Goal: Complete application form: Complete application form

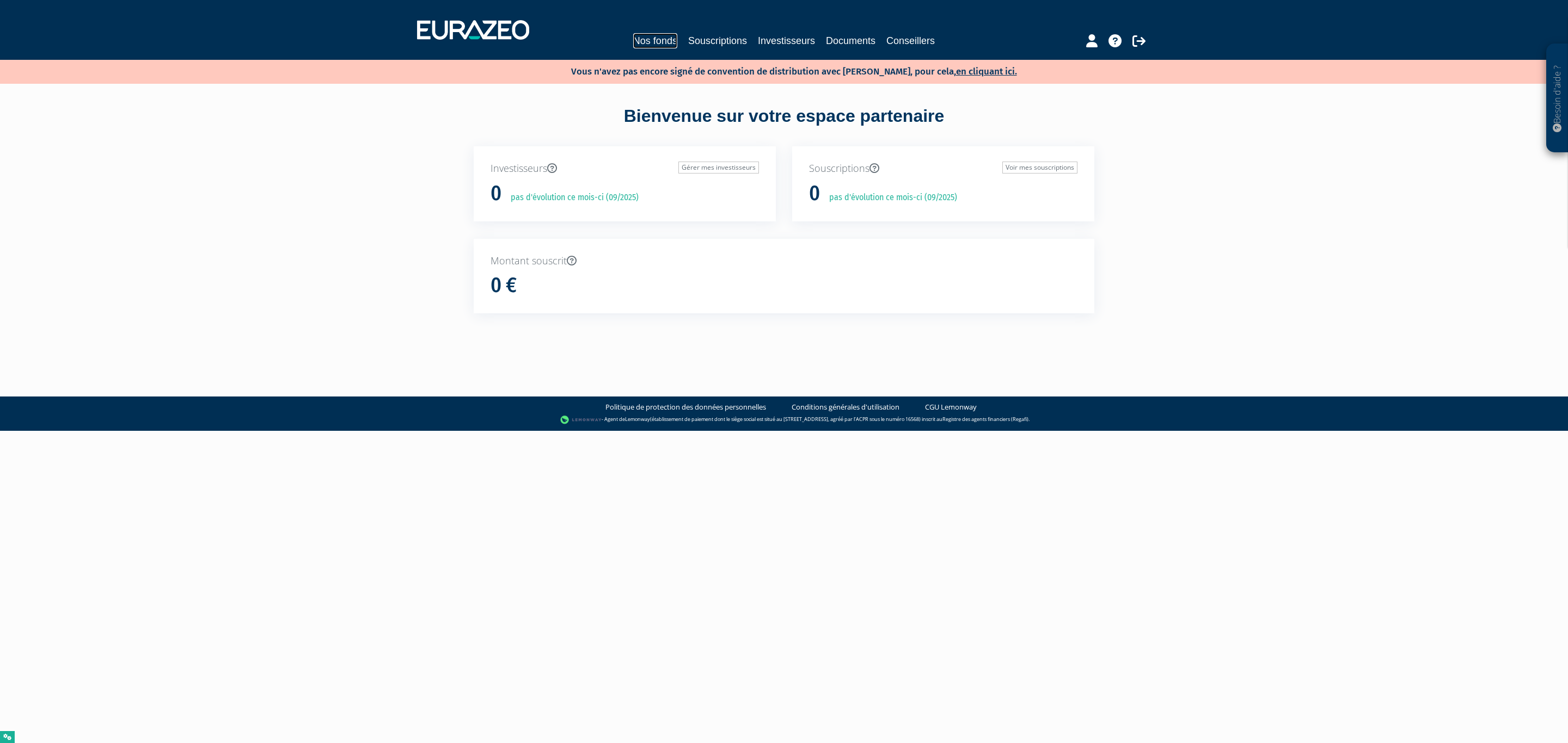
click at [637, 33] on link "Nos fonds" at bounding box center [655, 40] width 44 height 15
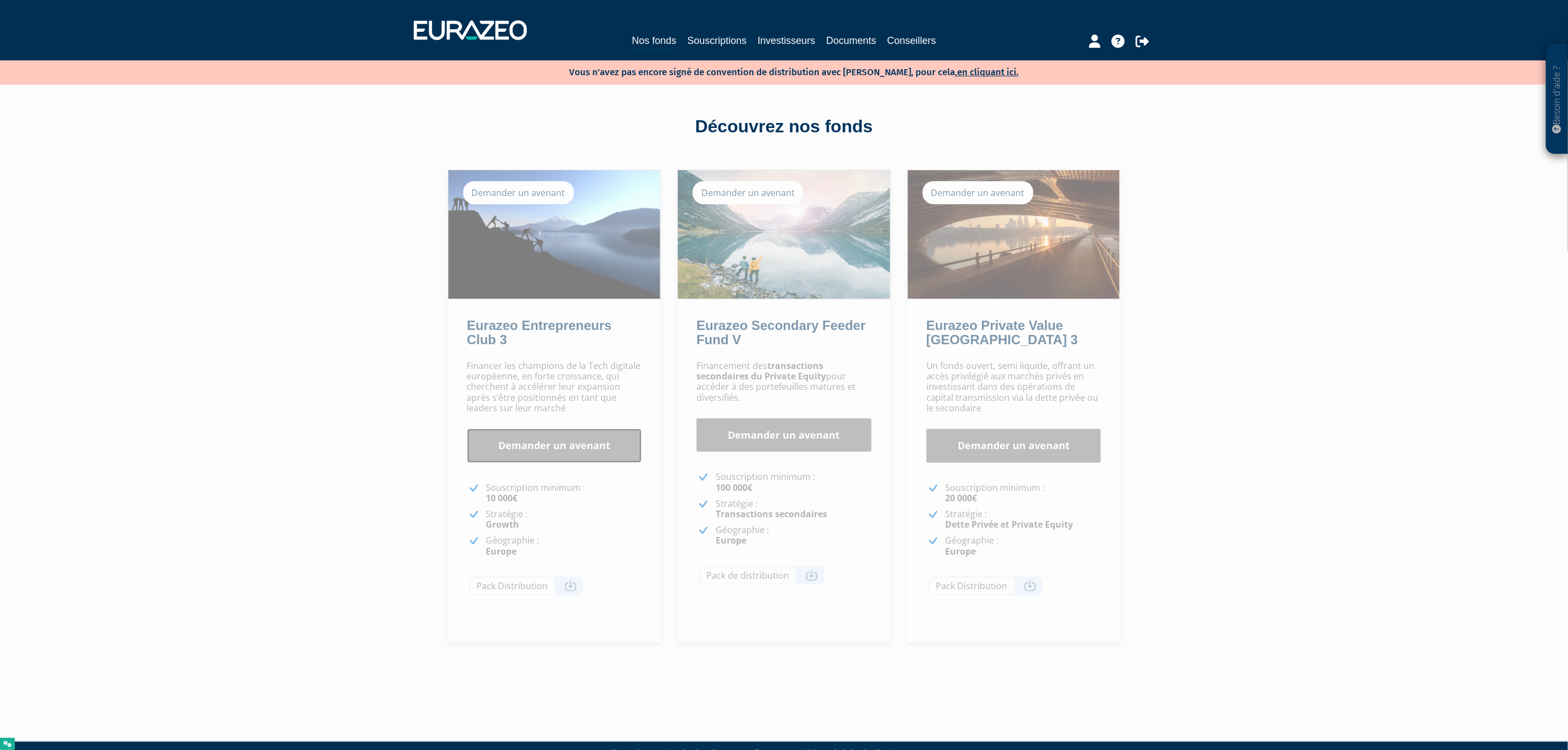
click at [579, 447] on link "Demander un avenant" at bounding box center [555, 446] width 175 height 34
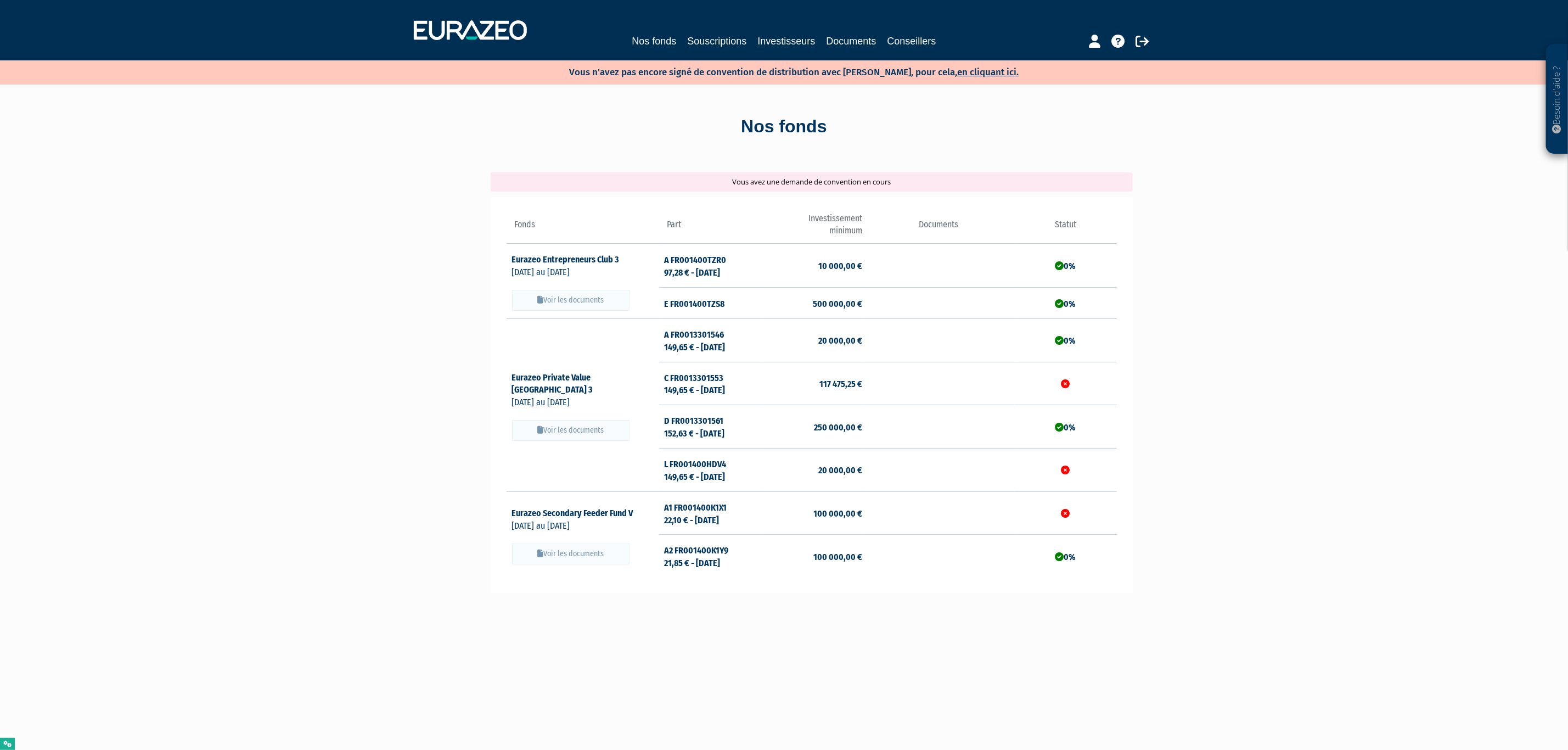
drag, startPoint x: 733, startPoint y: 182, endPoint x: 922, endPoint y: 186, distance: 189.0
click at [922, 186] on div "Vous avez une demande de convention en cours" at bounding box center [812, 182] width 642 height 20
click at [815, 198] on div "Fonds Part Investissement minimum Documents" at bounding box center [812, 396] width 642 height 397
click at [575, 299] on button "Voir les documents" at bounding box center [571, 301] width 117 height 21
click at [604, 306] on button "Voir les documents" at bounding box center [571, 301] width 117 height 21
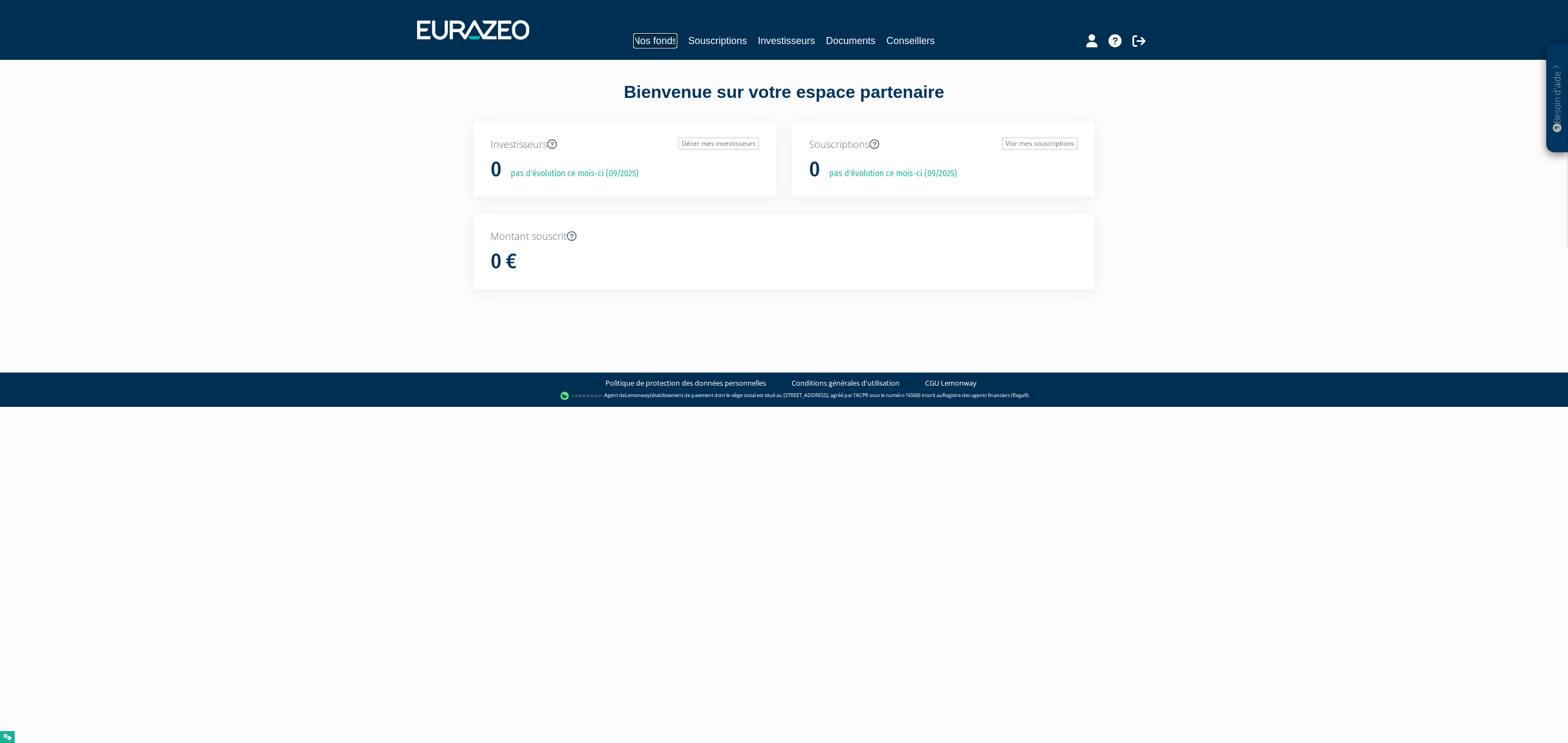
drag, startPoint x: 665, startPoint y: 38, endPoint x: 646, endPoint y: 73, distance: 39.8
click at [665, 38] on link "Nos fonds" at bounding box center [655, 40] width 44 height 15
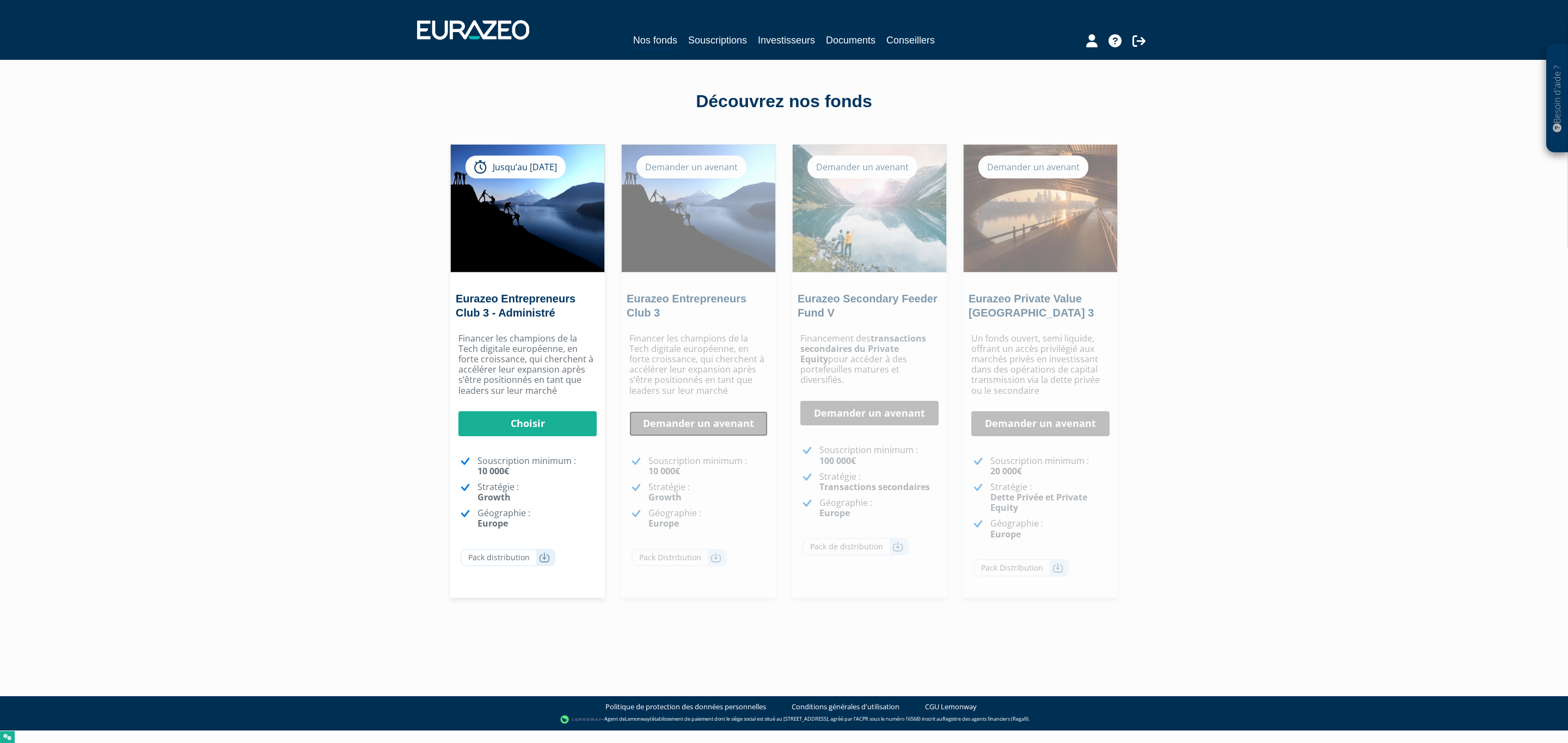
click at [673, 428] on link "Demander un avenant" at bounding box center [699, 424] width 138 height 25
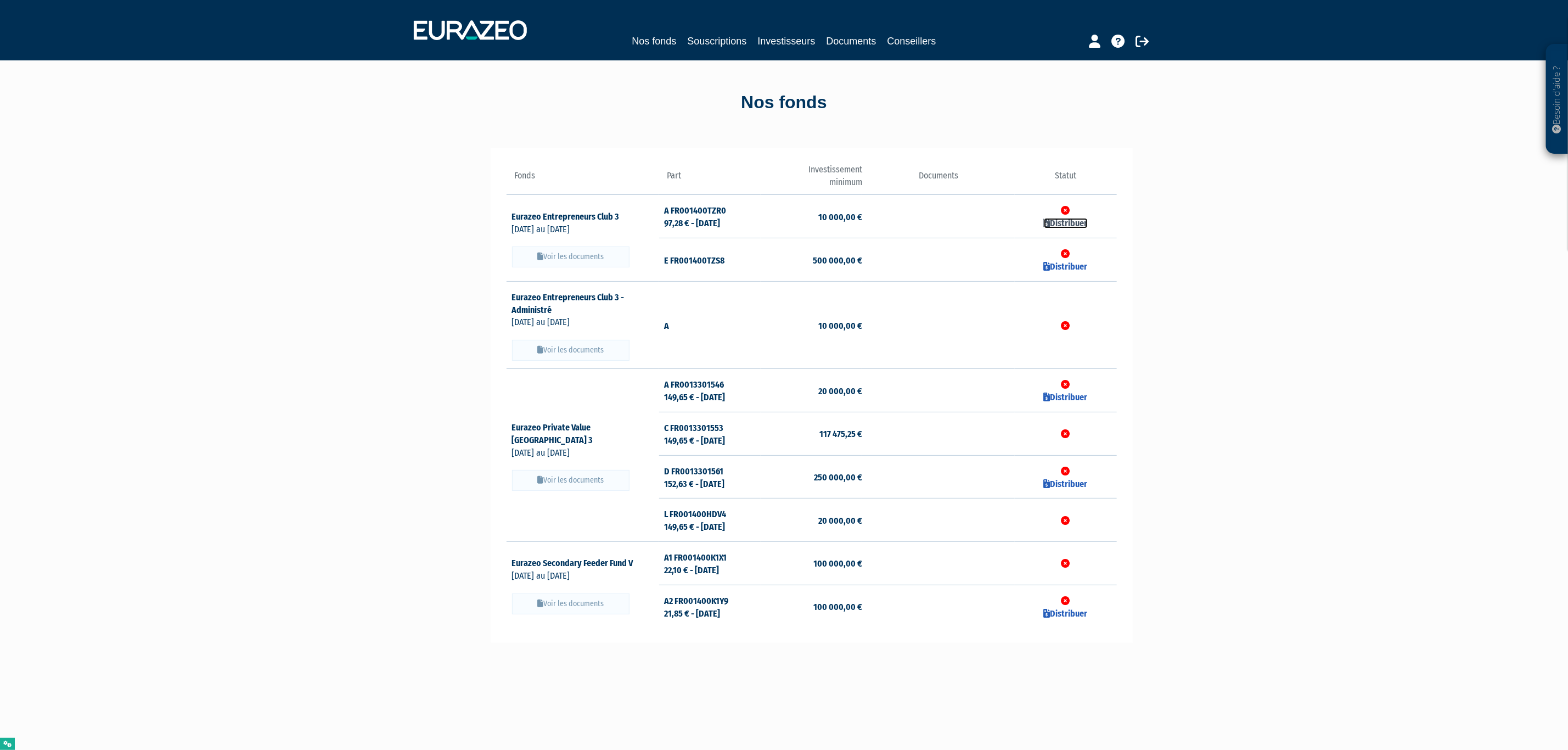
click at [1068, 223] on link "Distribuer" at bounding box center [1066, 223] width 44 height 10
checkbox input "true"
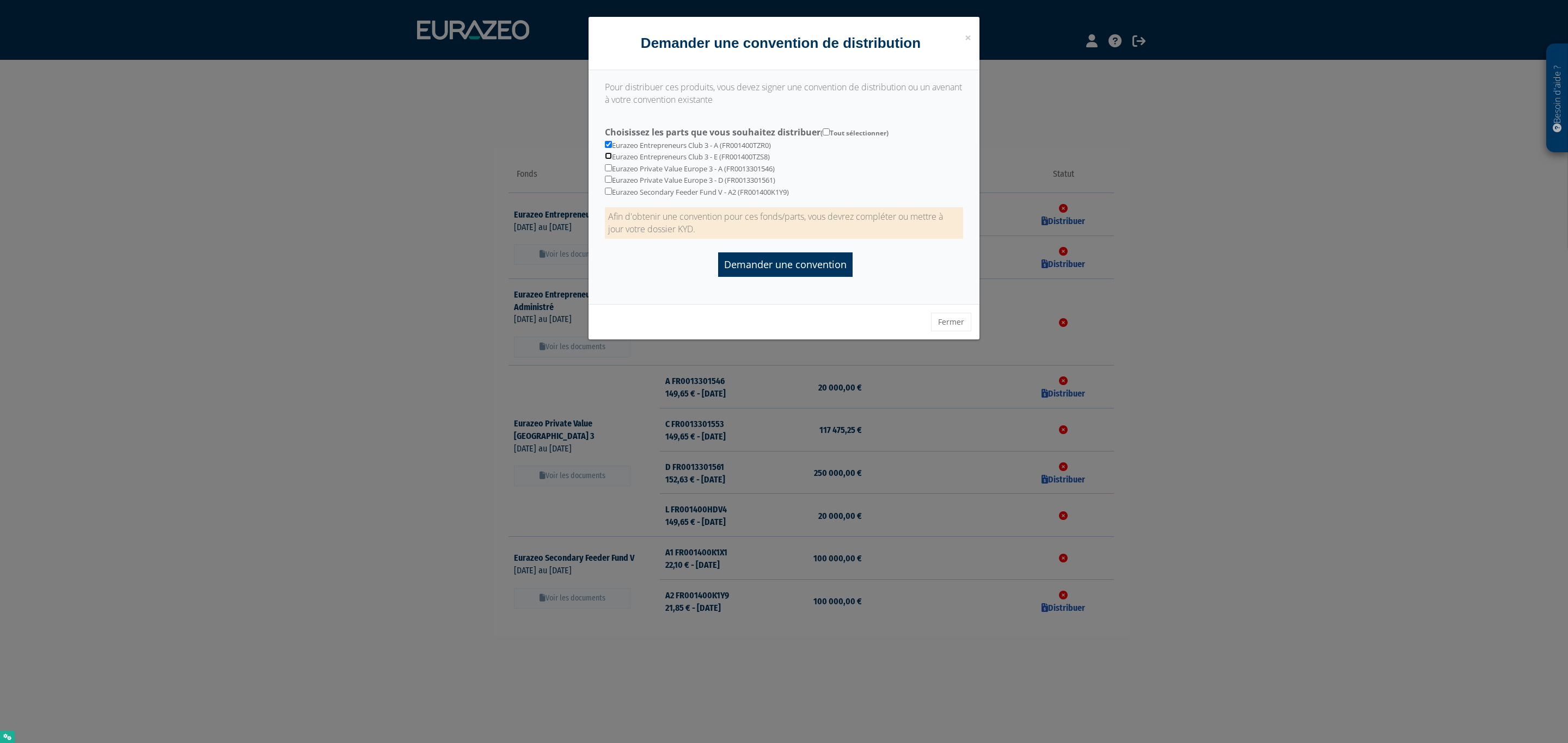
click at [608, 156] on input "checkbox" at bounding box center [608, 156] width 7 height 7
checkbox input "true"
click at [796, 263] on input "Demander une convention" at bounding box center [785, 264] width 134 height 24
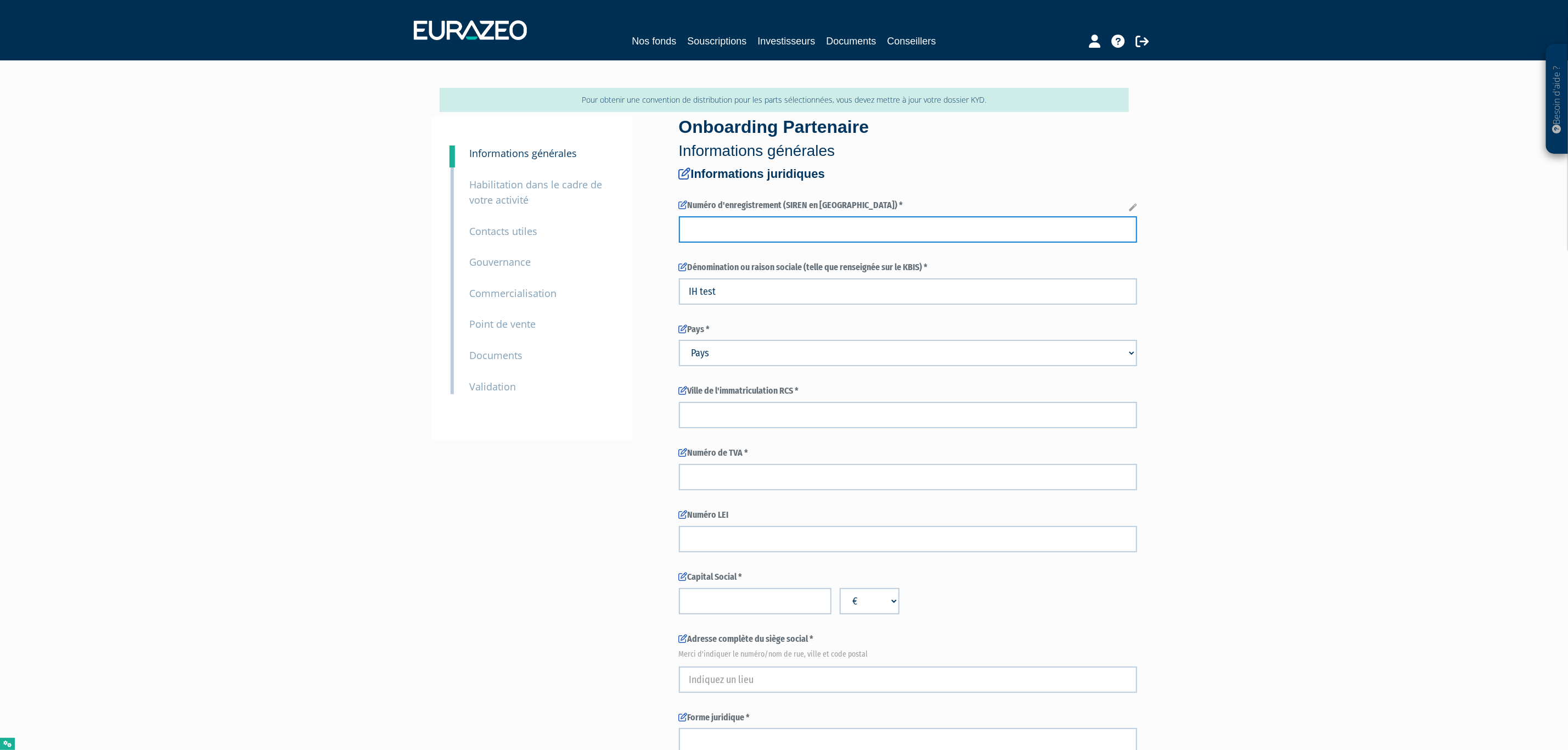
click at [802, 231] on input "text" at bounding box center [908, 229] width 459 height 26
paste input "898090766"
type input "89809076600038"
type input "CAPITAL CLOUD"
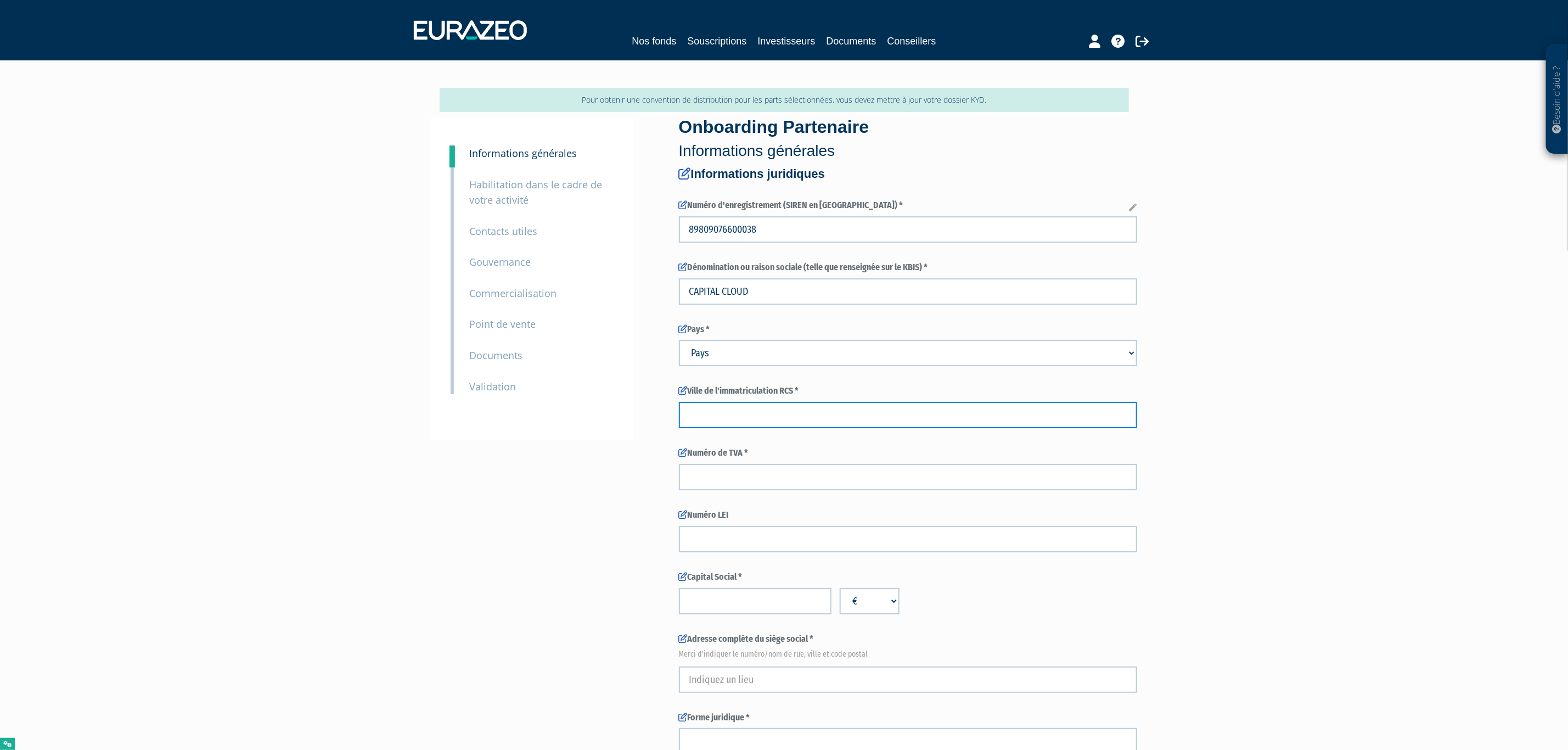
click at [716, 411] on input "text" at bounding box center [908, 415] width 459 height 26
type input "puteaux"
click at [725, 479] on input "text" at bounding box center [908, 477] width 459 height 26
type input "437483748"
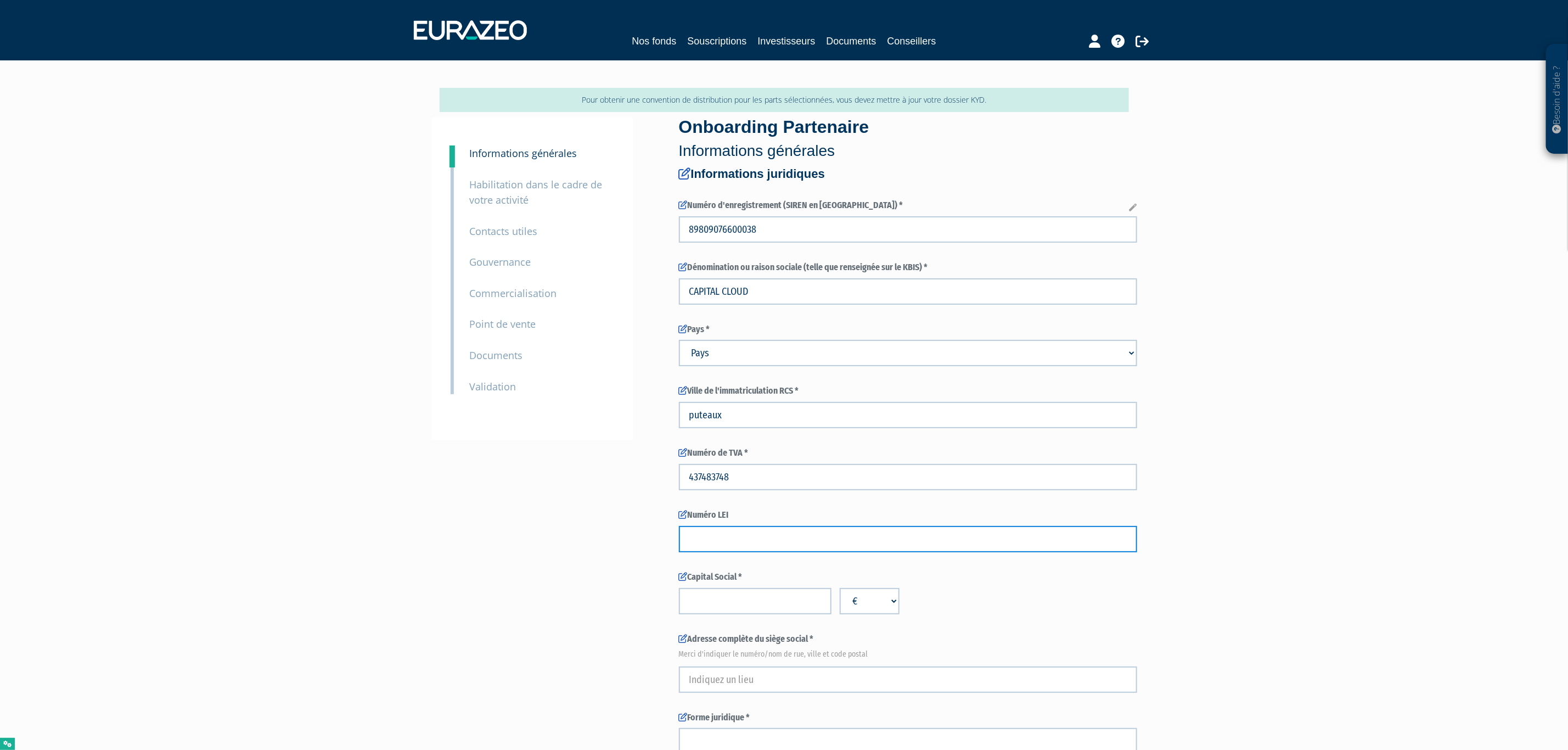
click at [728, 541] on input "text" at bounding box center [908, 539] width 459 height 26
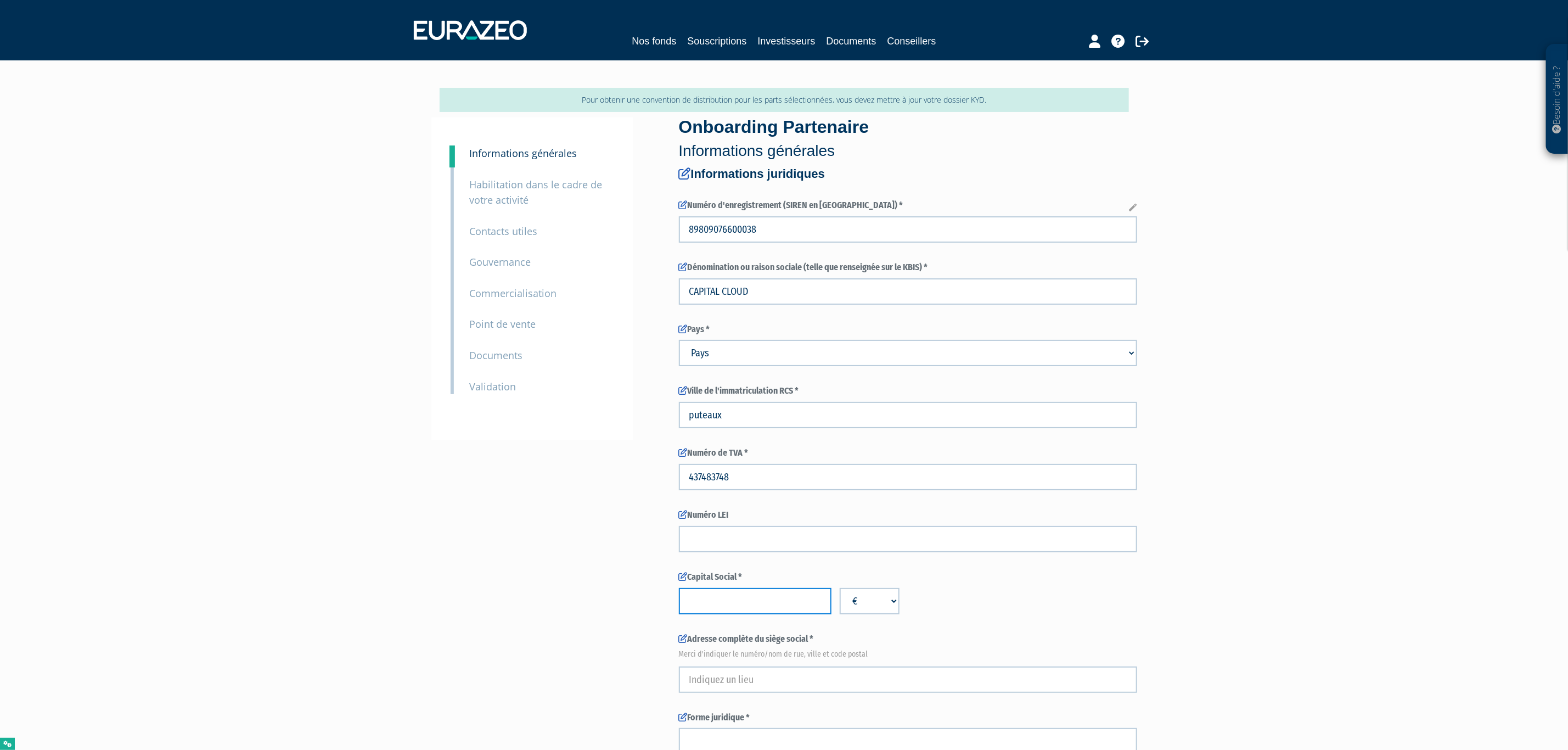
click at [723, 597] on input "number" at bounding box center [755, 601] width 152 height 26
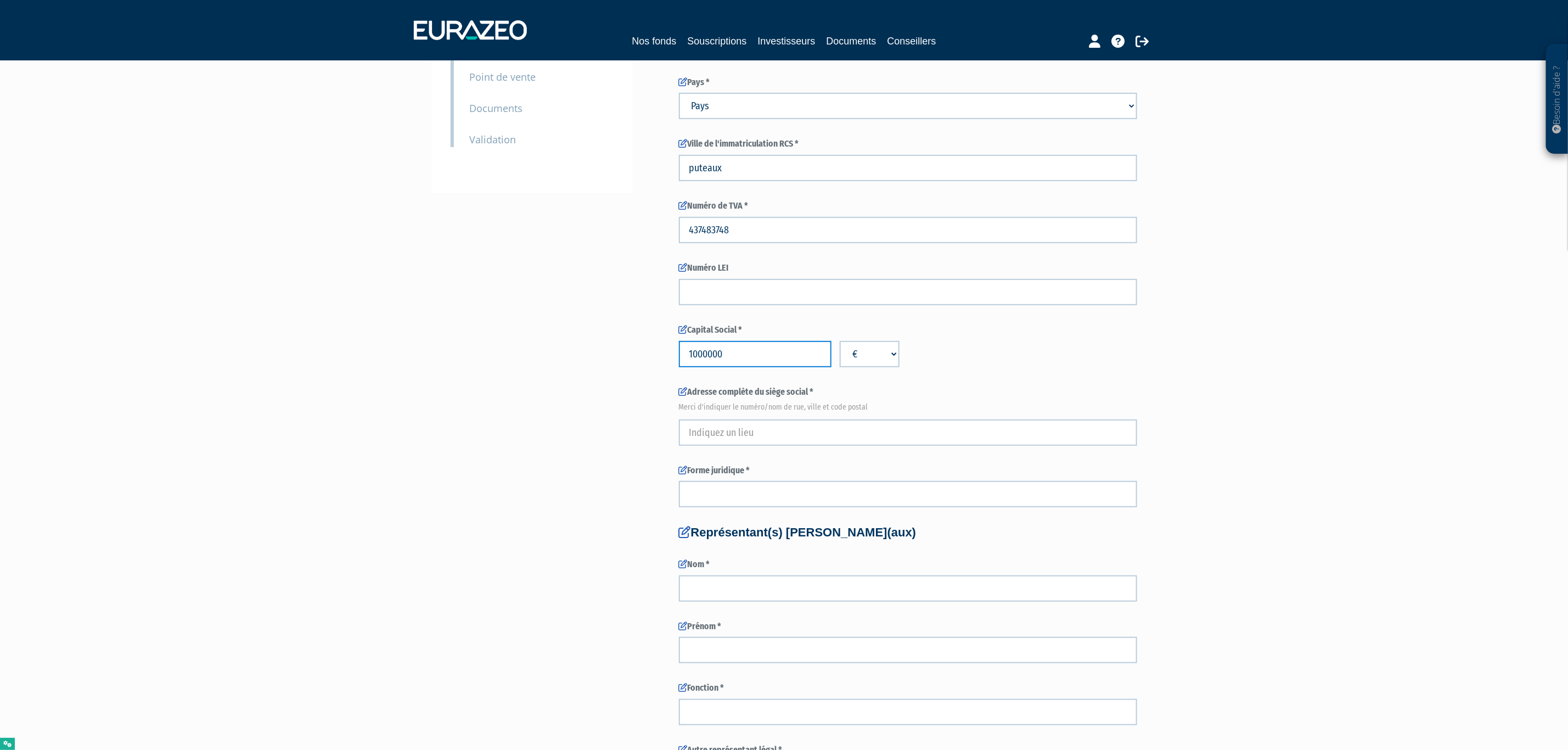
type input "1000000"
click at [748, 432] on input "text" at bounding box center [908, 432] width 459 height 26
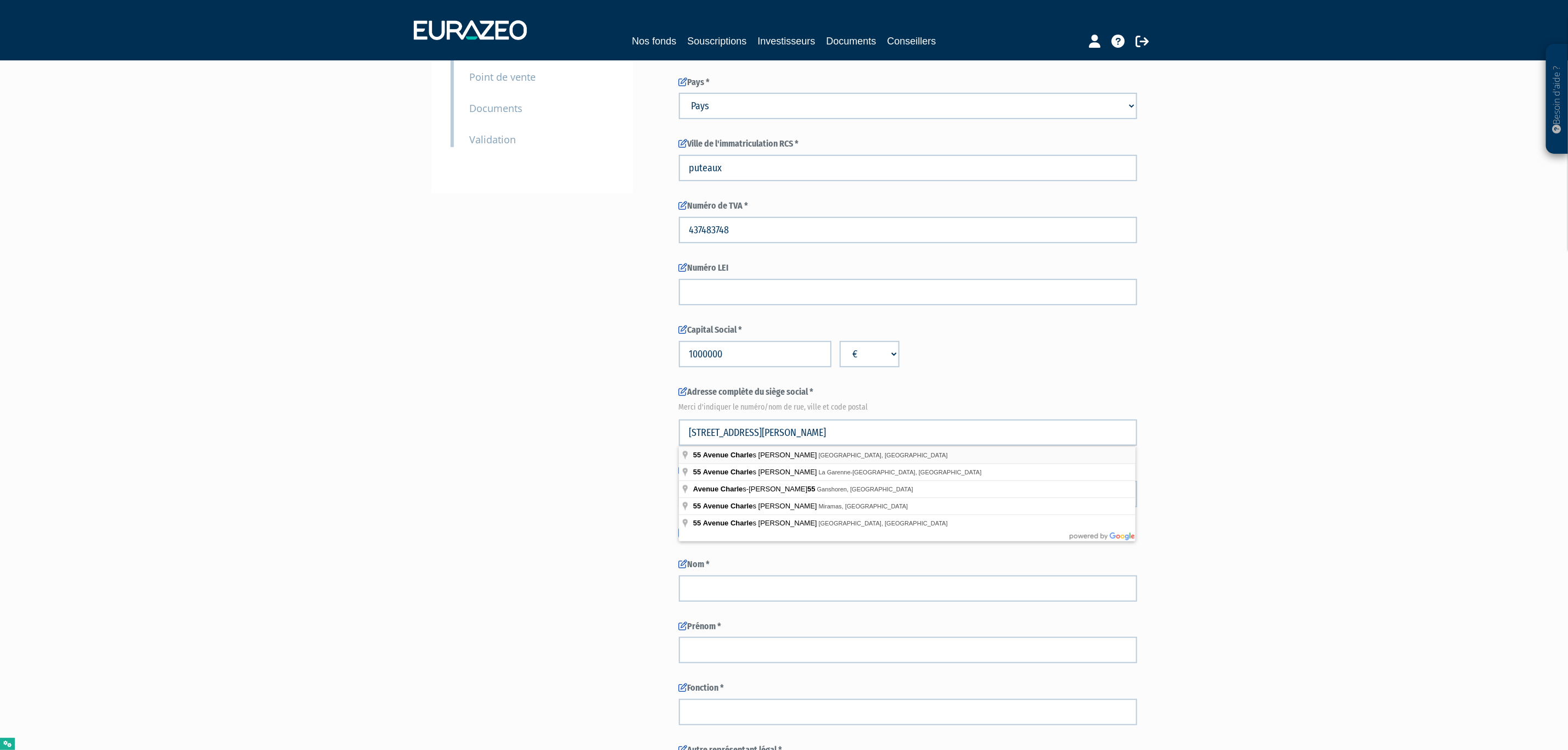
type input "55 Avenue Charles de Gaulle"
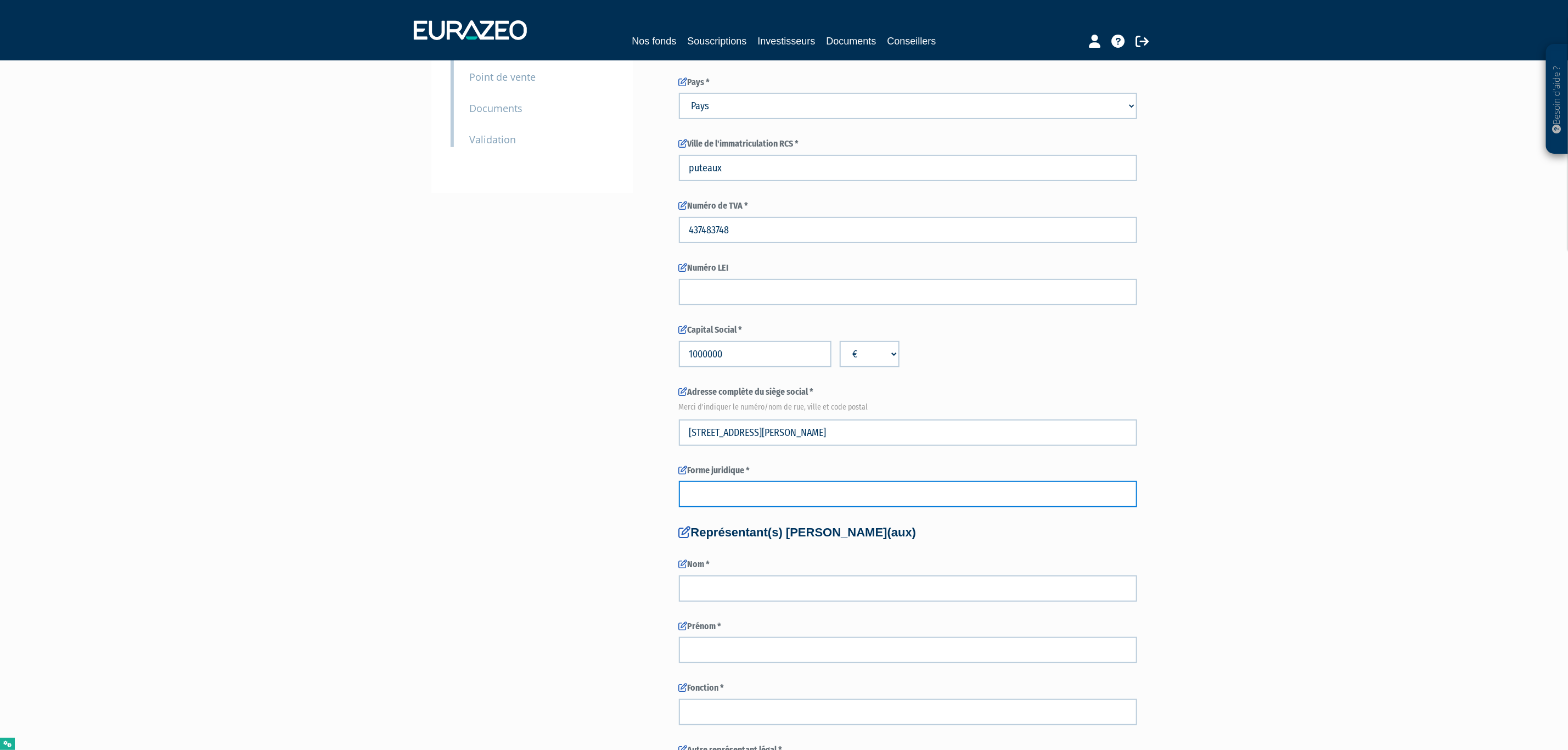
click at [753, 495] on input "text" at bounding box center [908, 494] width 459 height 26
type input "SAS"
click at [711, 589] on input "text" at bounding box center [908, 588] width 459 height 26
type input "SMODLAKA"
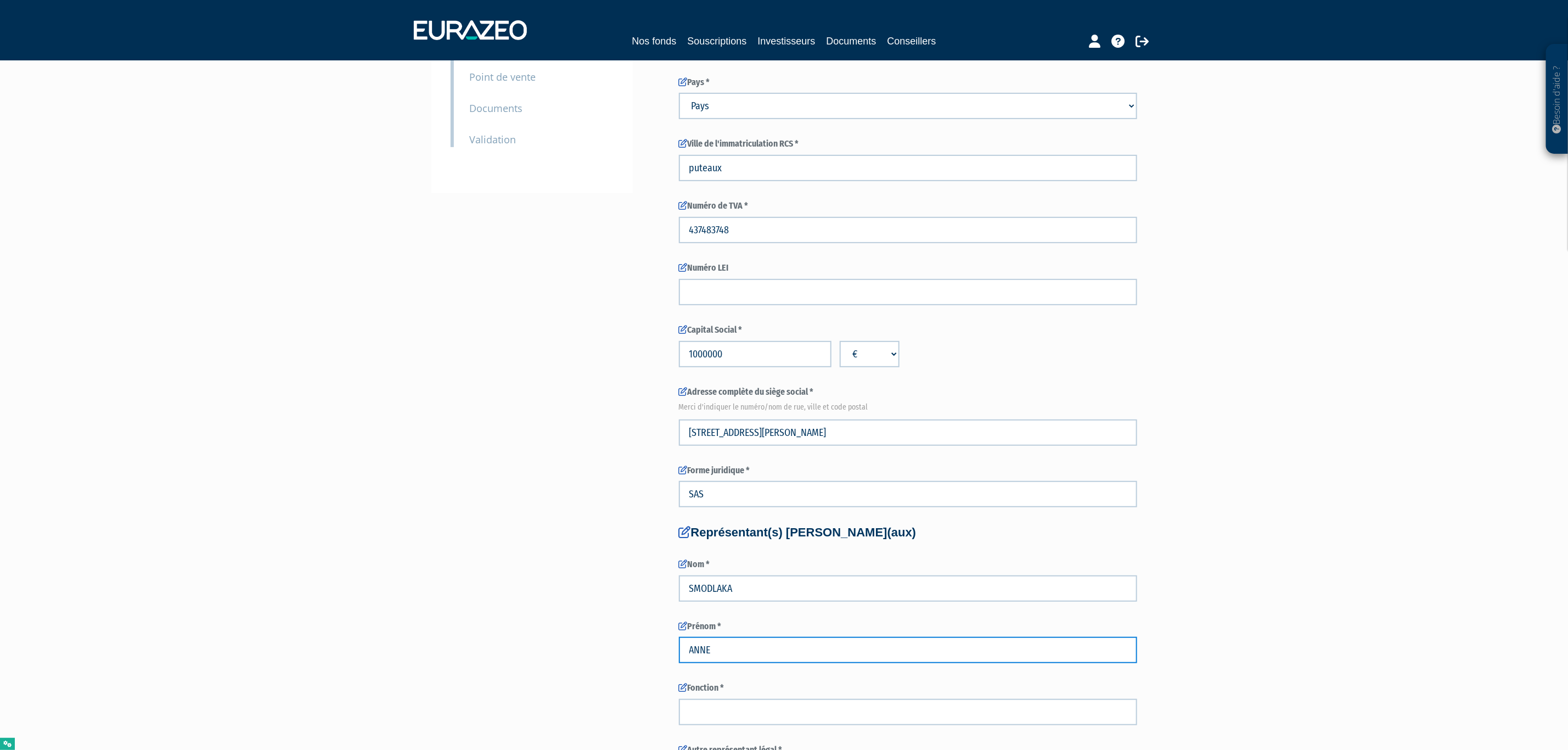
type input "ANNE"
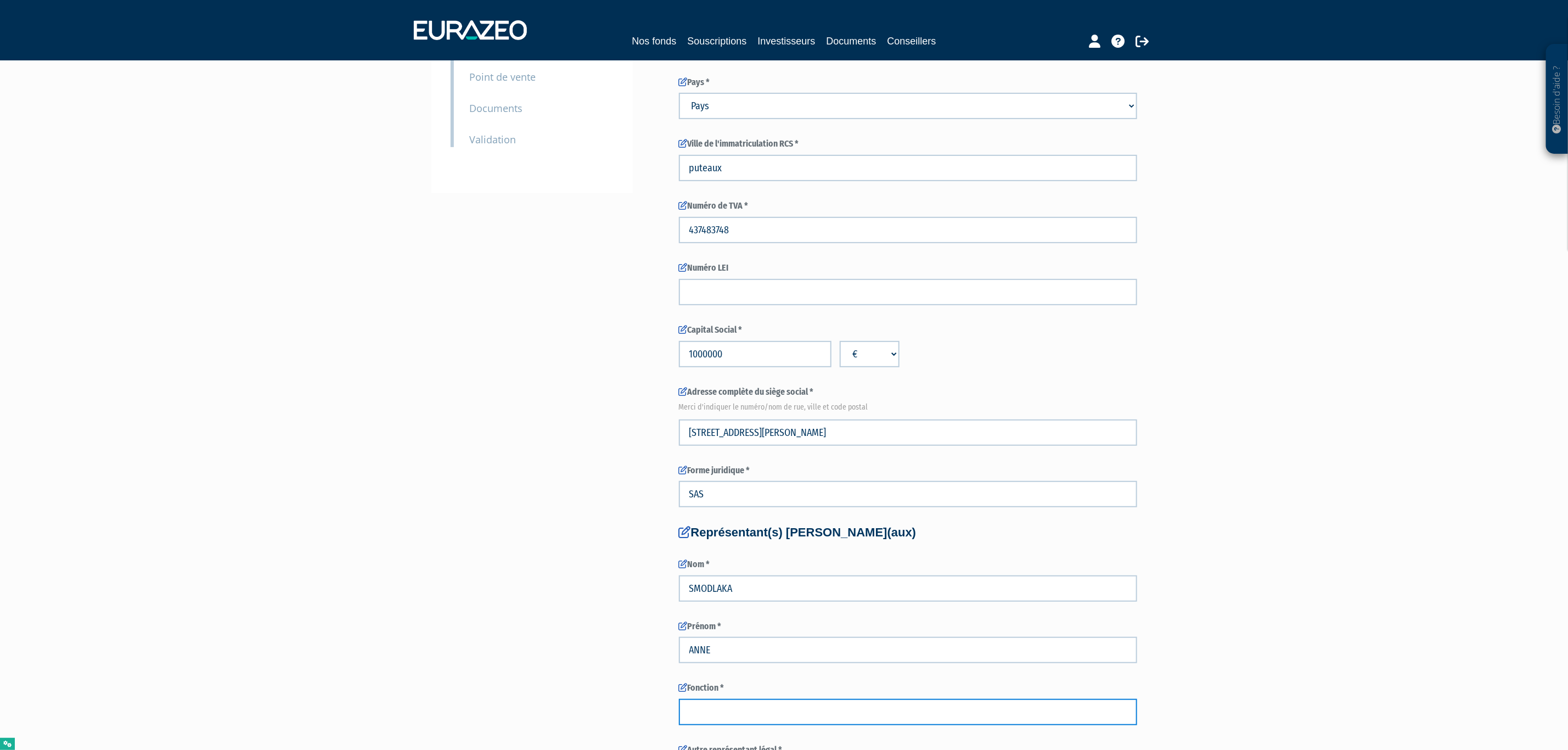
click at [734, 721] on input "text" at bounding box center [908, 712] width 459 height 26
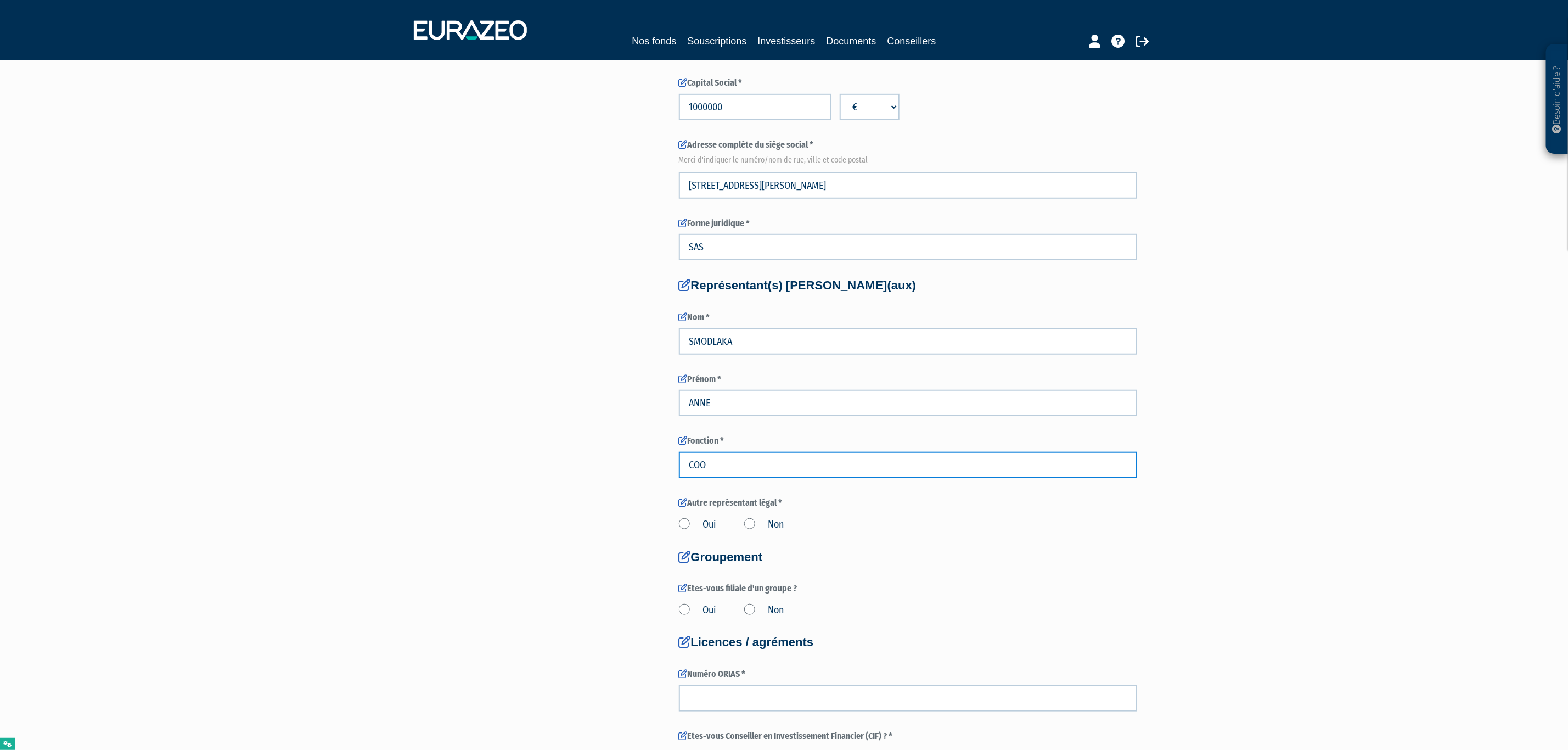
type input "COO"
click at [767, 528] on label "Non" at bounding box center [764, 524] width 40 height 14
click at [0, 0] on input "Non" at bounding box center [0, 0] width 0 height 0
click at [700, 612] on label "Oui" at bounding box center [698, 610] width 38 height 14
click at [0, 0] on input "Oui" at bounding box center [0, 0] width 0 height 0
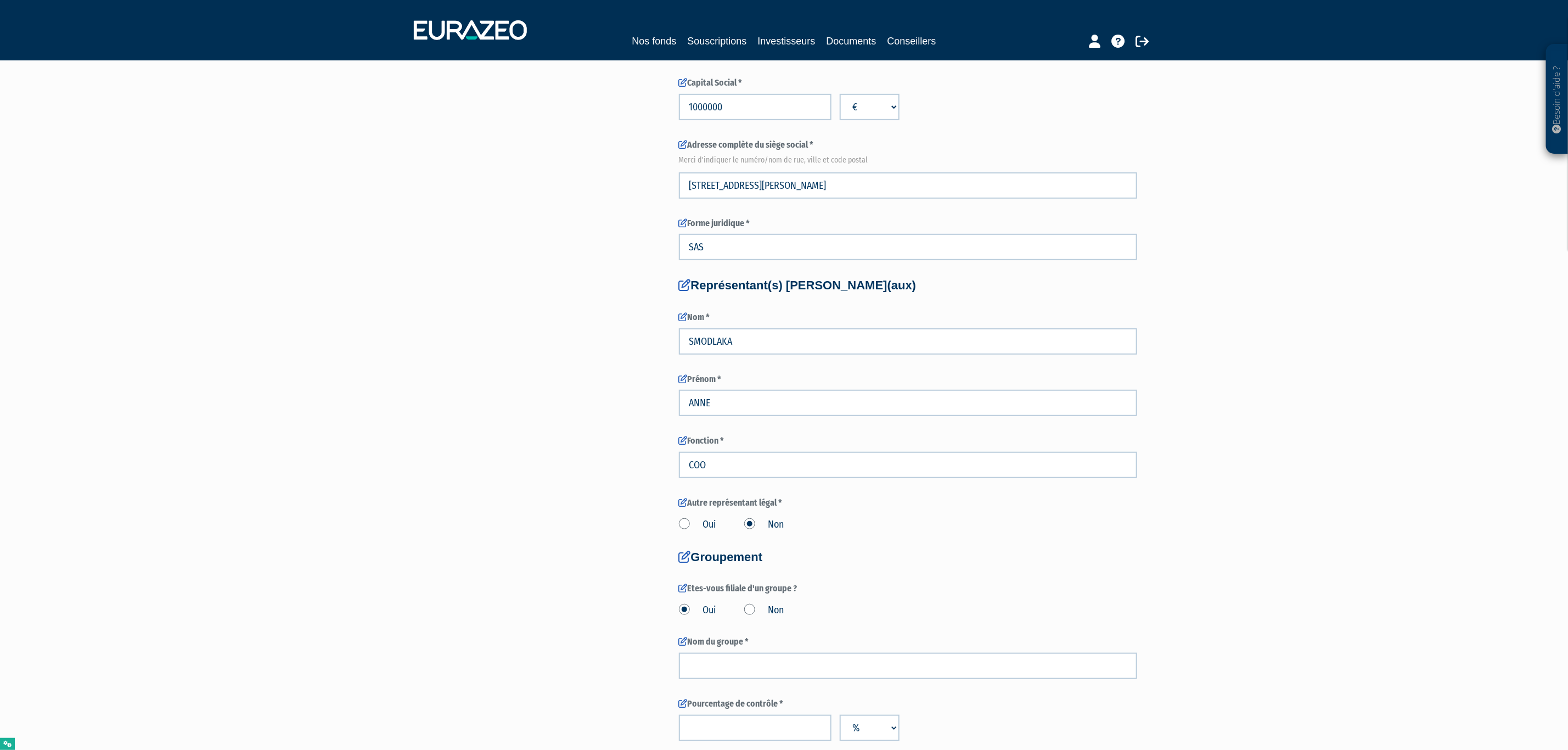
click at [765, 611] on label "Non" at bounding box center [764, 610] width 40 height 14
click at [0, 0] on input "Non" at bounding box center [0, 0] width 0 height 0
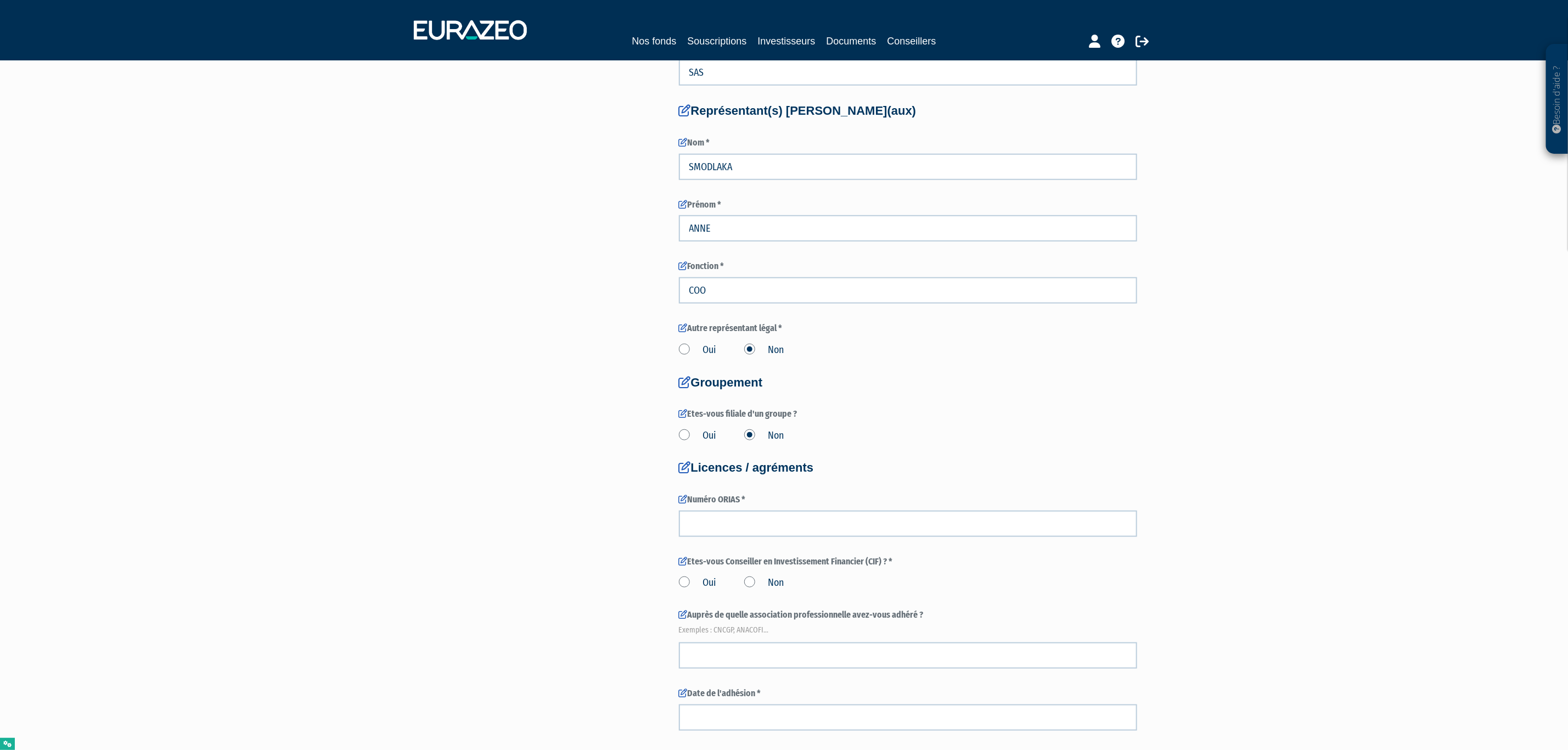
scroll to position [741, 0]
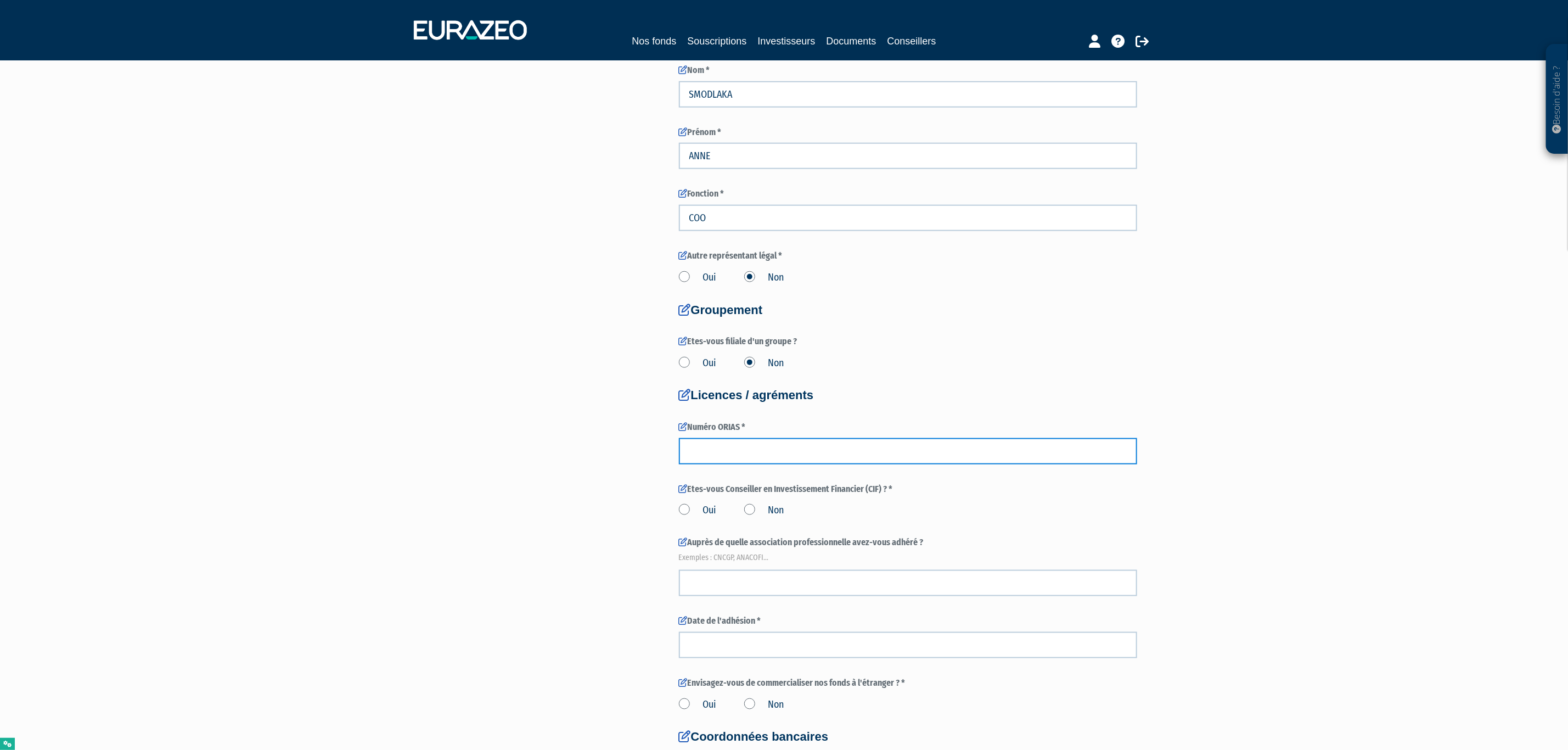
click at [721, 457] on input "number" at bounding box center [908, 451] width 459 height 26
type input "123456774"
click at [702, 511] on label "Oui" at bounding box center [698, 511] width 38 height 14
click at [0, 0] on input "Oui" at bounding box center [0, 0] width 0 height 0
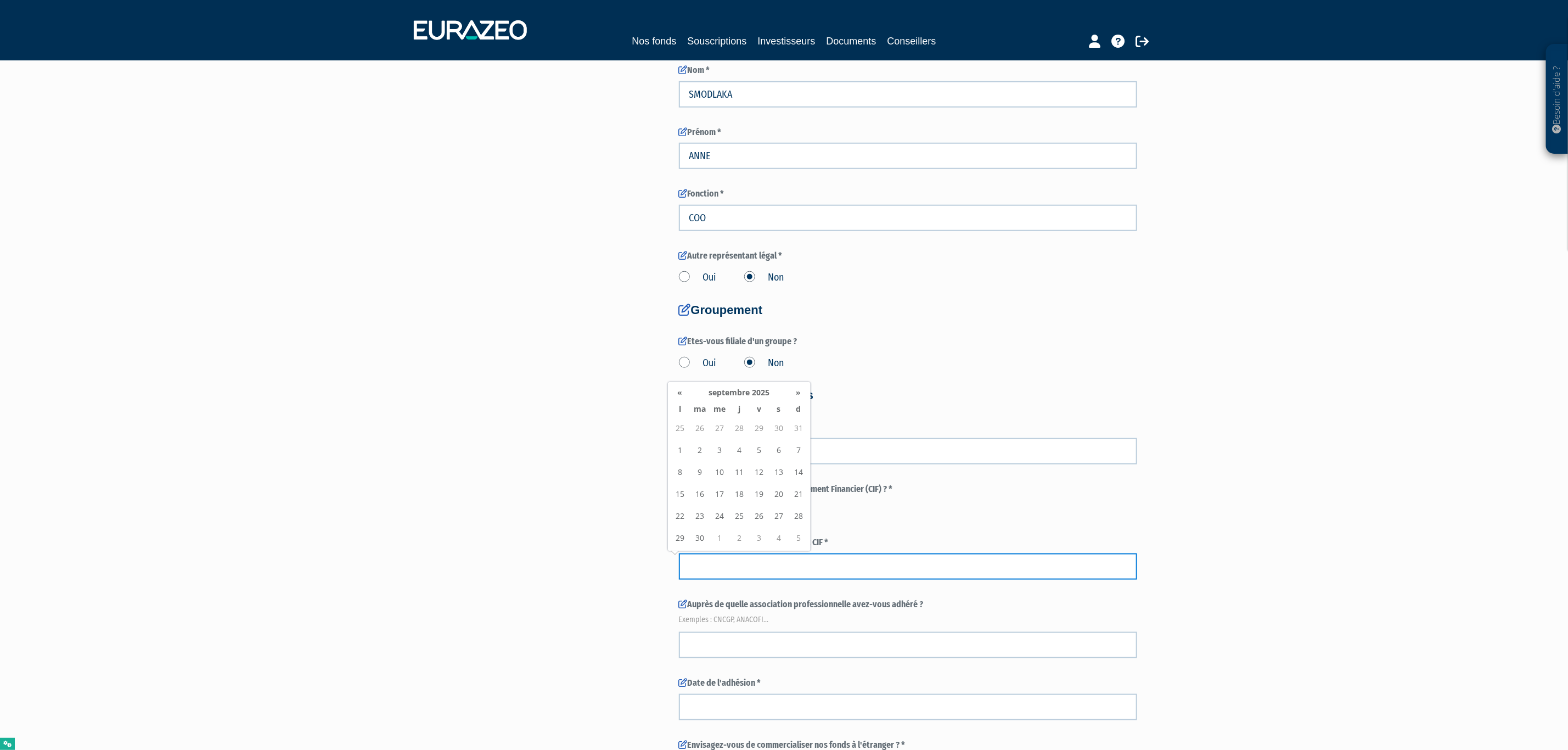
click at [740, 569] on input at bounding box center [908, 566] width 459 height 26
click at [729, 470] on td "11" at bounding box center [738, 472] width 20 height 22
type input "11/09/2025"
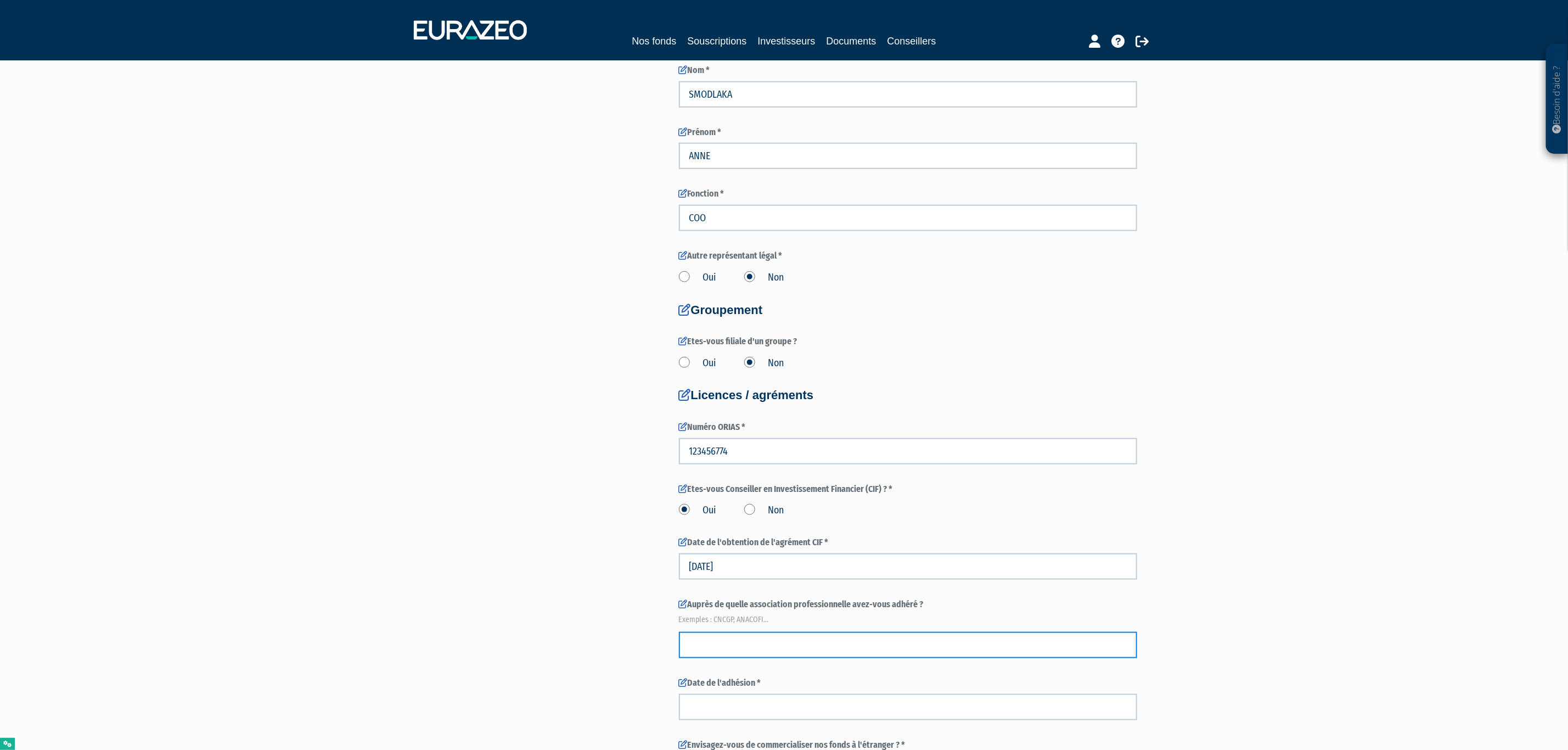
click at [738, 634] on input "text" at bounding box center [908, 645] width 459 height 26
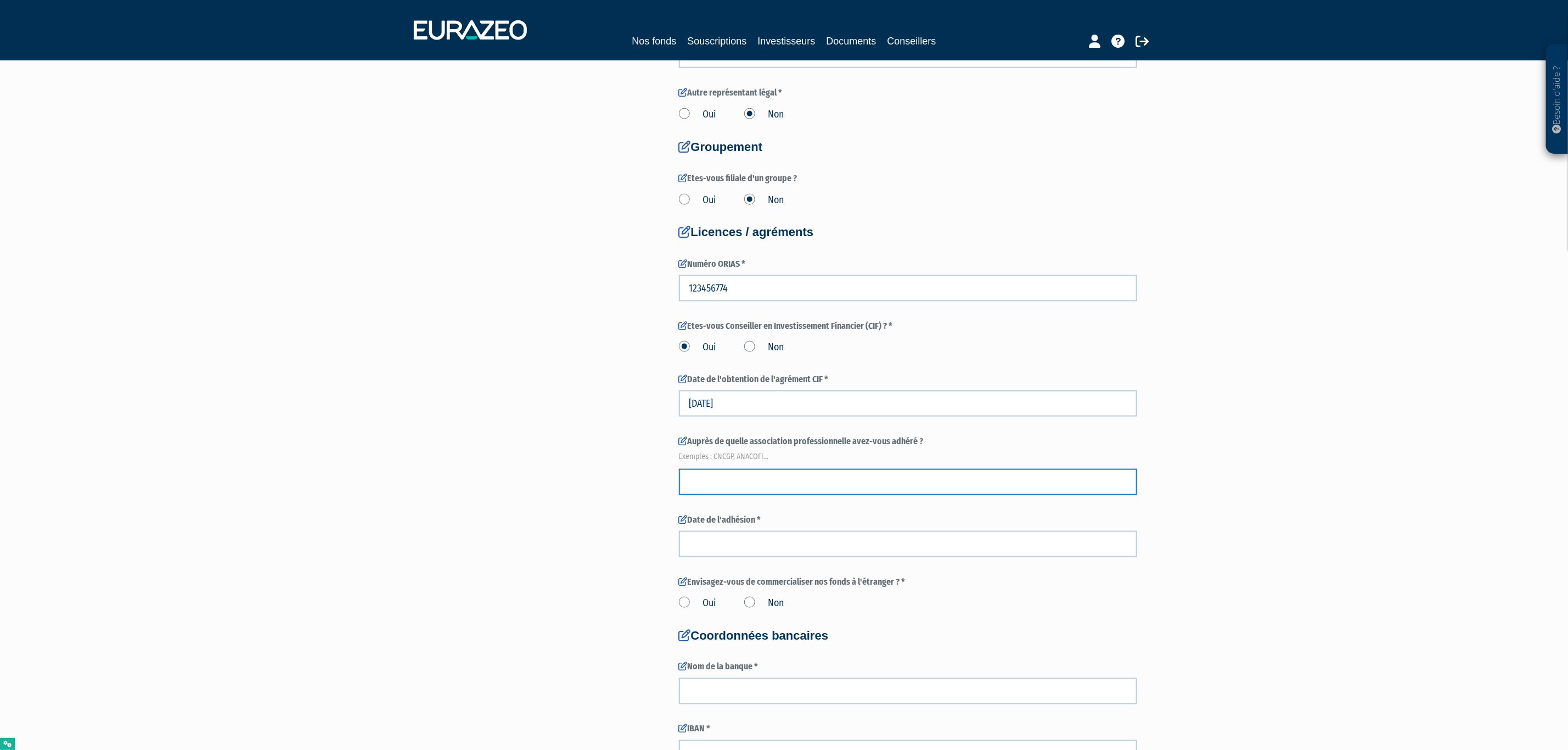
scroll to position [907, 0]
click at [727, 452] on em "Exemples : CNCGP, ANACOFI..." at bounding box center [908, 455] width 459 height 11
copy em "CNCGP"
click at [721, 482] on input "text" at bounding box center [908, 480] width 459 height 26
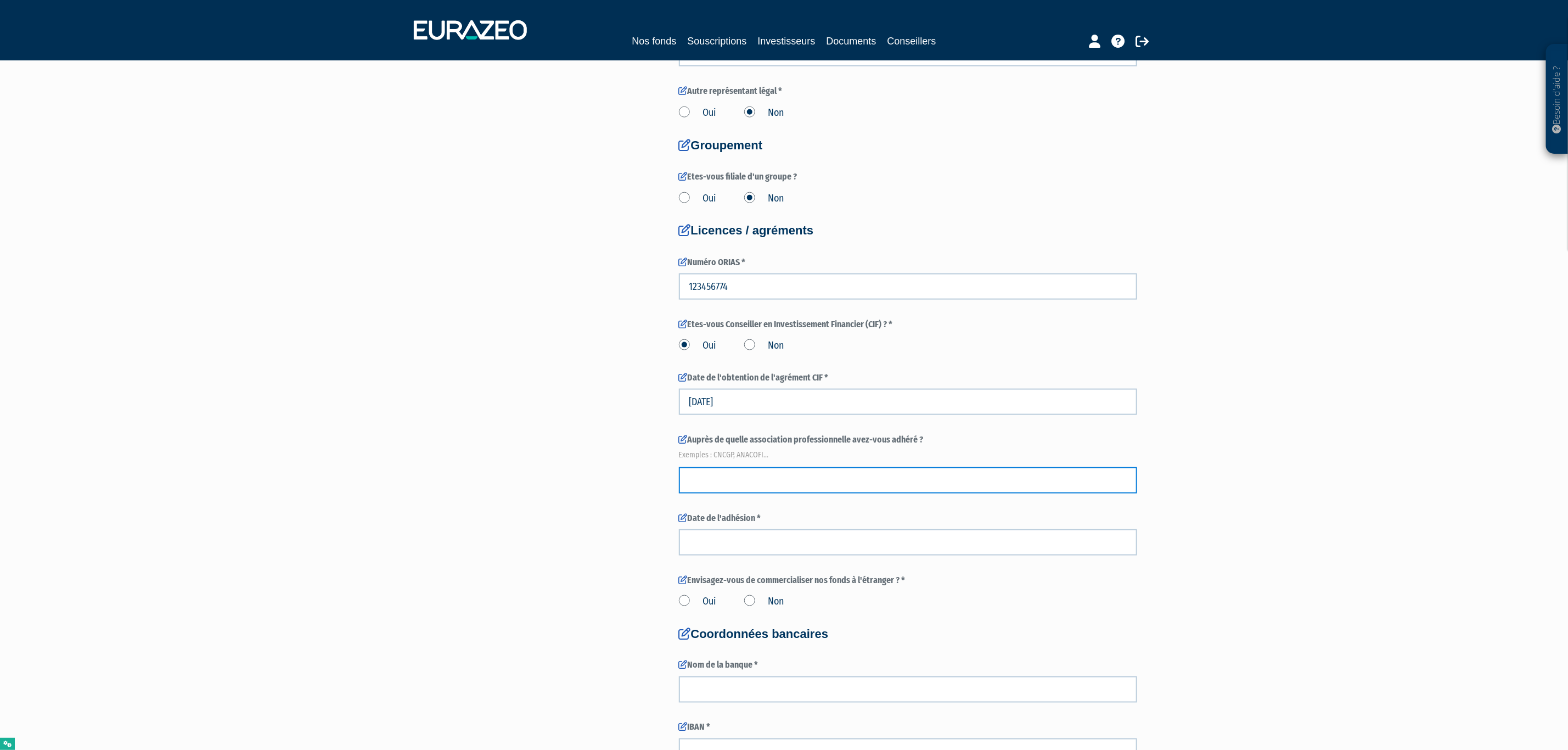
paste input "CNCGP"
type input "CNCGP"
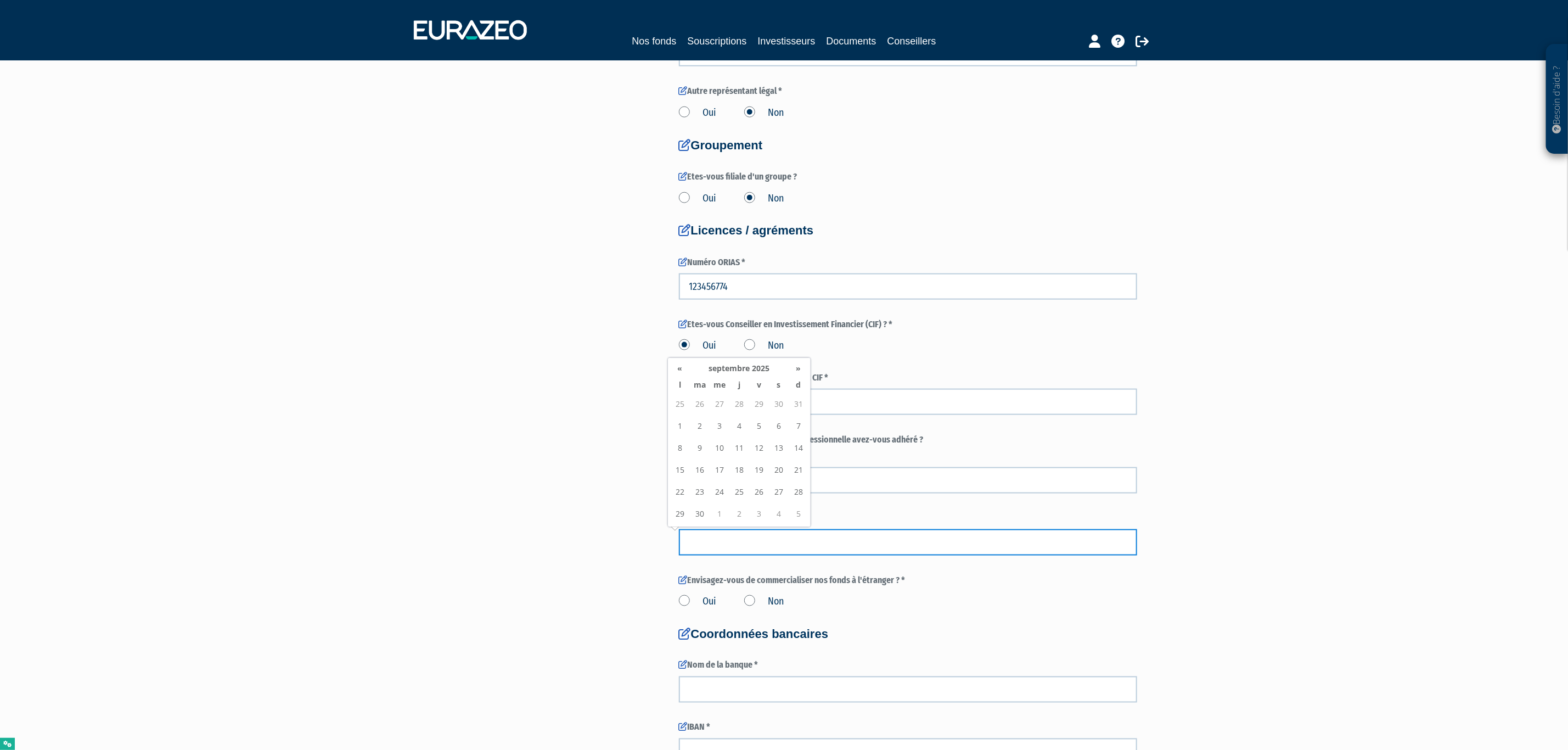
click at [735, 544] on input at bounding box center [908, 542] width 459 height 26
click at [745, 499] on td "25" at bounding box center [738, 492] width 20 height 22
type input "25/09/2025"
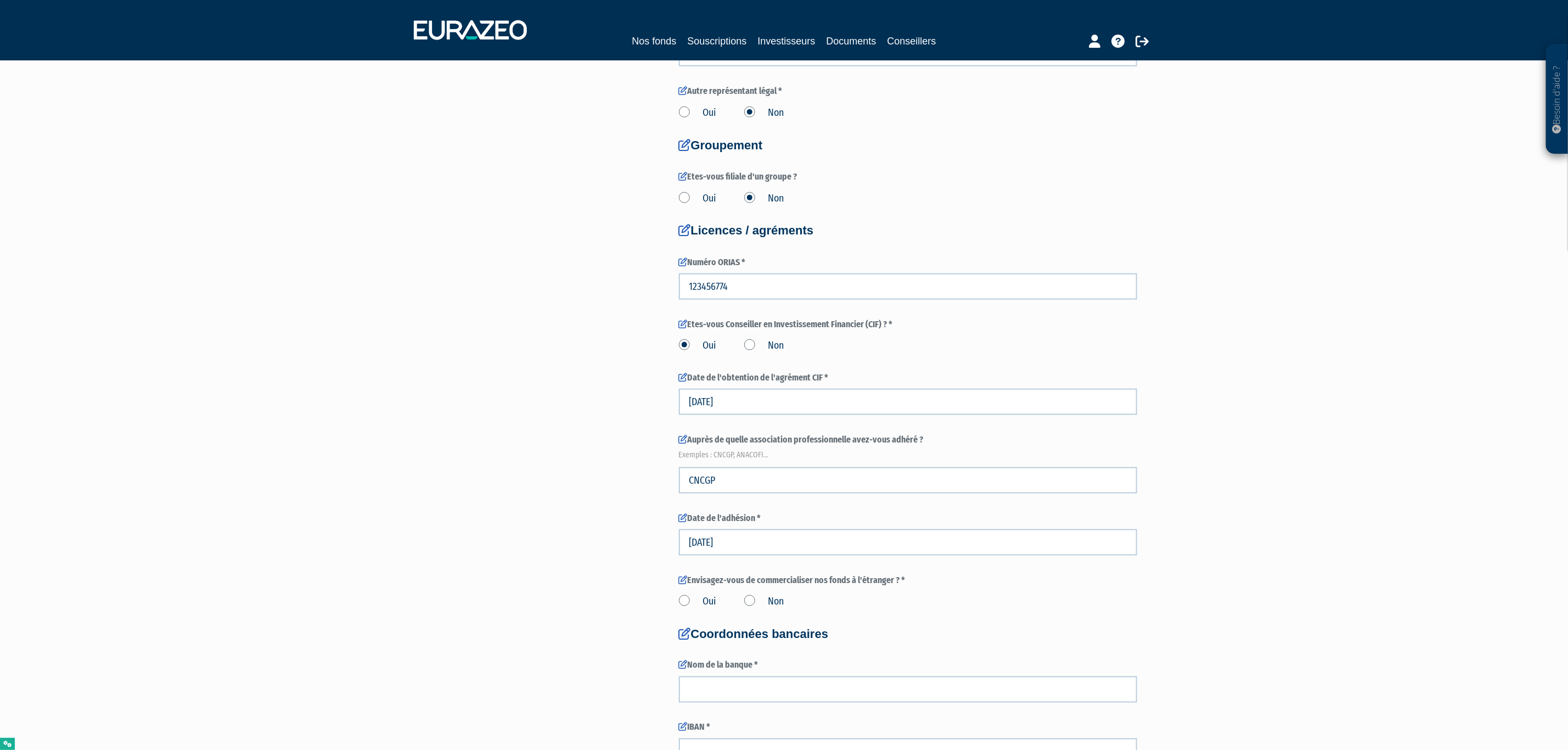
click at [778, 600] on label "Non" at bounding box center [764, 602] width 40 height 14
click at [0, 0] on input "Non" at bounding box center [0, 0] width 0 height 0
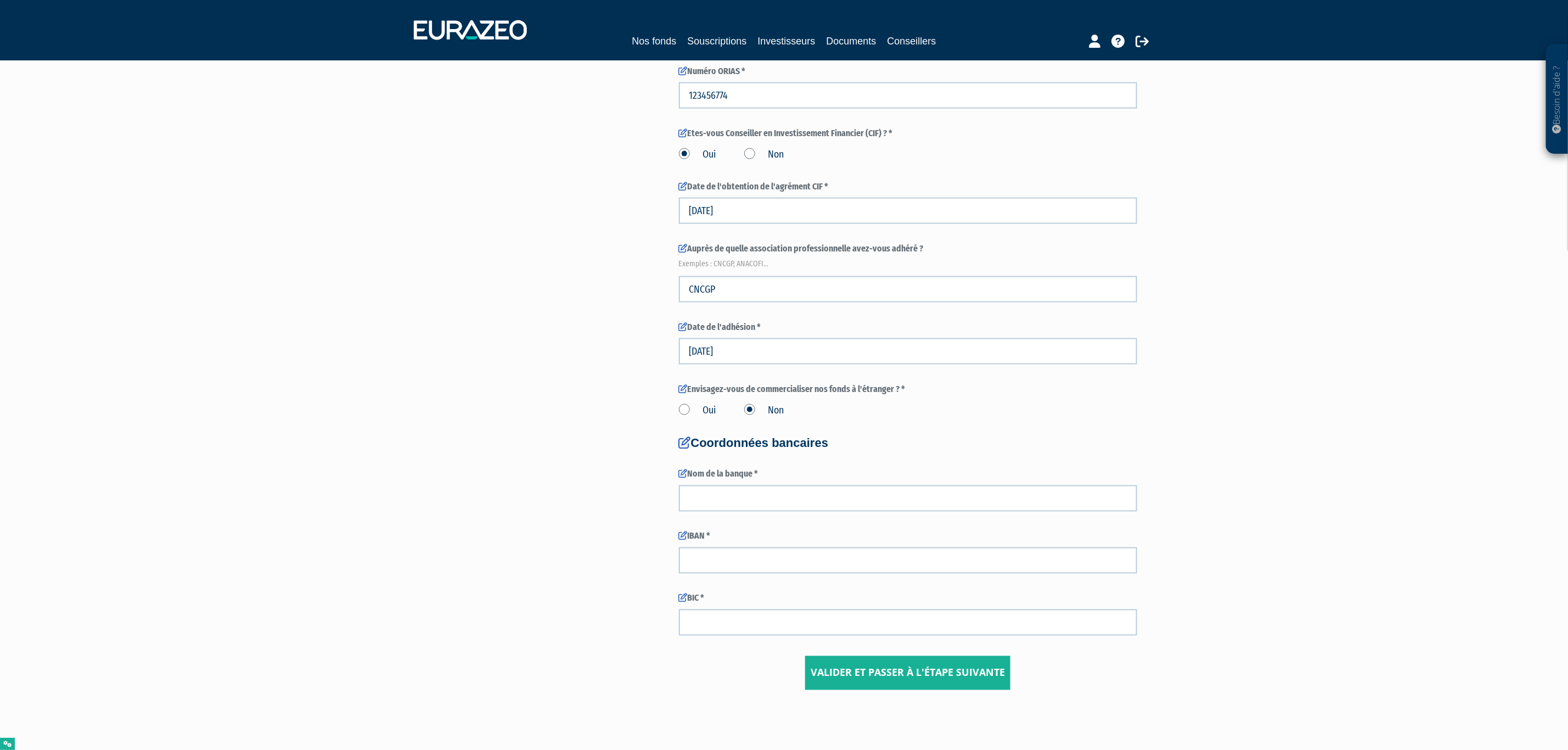
scroll to position [1144, 0]
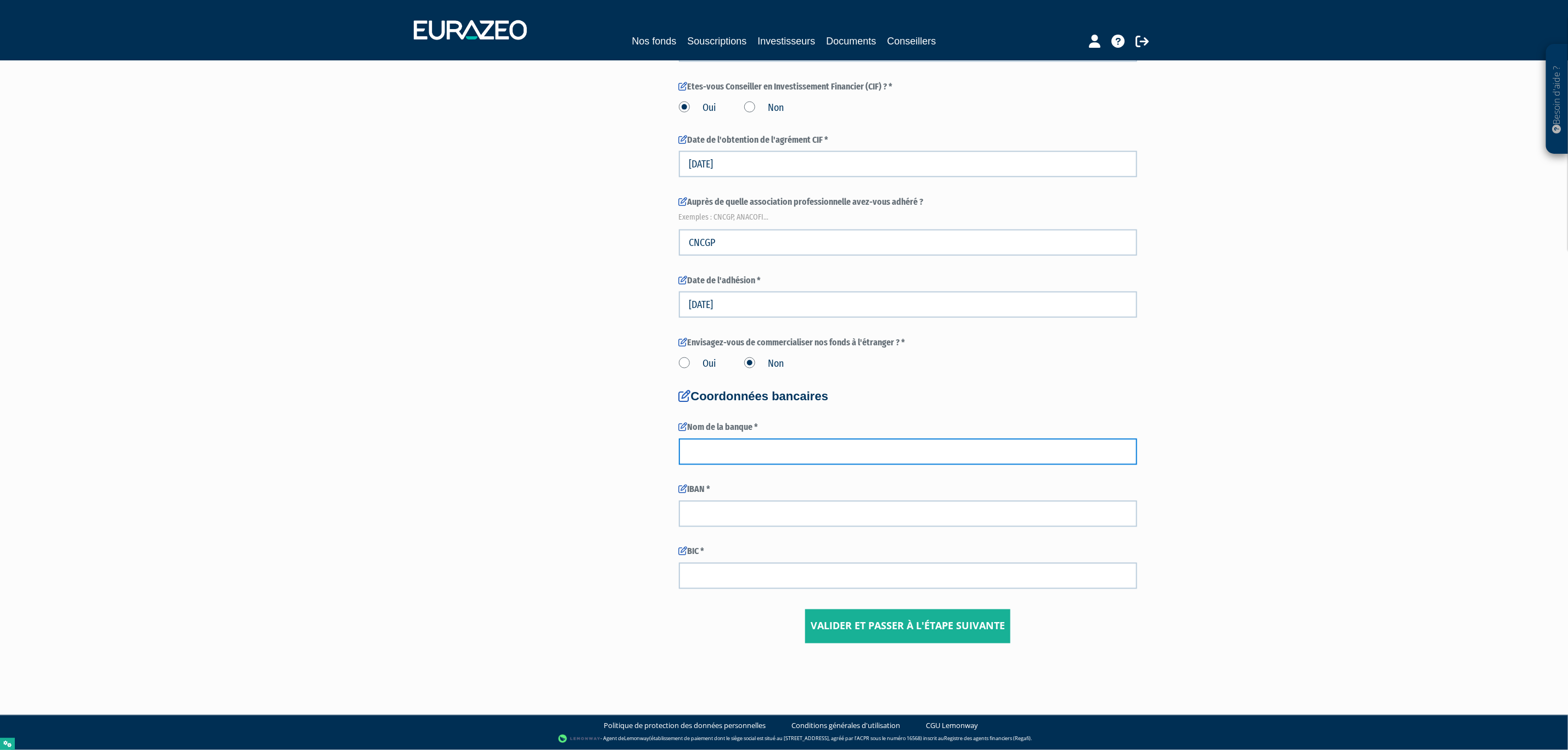
click at [753, 447] on input "text" at bounding box center [908, 452] width 459 height 26
type input "TEST"
click at [712, 518] on input "text" at bounding box center [908, 513] width 459 height 26
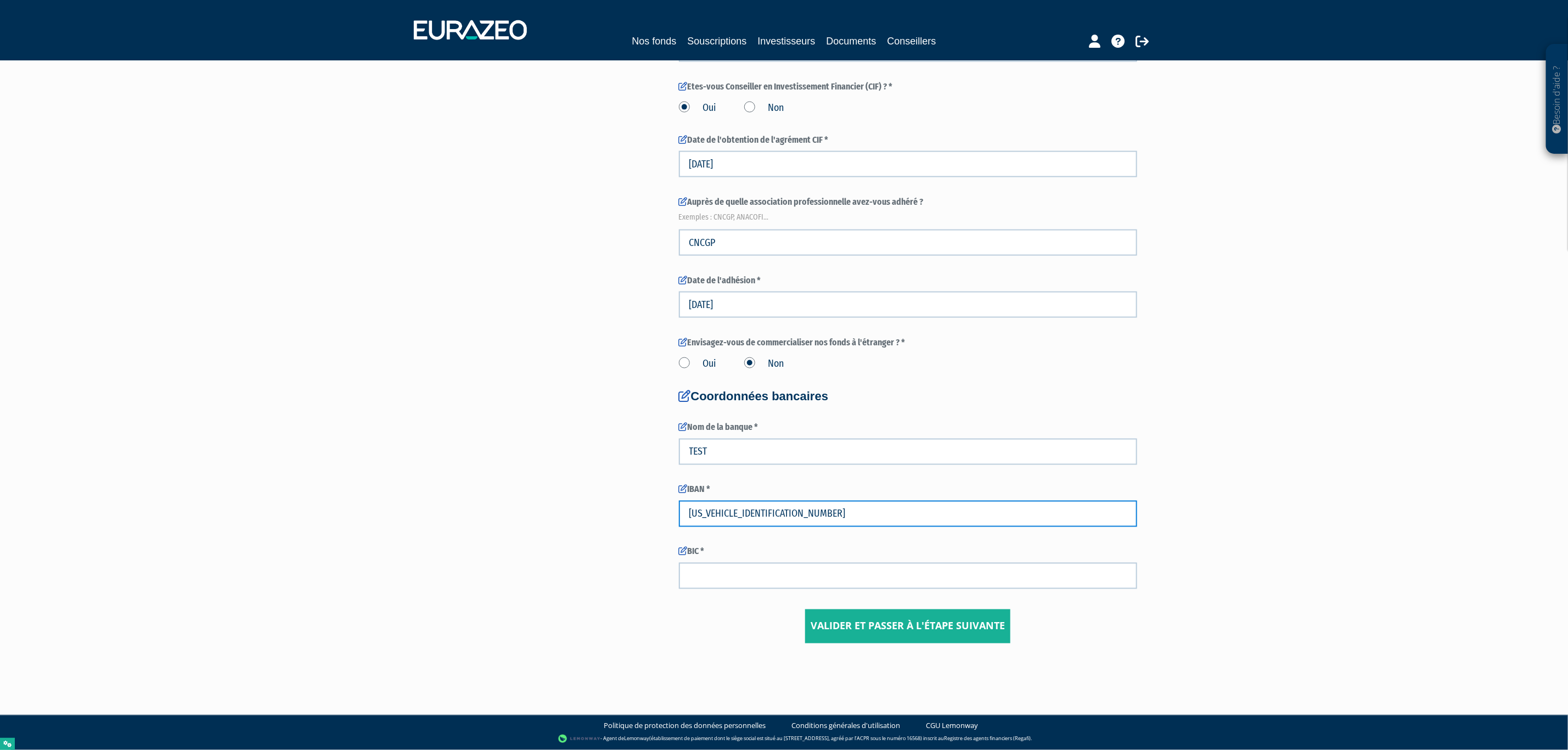
type input "FR765738737270354"
click at [720, 575] on input "text" at bounding box center [908, 575] width 459 height 26
type input "CMCFR2A"
click at [937, 623] on input "Valider et passer à l'étape suivante" at bounding box center [908, 627] width 205 height 34
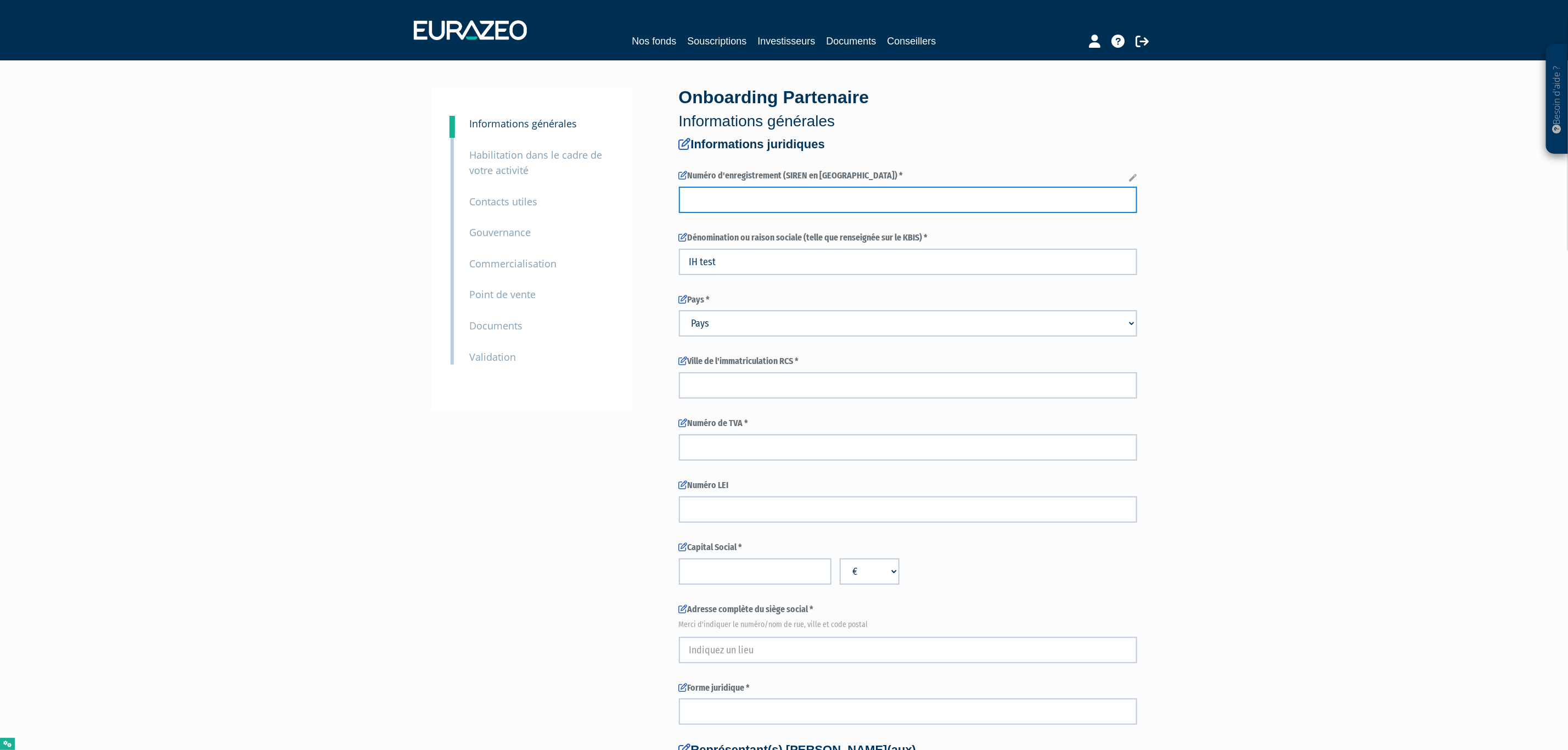
click at [738, 193] on input "text" at bounding box center [908, 199] width 459 height 26
paste input "CNCGP"
type input "C"
paste input "898090766"
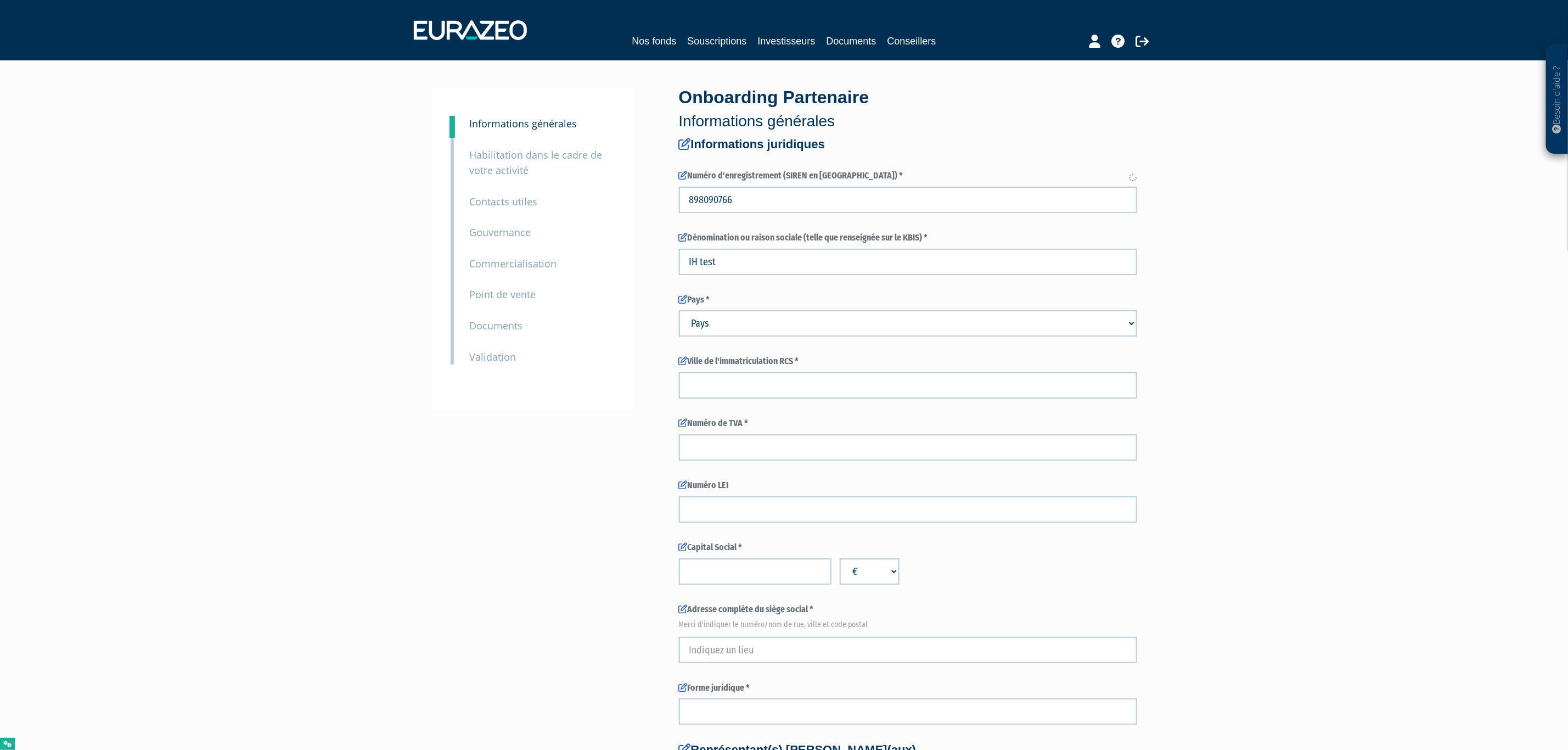
type input "89809076600038"
type input "CAPITAL CLOUD"
click at [784, 188] on input "89809076600038" at bounding box center [908, 199] width 459 height 26
drag, startPoint x: 679, startPoint y: 201, endPoint x: 475, endPoint y: 201, distance: 204.0
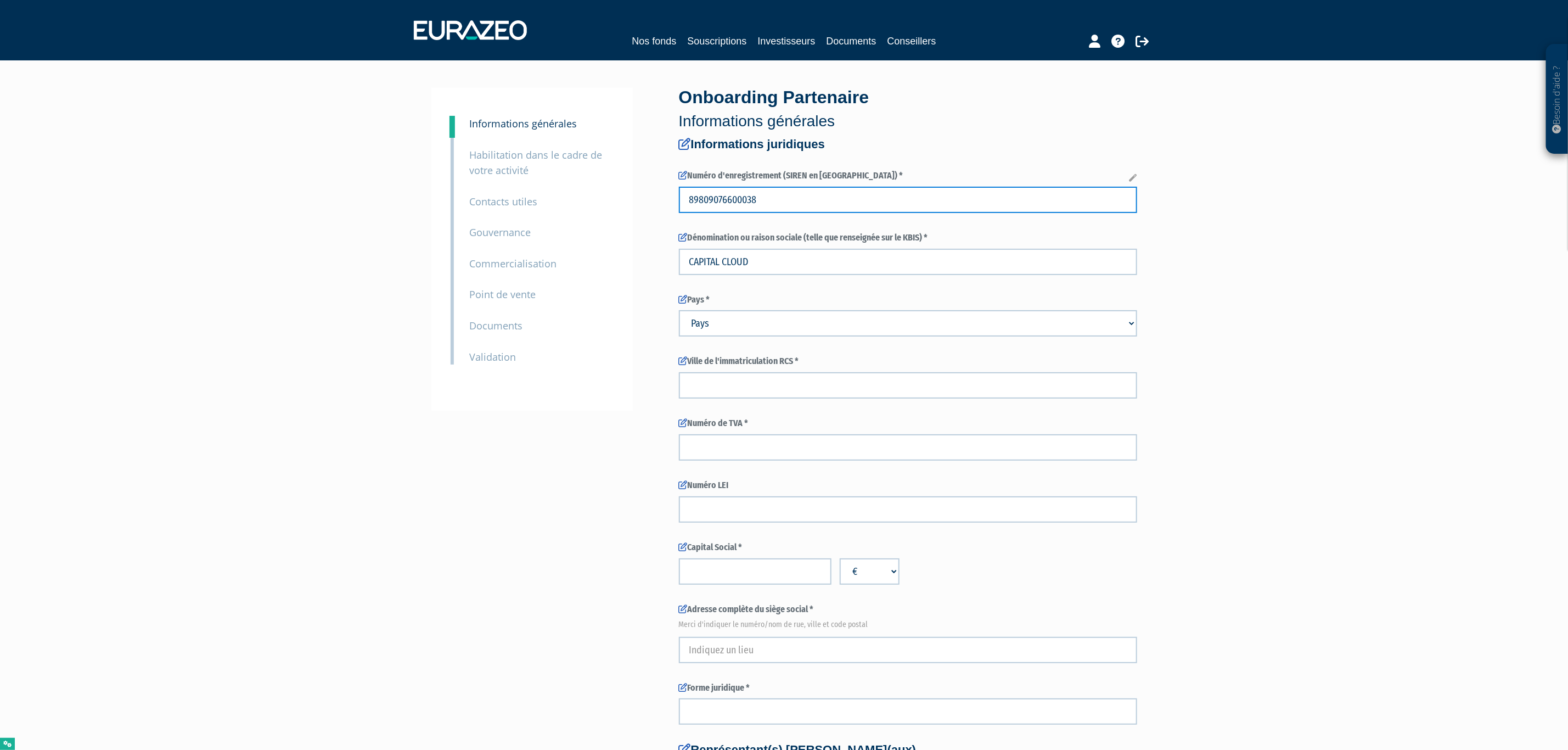
paste input "text"
type input "89809076600038"
click at [704, 382] on input "text" at bounding box center [908, 385] width 459 height 26
type input "puteaux"
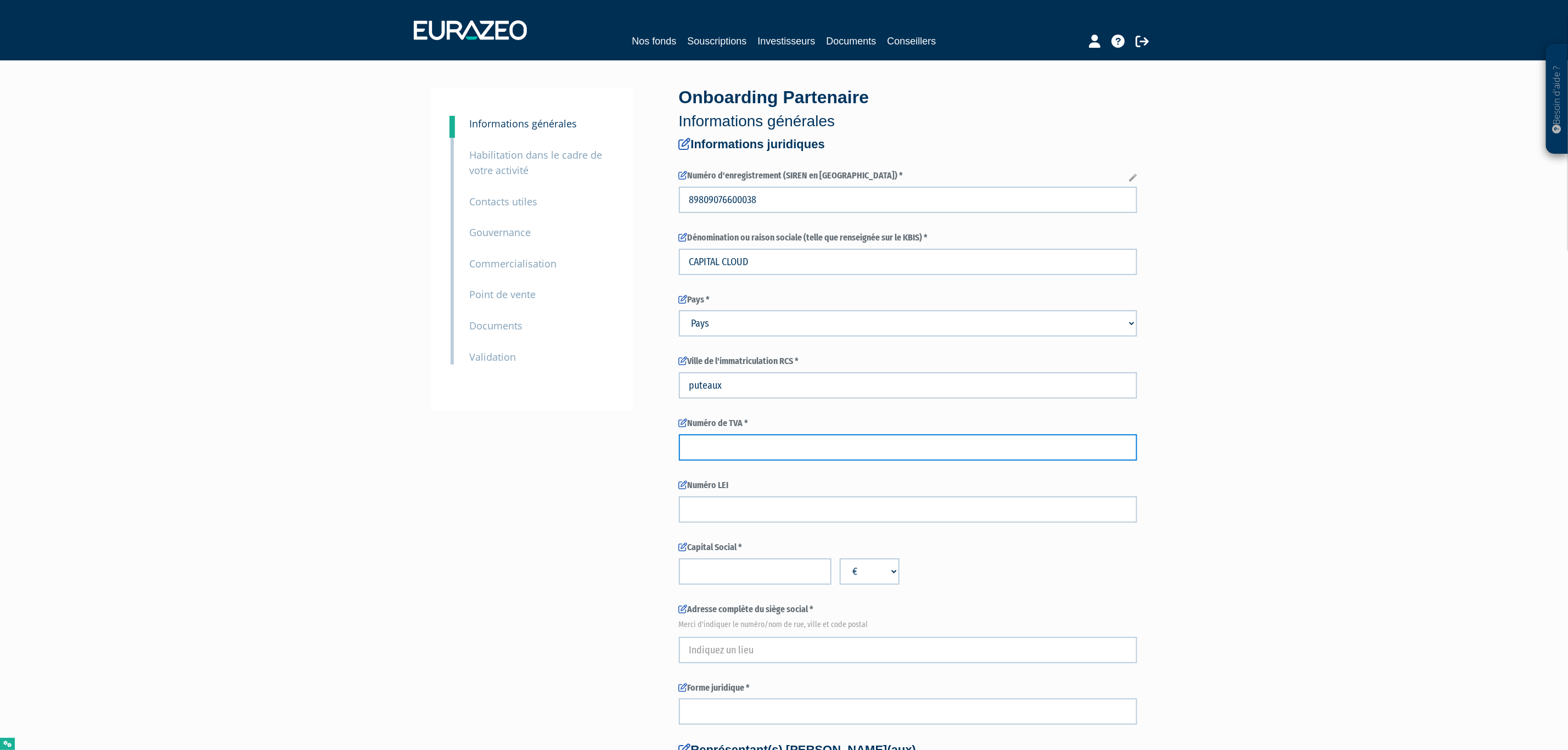
click at [758, 442] on input "text" at bounding box center [908, 447] width 459 height 26
type input "5675788"
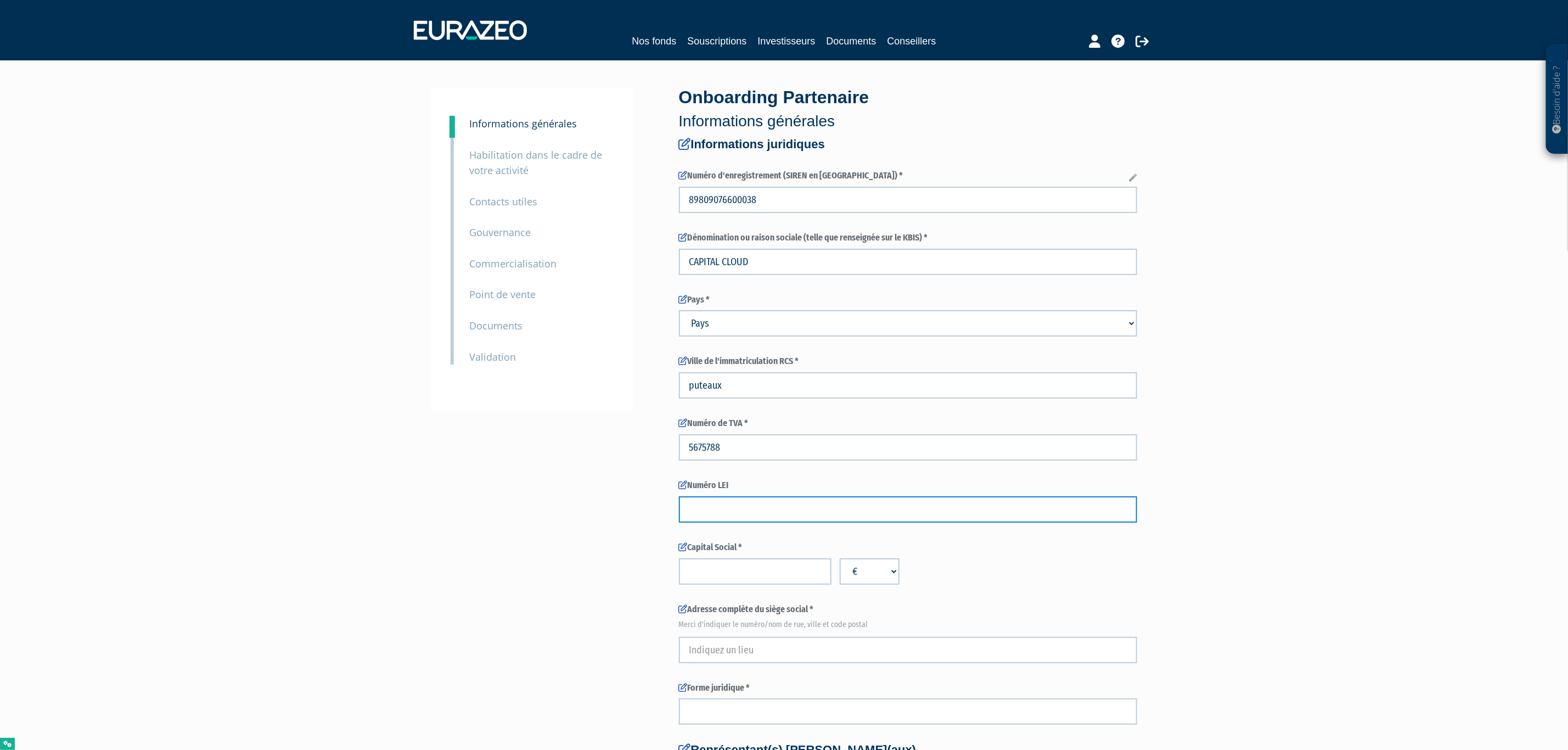
click at [762, 498] on input "text" at bounding box center [908, 509] width 459 height 26
click at [769, 567] on input "number" at bounding box center [755, 571] width 152 height 26
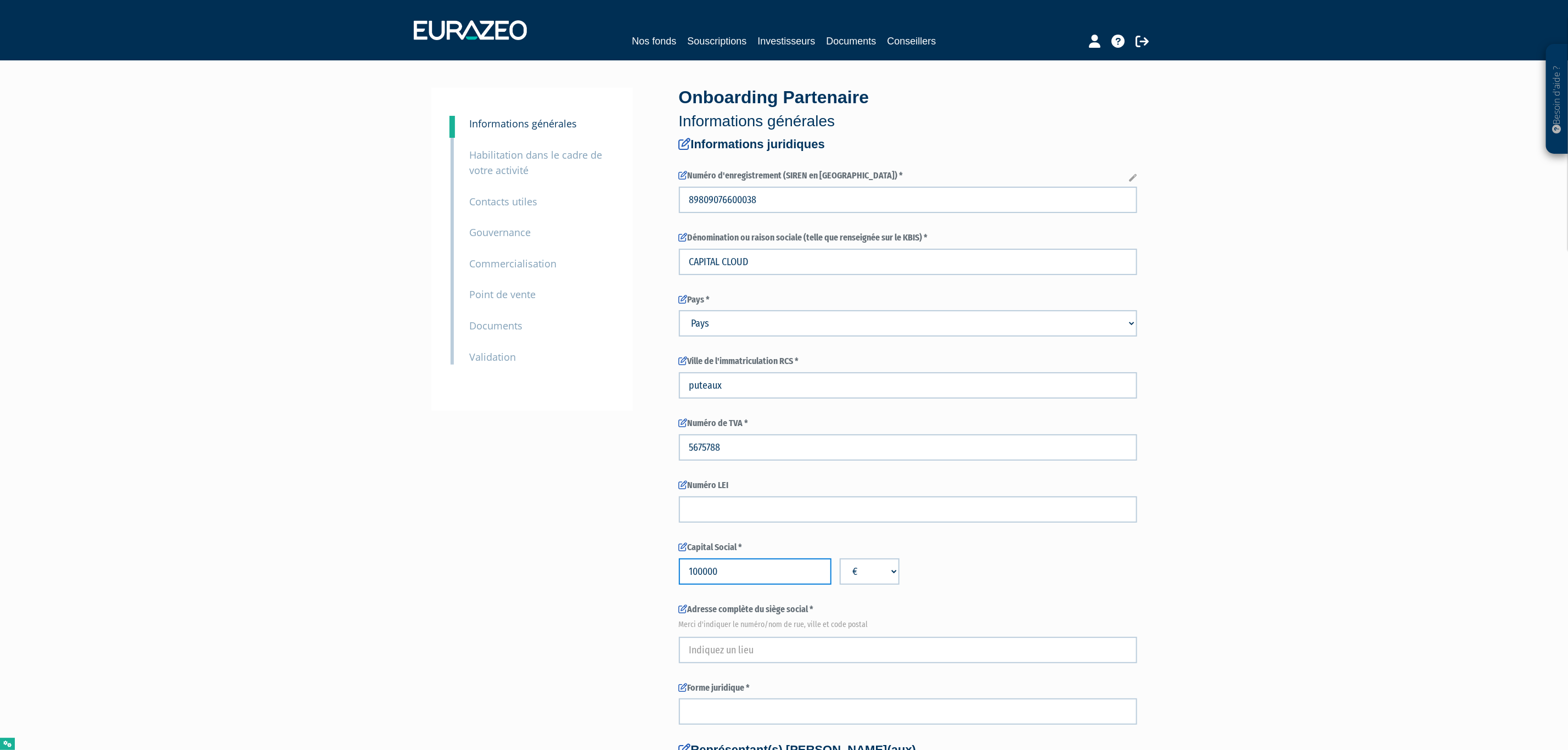
type input "100000"
click at [712, 519] on input "text" at bounding box center [908, 509] width 459 height 26
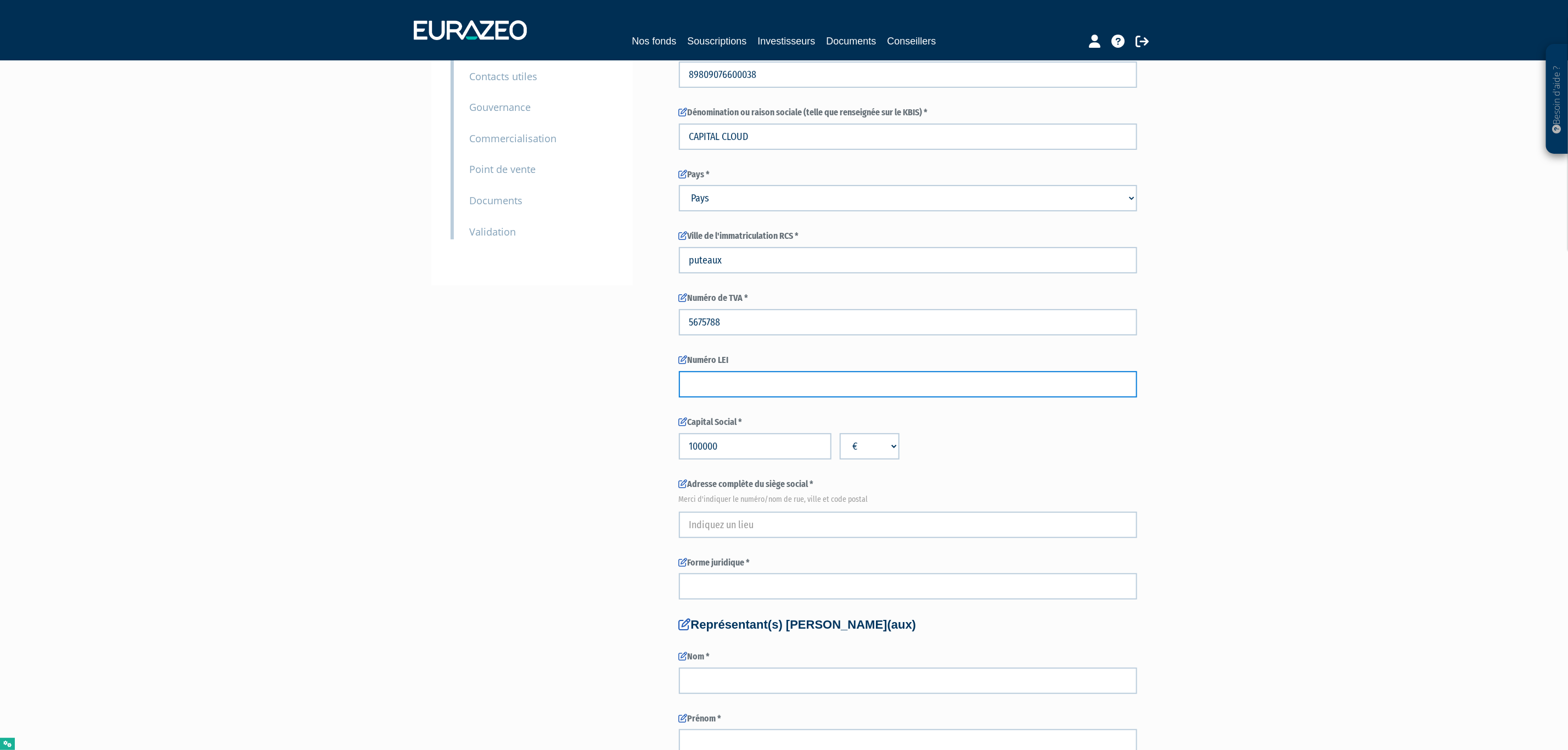
scroll to position [247, 0]
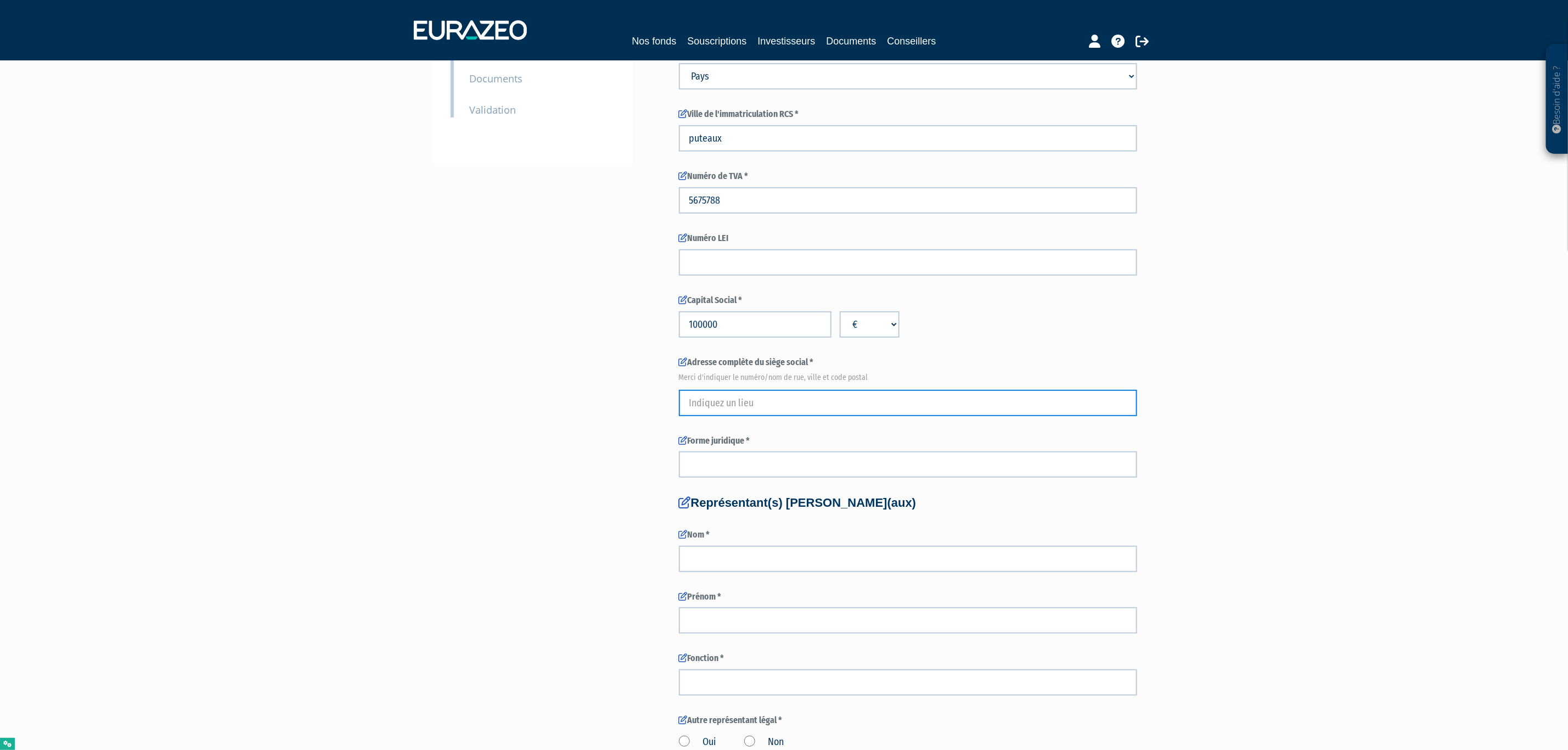
click at [719, 399] on input "text" at bounding box center [908, 403] width 459 height 26
type input "55 Avenue Charles de Gaulle"
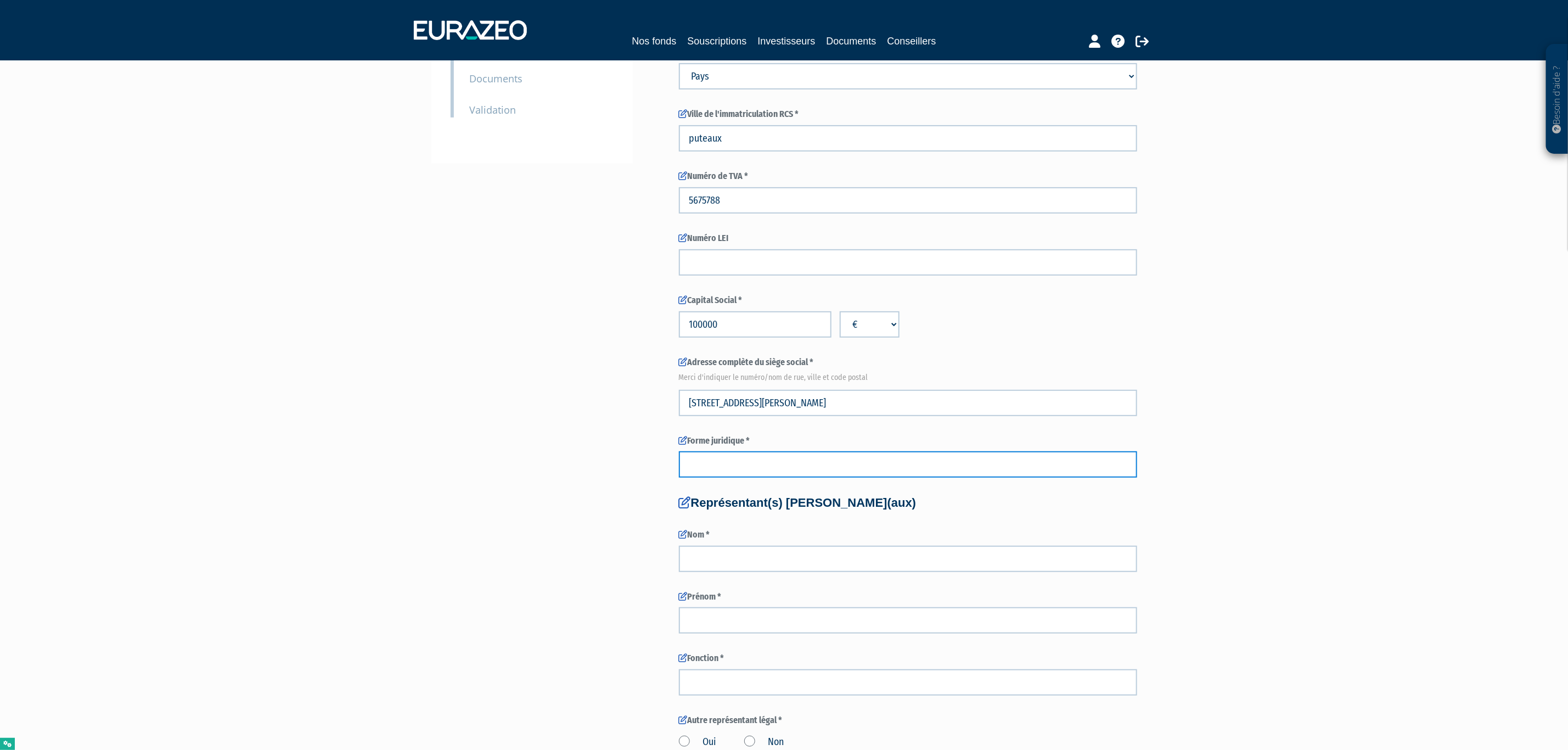
click at [759, 460] on input "text" at bounding box center [908, 464] width 459 height 26
type input "SAS"
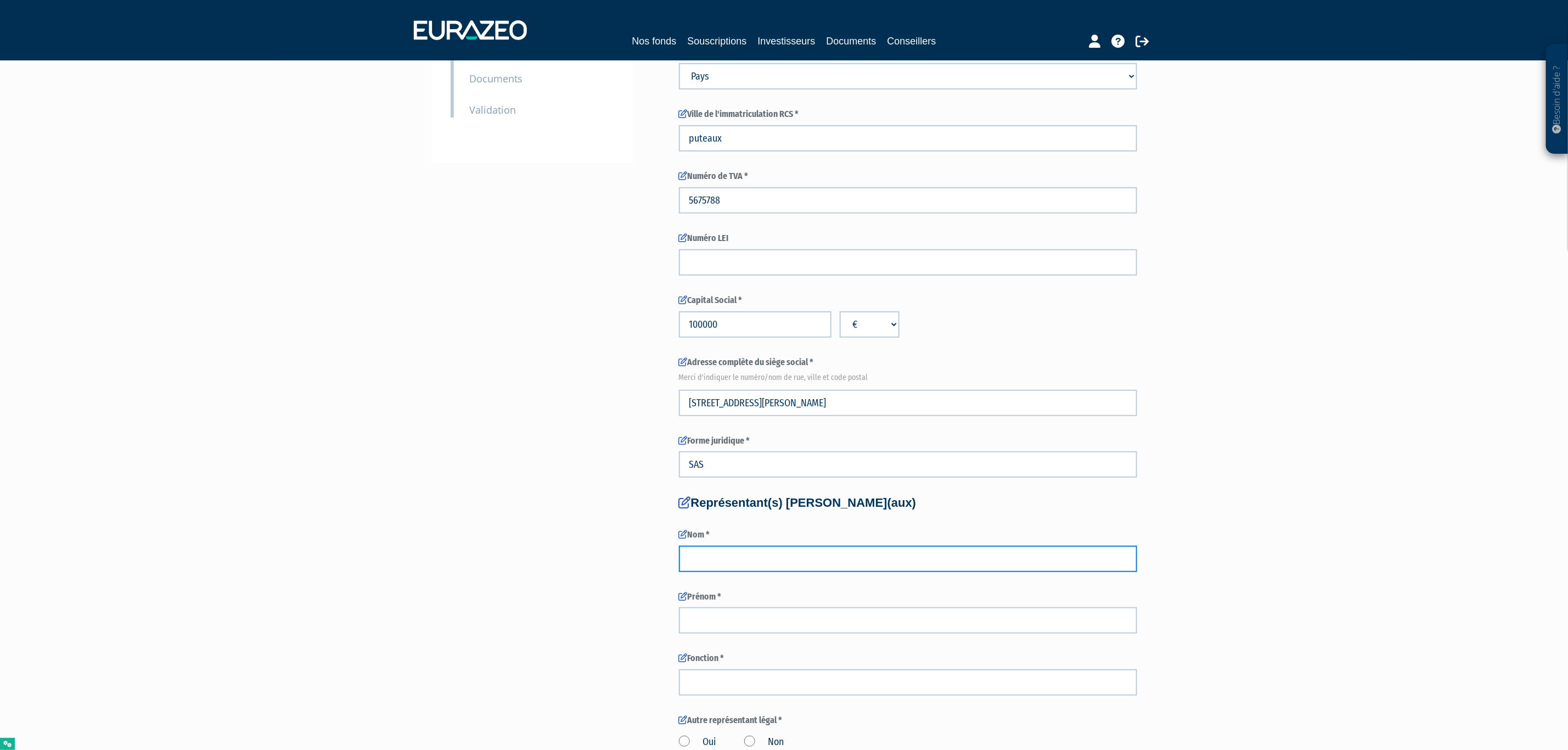
click at [713, 560] on input "text" at bounding box center [908, 558] width 459 height 26
type input "SMODLAKA"
click at [746, 608] on input "text" at bounding box center [908, 621] width 459 height 26
type input "ANNE"
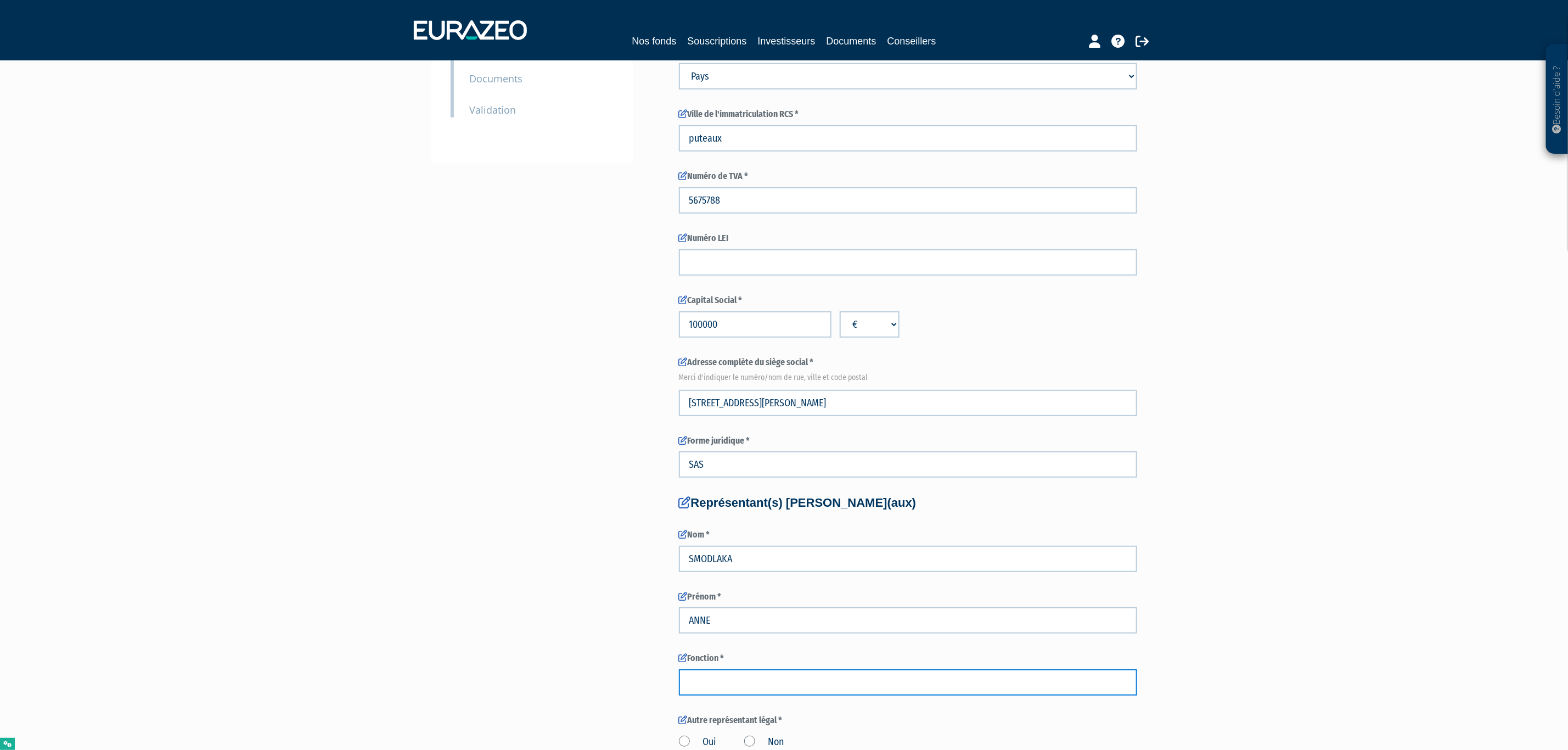
click at [757, 681] on input "text" at bounding box center [908, 683] width 459 height 26
type input "COO"
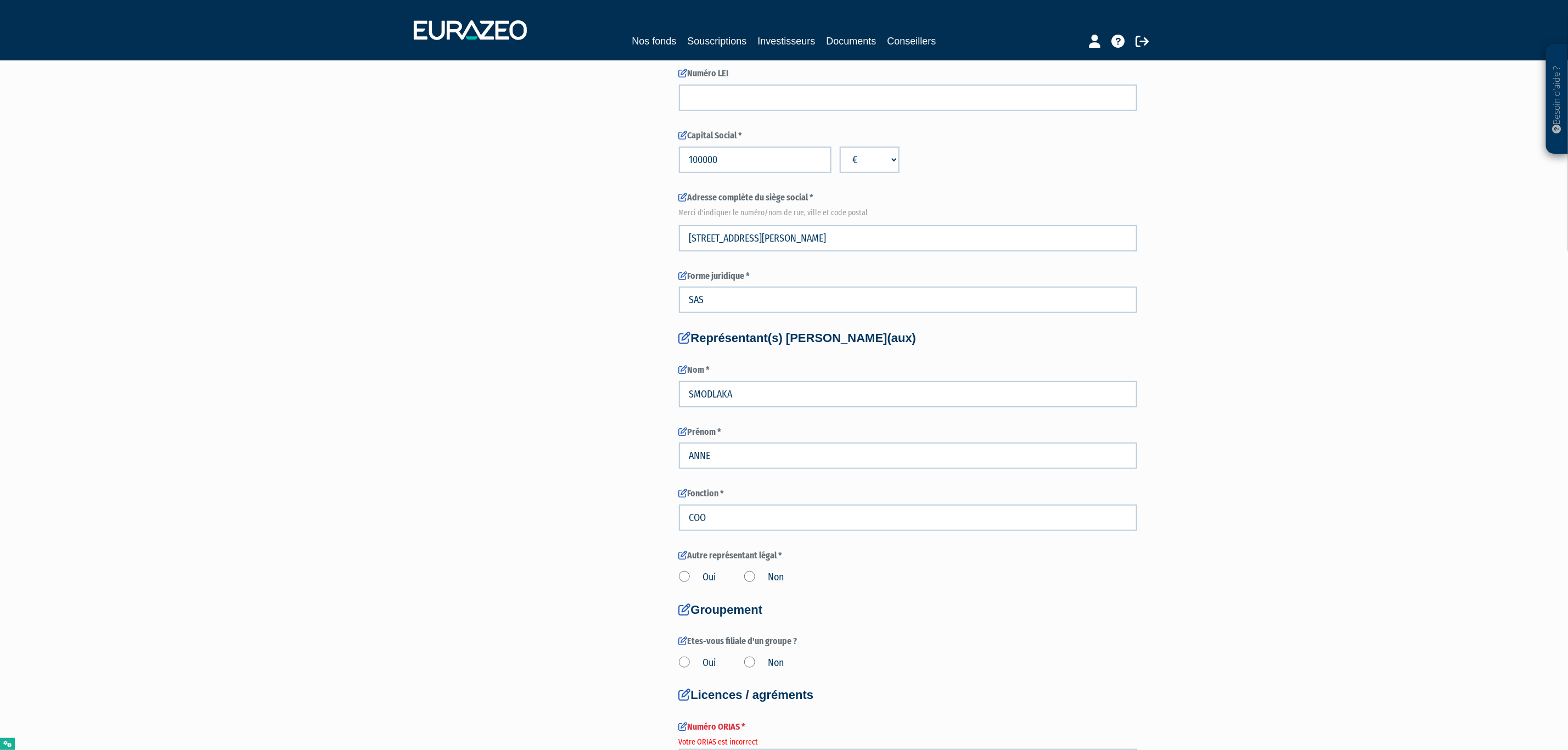
click at [761, 576] on label "Non" at bounding box center [764, 577] width 40 height 14
click at [0, 0] on input "Non" at bounding box center [0, 0] width 0 height 0
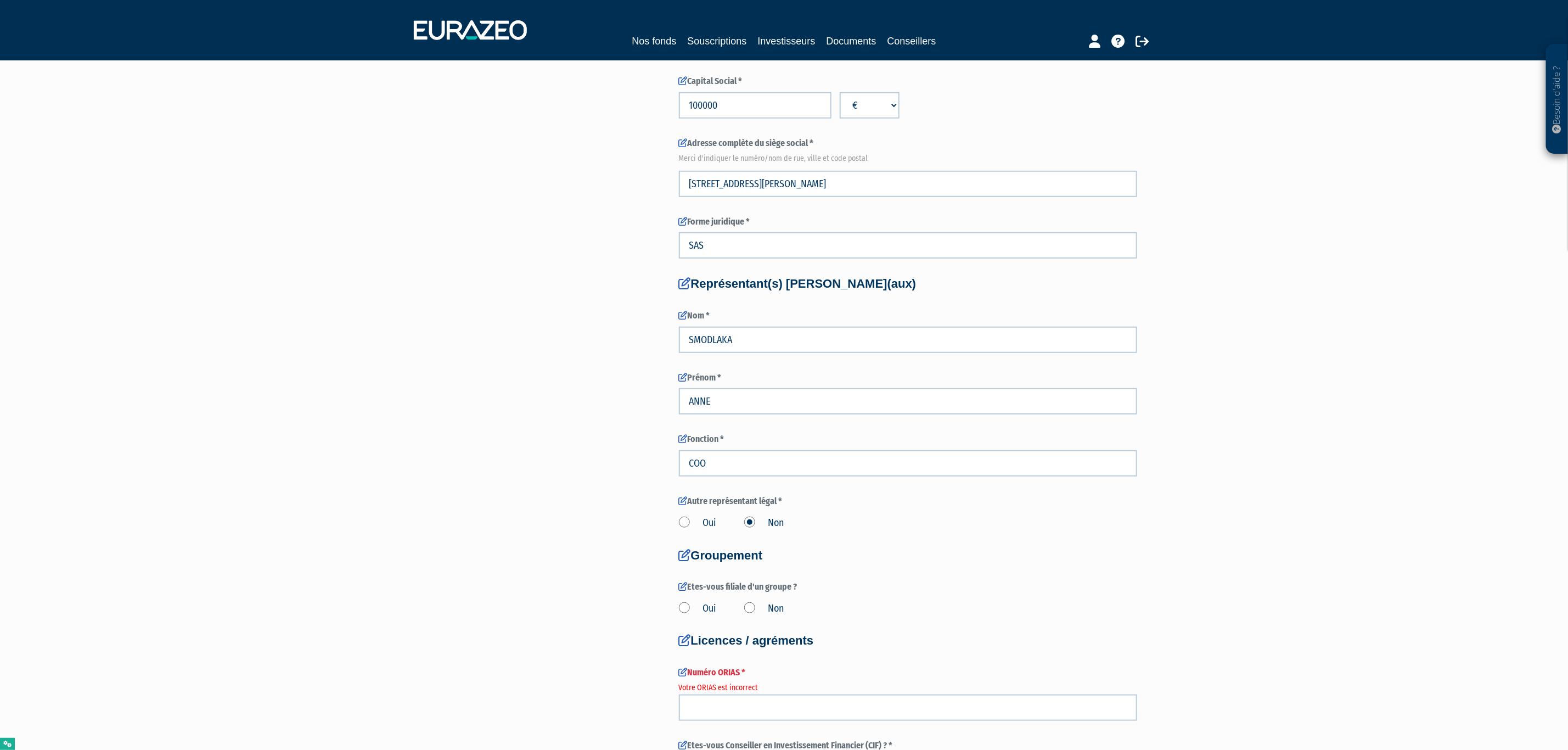
scroll to position [576, 0]
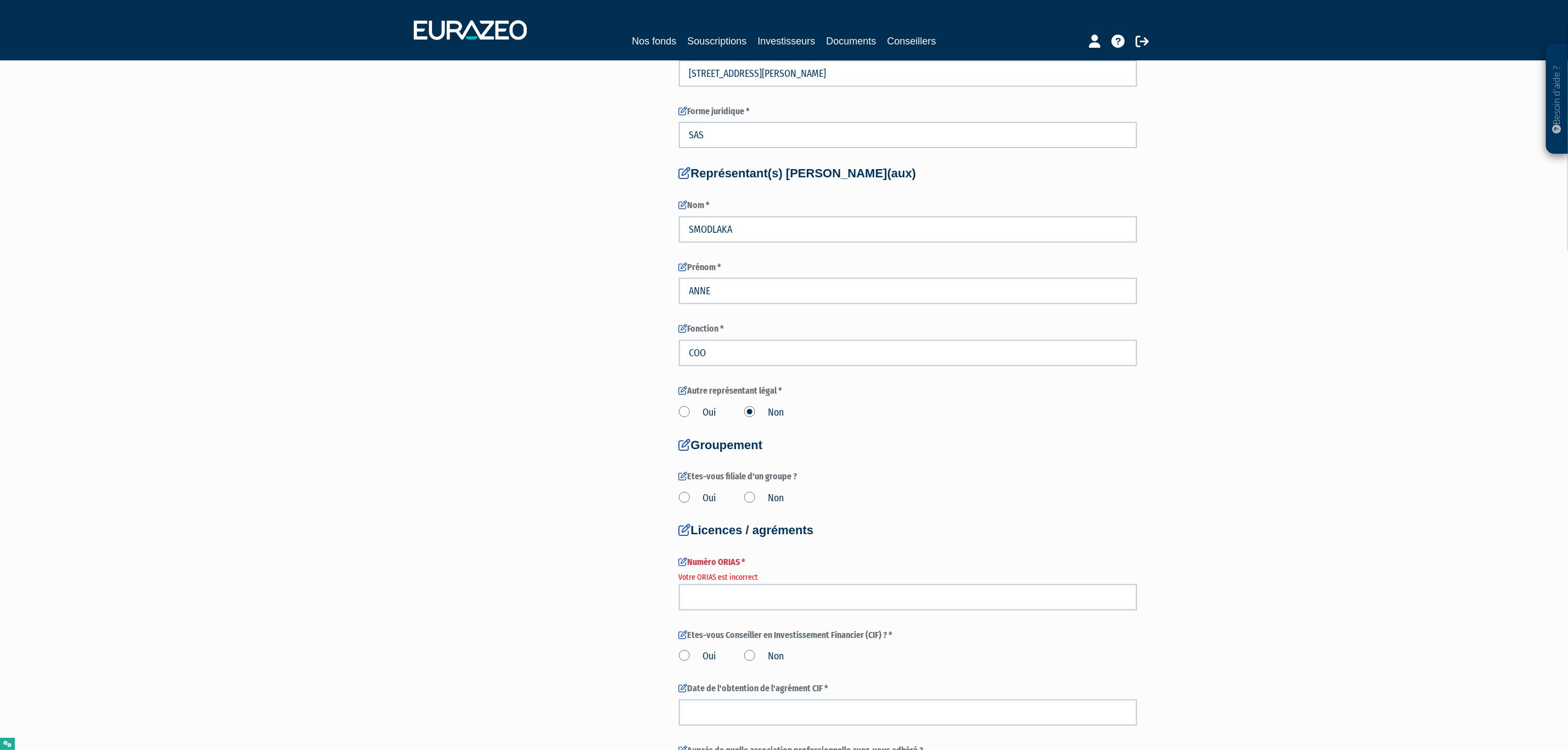
click at [694, 495] on label "Oui" at bounding box center [698, 498] width 38 height 14
click at [0, 0] on input "Oui" at bounding box center [0, 0] width 0 height 0
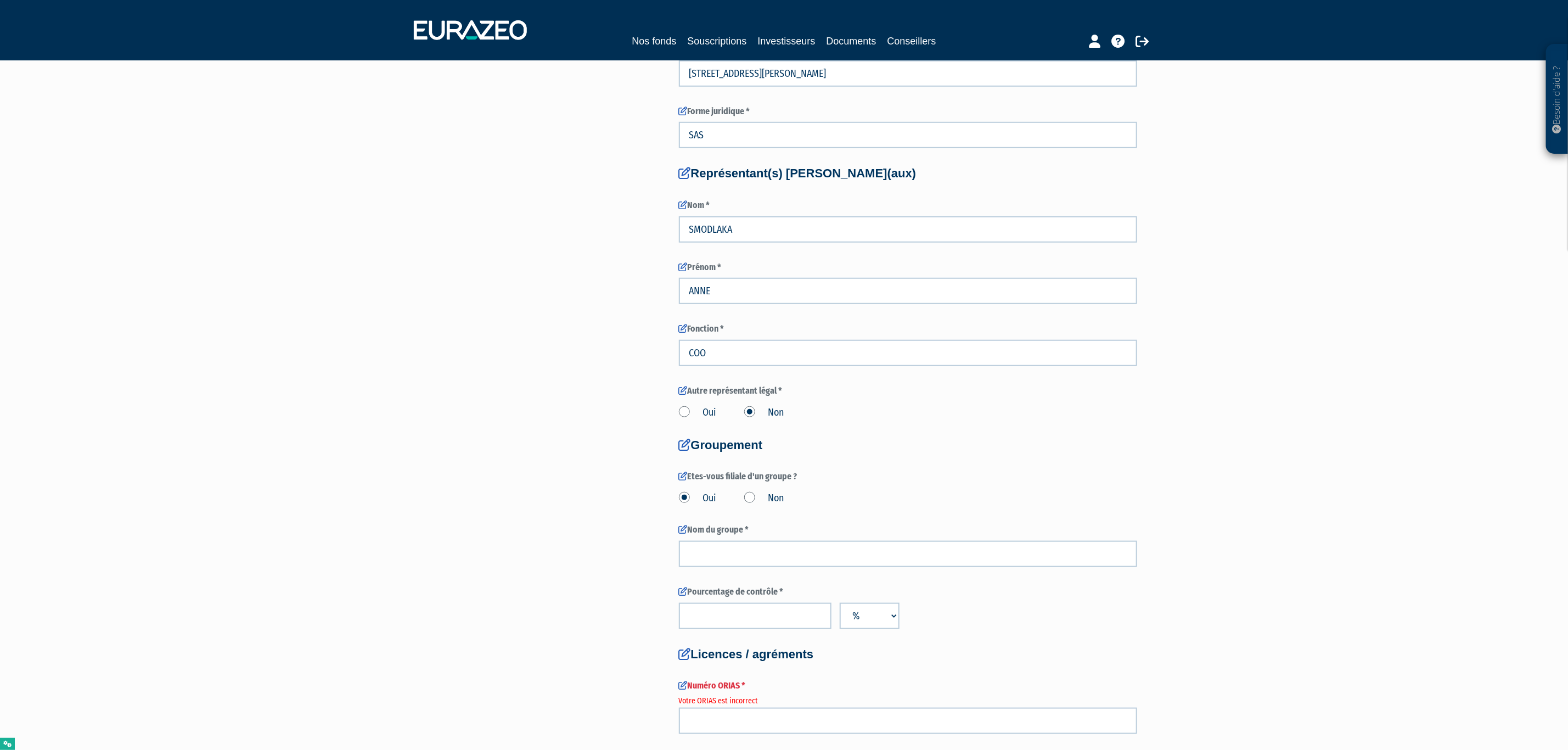
click at [764, 493] on label "Non" at bounding box center [764, 498] width 40 height 14
click at [0, 0] on input "Non" at bounding box center [0, 0] width 0 height 0
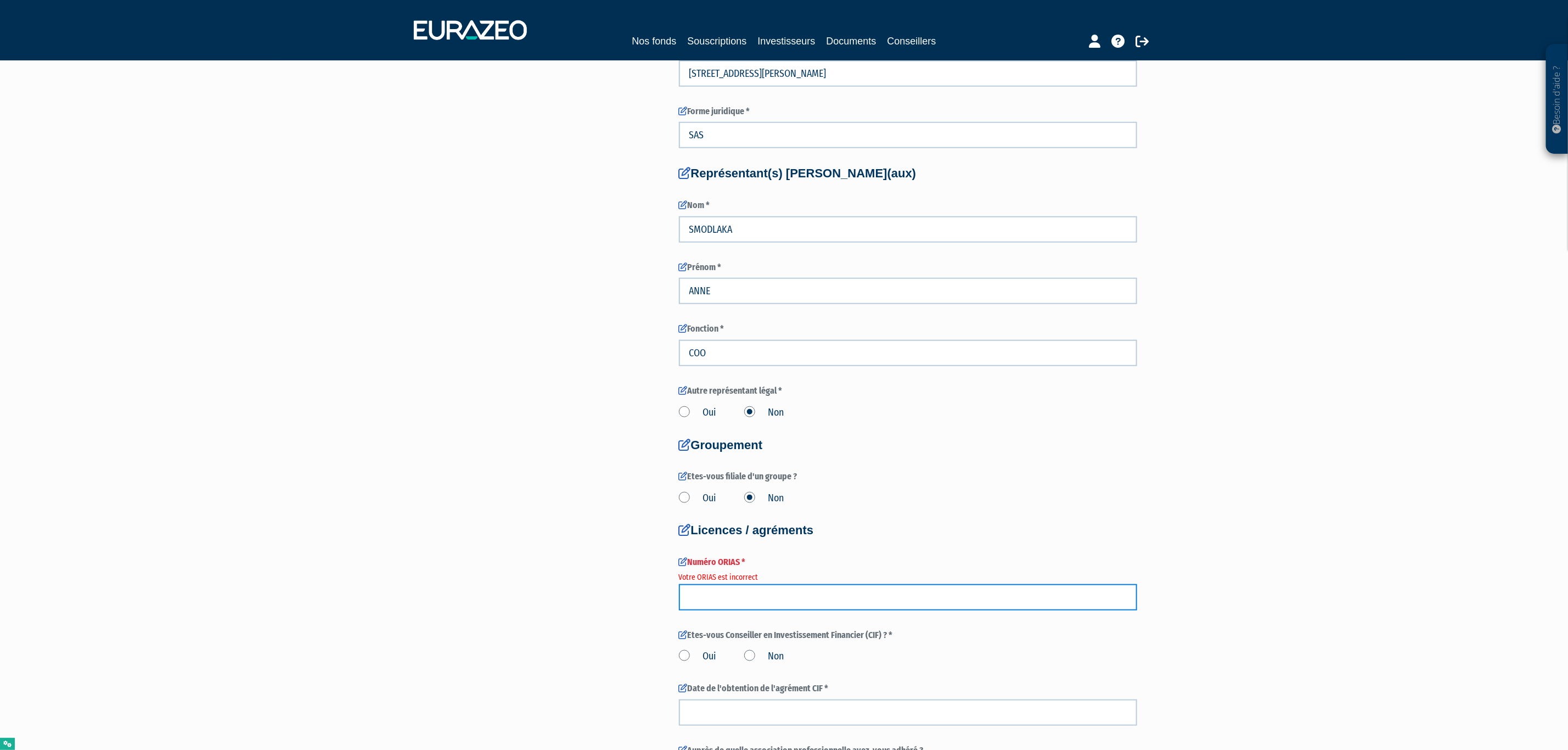
click at [725, 592] on input "number" at bounding box center [908, 597] width 459 height 26
type input "12345678"
click at [751, 658] on label "Non" at bounding box center [764, 656] width 40 height 14
click at [0, 0] on input "Non" at bounding box center [0, 0] width 0 height 0
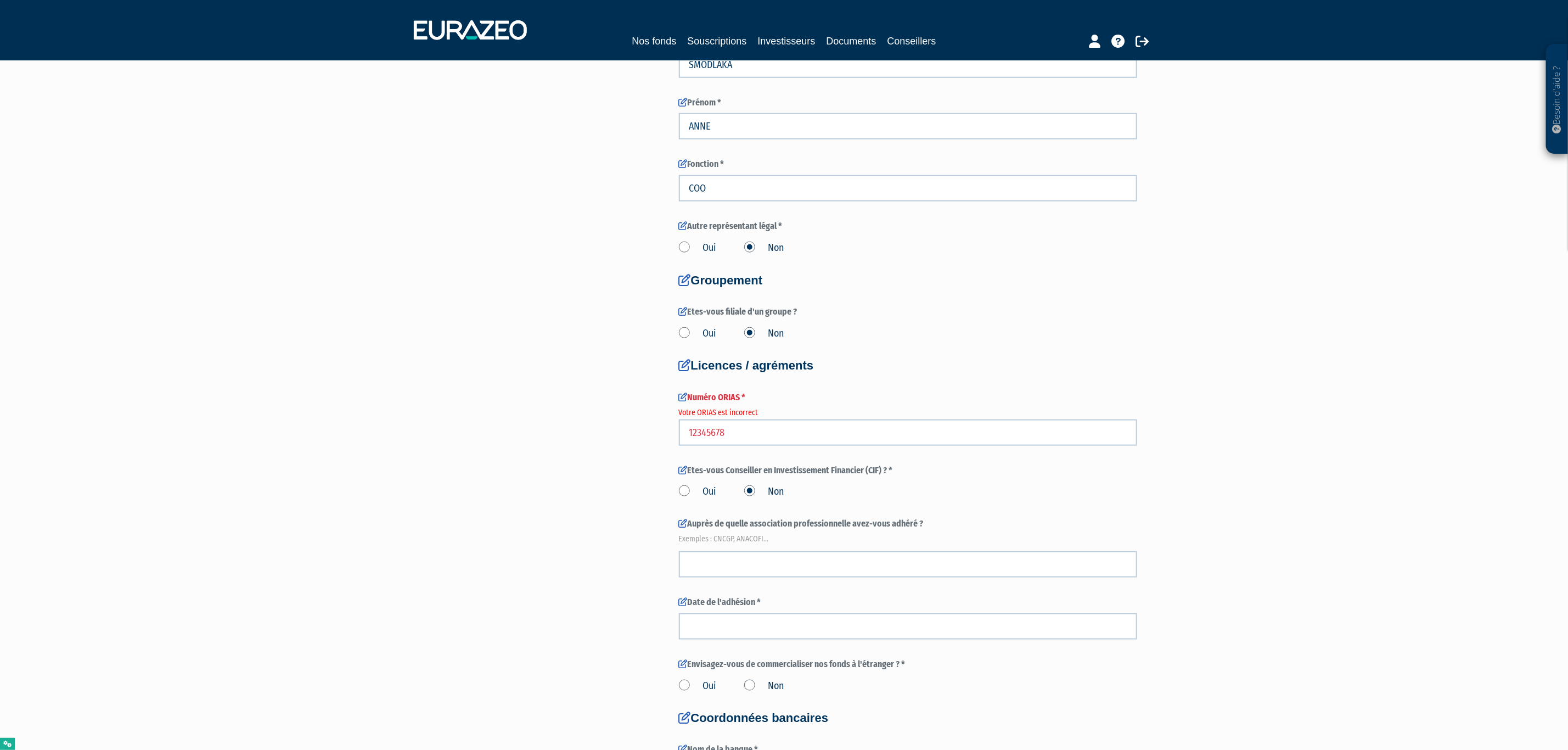
click at [723, 540] on em "Exemples : CNCGP, ANACOFI..." at bounding box center [908, 539] width 459 height 11
click at [723, 539] on em "Exemples : CNCGP, ANACOFI..." at bounding box center [908, 539] width 459 height 11
copy em "CNCGP"
click at [716, 570] on input "text" at bounding box center [908, 564] width 459 height 26
paste input "CNCGP"
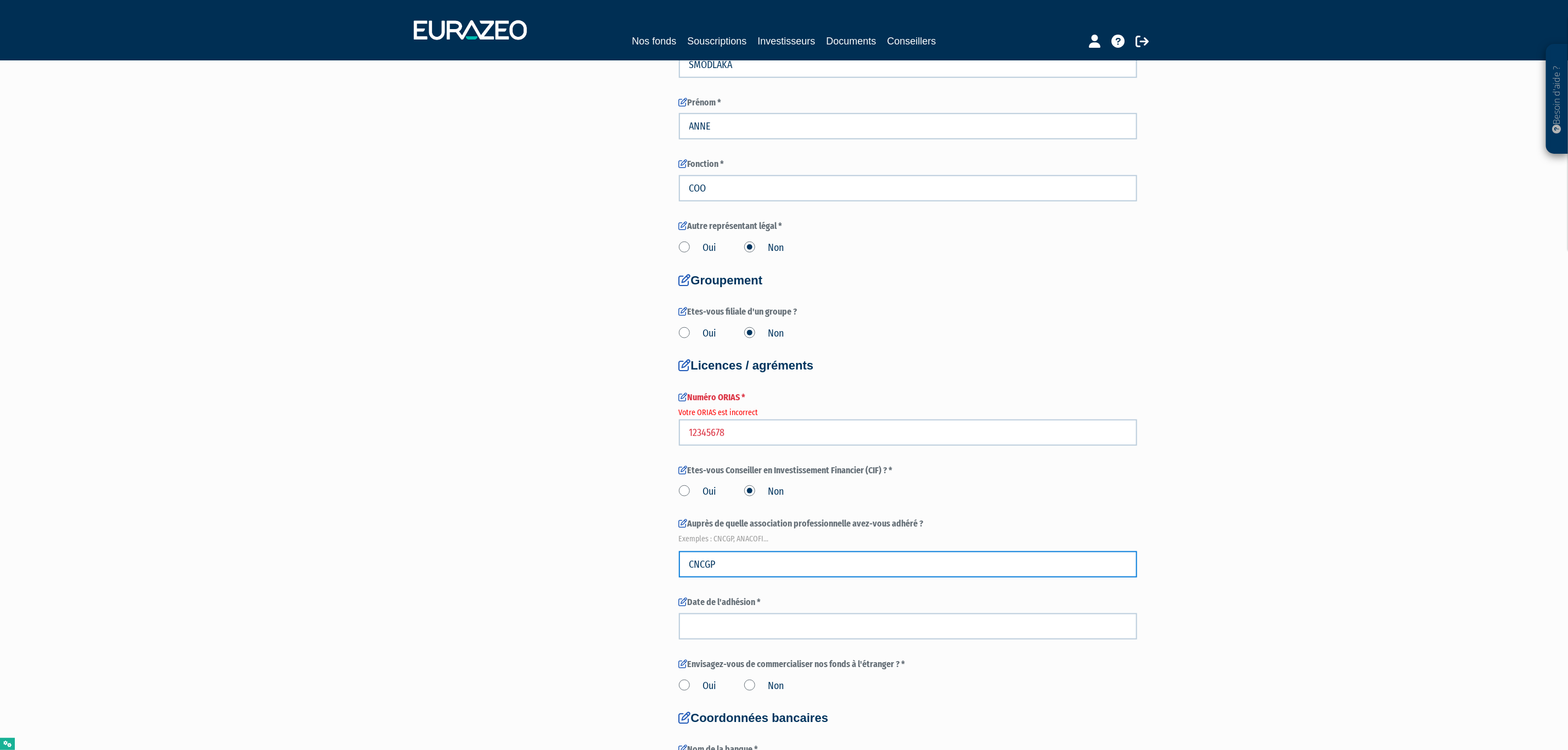
type input "CNCGP"
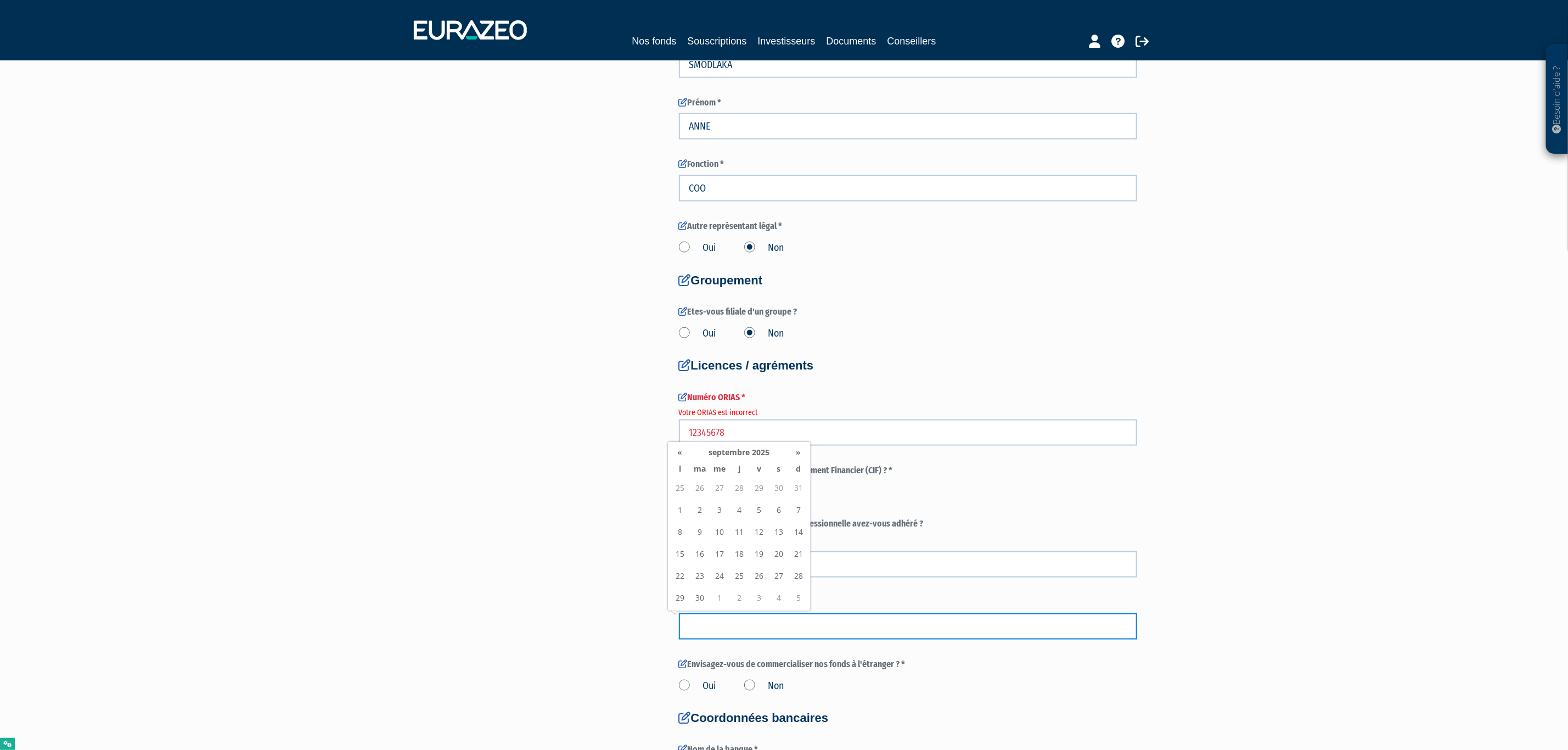
drag, startPoint x: 721, startPoint y: 627, endPoint x: 734, endPoint y: 634, distance: 14.8
click at [721, 627] on input at bounding box center [908, 627] width 459 height 26
click at [728, 544] on td "17" at bounding box center [719, 554] width 20 height 22
type input "17/09/2025"
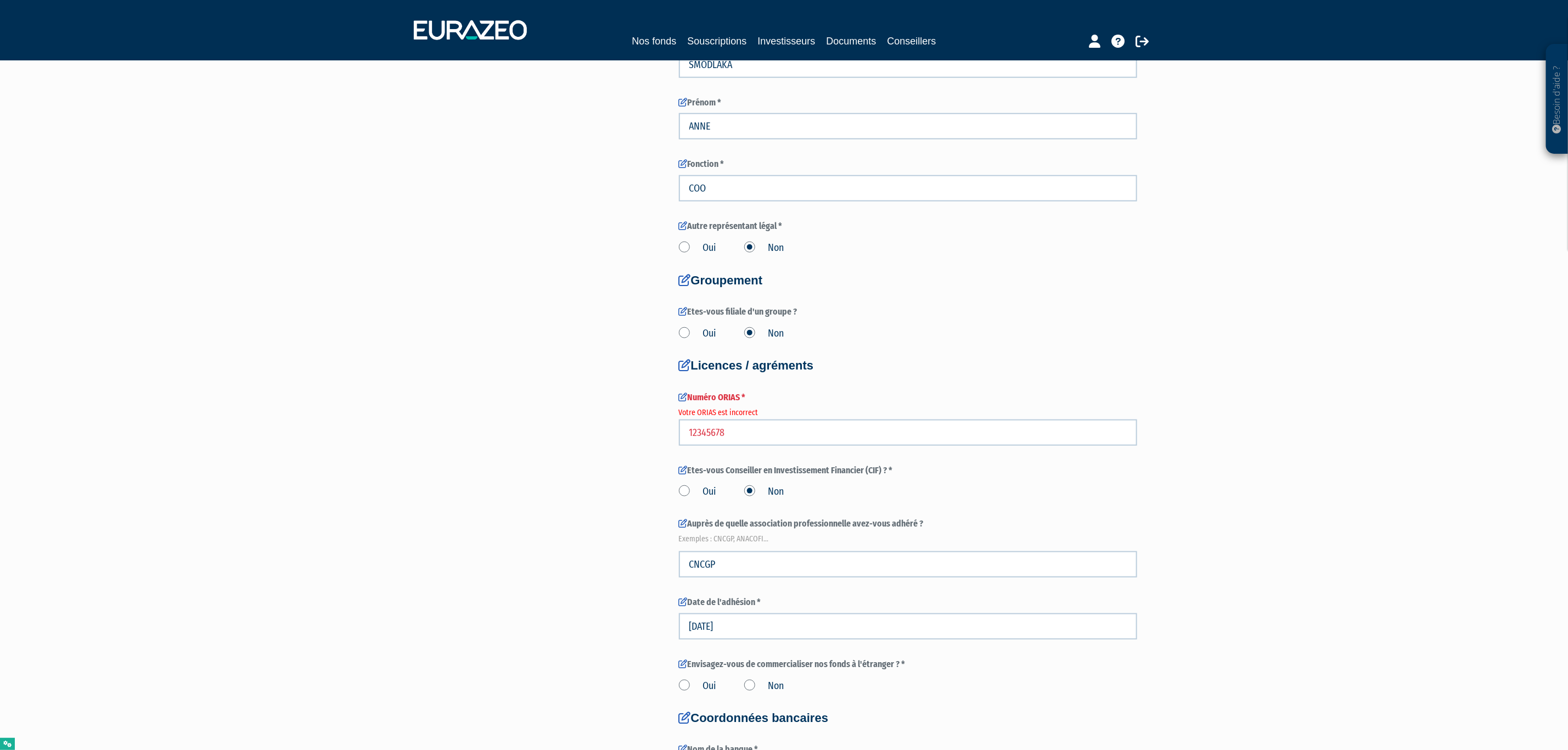
click at [767, 685] on label "Non" at bounding box center [764, 686] width 40 height 14
click at [0, 0] on input "Non" at bounding box center [0, 0] width 0 height 0
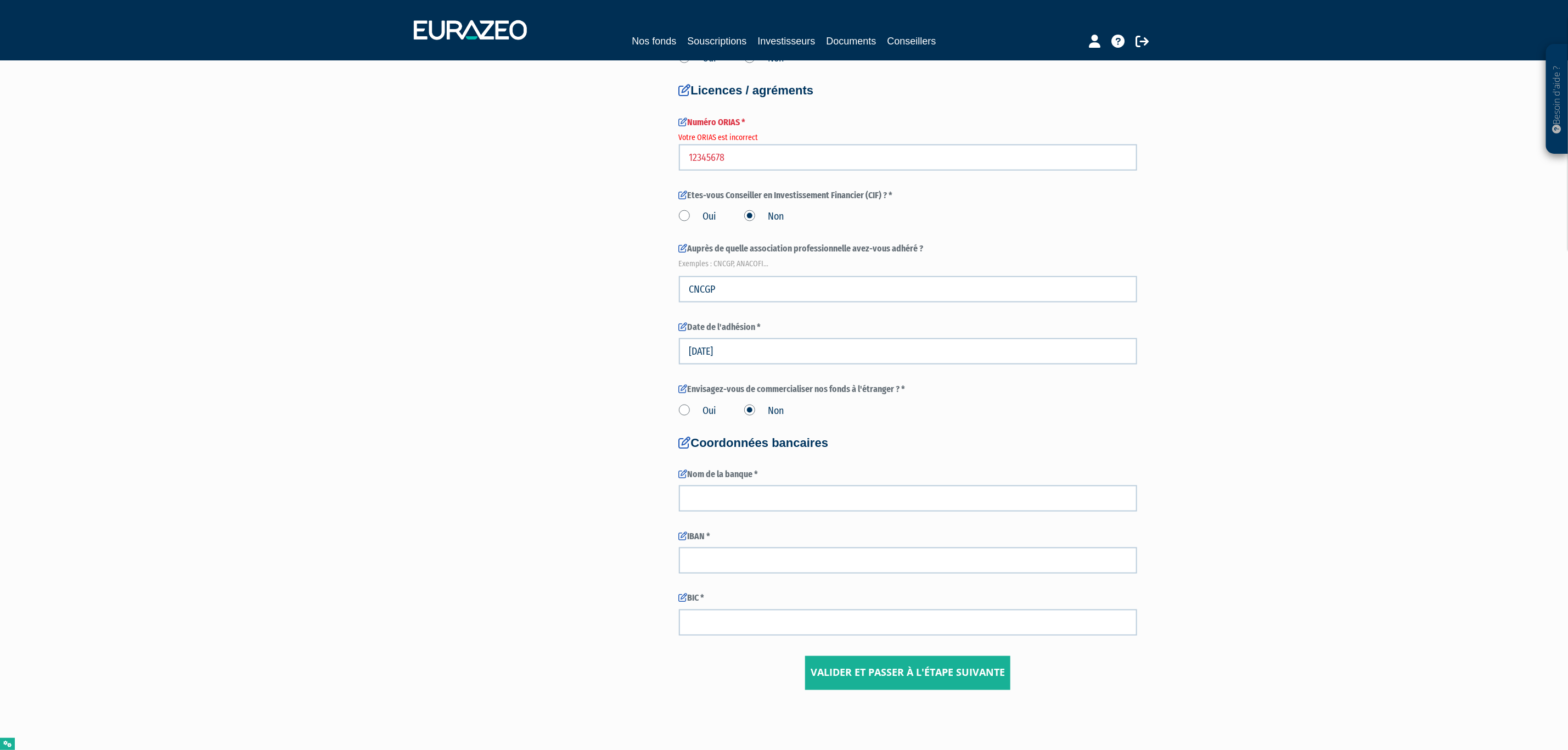
scroll to position [1063, 0]
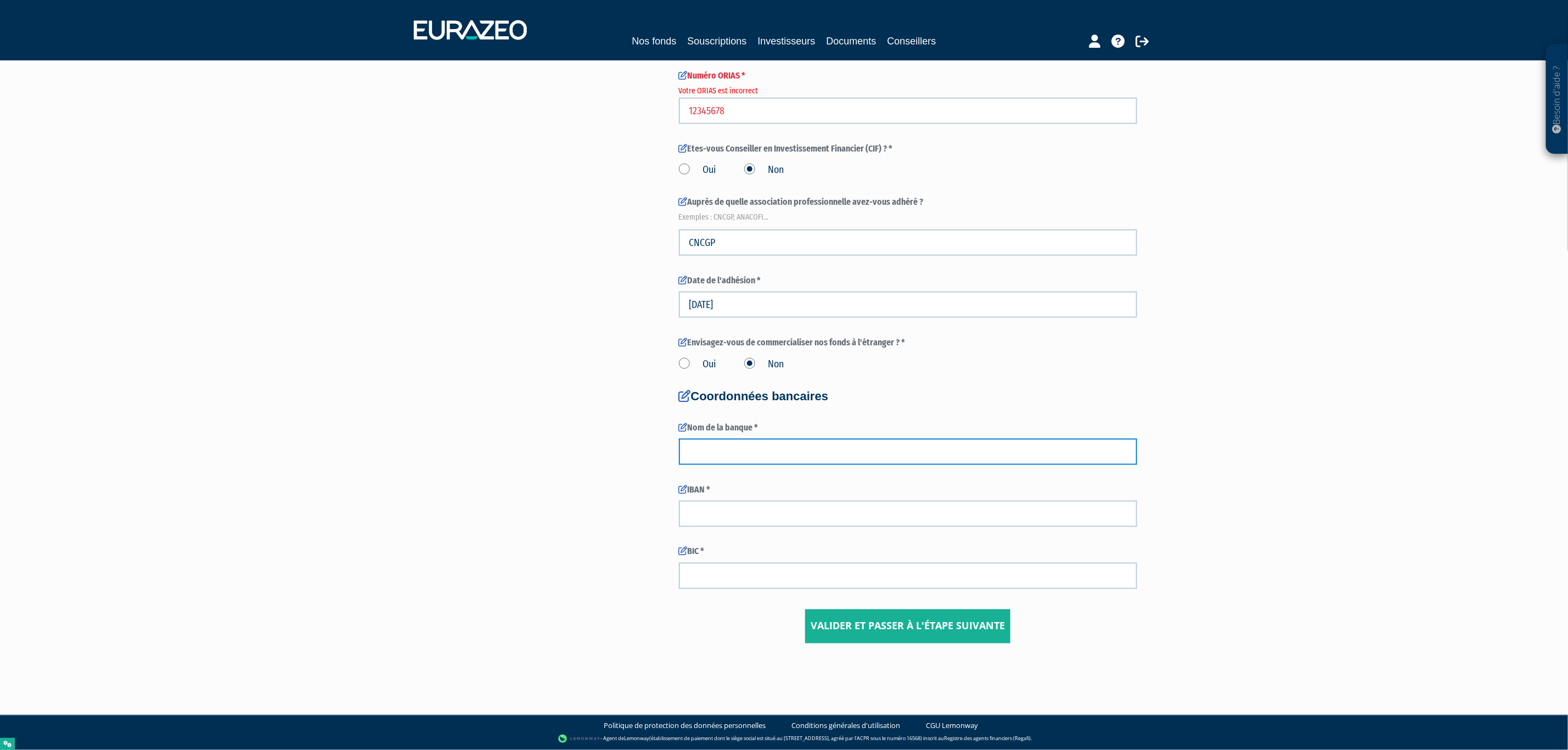
drag, startPoint x: 727, startPoint y: 454, endPoint x: 755, endPoint y: 478, distance: 36.9
click at [727, 454] on input "text" at bounding box center [908, 452] width 459 height 26
type input "TEST"
click at [756, 507] on input "text" at bounding box center [908, 513] width 459 height 26
type input "G"
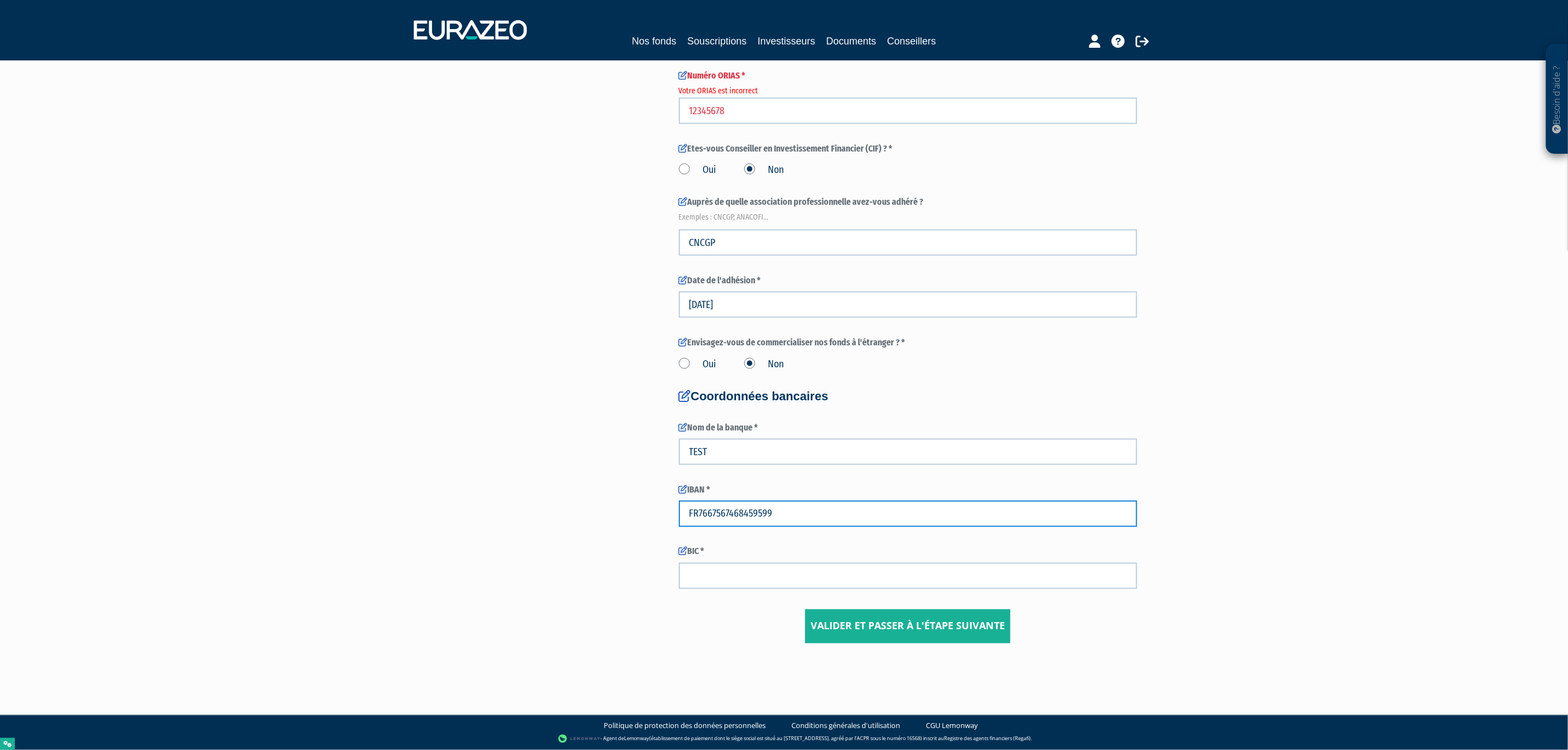
type input "FR7667567468459599"
click at [711, 581] on input "text" at bounding box center [908, 575] width 459 height 26
type input "CMCFR2A"
click at [850, 633] on input "Valider et passer à l'étape suivante" at bounding box center [908, 627] width 205 height 34
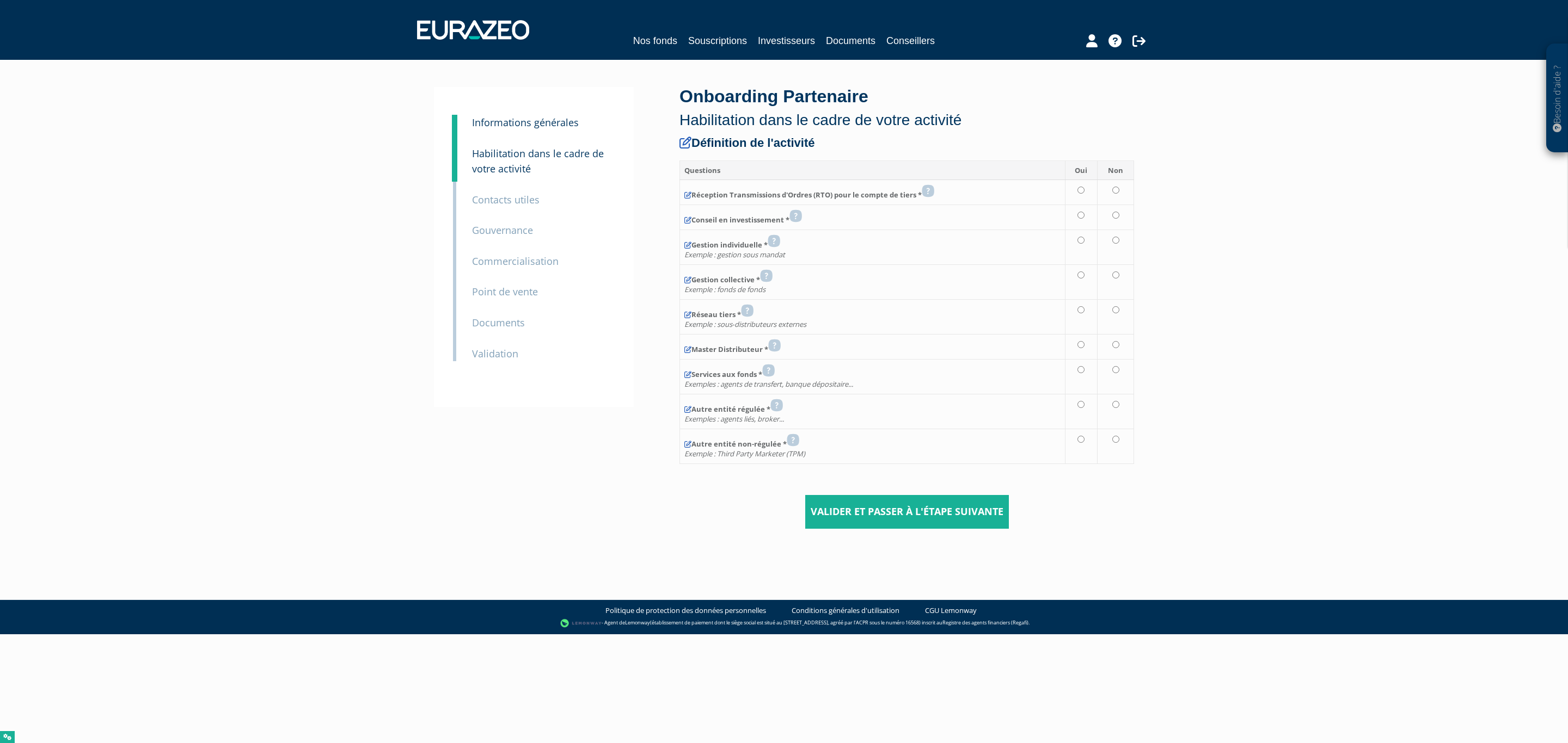
click at [524, 119] on small "Informations générales" at bounding box center [525, 121] width 106 height 13
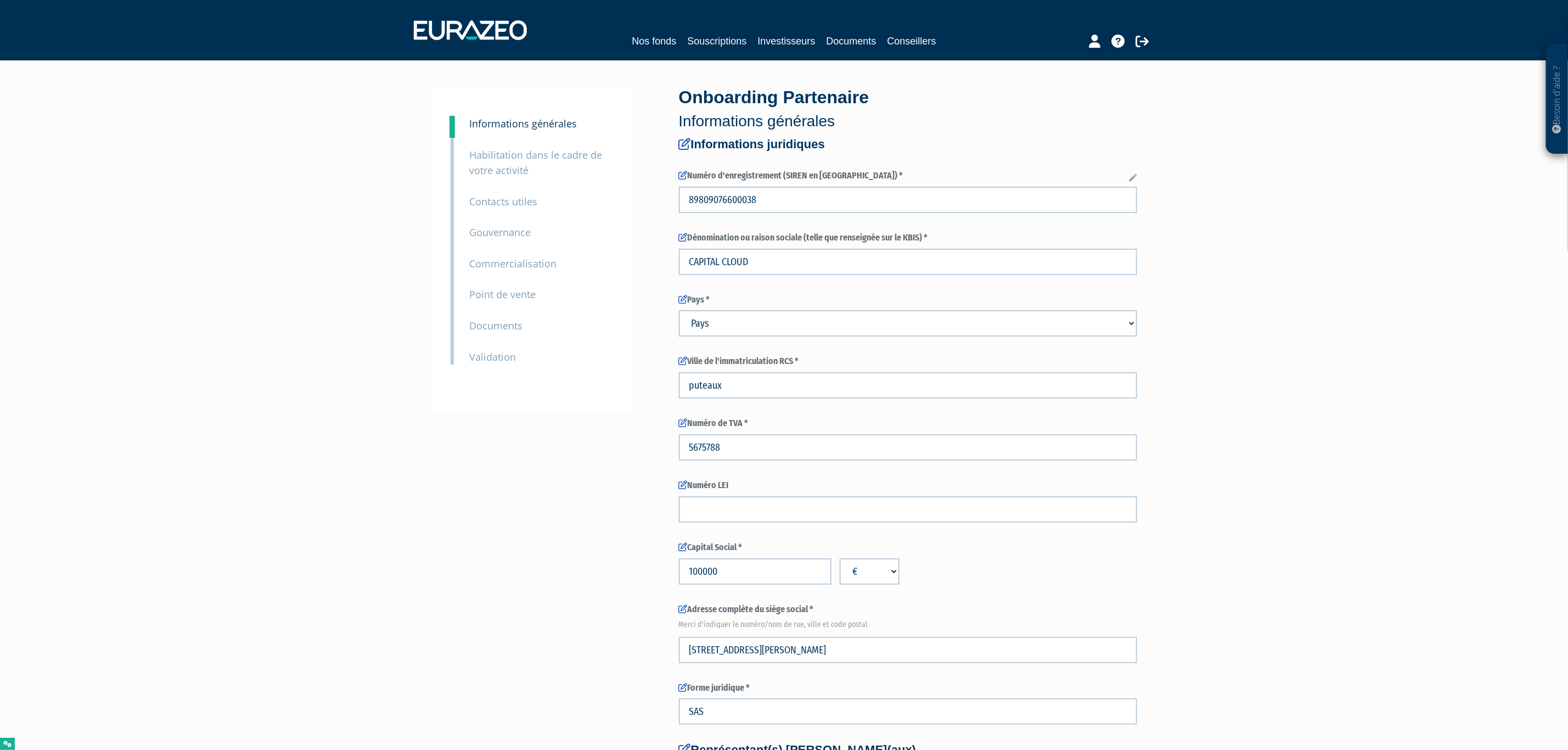
click at [515, 154] on small "Habilitation dans le cadre de votre activité" at bounding box center [536, 163] width 133 height 29
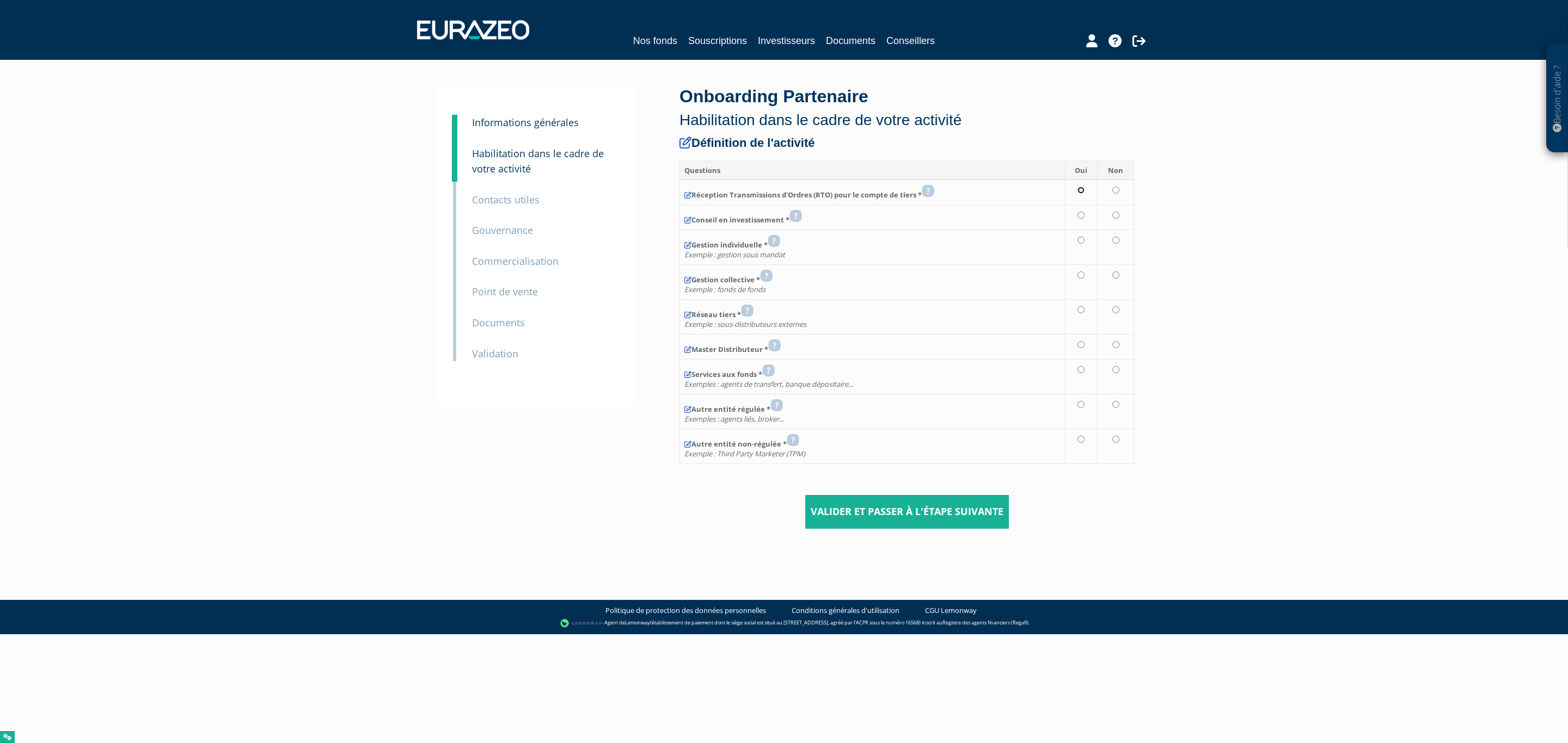
click at [1082, 194] on input "radio" at bounding box center [1081, 190] width 7 height 7
radio input "true"
click at [1077, 225] on td at bounding box center [1081, 218] width 32 height 25
radio input "true"
click at [1075, 250] on td at bounding box center [1081, 246] width 32 height 35
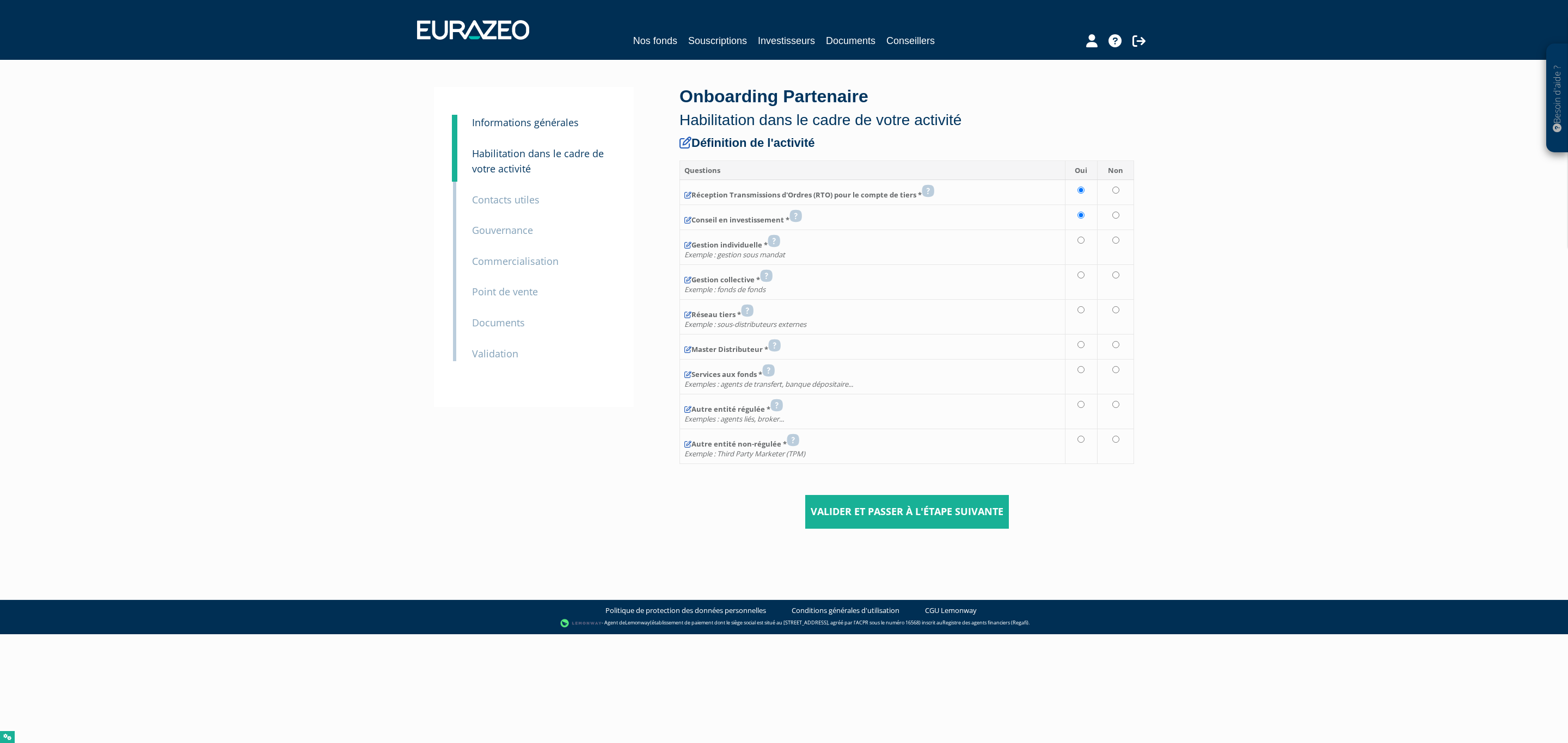
radio input "true"
click at [1088, 277] on td at bounding box center [1081, 282] width 32 height 35
radio input "true"
click at [1121, 312] on td at bounding box center [1116, 316] width 36 height 35
radio input "true"
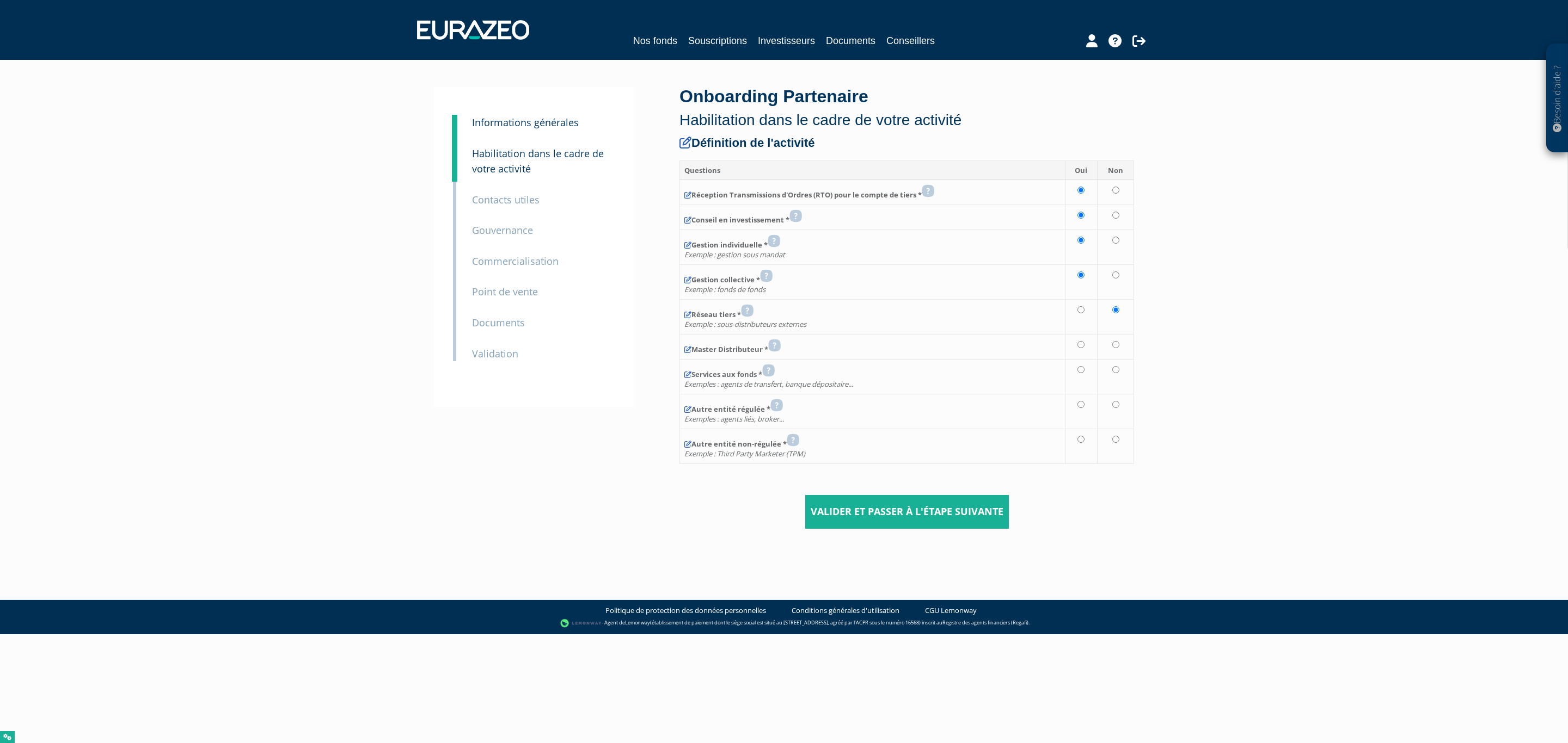
drag, startPoint x: 1101, startPoint y: 338, endPoint x: 1095, endPoint y: 374, distance: 36.5
click at [1101, 340] on td at bounding box center [1116, 347] width 36 height 25
radio input "true"
click at [1075, 359] on td at bounding box center [1081, 347] width 32 height 25
radio input "true"
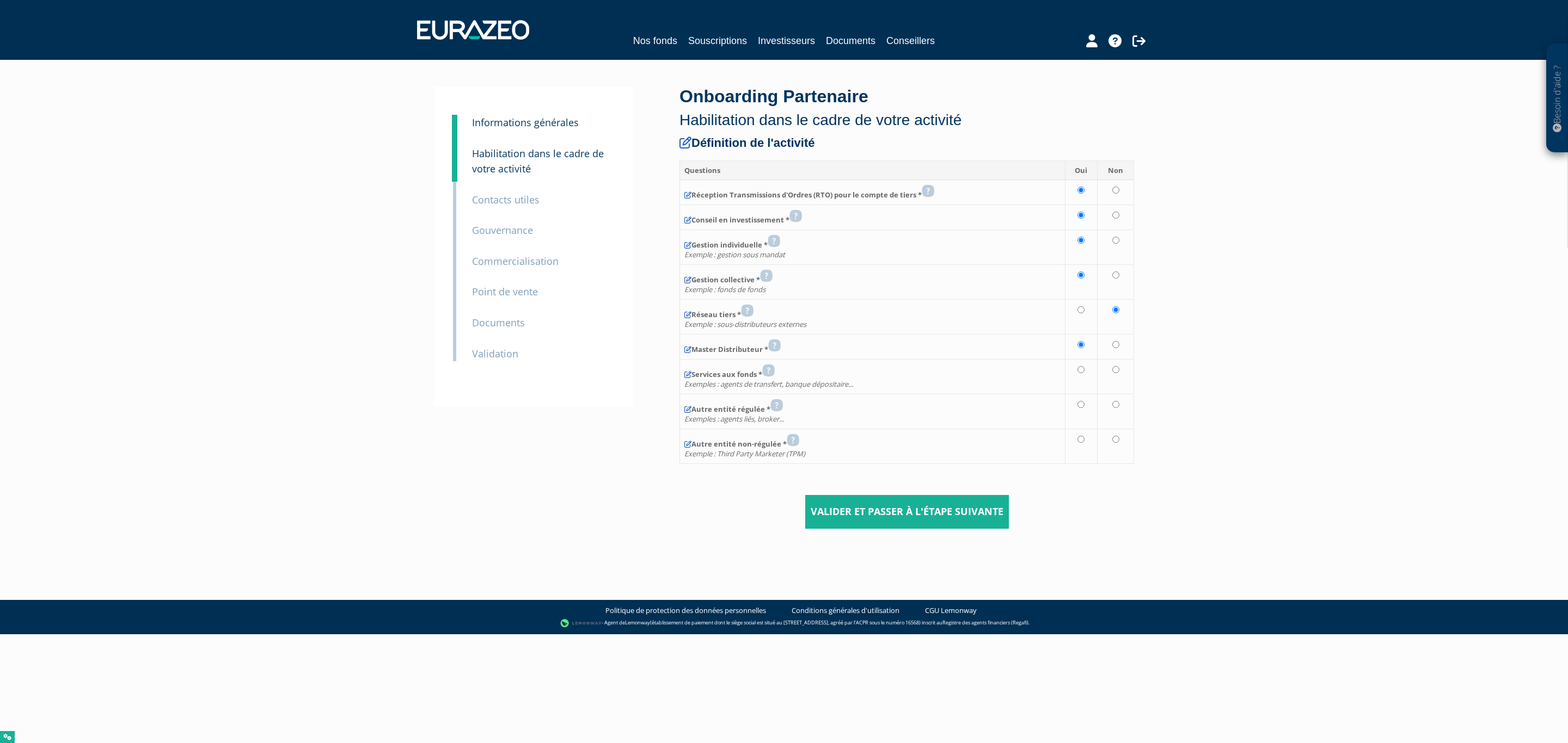
click at [1085, 380] on td at bounding box center [1081, 376] width 32 height 35
radio input "true"
click at [1085, 413] on td at bounding box center [1081, 411] width 32 height 35
radio input "true"
click at [1113, 423] on td at bounding box center [1116, 411] width 36 height 35
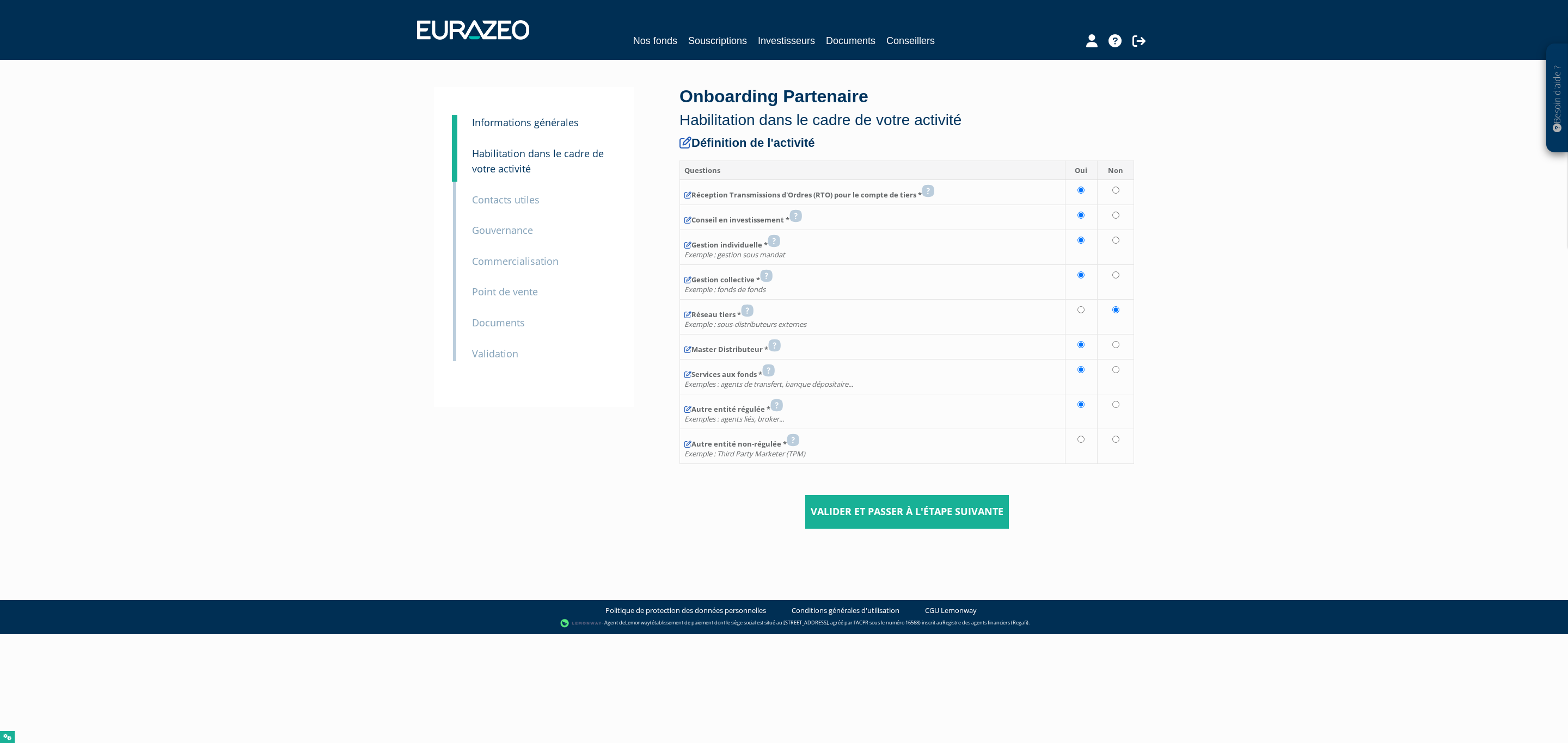
radio input "true"
click at [1091, 455] on td at bounding box center [1081, 445] width 32 height 35
radio input "true"
click at [948, 516] on input "Valider et passer à l'étape suivante" at bounding box center [906, 512] width 203 height 34
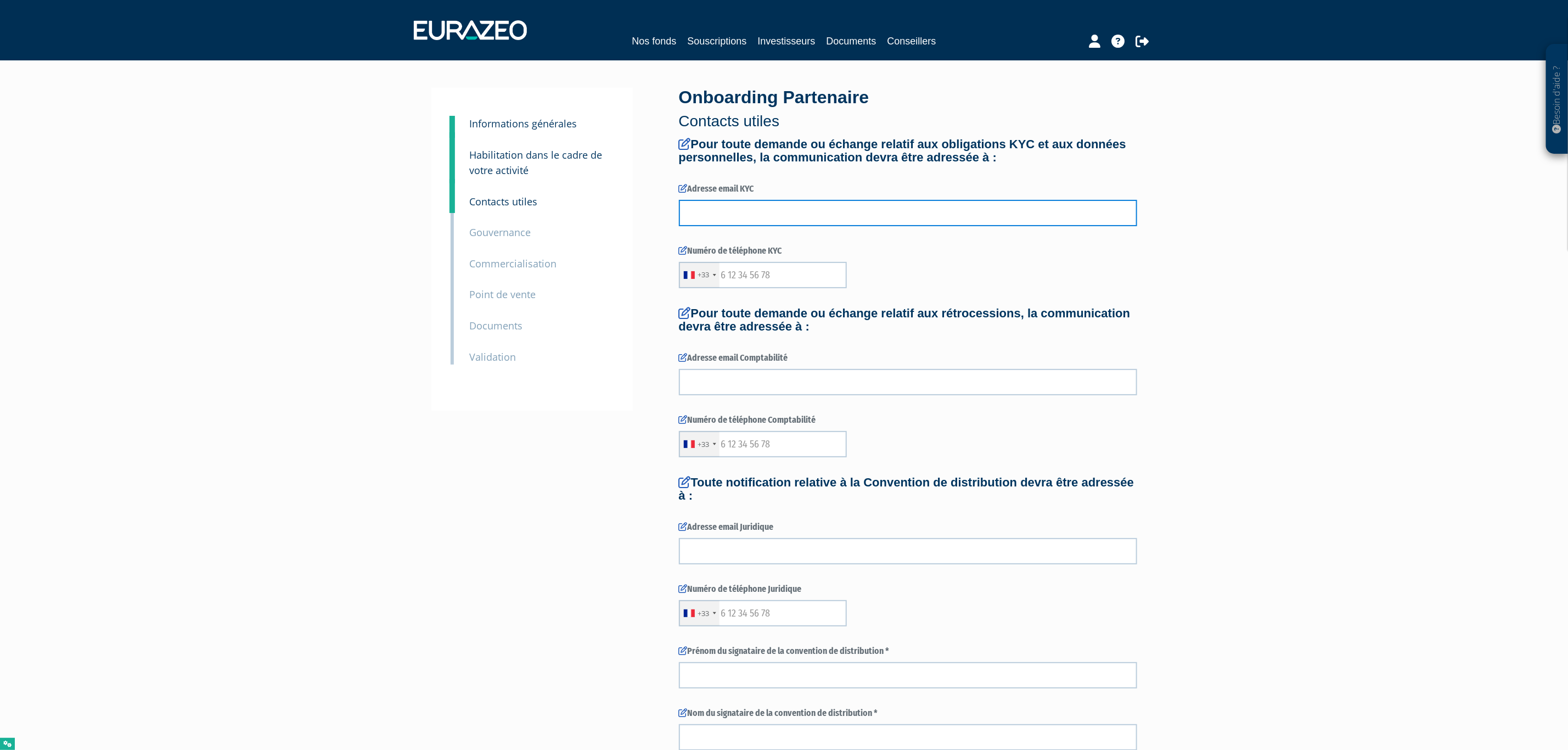
click at [767, 202] on input "text" at bounding box center [908, 213] width 459 height 26
type input "TEST@TEST.COM"
click at [774, 267] on input "text" at bounding box center [762, 275] width 168 height 26
type input "654554453"
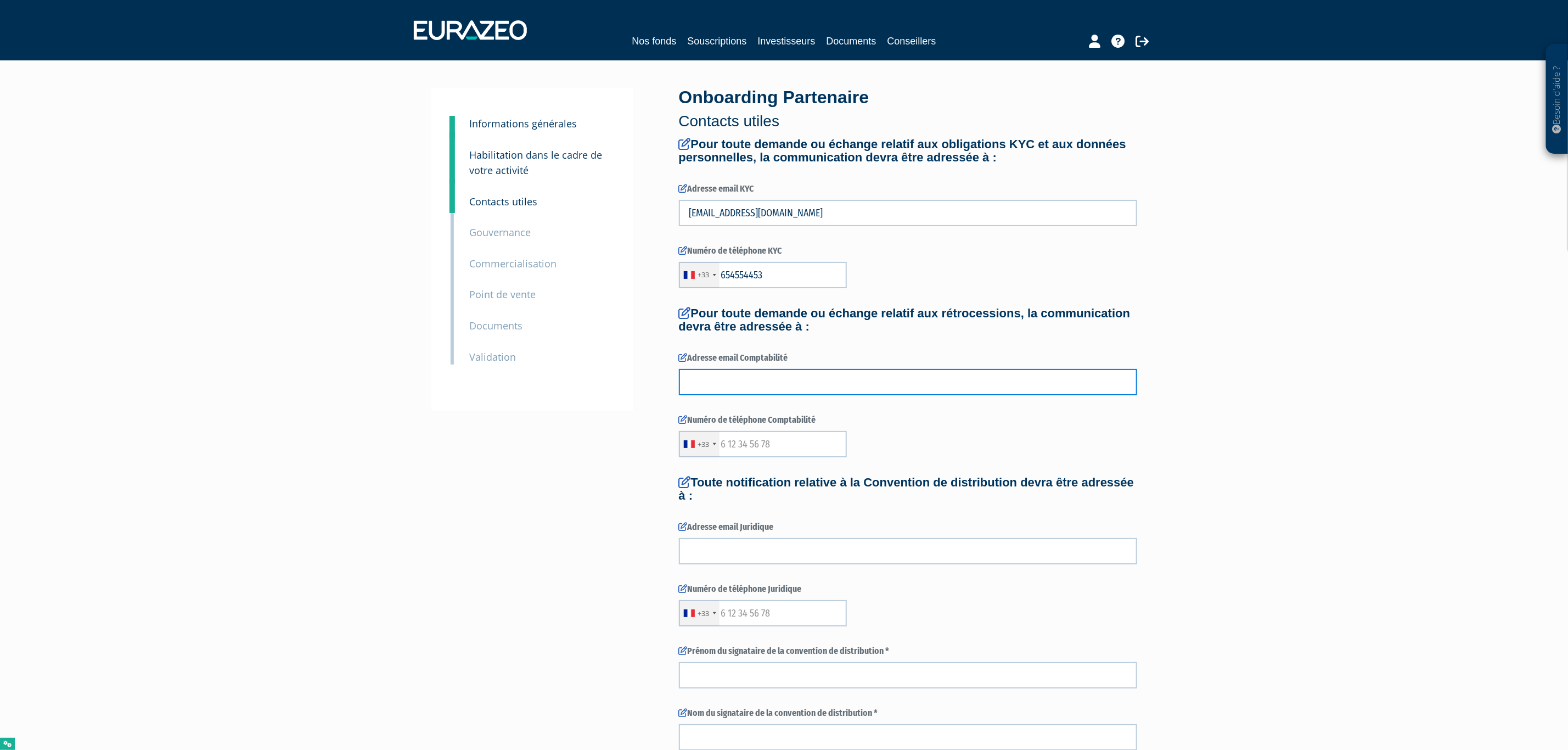
click at [721, 381] on input "text" at bounding box center [908, 382] width 459 height 26
click at [584, 209] on div "3 Informations générales 4 Habilitation dans le cadre de votre activité 5 Conta…" at bounding box center [784, 508] width 689 height 841
click at [697, 385] on input "text" at bounding box center [908, 382] width 459 height 26
paste input "TEST@TEST.COM"
type input "TEST@TEST.COM"
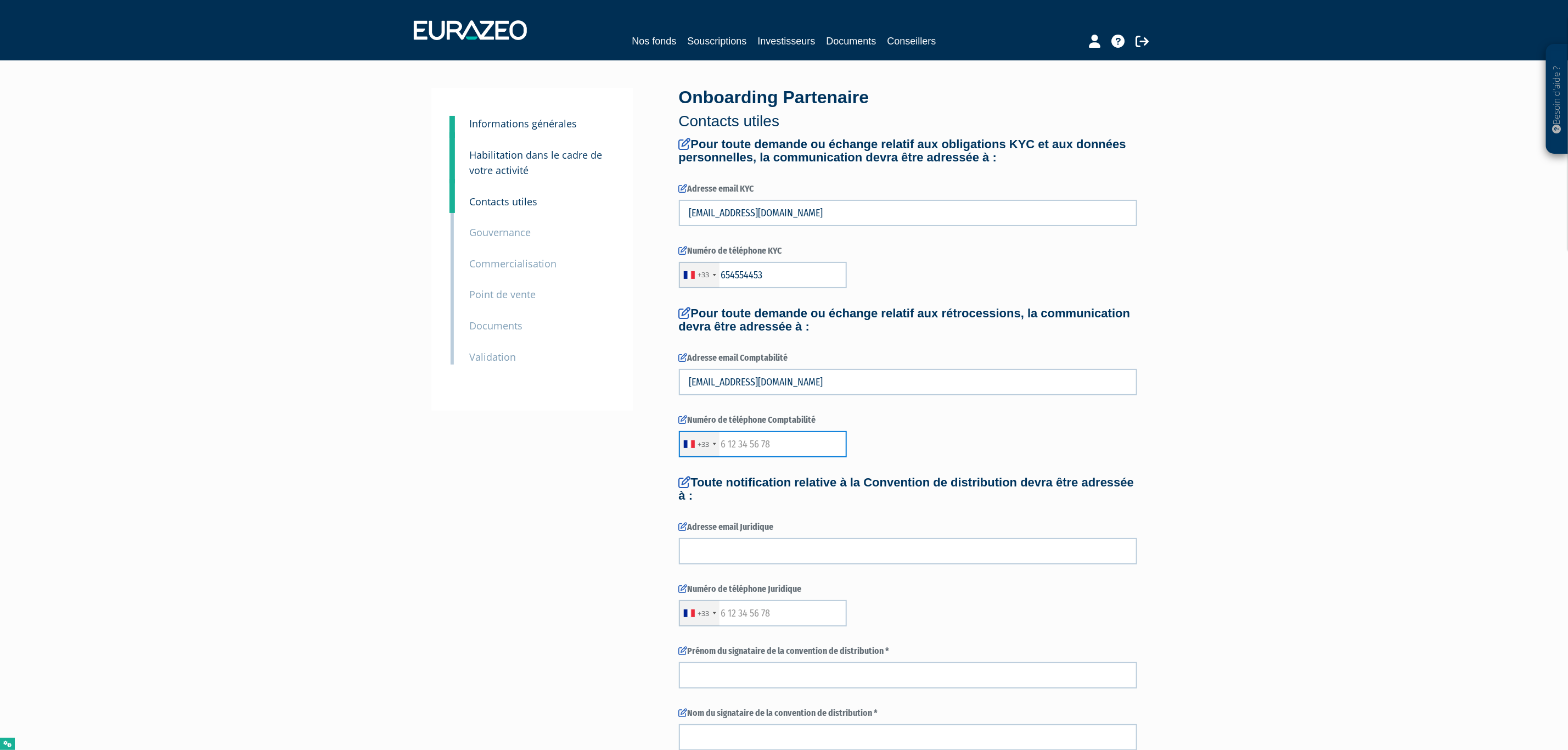
click at [748, 444] on input "text" at bounding box center [762, 444] width 168 height 26
drag, startPoint x: 779, startPoint y: 270, endPoint x: 634, endPoint y: 270, distance: 145.0
click at [637, 270] on div "3 Informations générales 4 Habilitation dans le cadre de votre activité 5 Conta…" at bounding box center [784, 508] width 689 height 841
click at [725, 447] on input "text" at bounding box center [762, 444] width 168 height 26
paste input "654554453"
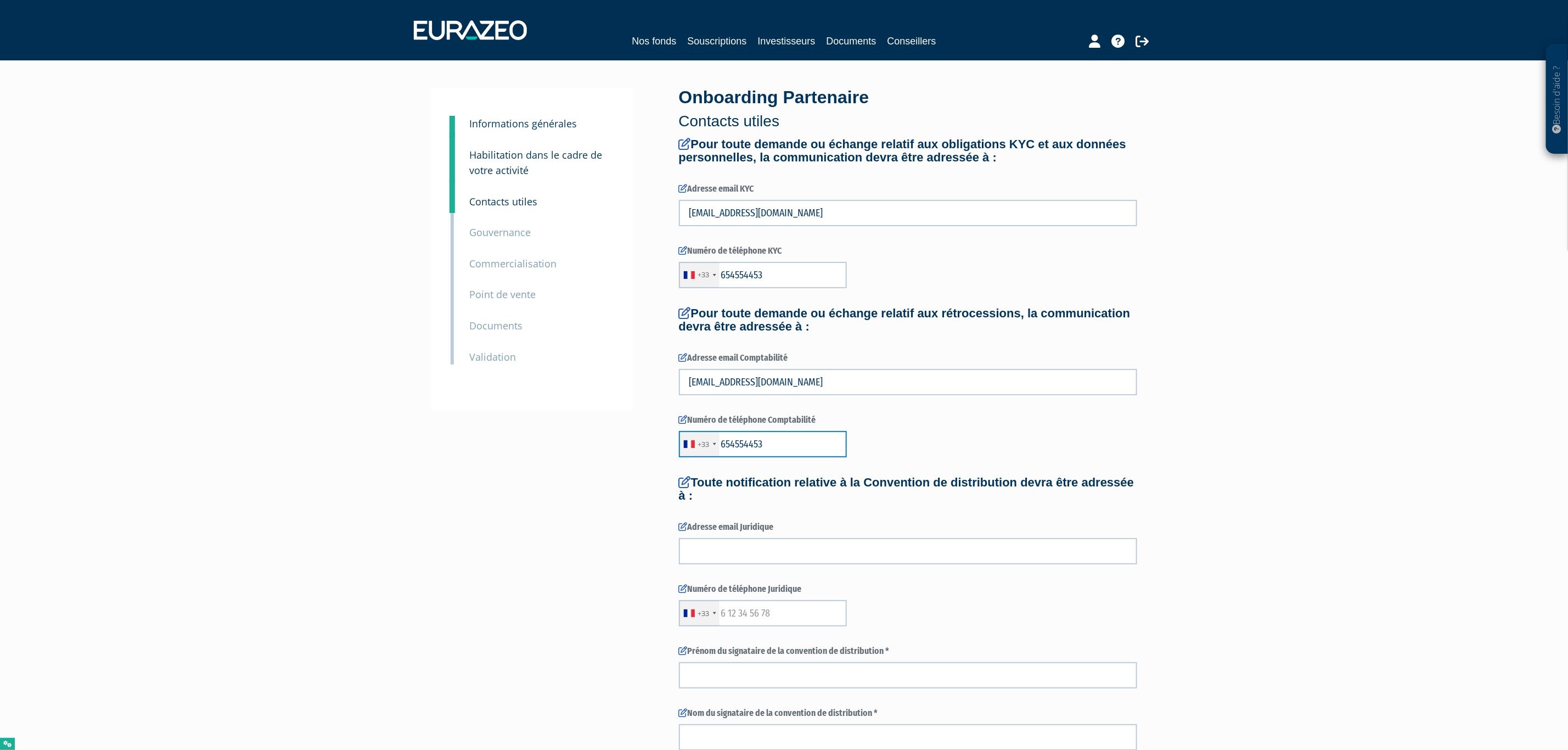
type input "654554453"
click at [721, 546] on input "text" at bounding box center [908, 551] width 459 height 26
drag, startPoint x: 589, startPoint y: 381, endPoint x: 577, endPoint y: 409, distance: 30.5
click at [558, 381] on div "3 Informations générales 4 Habilitation dans le cadre de votre activité 5 Conta…" at bounding box center [784, 508] width 689 height 841
click at [723, 551] on input "text" at bounding box center [908, 551] width 459 height 26
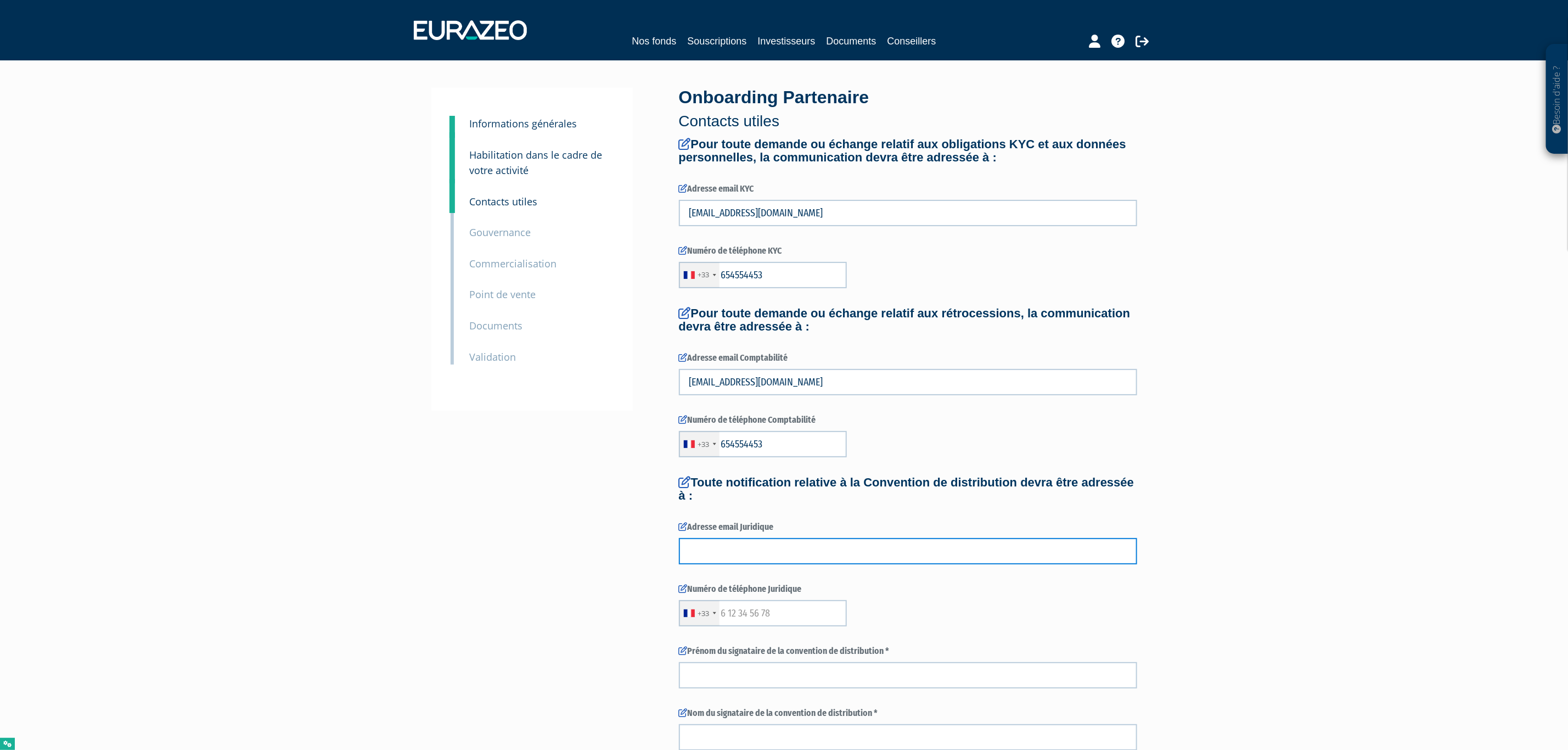
paste input "TEST@TEST.COM"
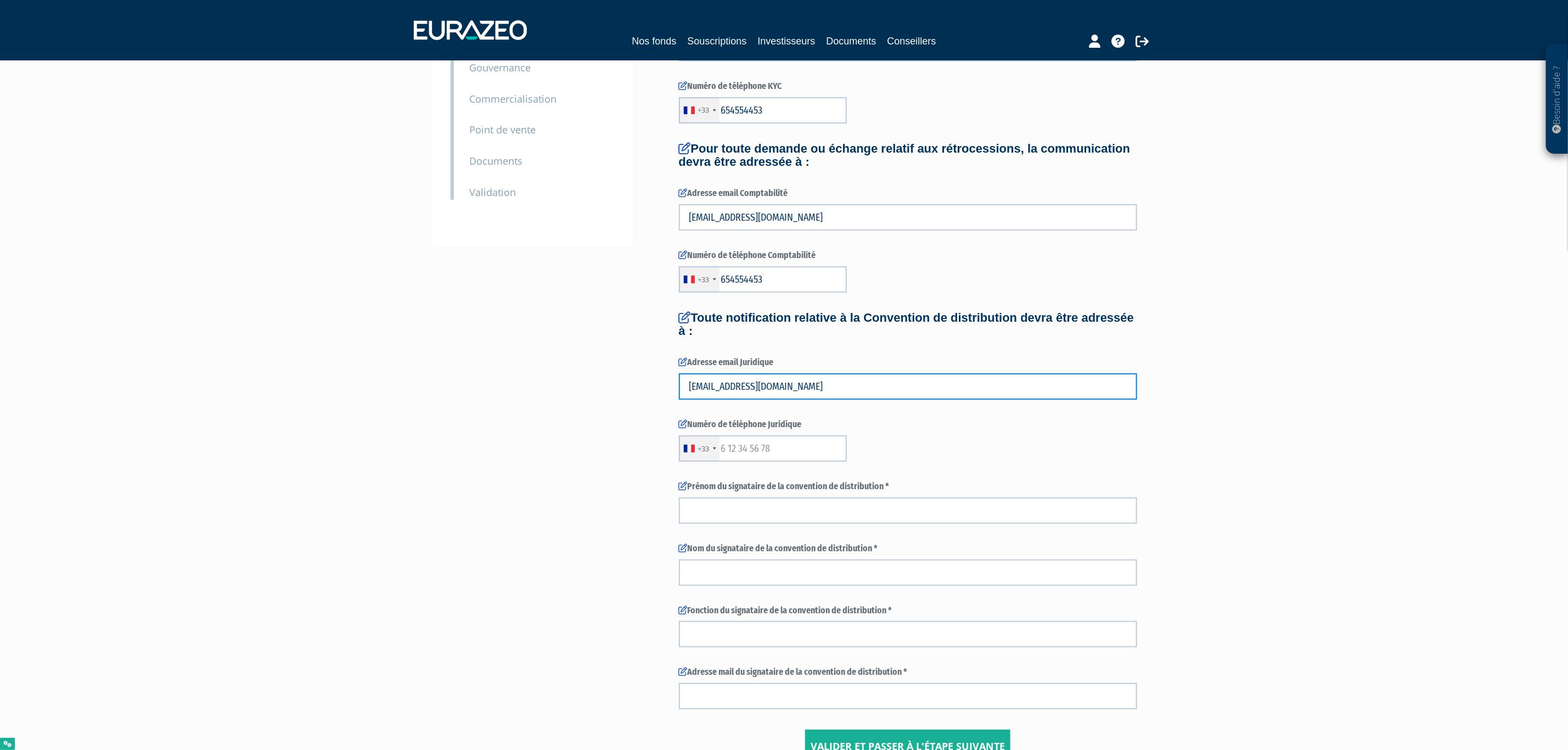
type input "TEST@TEST.COM"
drag, startPoint x: 774, startPoint y: 279, endPoint x: 643, endPoint y: 276, distance: 131.0
click at [651, 273] on div "3 Informations générales 4 Habilitation dans le cadre de votre activité 5 Conta…" at bounding box center [784, 344] width 689 height 841
click at [728, 447] on input "text" at bounding box center [762, 449] width 168 height 26
paste input "654554453"
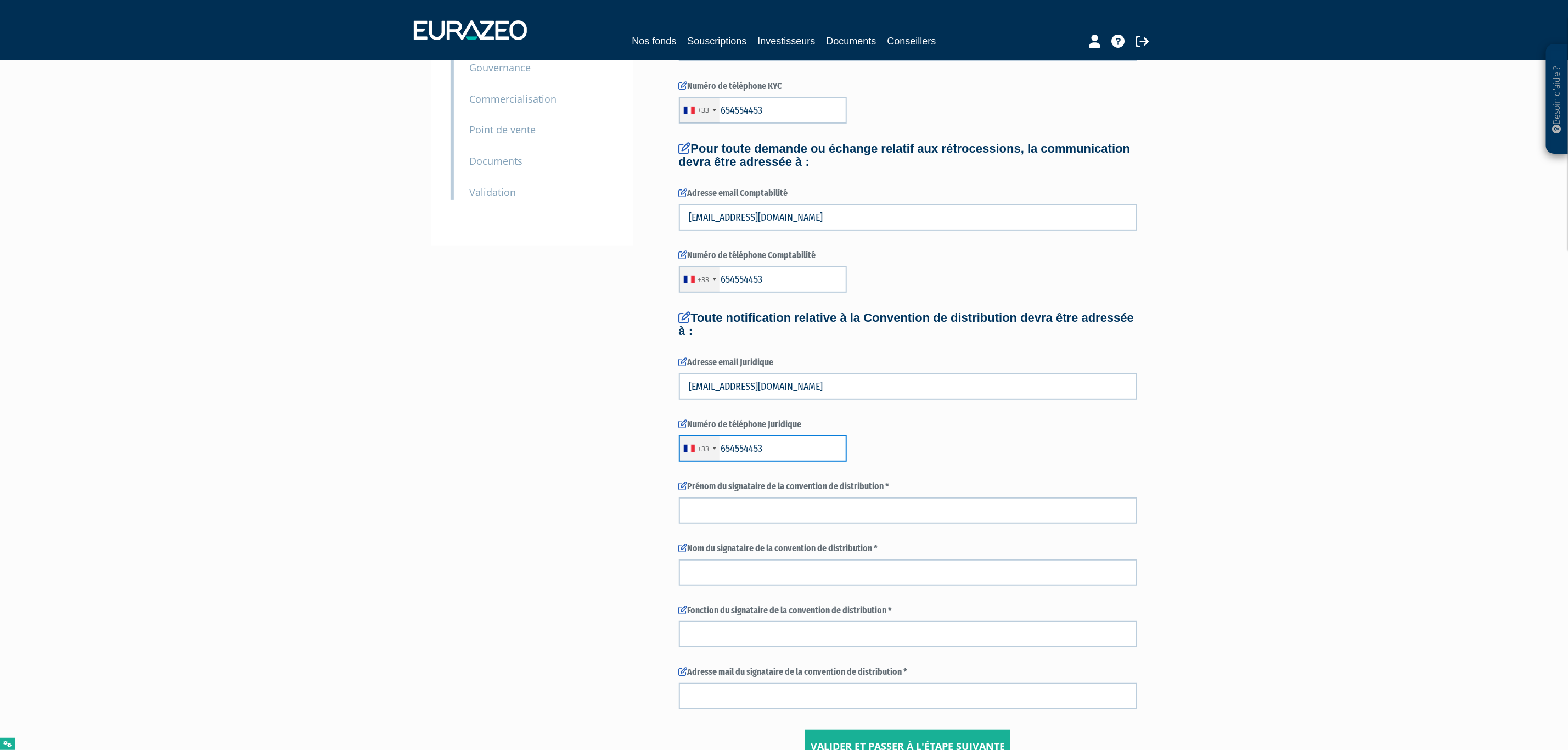
type input "654554453"
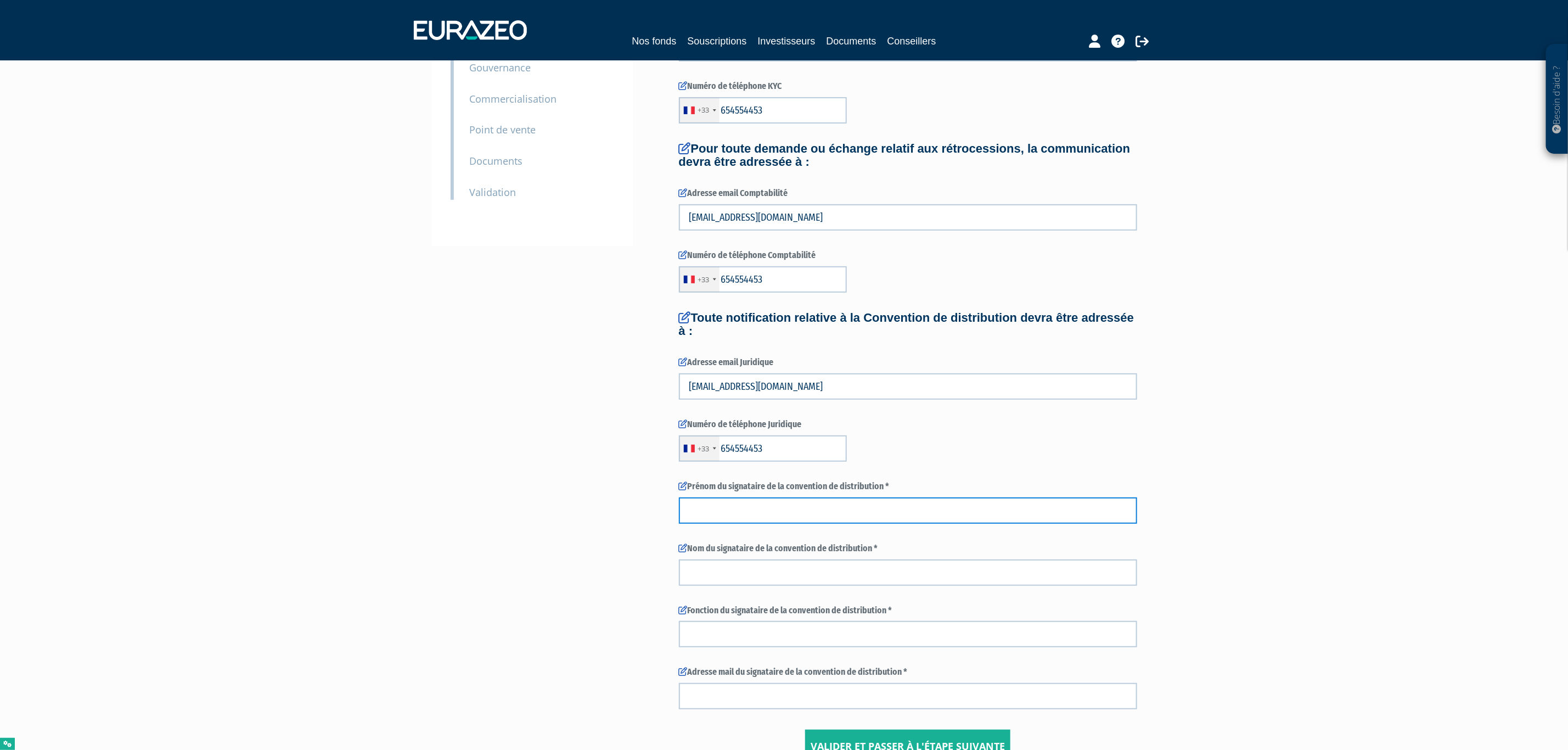
click at [751, 519] on input "text" at bounding box center [908, 511] width 459 height 26
type input "ANNE"
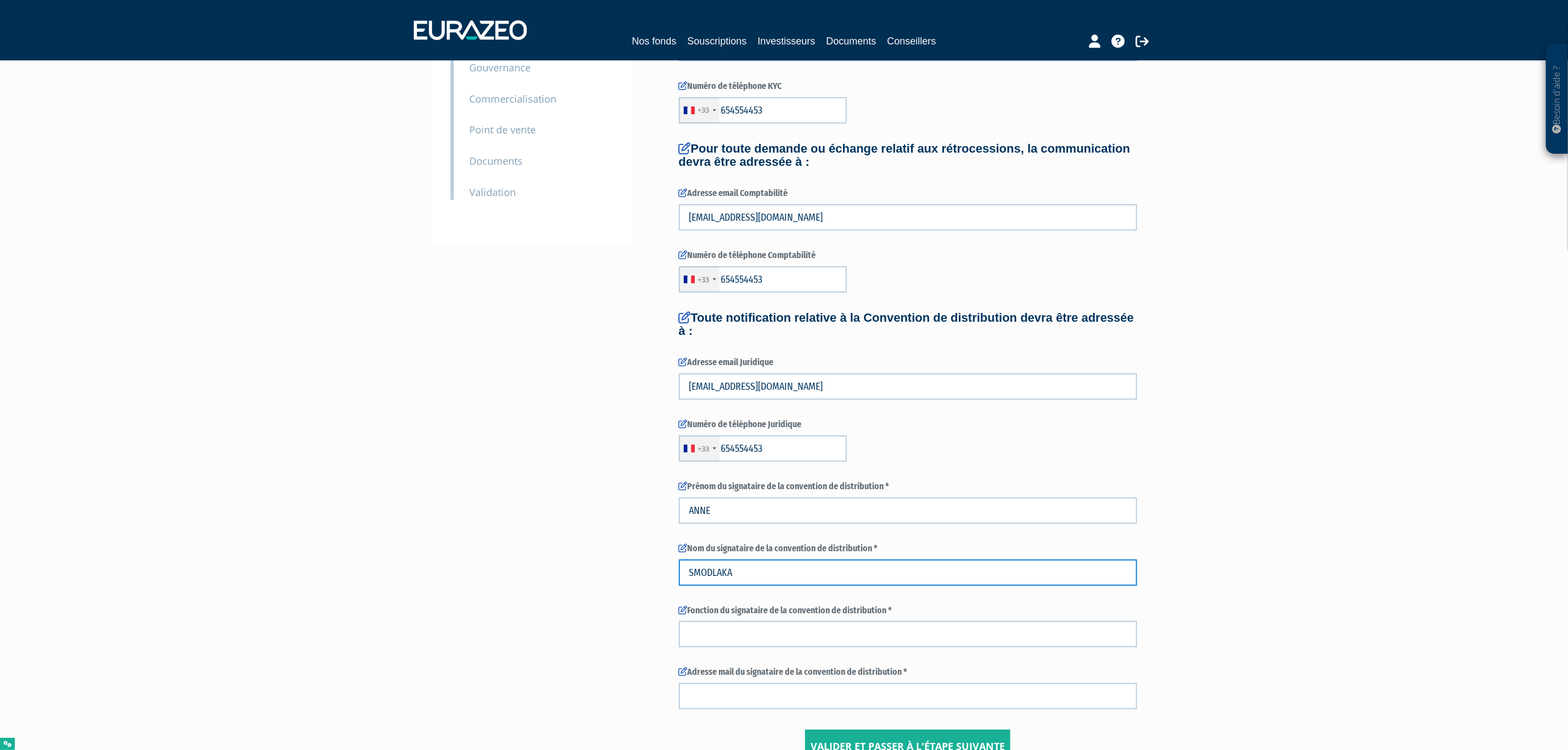
type input "SMODLAKA"
click at [717, 636] on input "text" at bounding box center [908, 634] width 459 height 26
type input "COO"
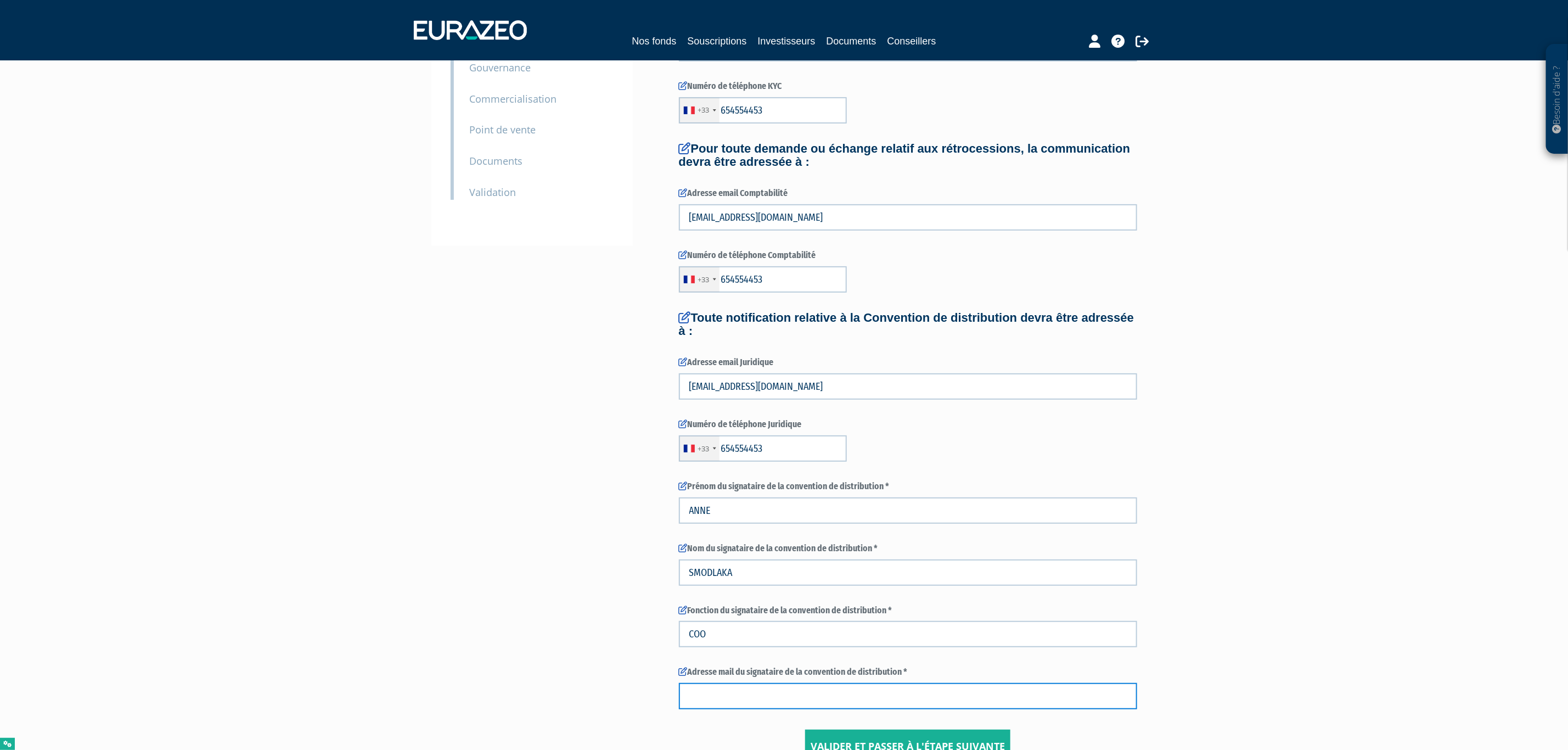
click at [720, 697] on input "text" at bounding box center [908, 696] width 459 height 26
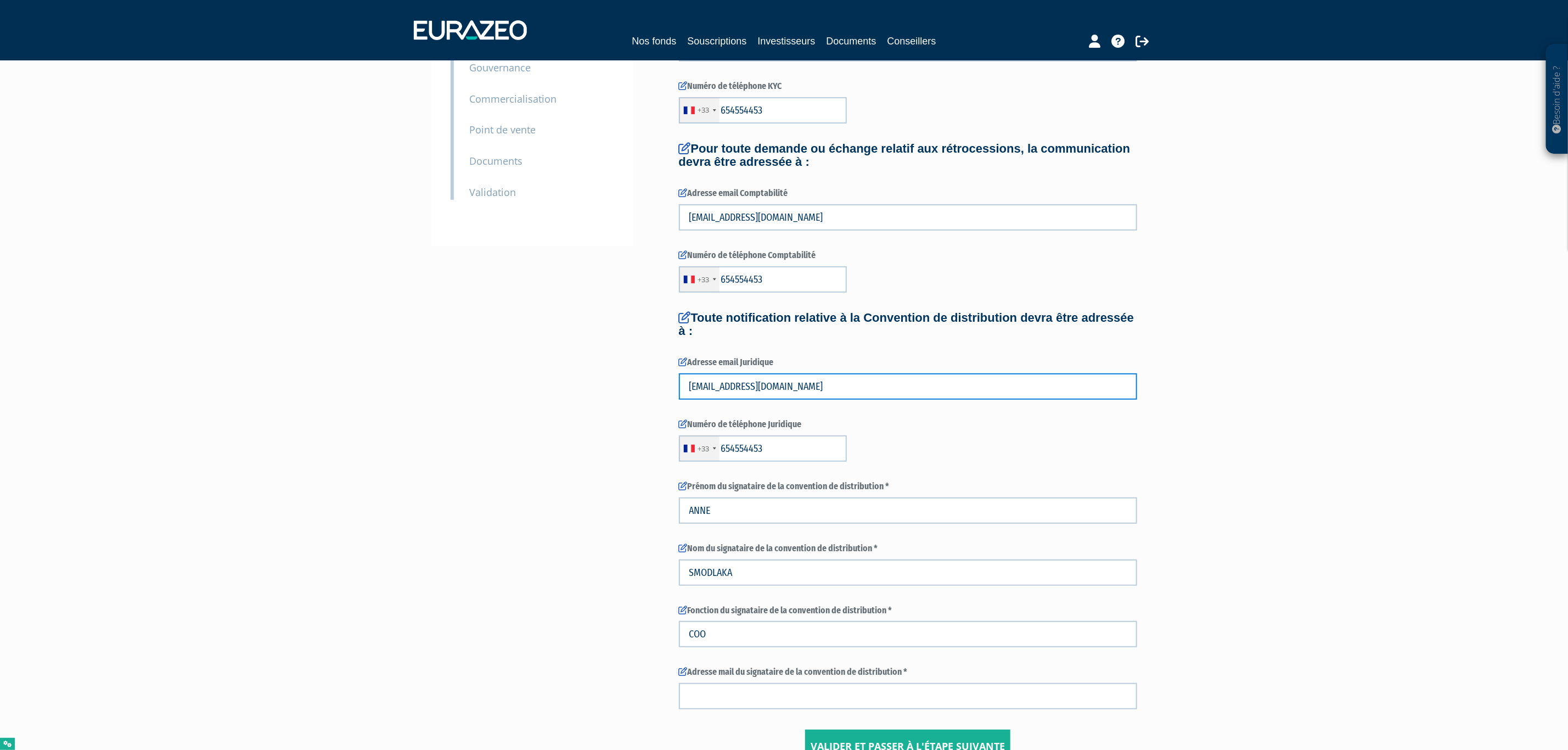
drag, startPoint x: 790, startPoint y: 386, endPoint x: 466, endPoint y: 427, distance: 326.6
click at [468, 426] on div "3 Informations générales 4 Habilitation dans le cadre de votre activité 5 Conta…" at bounding box center [784, 344] width 689 height 841
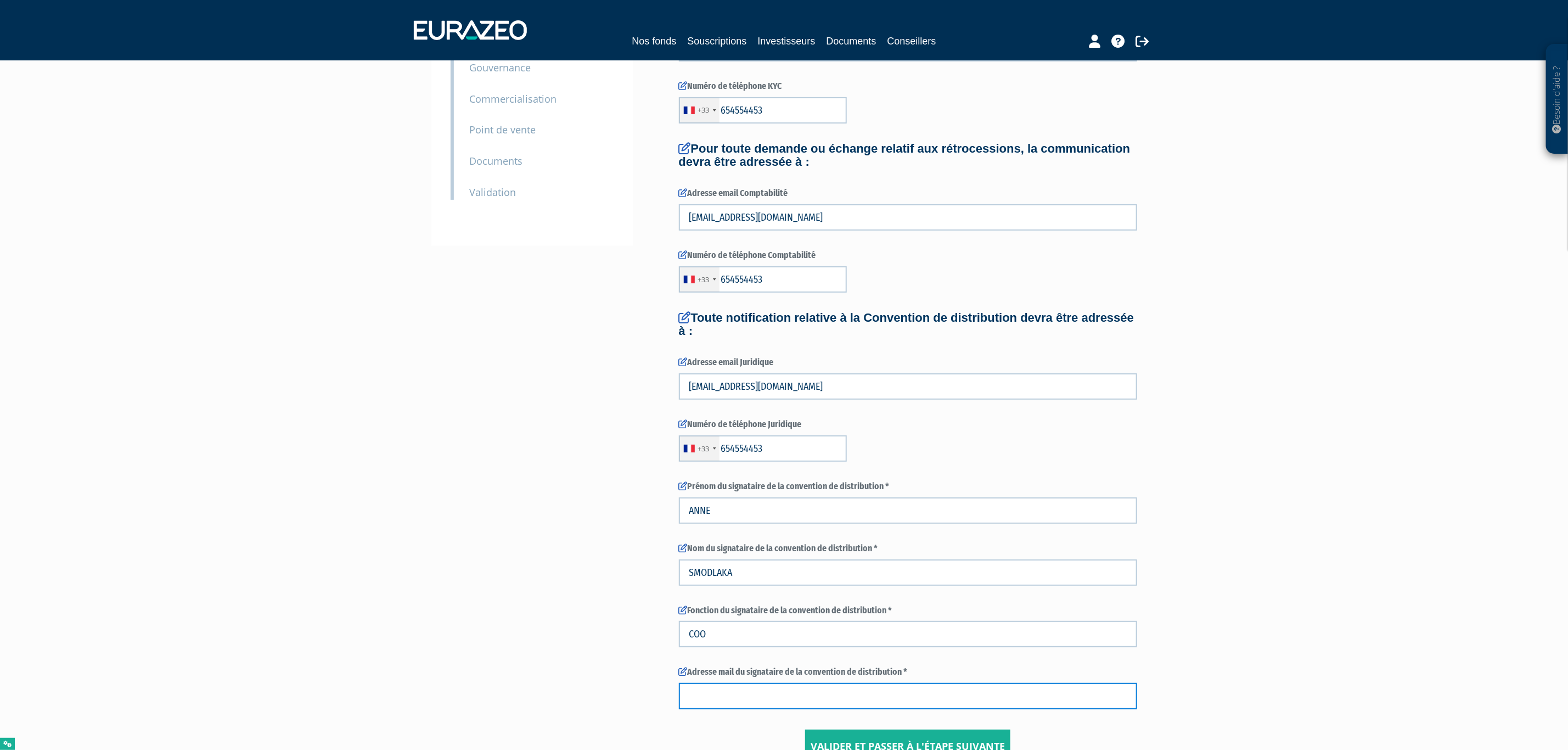
click at [755, 697] on input "text" at bounding box center [908, 696] width 459 height 26
paste input "TEST@TEST.COM"
type input "TEST@TEST.COM"
click at [855, 745] on input "Valider et passer à l'étape suivante" at bounding box center [908, 747] width 205 height 34
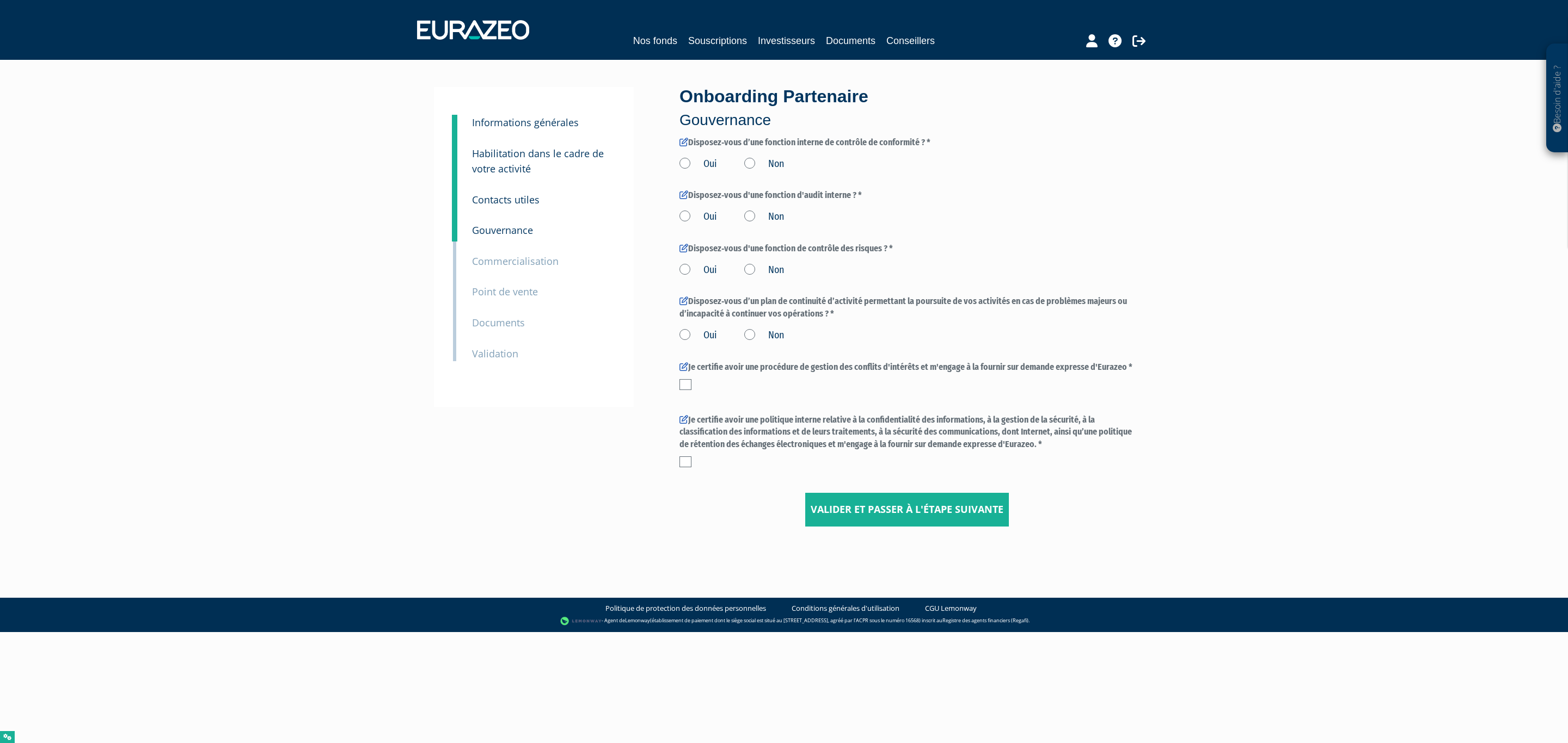
click at [752, 159] on label "Non" at bounding box center [764, 164] width 40 height 14
click at [0, 0] on input "Non" at bounding box center [0, 0] width 0 height 0
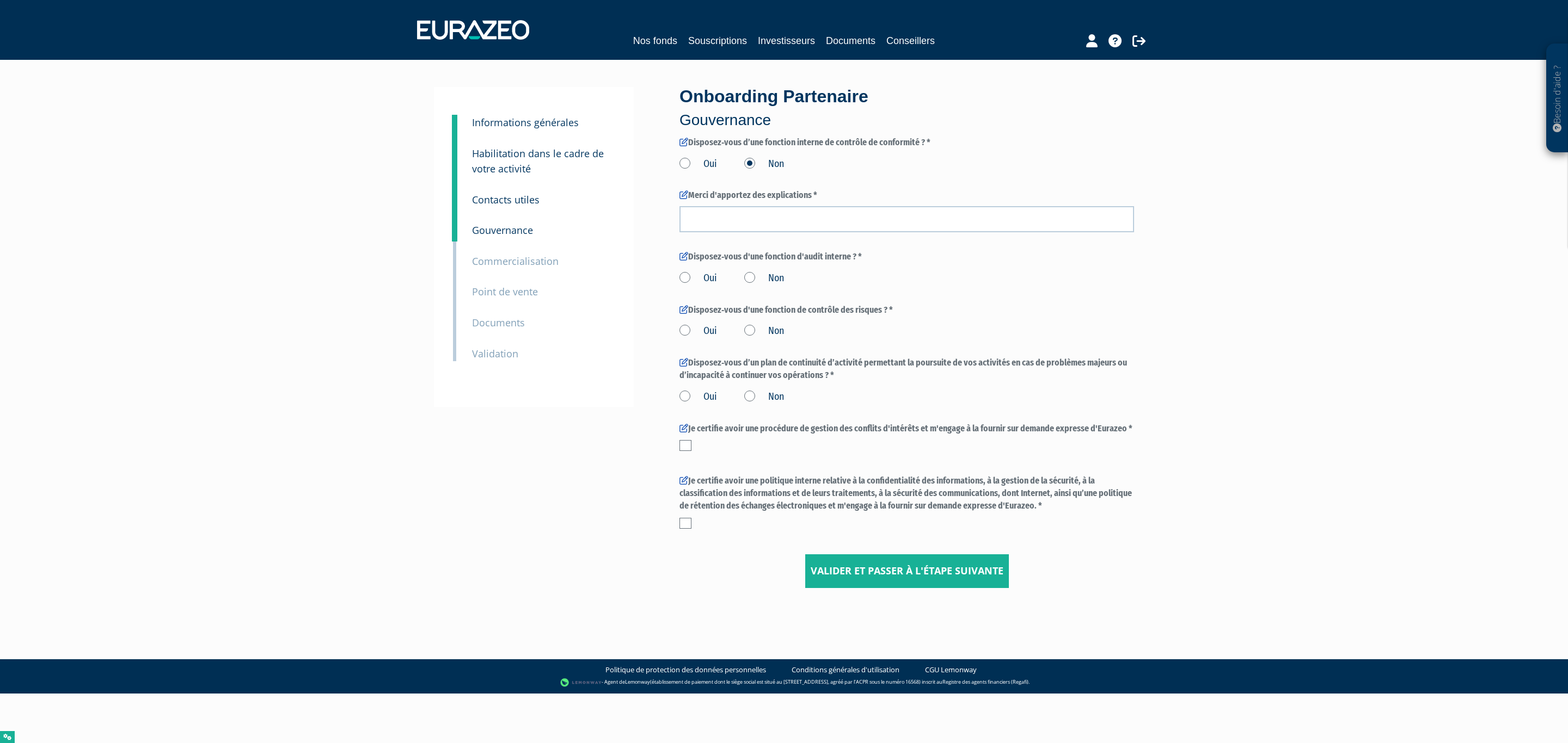
click at [693, 157] on label "Oui" at bounding box center [698, 164] width 38 height 14
click at [0, 0] on input "Oui" at bounding box center [0, 0] width 0 height 0
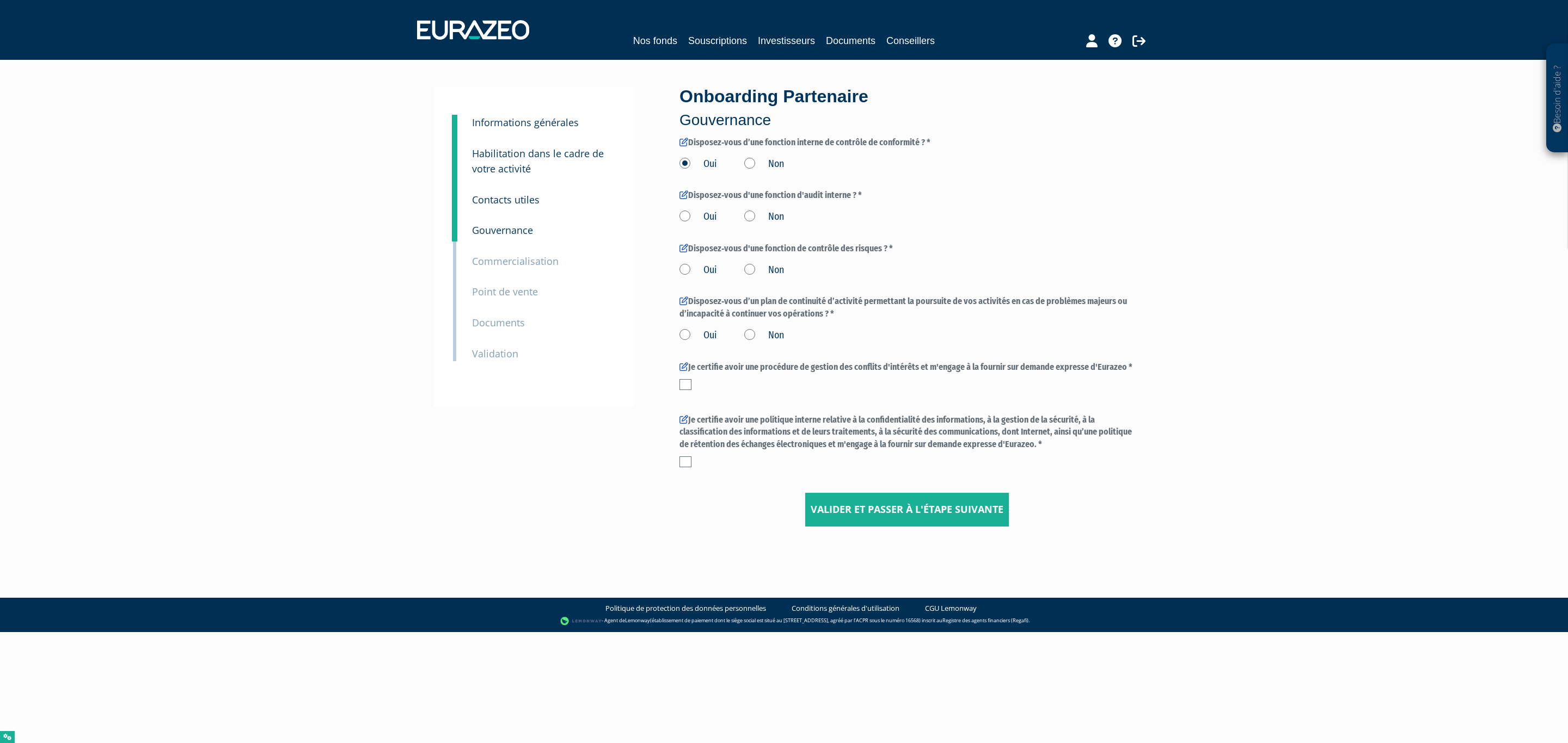
click at [707, 215] on label "Oui" at bounding box center [698, 217] width 38 height 14
click at [0, 0] on input "Oui" at bounding box center [0, 0] width 0 height 0
click at [698, 270] on label "Oui" at bounding box center [698, 270] width 38 height 14
click at [0, 0] on input "Oui" at bounding box center [0, 0] width 0 height 0
click at [668, 342] on div "3 Informations générales 4 Habilitation dans le cadre de votre activité 5 Conta…" at bounding box center [784, 306] width 684 height 439
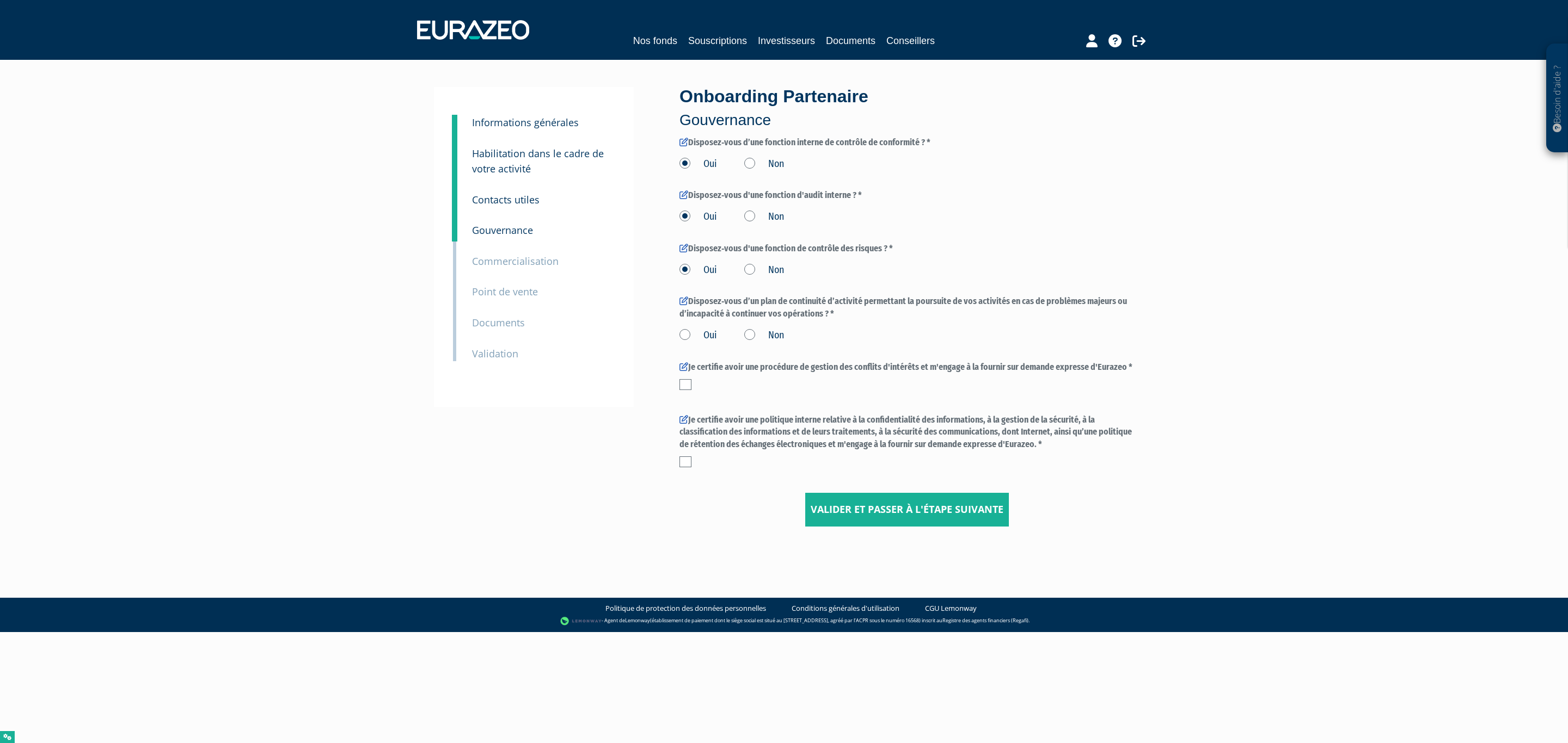
click at [701, 333] on label "Oui" at bounding box center [698, 336] width 38 height 14
click at [0, 0] on input "Oui" at bounding box center [0, 0] width 0 height 0
click at [684, 390] on div "Je certifie avoir une procédure de gestion des conflits d'intérêts et m'engage …" at bounding box center [906, 378] width 455 height 35
click at [684, 387] on label at bounding box center [685, 385] width 12 height 11
click at [0, 0] on input "checkbox" at bounding box center [0, 0] width 0 height 0
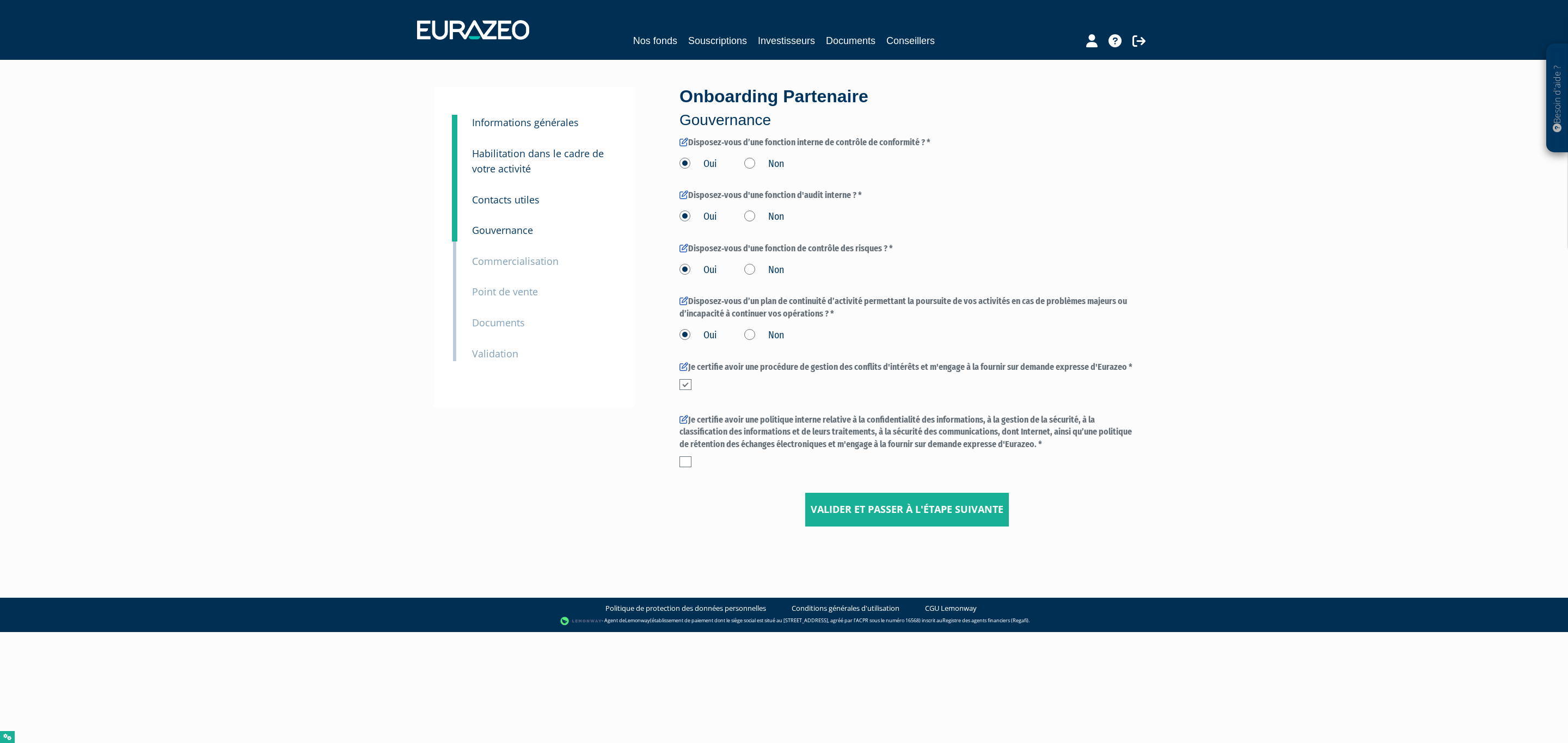
click at [683, 466] on label at bounding box center [685, 461] width 12 height 11
click at [0, 0] on input "checkbox" at bounding box center [0, 0] width 0 height 0
click at [874, 525] on input "Valider et passer à l'étape suivante" at bounding box center [906, 510] width 203 height 34
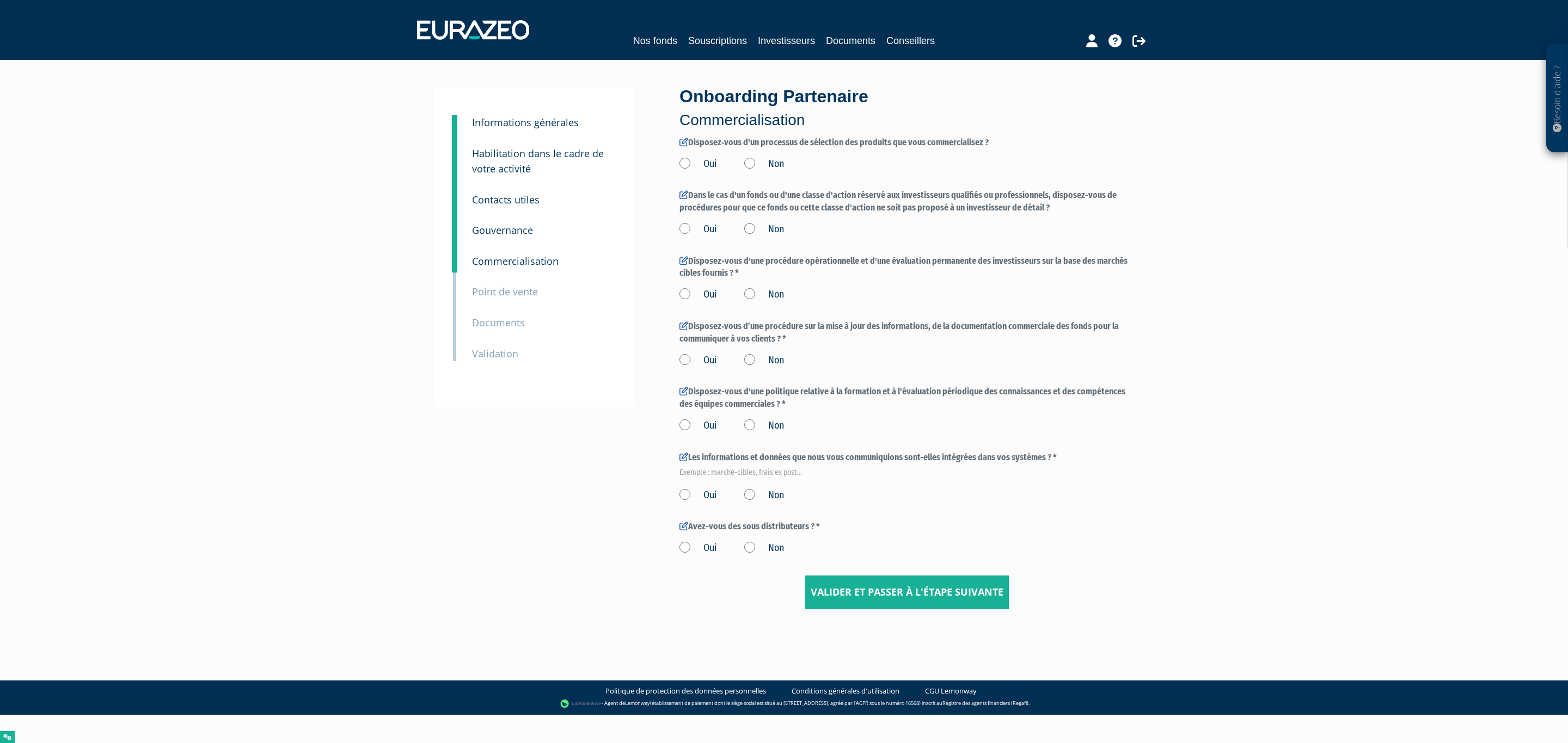
click at [710, 160] on label "Oui" at bounding box center [698, 164] width 38 height 14
click at [0, 0] on input "Oui" at bounding box center [0, 0] width 0 height 0
click at [689, 224] on label "Oui" at bounding box center [698, 229] width 38 height 14
click at [0, 0] on input "Oui" at bounding box center [0, 0] width 0 height 0
click at [699, 293] on label "Oui" at bounding box center [698, 294] width 38 height 14
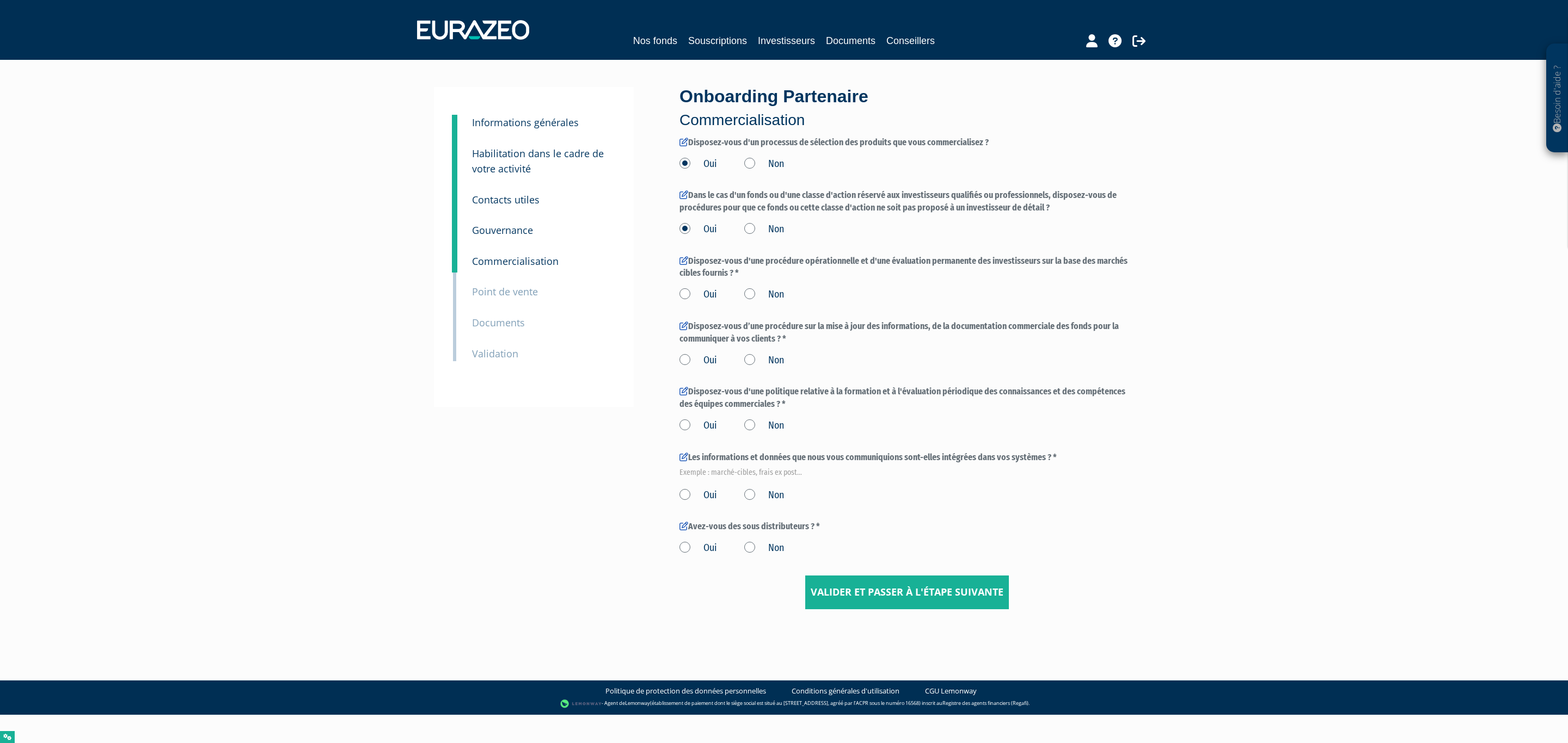
click at [0, 0] on input "Oui" at bounding box center [0, 0] width 0 height 0
drag, startPoint x: 689, startPoint y: 349, endPoint x: 693, endPoint y: 361, distance: 12.6
click at [689, 350] on div "Oui Non" at bounding box center [906, 358] width 455 height 18
click at [693, 366] on label "Oui" at bounding box center [698, 360] width 38 height 14
click at [0, 0] on input "Oui" at bounding box center [0, 0] width 0 height 0
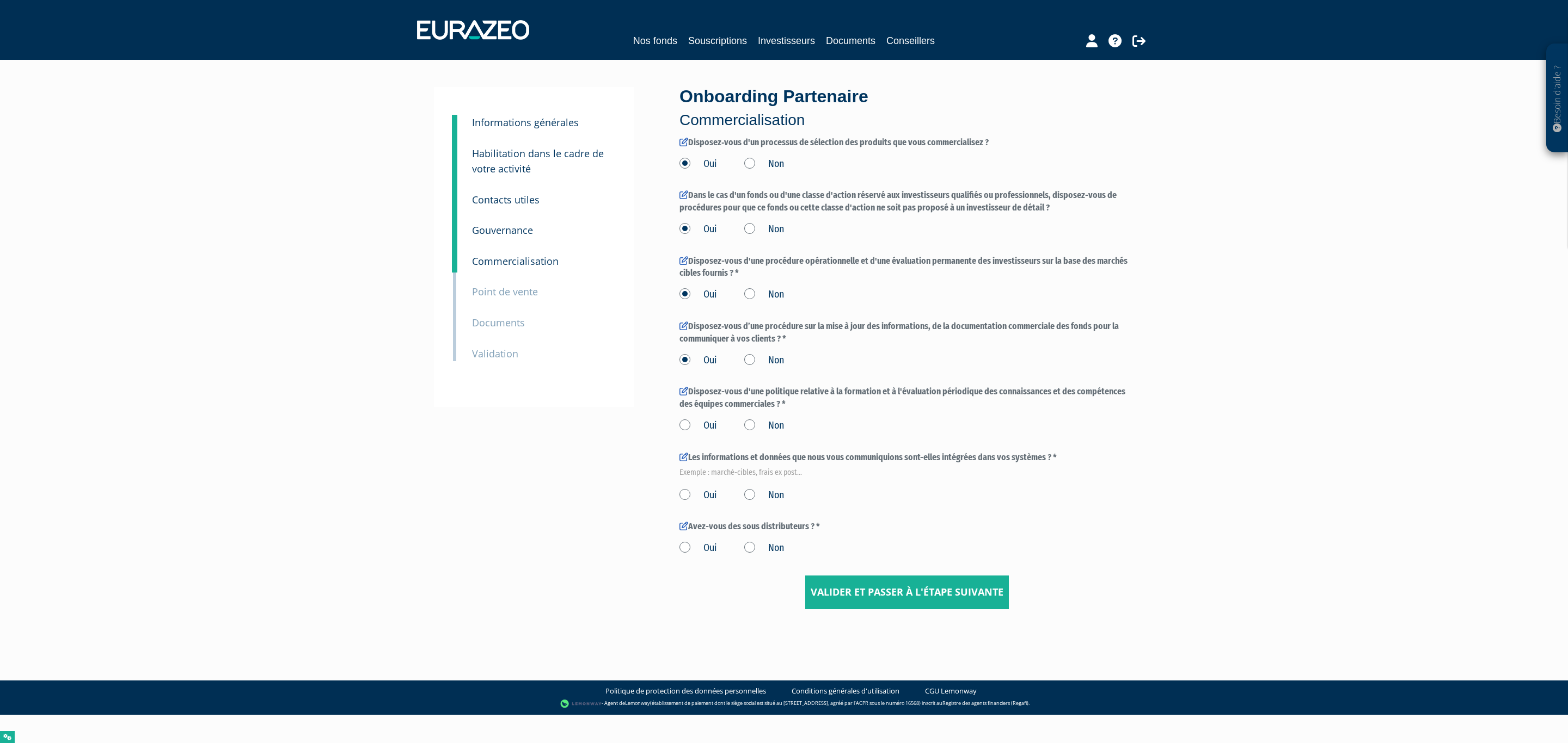
click at [696, 413] on div "Disposez-vous d'une politique relative à la formation et à l'évaluation périodi…" at bounding box center [906, 408] width 455 height 46
click at [706, 429] on label "Oui" at bounding box center [698, 426] width 38 height 14
click at [0, 0] on input "Oui" at bounding box center [0, 0] width 0 height 0
click at [689, 494] on label "Oui" at bounding box center [698, 495] width 38 height 14
click at [0, 0] on input "Oui" at bounding box center [0, 0] width 0 height 0
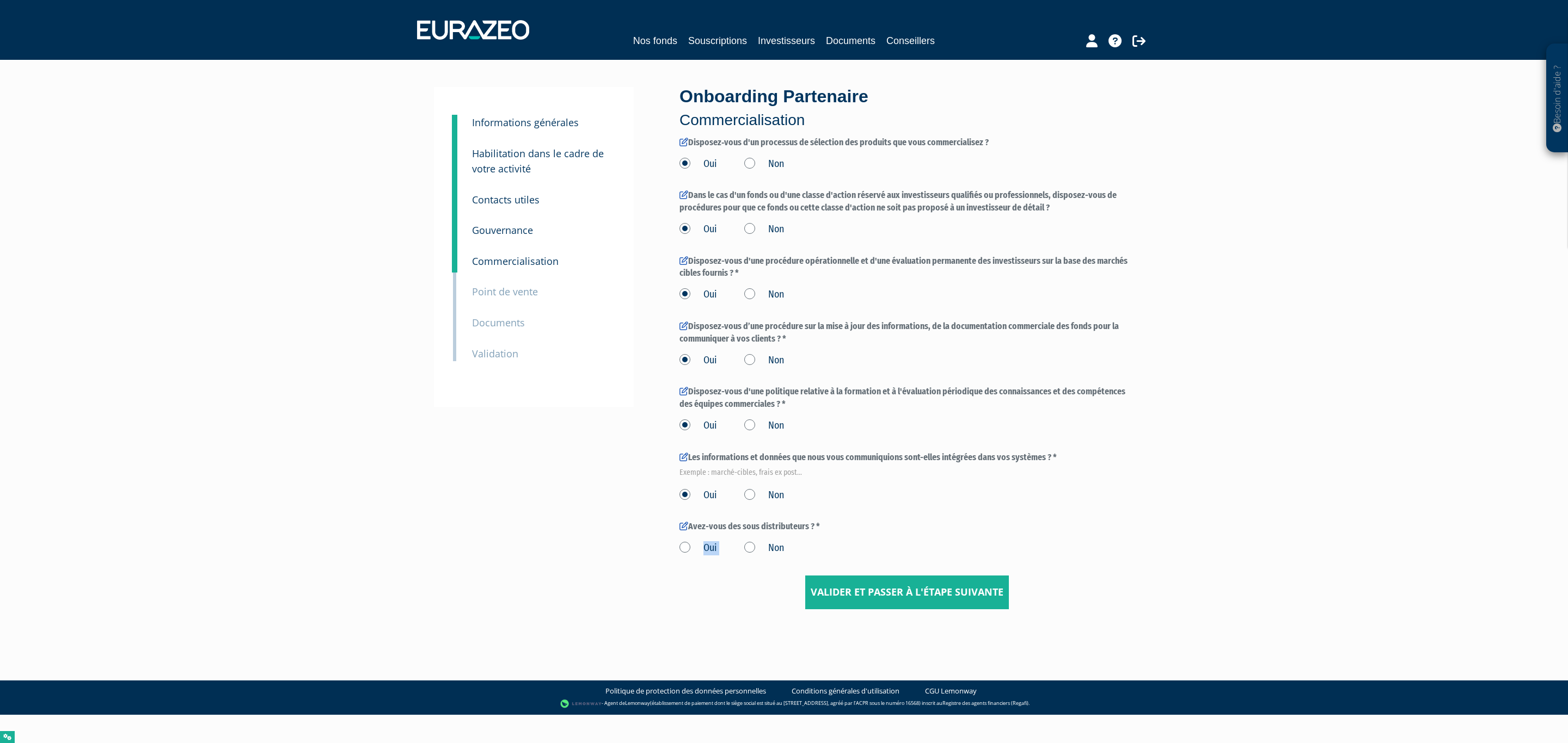
drag, startPoint x: 686, startPoint y: 547, endPoint x: 725, endPoint y: 542, distance: 39.3
click at [687, 546] on label "Oui" at bounding box center [698, 548] width 38 height 14
click at [695, 546] on label "Oui" at bounding box center [698, 548] width 38 height 14
click at [0, 0] on input "Oui" at bounding box center [0, 0] width 0 height 0
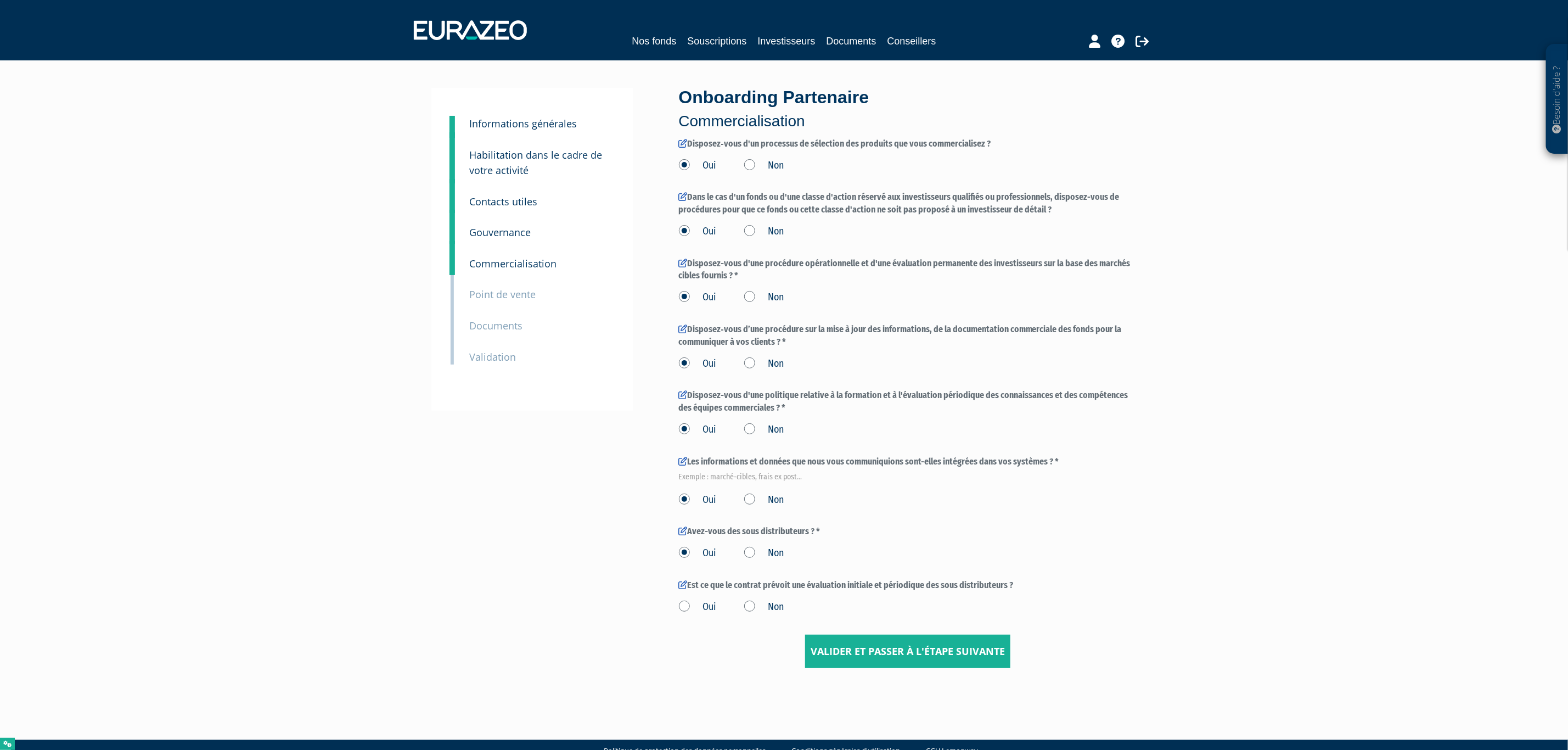
click at [759, 552] on label "Non" at bounding box center [764, 553] width 40 height 14
click at [0, 0] on input "Non" at bounding box center [0, 0] width 0 height 0
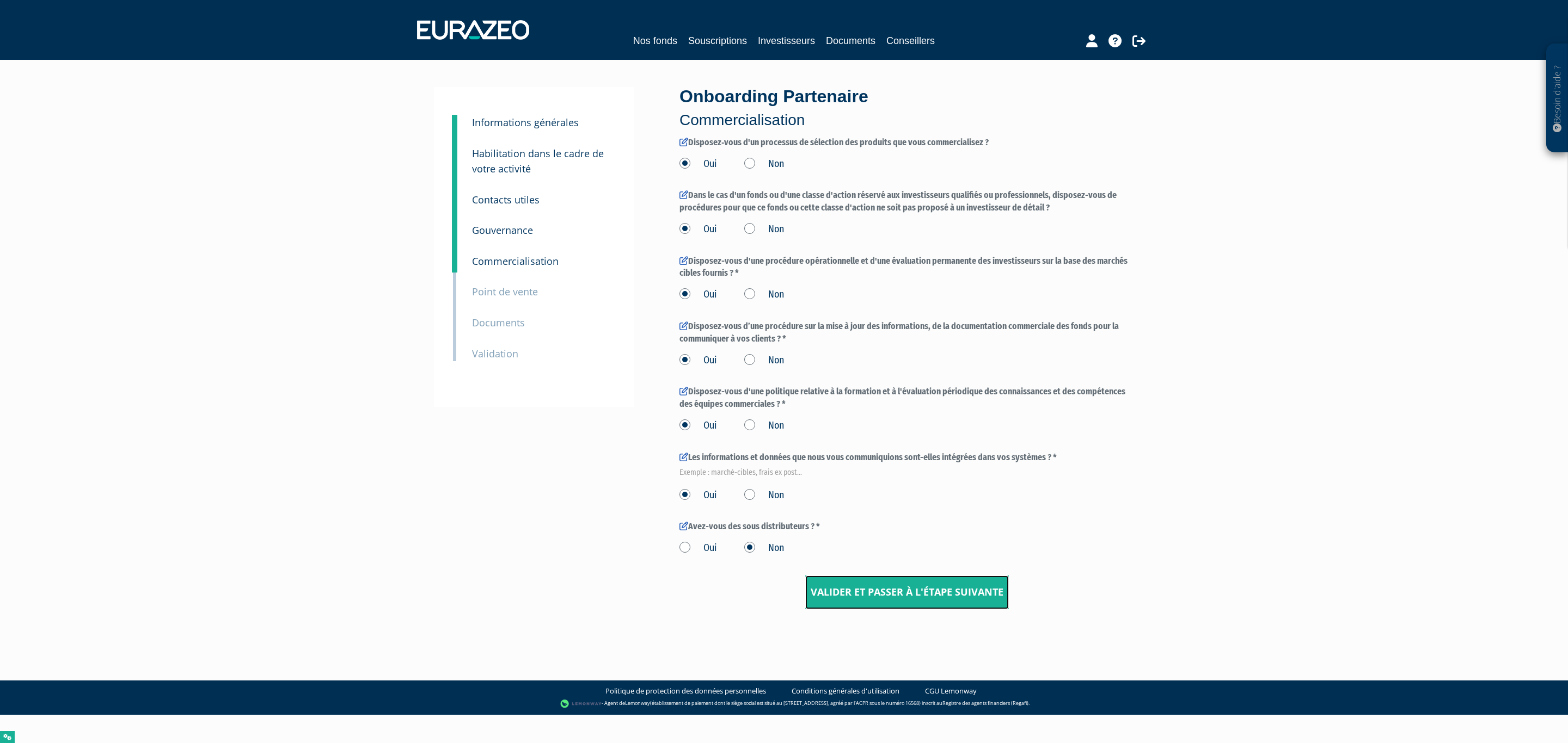
click at [884, 595] on input "Valider et passer à l'étape suivante" at bounding box center [906, 593] width 203 height 34
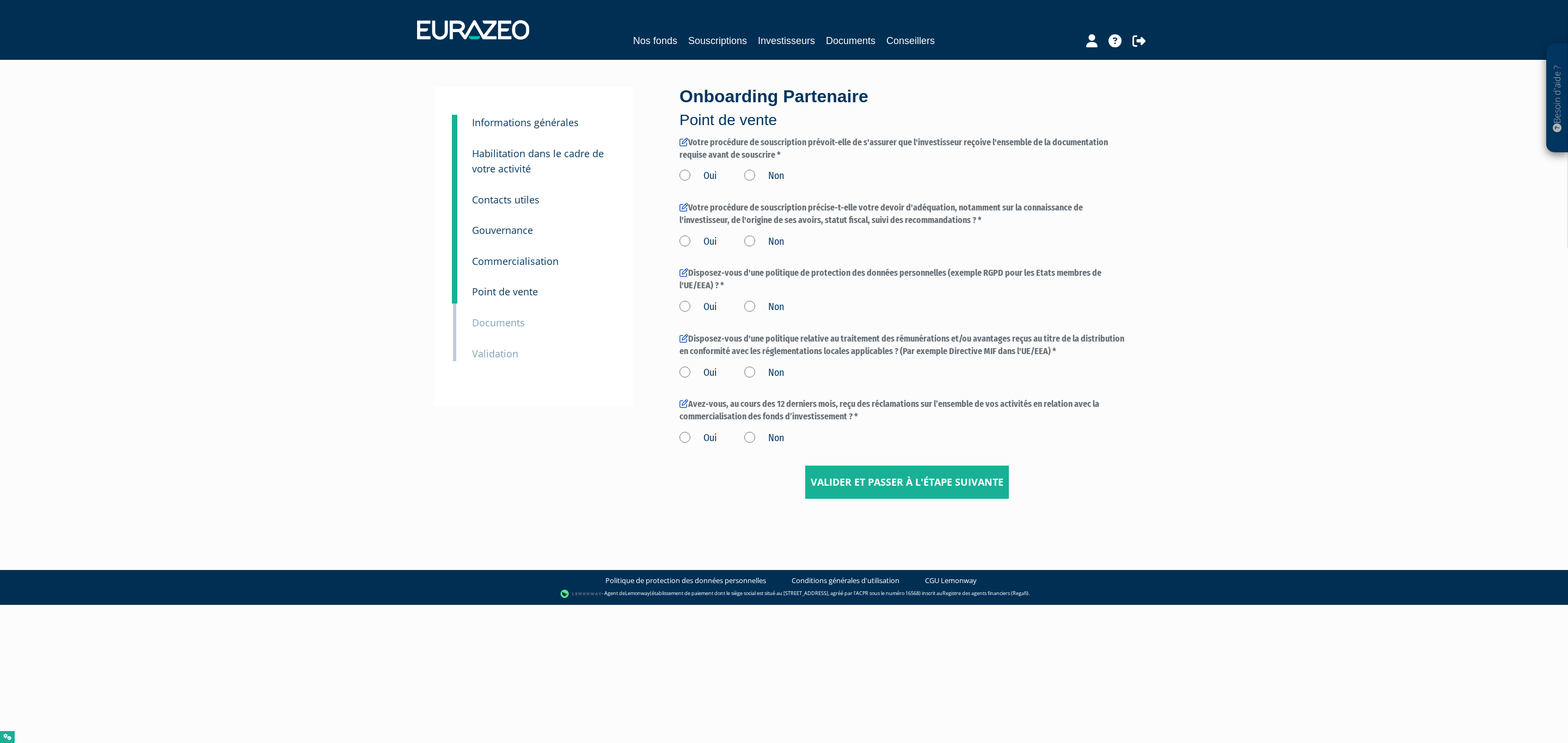
click at [711, 173] on label "Oui" at bounding box center [698, 176] width 38 height 14
click at [0, 0] on input "Oui" at bounding box center [0, 0] width 0 height 0
drag, startPoint x: 685, startPoint y: 235, endPoint x: 693, endPoint y: 246, distance: 13.6
click at [685, 237] on label "Oui" at bounding box center [698, 242] width 38 height 14
click at [698, 240] on label "Oui" at bounding box center [698, 242] width 38 height 14
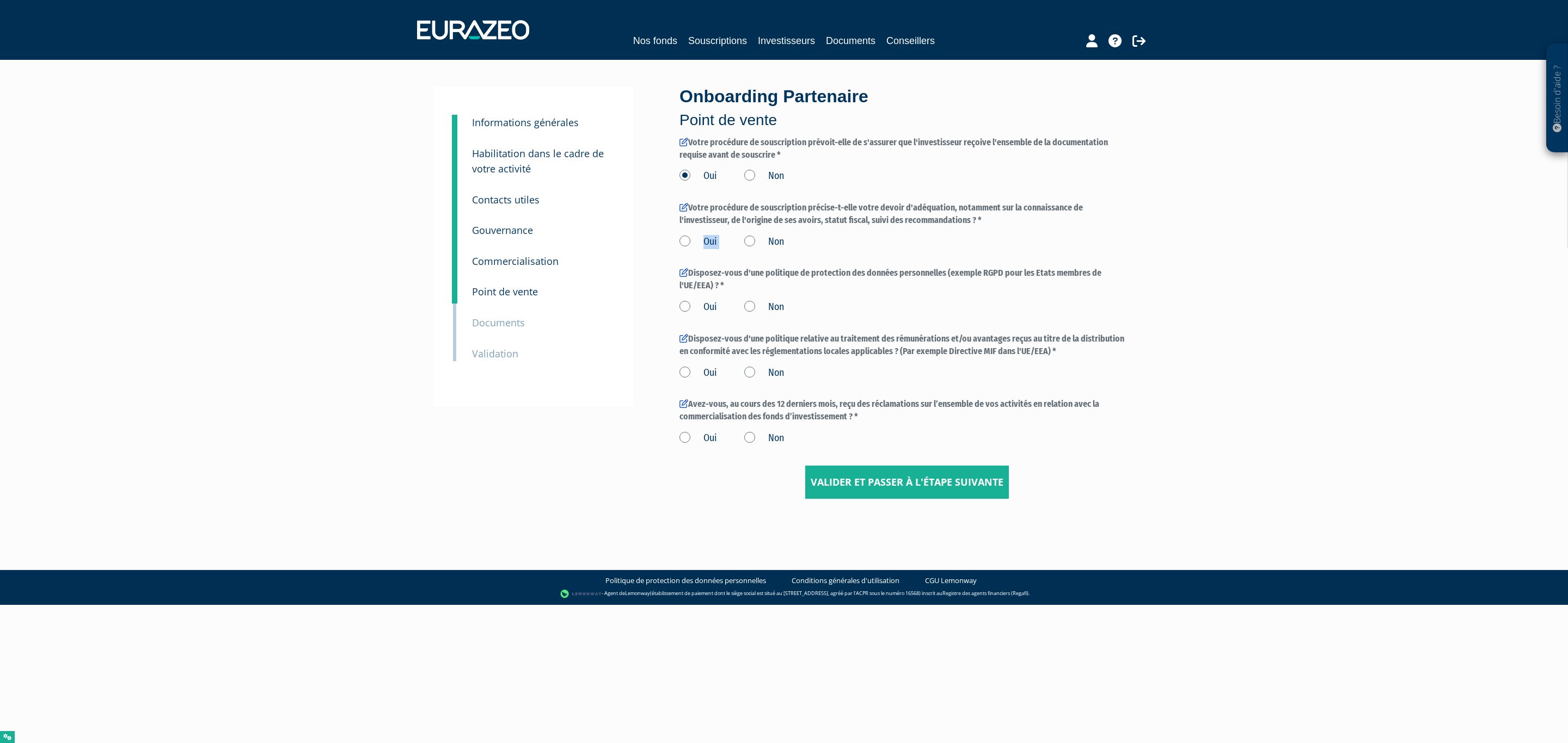
click at [0, 0] on input "Oui" at bounding box center [0, 0] width 0 height 0
click at [701, 301] on label "Oui" at bounding box center [698, 307] width 38 height 14
click at [0, 0] on input "Oui" at bounding box center [0, 0] width 0 height 0
click at [713, 374] on label "Oui" at bounding box center [698, 373] width 38 height 14
click at [0, 0] on input "Oui" at bounding box center [0, 0] width 0 height 0
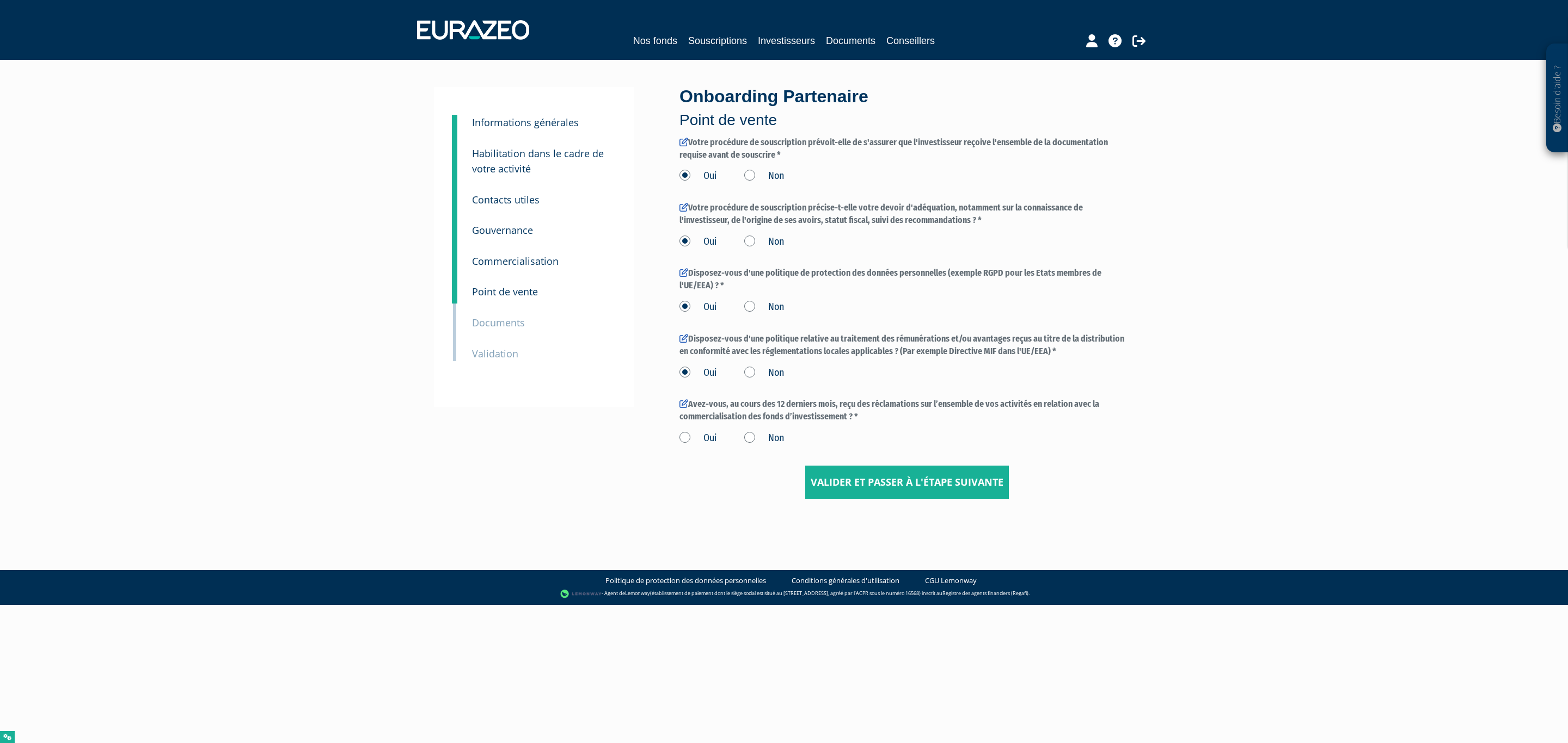
drag, startPoint x: 711, startPoint y: 433, endPoint x: 717, endPoint y: 438, distance: 7.8
click at [712, 434] on label "Oui" at bounding box center [698, 439] width 38 height 14
click at [0, 0] on input "Oui" at bounding box center [0, 0] width 0 height 0
click at [850, 476] on input "Valider et passer à l'étape suivante" at bounding box center [906, 482] width 203 height 34
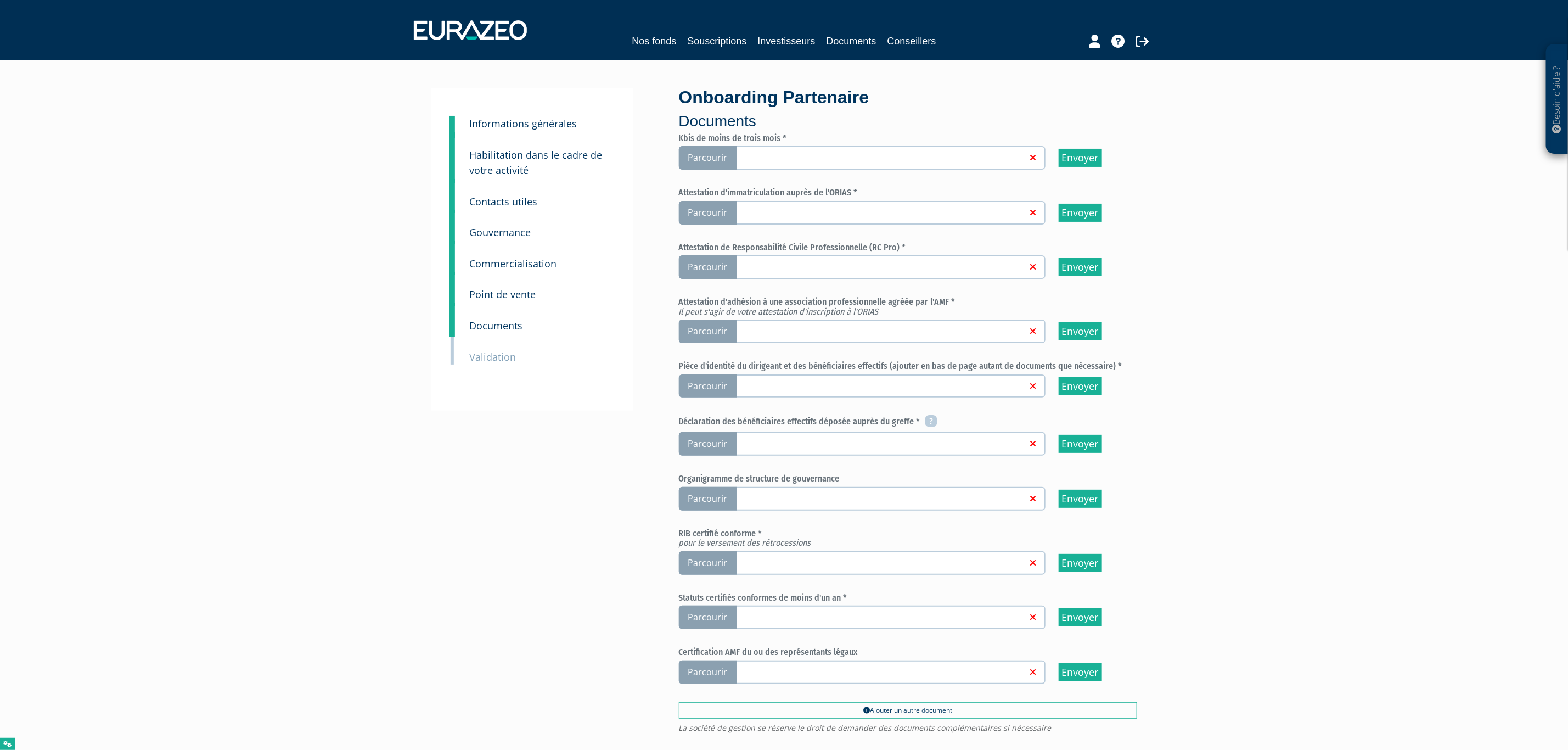
click at [821, 153] on link at bounding box center [881, 157] width 294 height 11
click at [0, 0] on input "Parcourir" at bounding box center [0, 0] width 0 height 0
click at [763, 211] on link at bounding box center [881, 212] width 294 height 11
click at [0, 0] on input "Parcourir" at bounding box center [0, 0] width 0 height 0
click at [746, 269] on link at bounding box center [881, 266] width 294 height 11
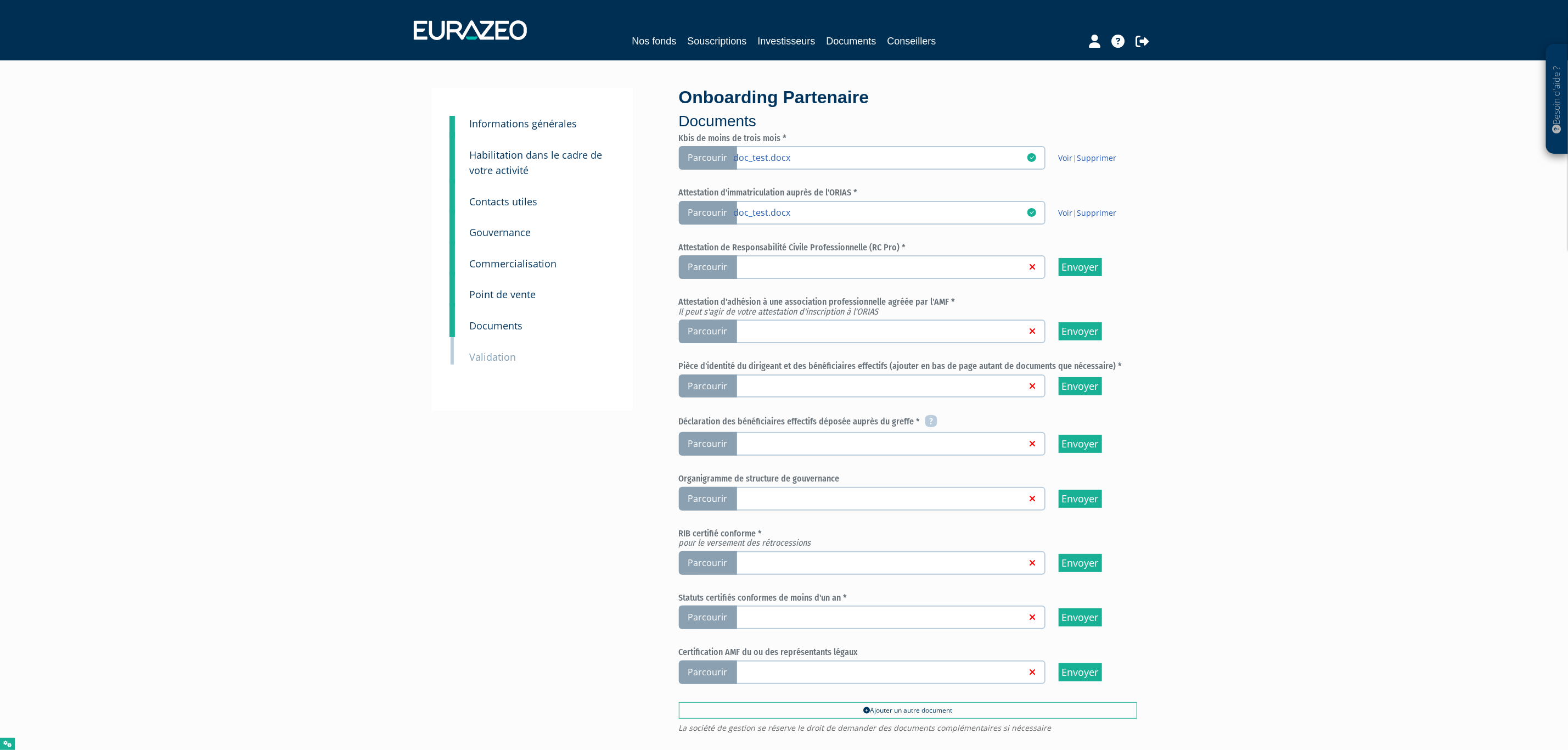
click at [0, 0] on input "Parcourir" at bounding box center [0, 0] width 0 height 0
click at [791, 335] on link at bounding box center [881, 330] width 294 height 11
click at [0, 0] on input "Parcourir" at bounding box center [0, 0] width 0 height 0
click at [804, 382] on link at bounding box center [881, 385] width 294 height 11
click at [0, 0] on input "Parcourir" at bounding box center [0, 0] width 0 height 0
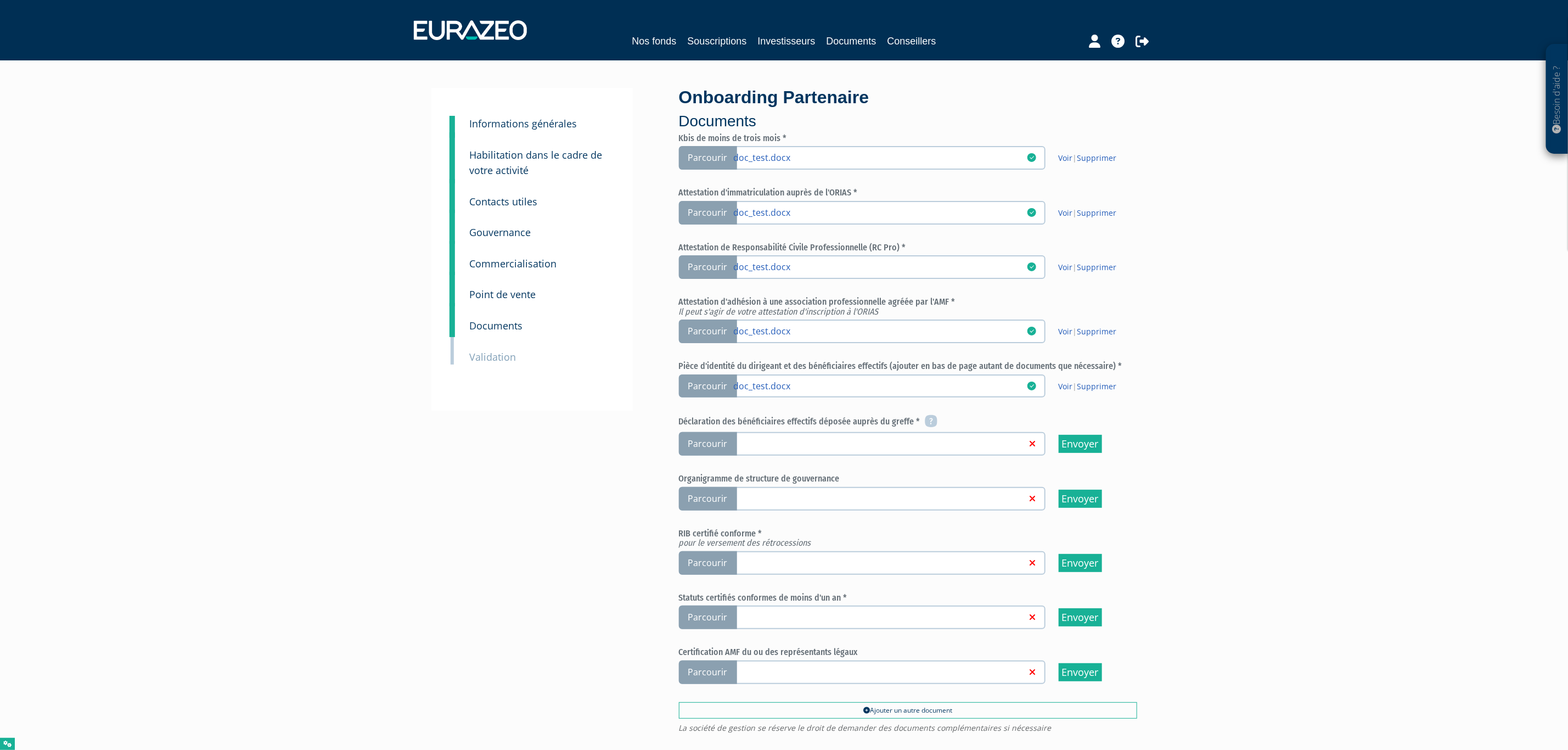
click at [822, 438] on link at bounding box center [881, 443] width 294 height 11
click at [0, 0] on input "Parcourir" at bounding box center [0, 0] width 0 height 0
click at [769, 565] on label "Parcourir" at bounding box center [862, 564] width 367 height 24
click at [0, 0] on input "Parcourir" at bounding box center [0, 0] width 0 height 0
click at [804, 611] on link at bounding box center [881, 616] width 294 height 11
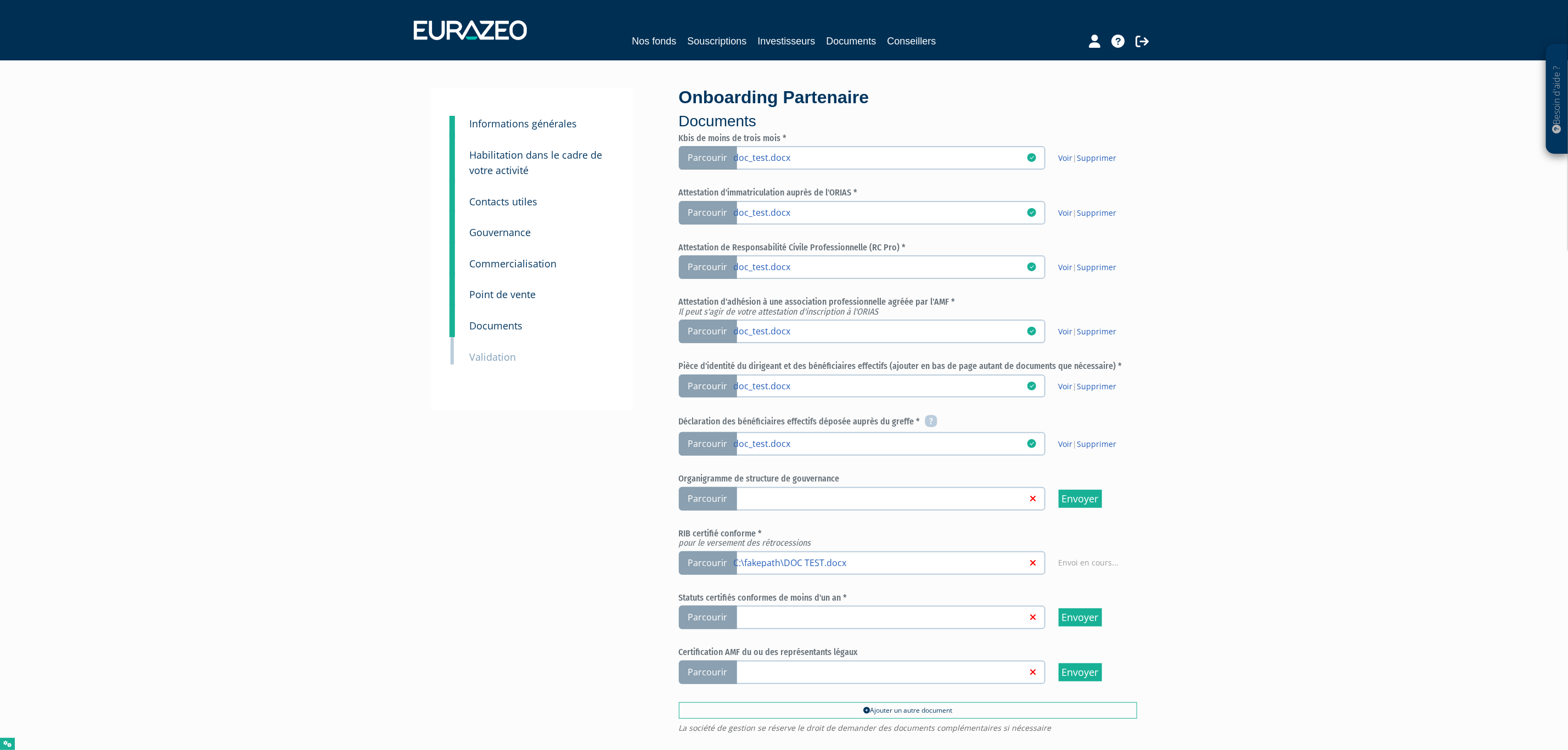
click at [0, 0] on input "Parcourir" at bounding box center [0, 0] width 0 height 0
click at [784, 613] on link at bounding box center [881, 616] width 294 height 11
click at [0, 0] on input "Parcourir" at bounding box center [0, 0] width 0 height 0
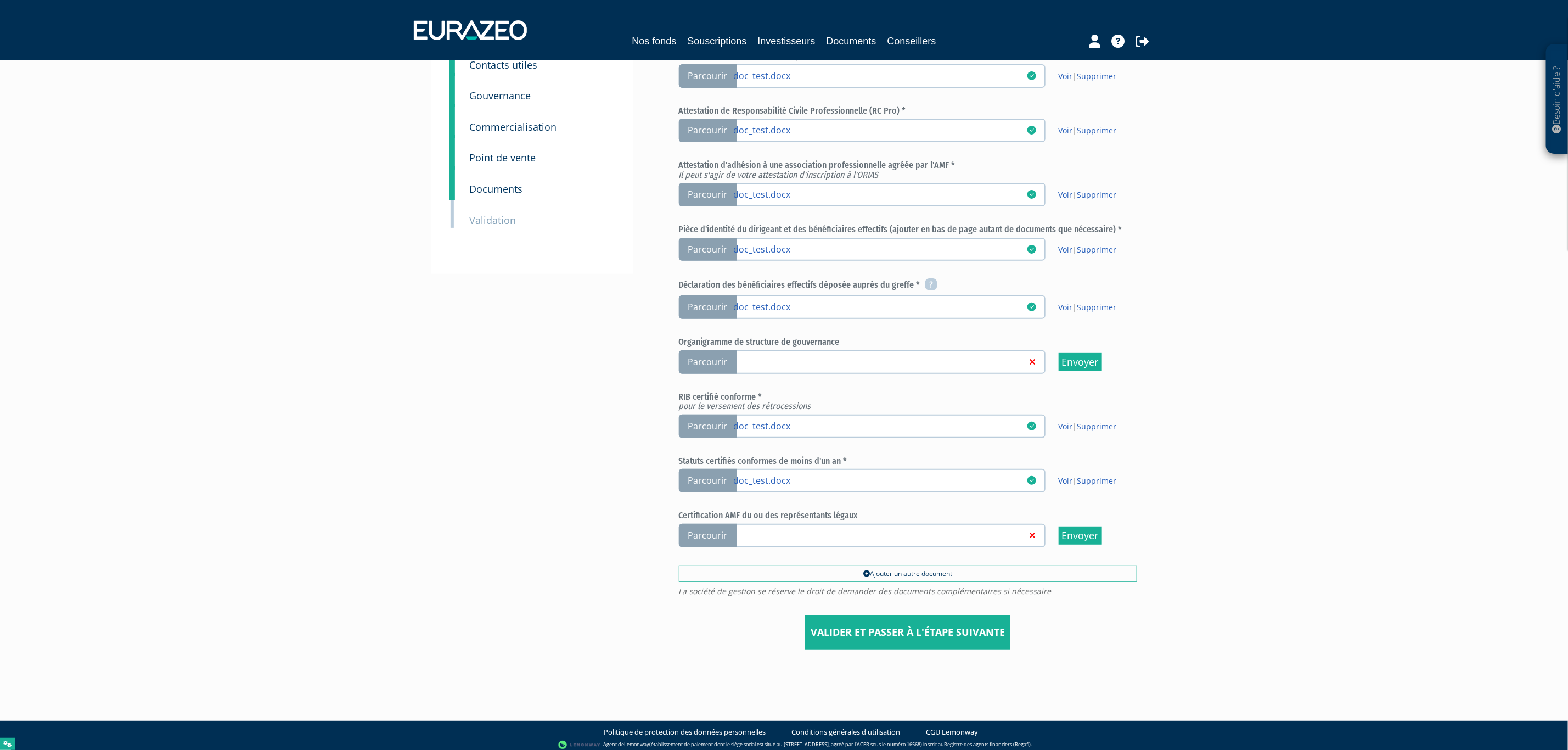
scroll to position [139, 0]
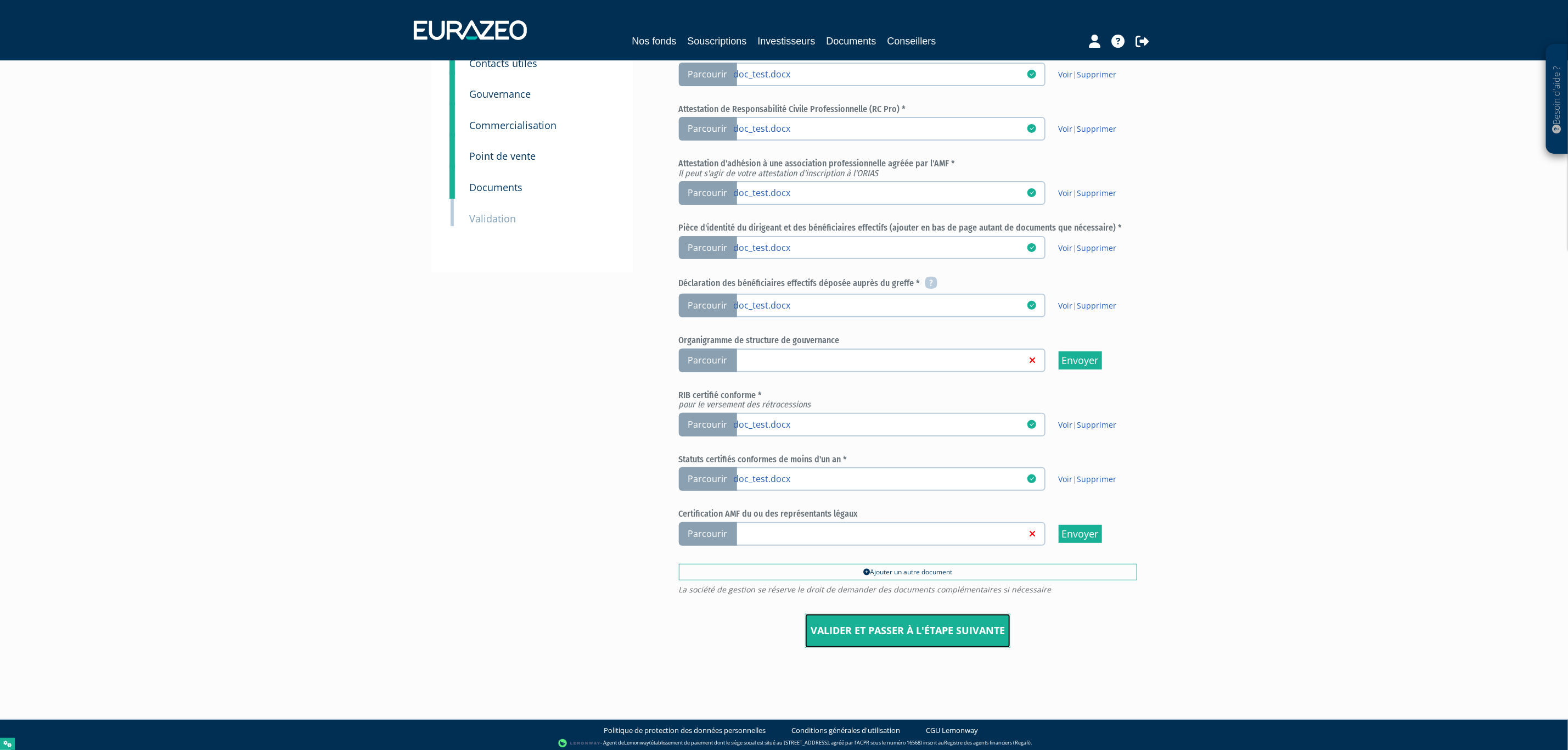
click at [909, 627] on input "Valider et passer à l'étape suivante" at bounding box center [908, 631] width 205 height 34
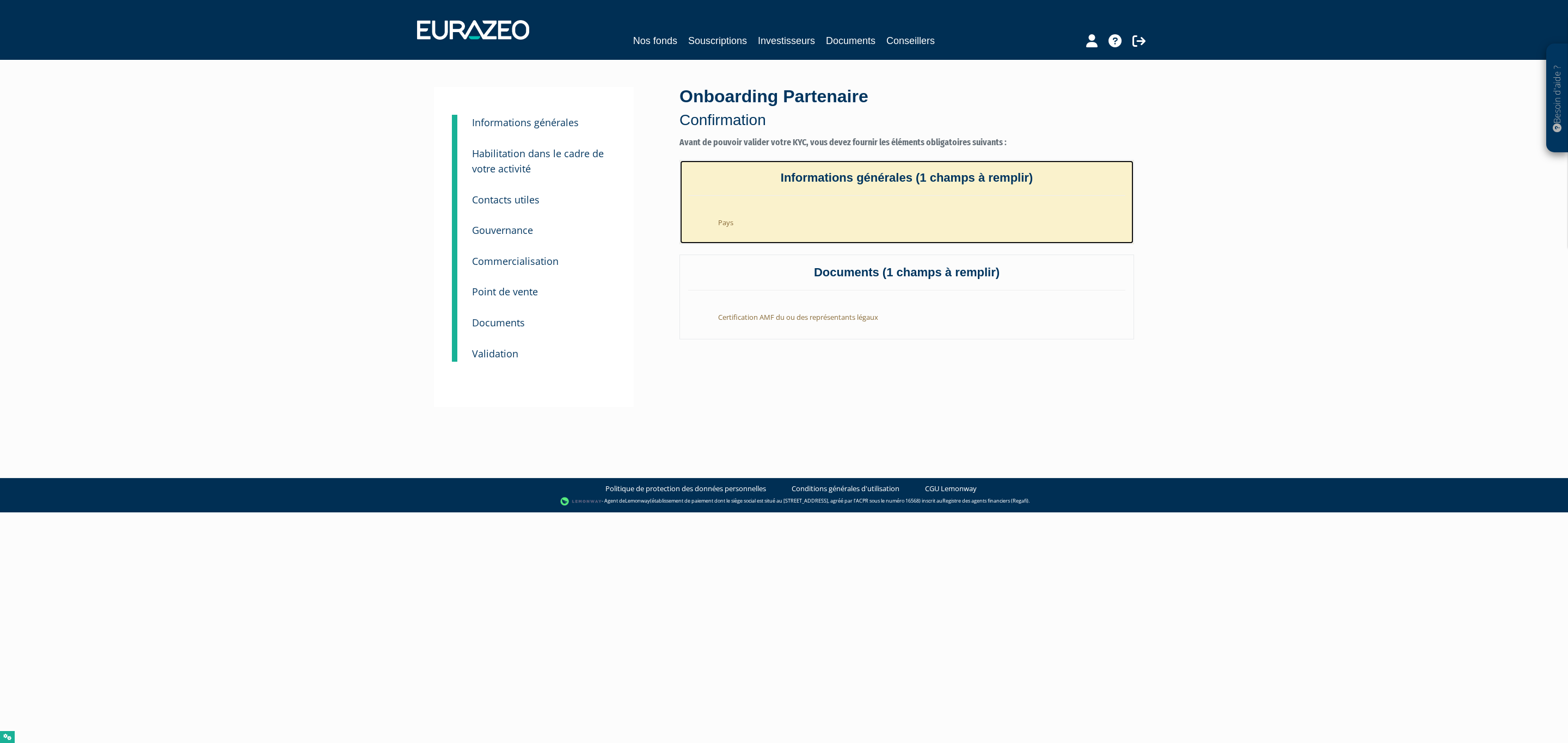
click at [738, 222] on li "Pays" at bounding box center [917, 220] width 415 height 27
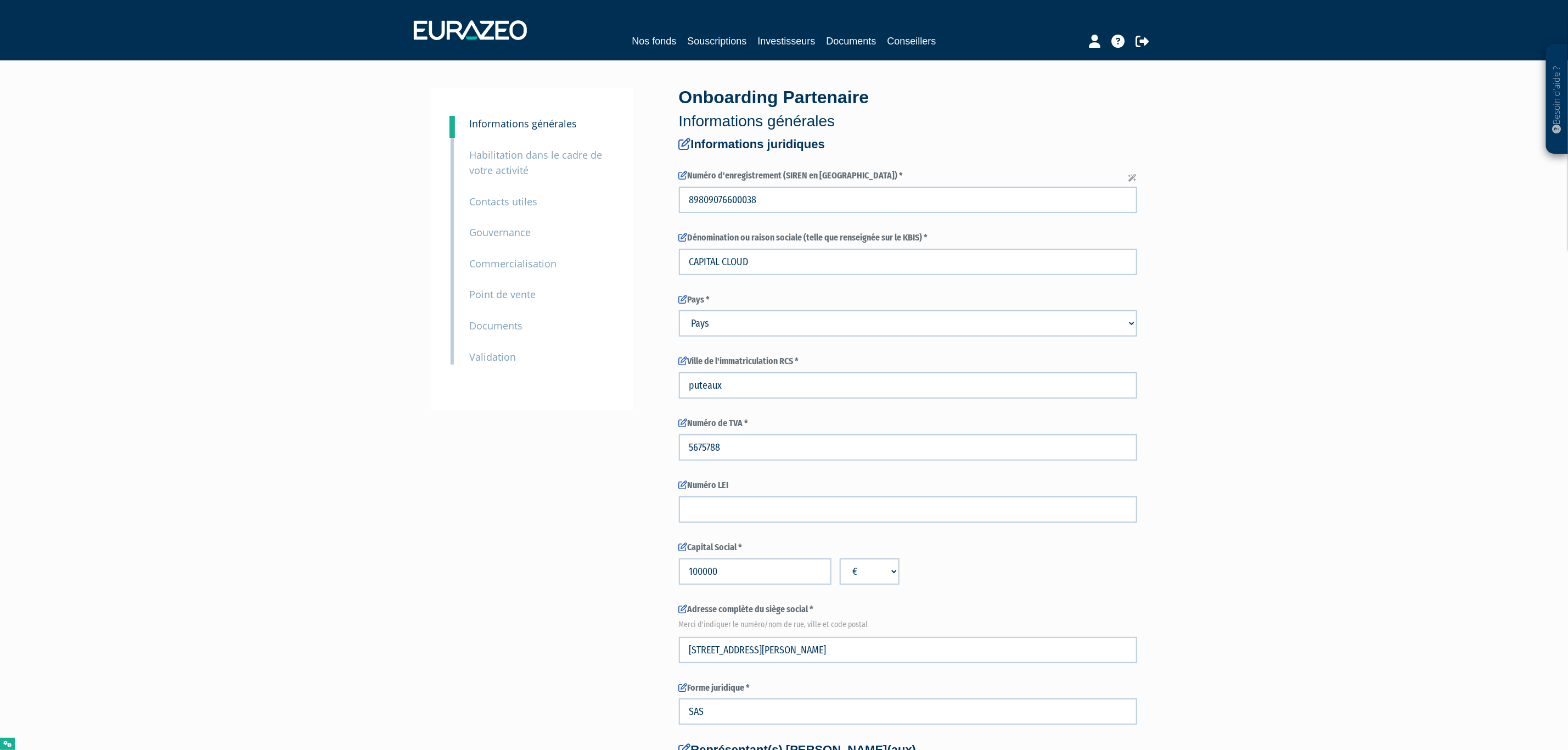
click at [738, 330] on select "Pays Afghanistan Afrique du Sud Albanie Algérie Allemagne Andorre" at bounding box center [908, 323] width 459 height 26
select select "75"
click at [679, 311] on select "Pays Afghanistan Afrique du Sud Albanie Algérie Allemagne Andorre" at bounding box center [908, 323] width 459 height 26
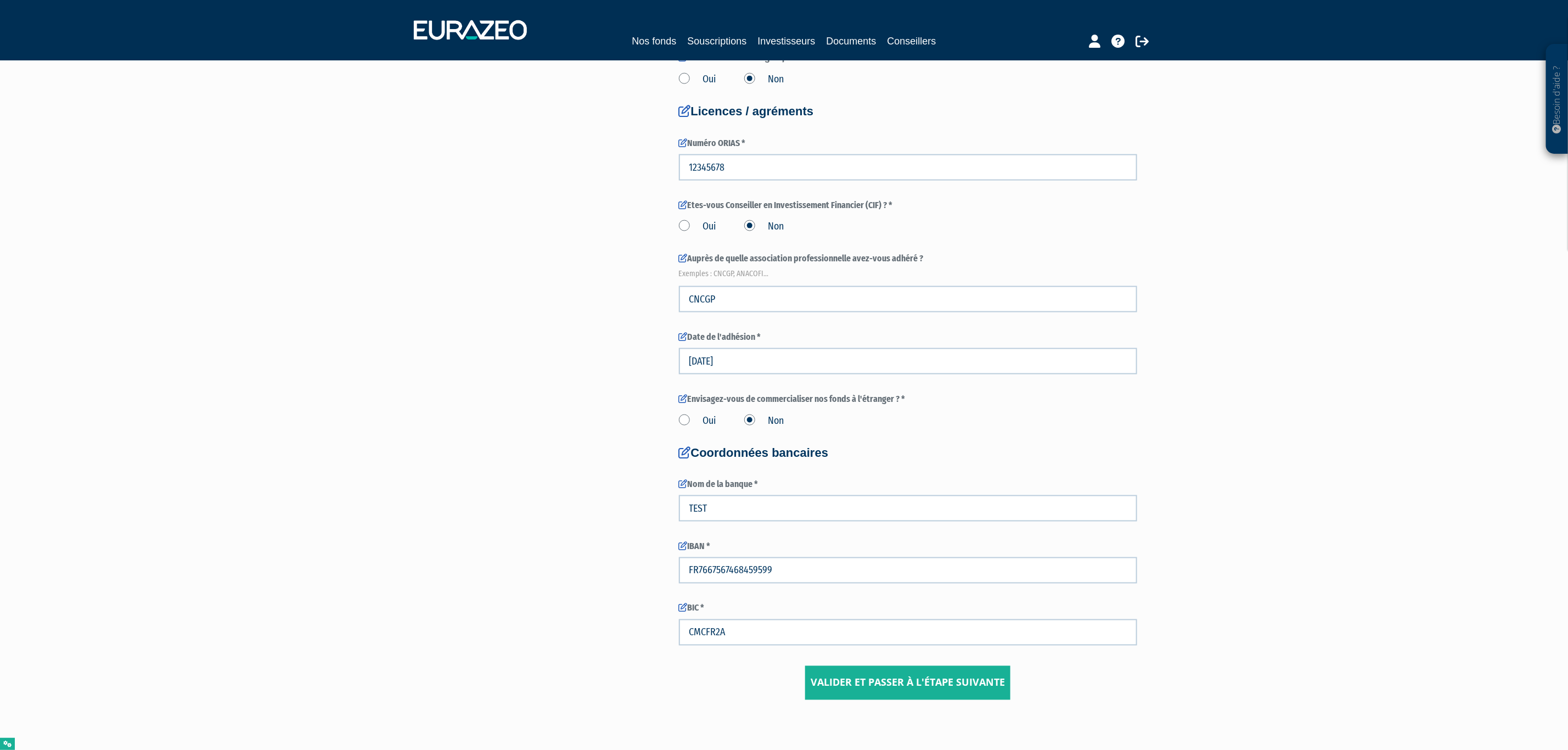
scroll to position [1053, 0]
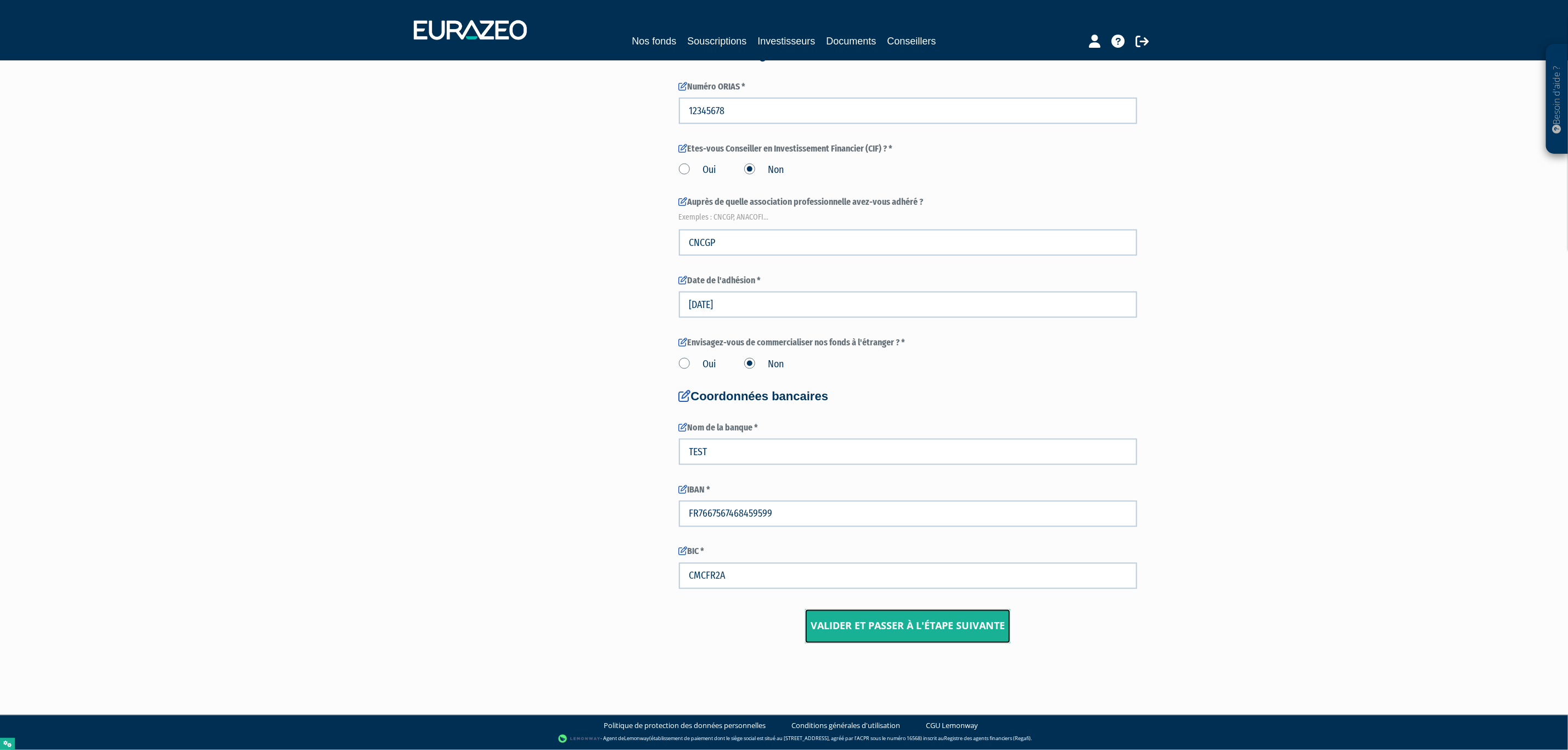
click at [908, 633] on input "Valider et passer à l'étape suivante" at bounding box center [908, 627] width 205 height 34
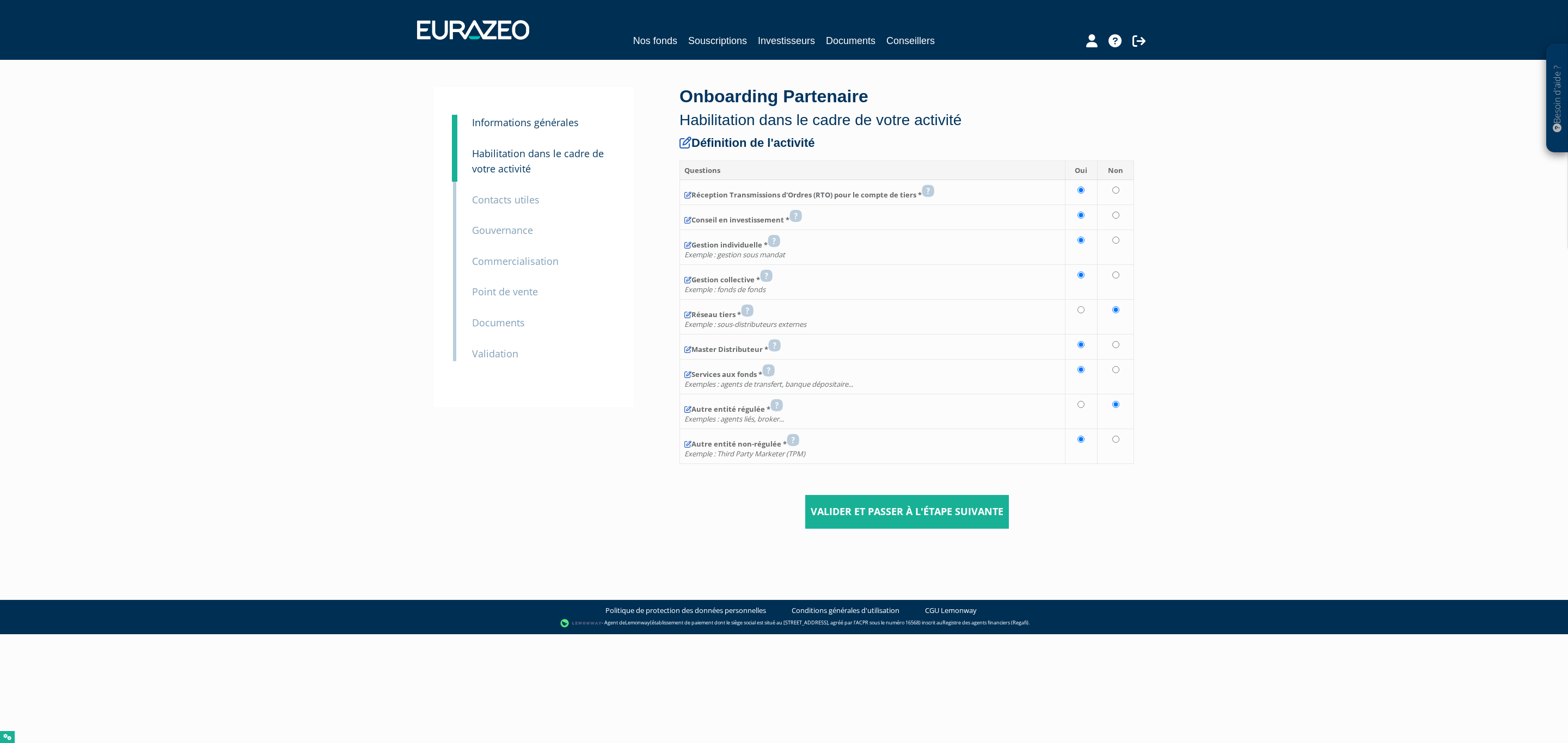
click at [495, 349] on small "Validation" at bounding box center [495, 353] width 46 height 13
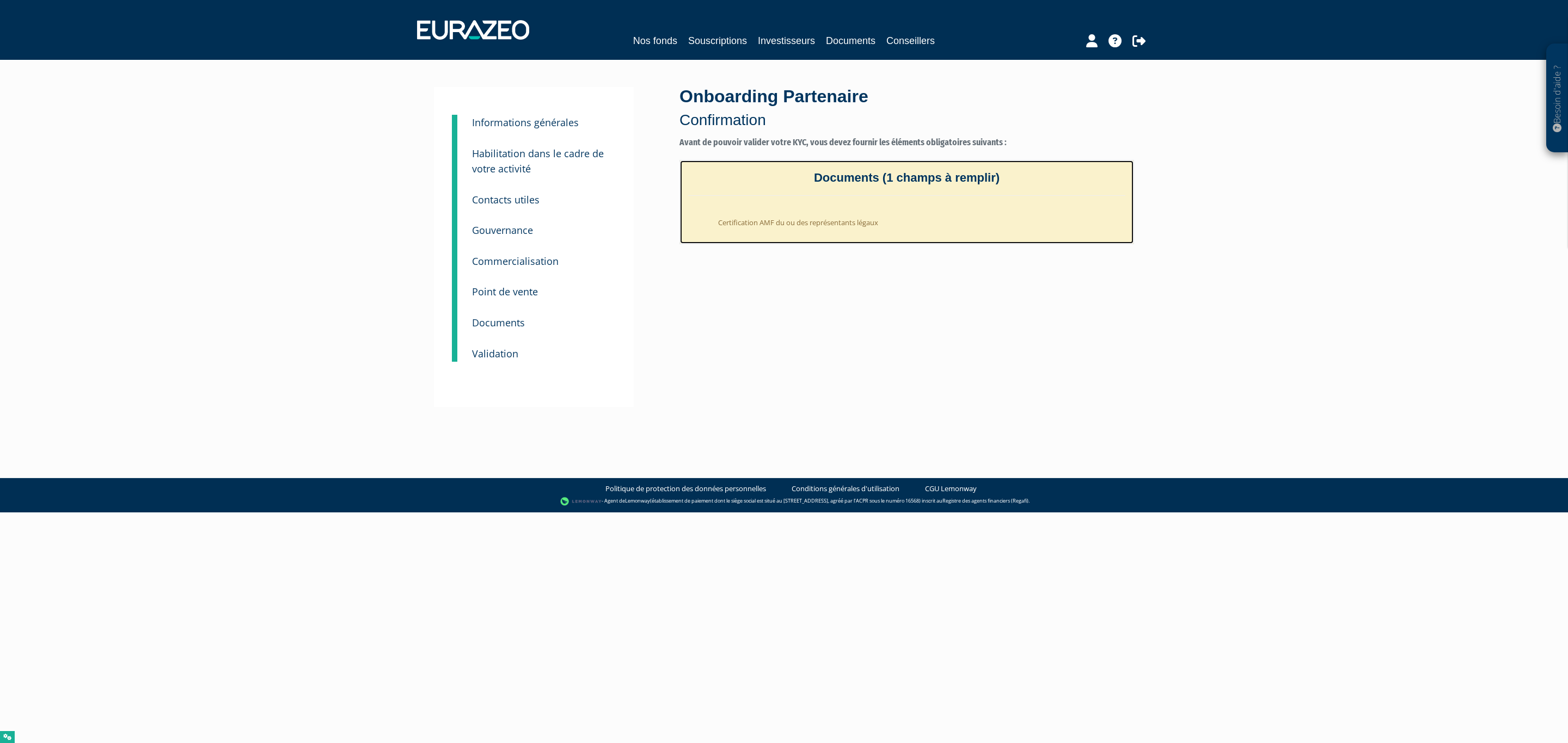
click at [796, 224] on li "Certification AMF du ou des représentants légaux" at bounding box center [917, 220] width 415 height 27
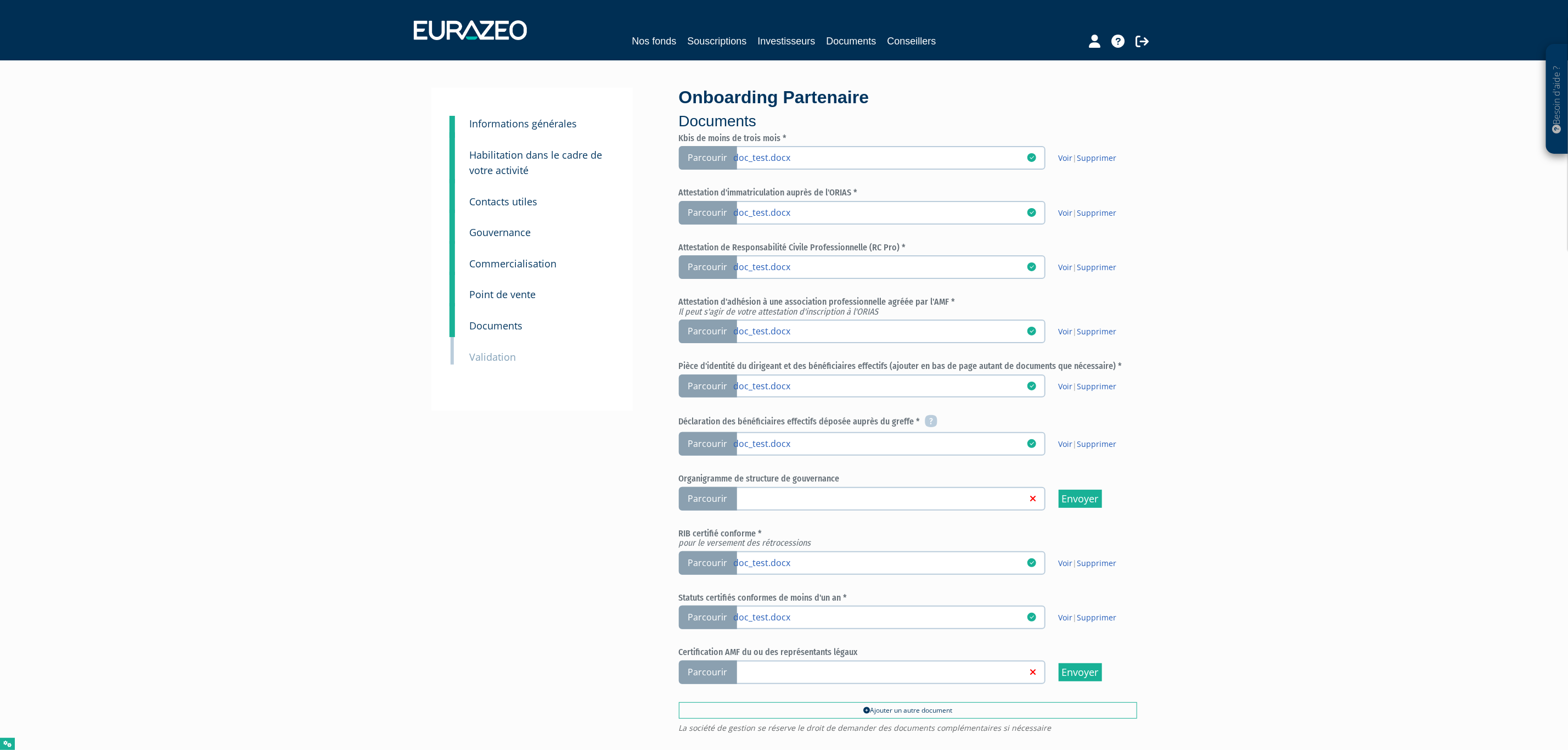
click at [787, 667] on link at bounding box center [881, 672] width 294 height 11
click at [0, 0] on input "Parcourir" at bounding box center [0, 0] width 0 height 0
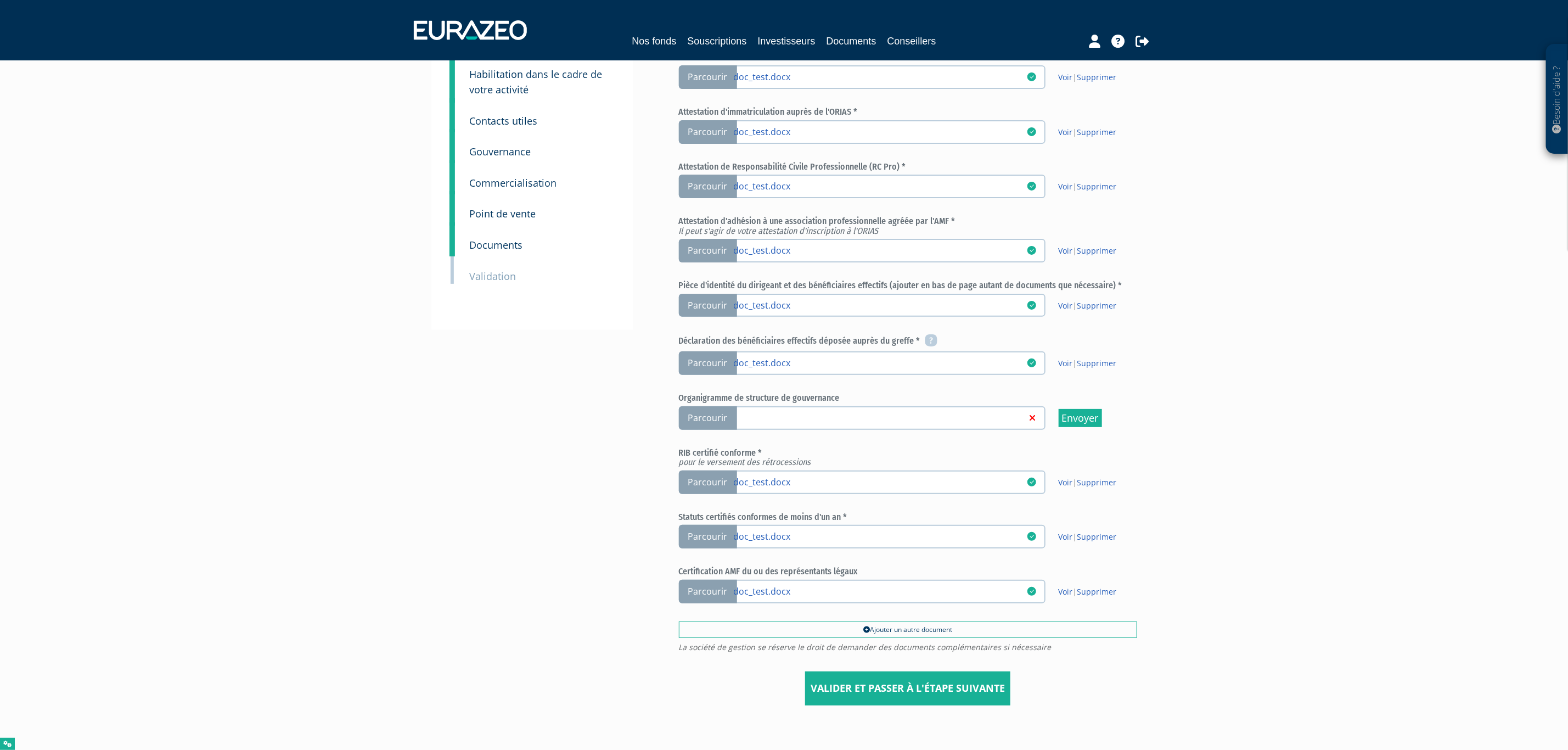
scroll to position [139, 0]
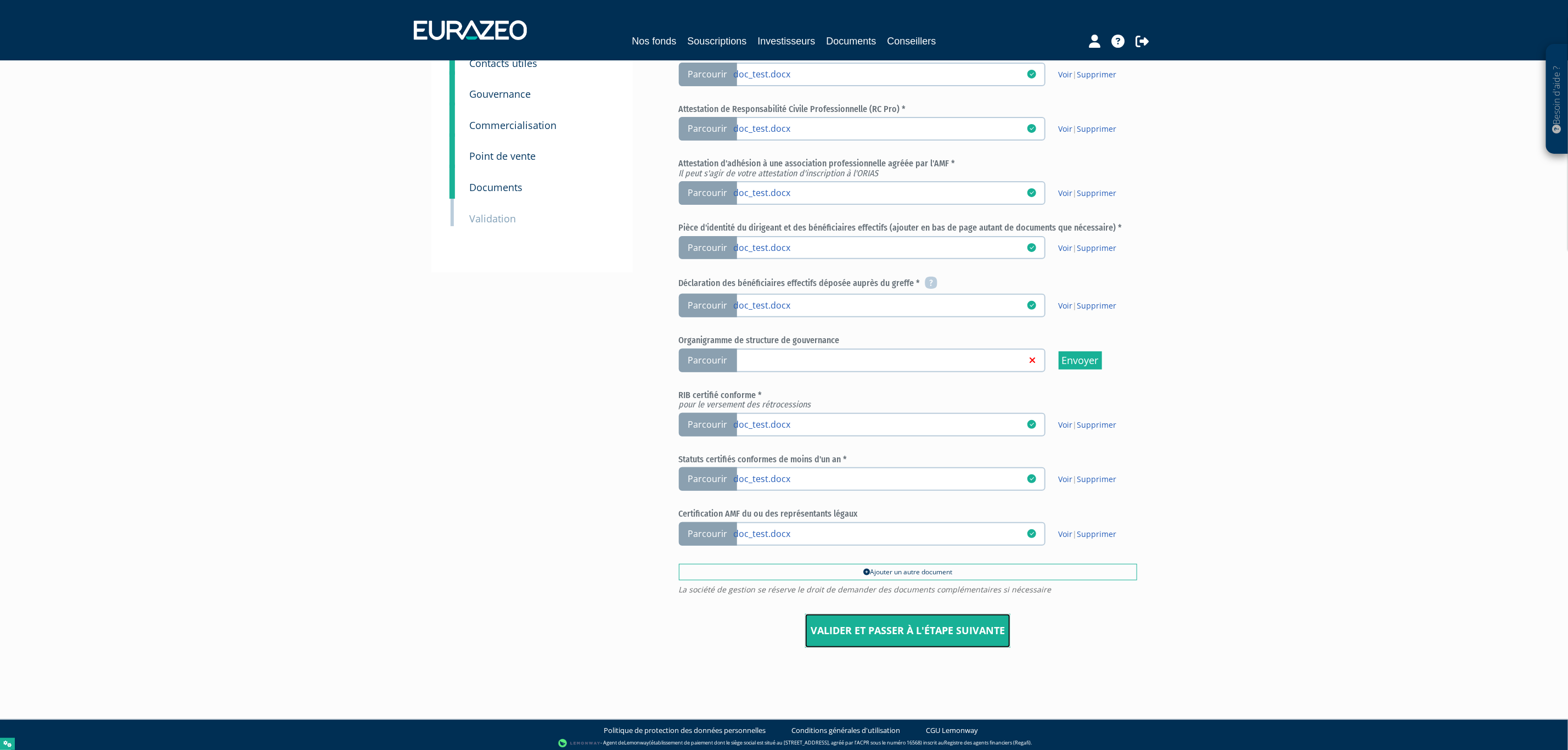
click at [890, 638] on input "Valider et passer à l'étape suivante" at bounding box center [908, 631] width 205 height 34
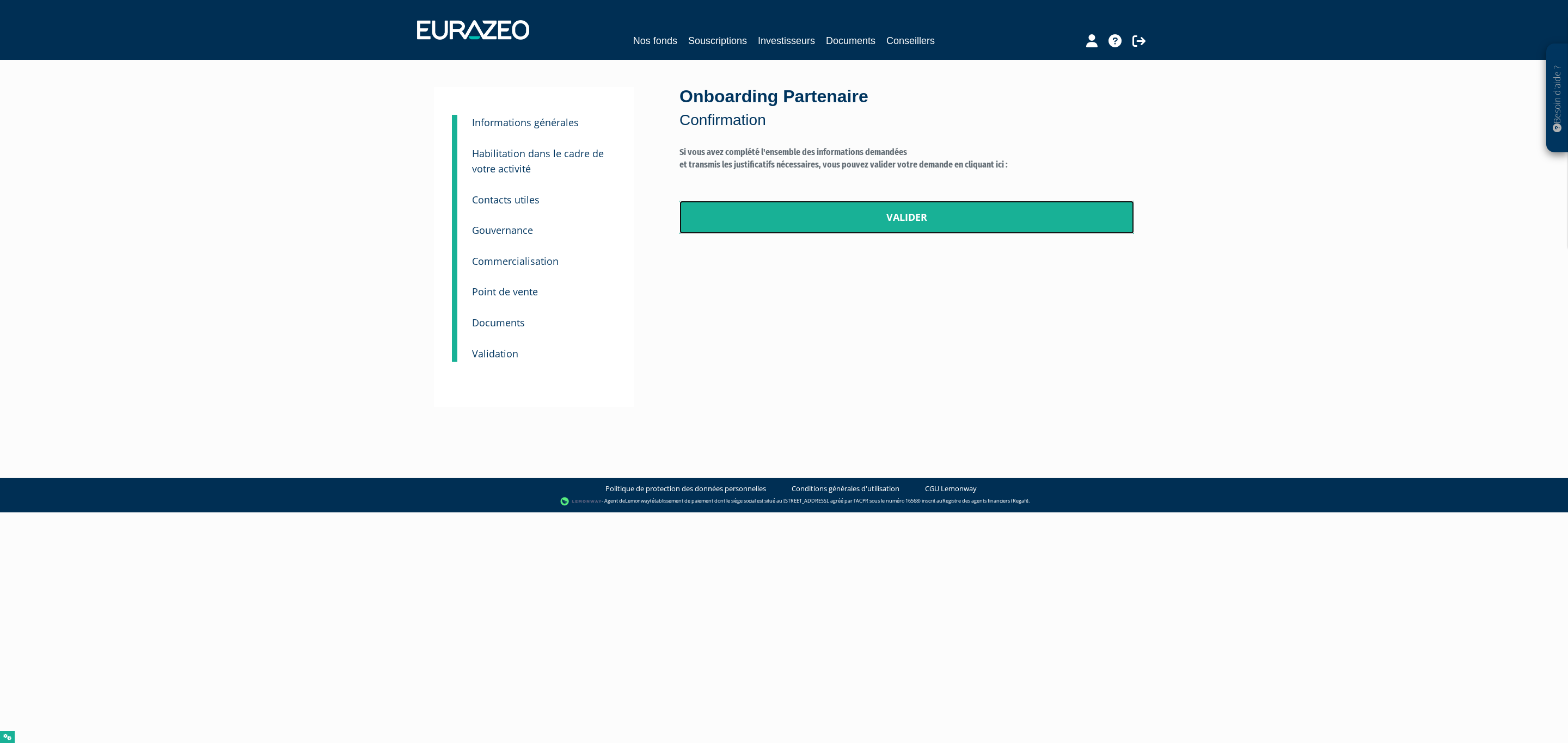
click at [790, 223] on link "Valider" at bounding box center [906, 218] width 455 height 34
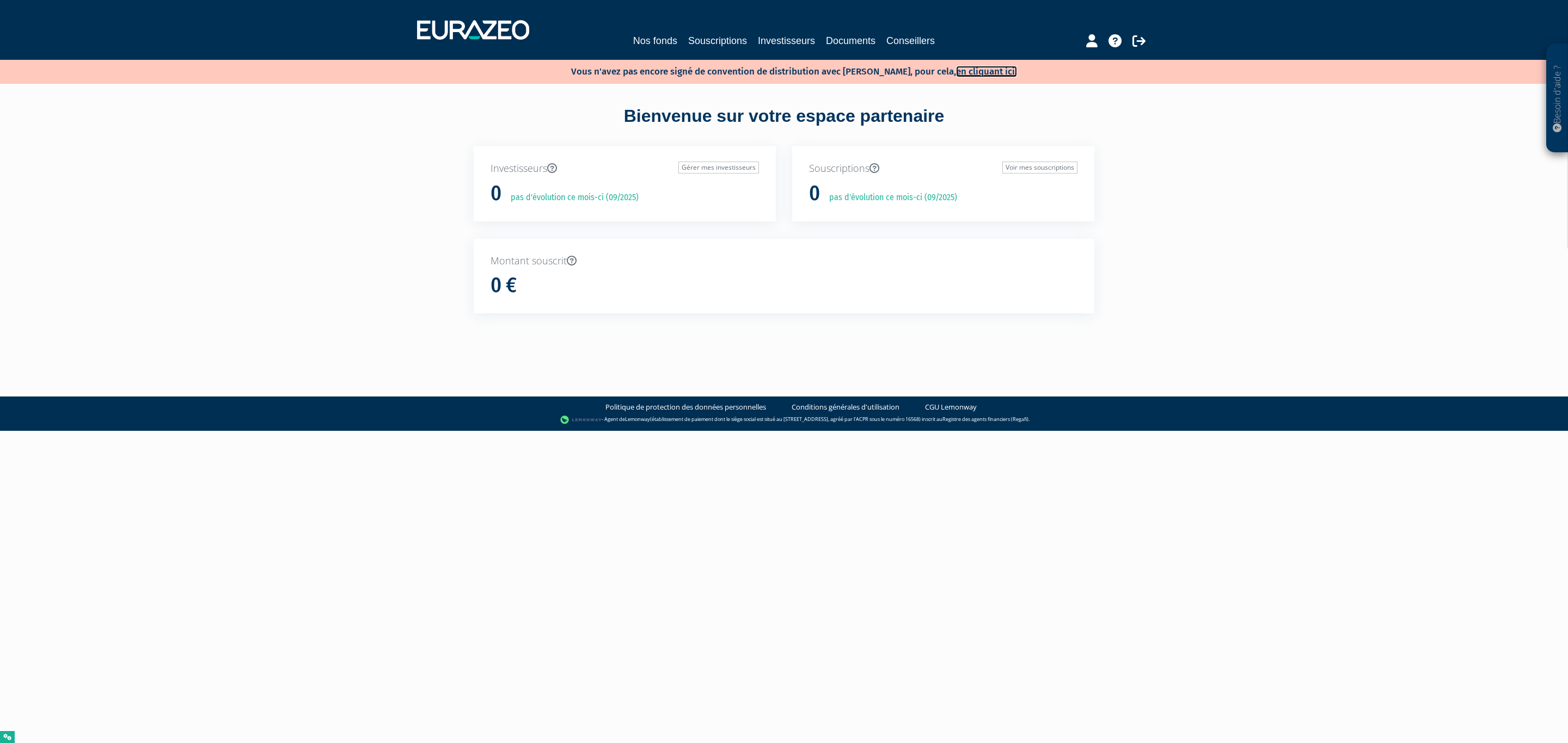
drag, startPoint x: 976, startPoint y: 68, endPoint x: 916, endPoint y: 66, distance: 60.0
click at [976, 68] on link "en cliquant ici." at bounding box center [987, 72] width 61 height 12
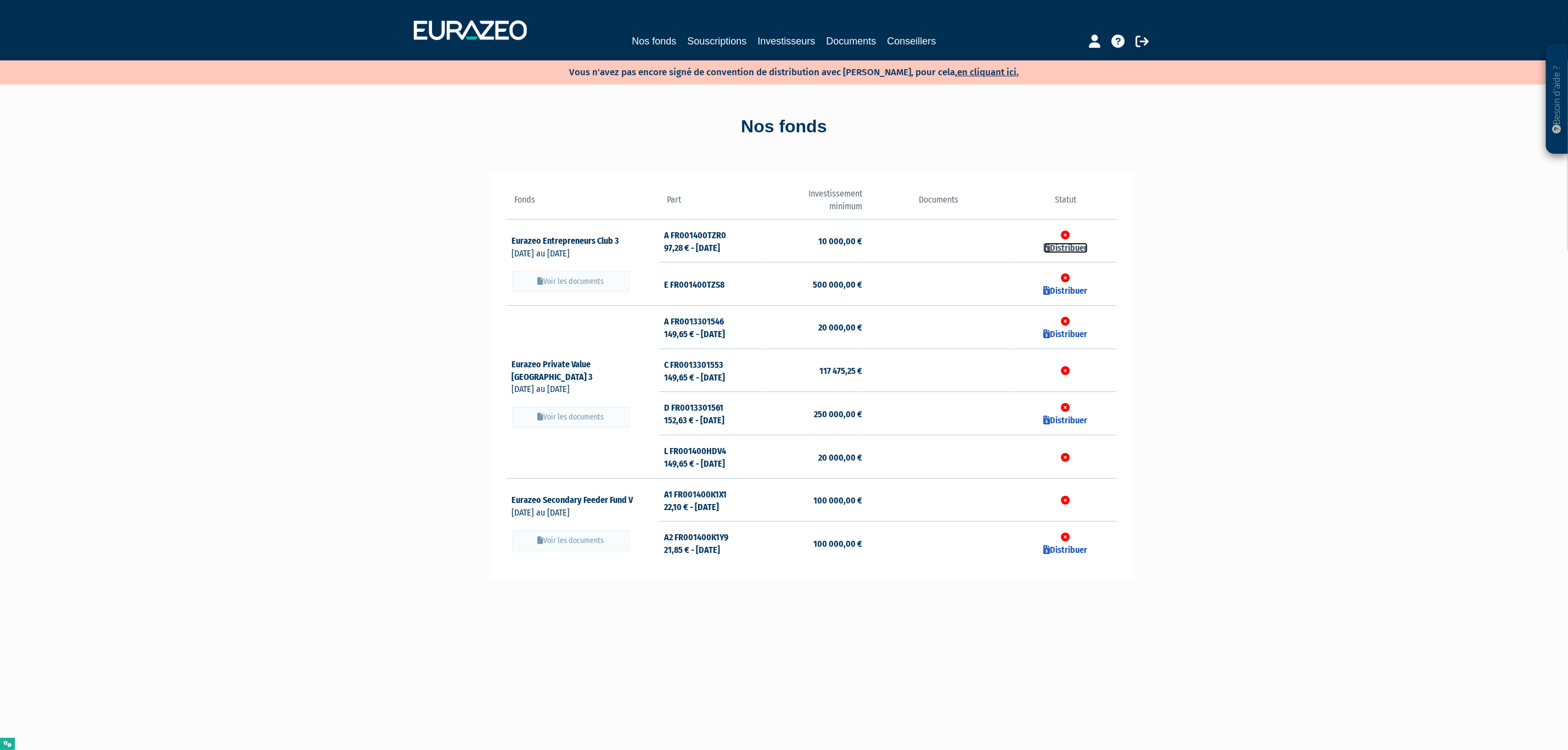
click at [1064, 245] on link "Distribuer" at bounding box center [1066, 248] width 44 height 10
checkbox input "true"
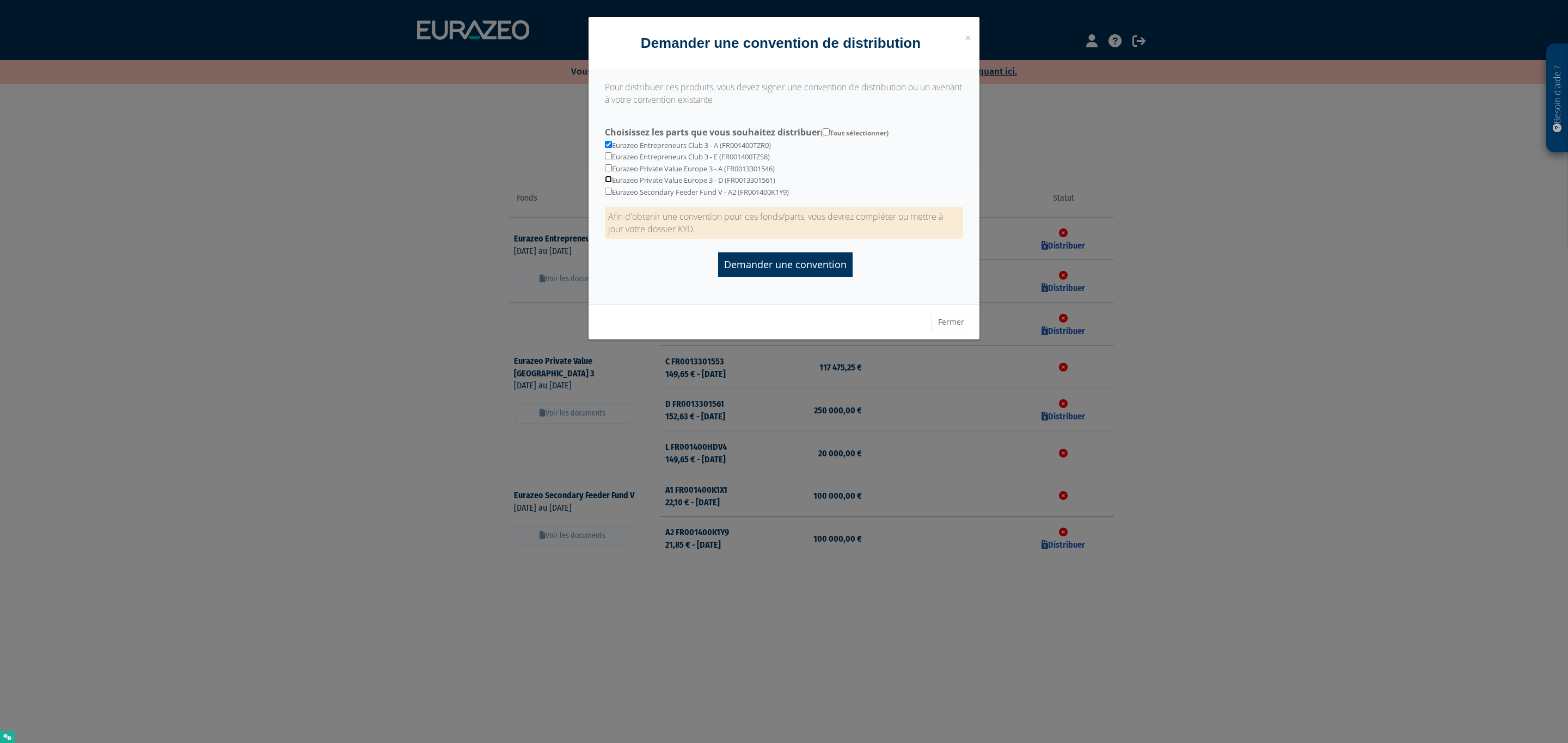
click at [605, 181] on input "checkbox" at bounding box center [608, 179] width 7 height 7
checkbox input "true"
click at [610, 192] on input "checkbox" at bounding box center [608, 191] width 7 height 7
checkbox input "true"
click at [787, 267] on input "Demander une convention" at bounding box center [785, 264] width 134 height 24
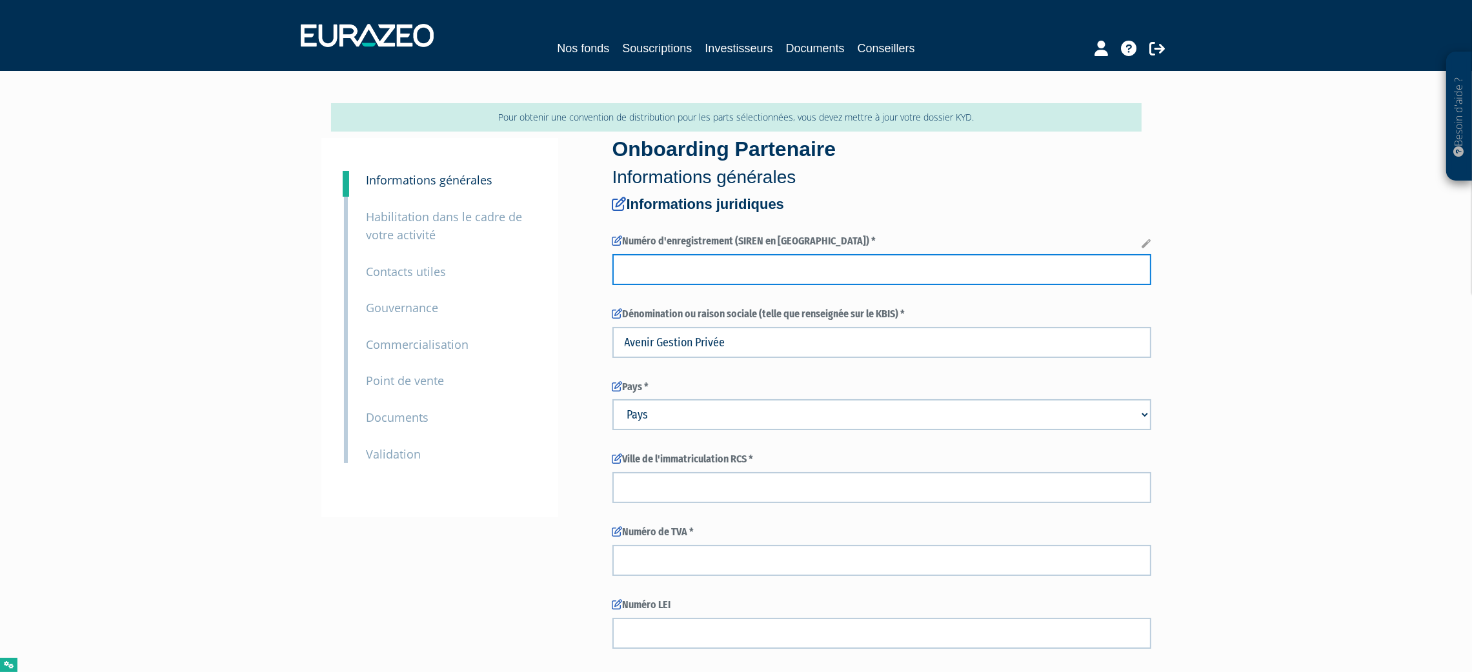
click at [679, 267] on input "text" at bounding box center [881, 269] width 539 height 31
paste input "932652985"
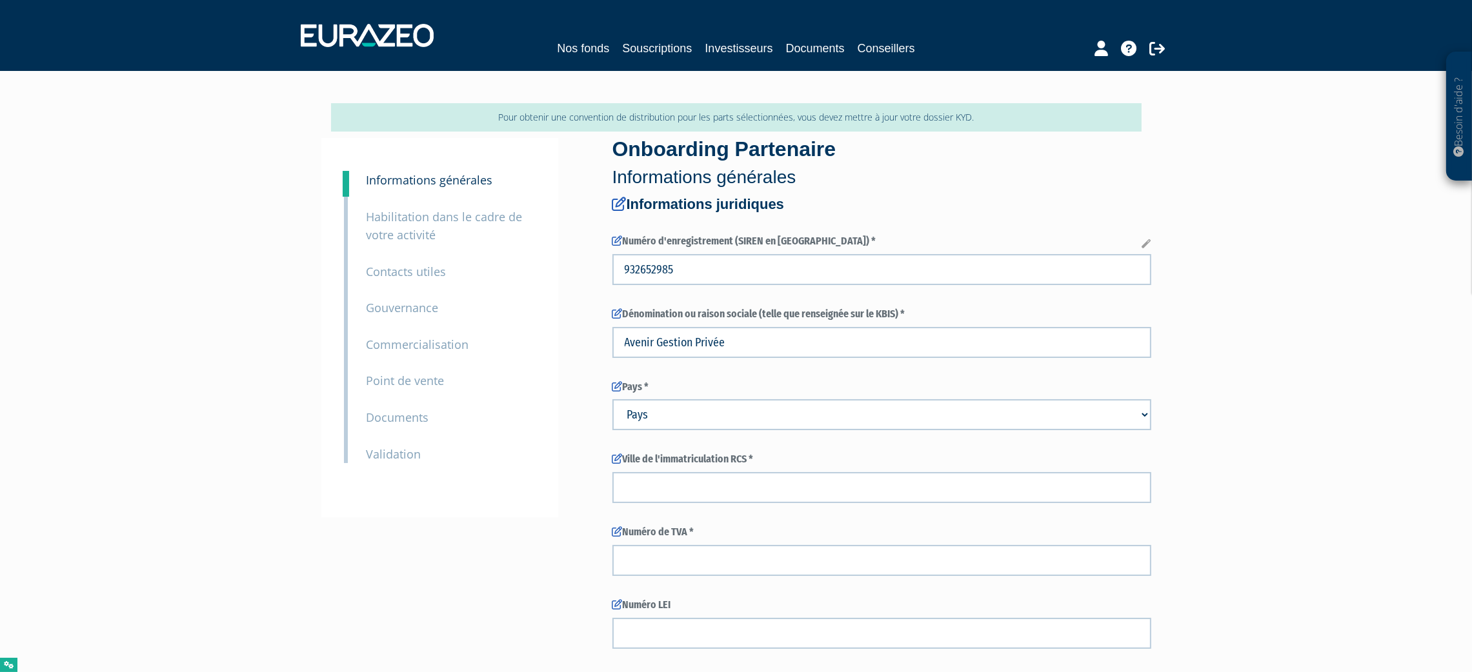
type input "93265298500015"
type input "AVENIR GESTION PRIVEE"
click at [652, 419] on select "Pays Afghanistan Afrique du Sud Albanie Algérie Allemagne Andorre" at bounding box center [881, 414] width 539 height 31
select select "75"
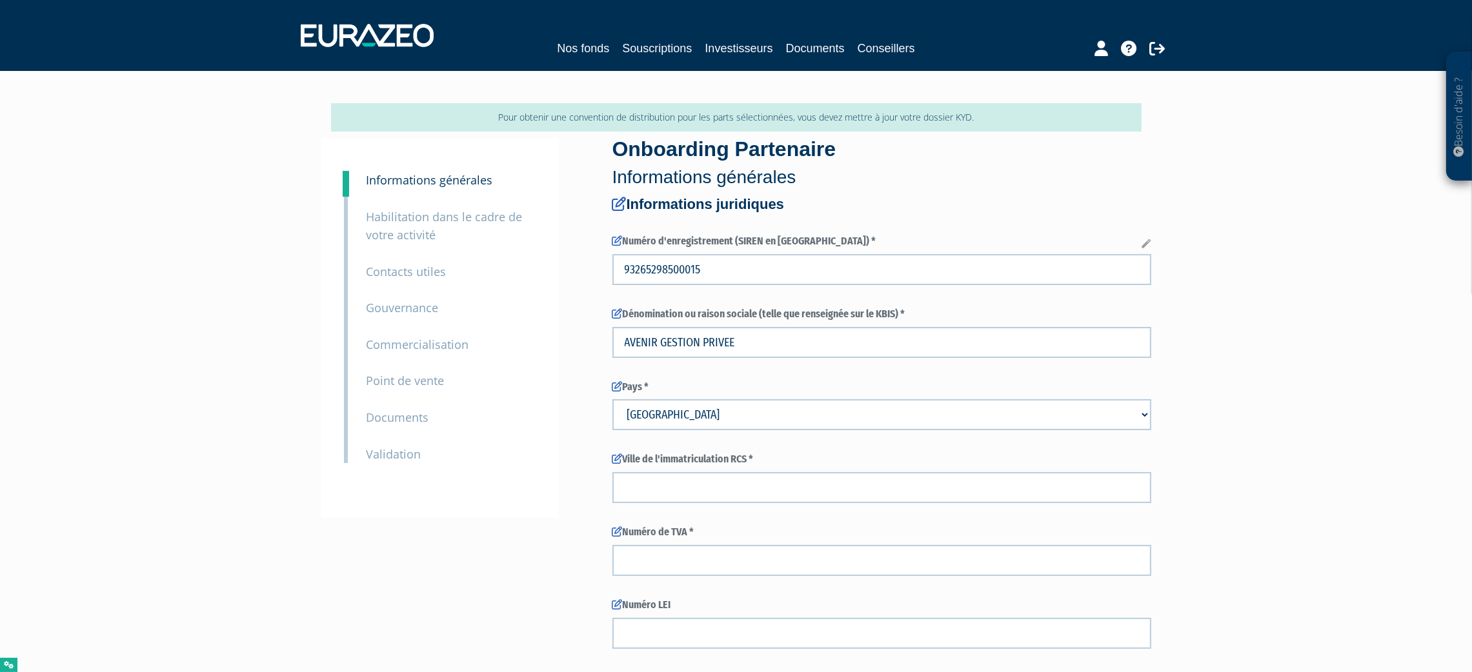
click at [612, 399] on select "Pays Afghanistan Afrique du Sud Albanie Algérie Allemagne Andorre" at bounding box center [881, 414] width 539 height 31
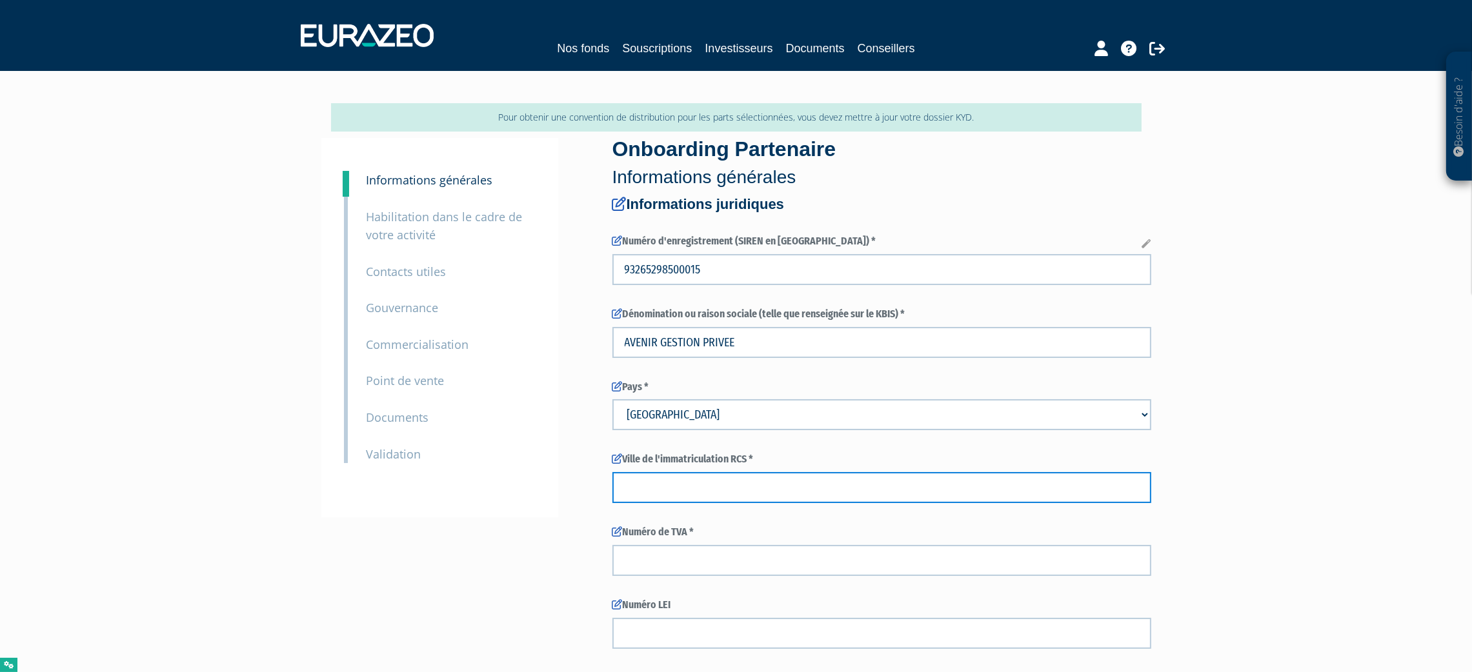
click at [657, 483] on input "text" at bounding box center [881, 487] width 539 height 31
click at [685, 490] on input "text" at bounding box center [881, 487] width 539 height 31
paste input "PARIS"
type input "PARIS"
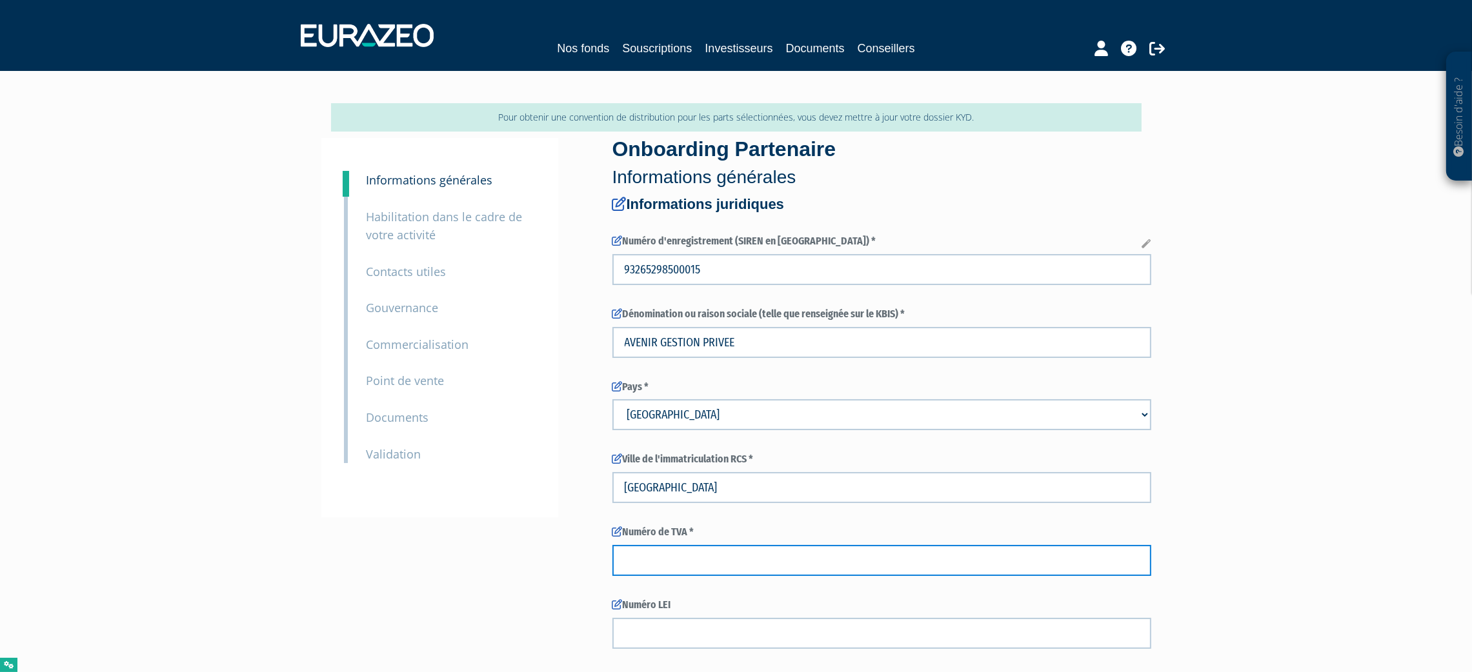
click at [679, 555] on input "text" at bounding box center [881, 560] width 539 height 31
paste input "FR78932652985"
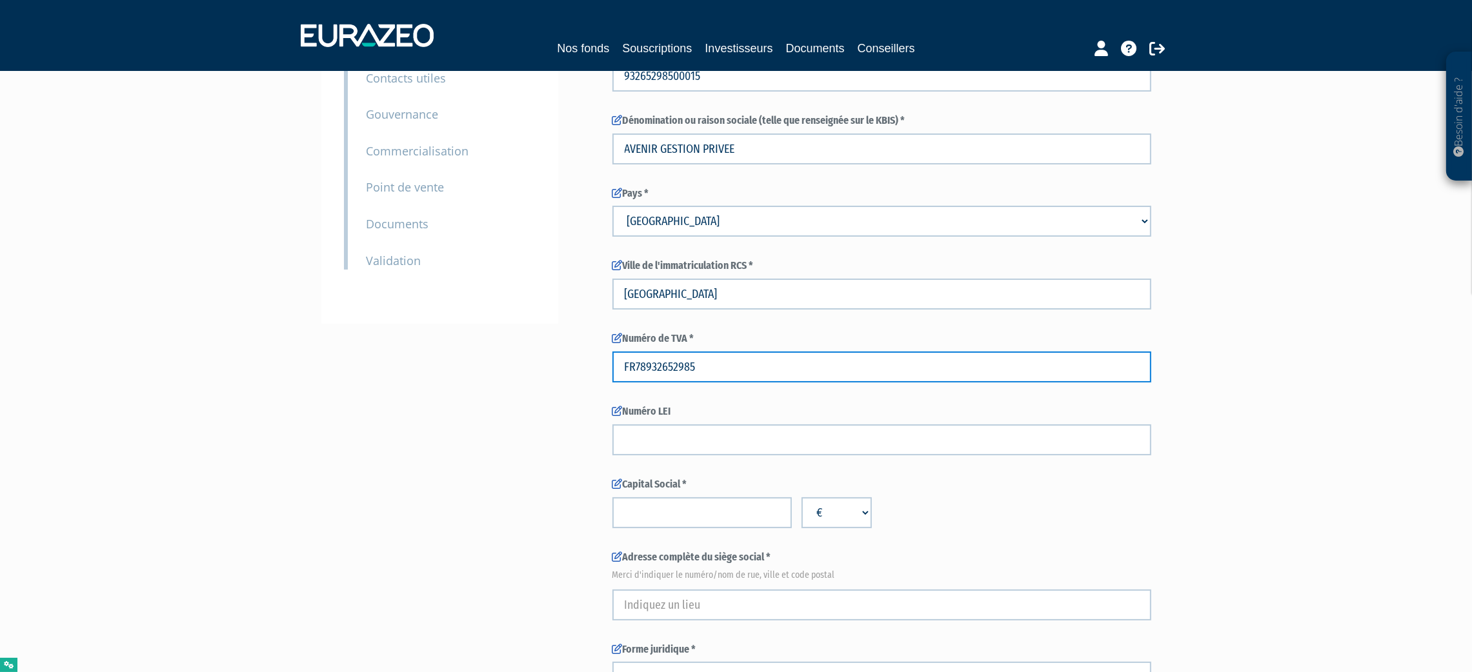
type input "FR78932652985"
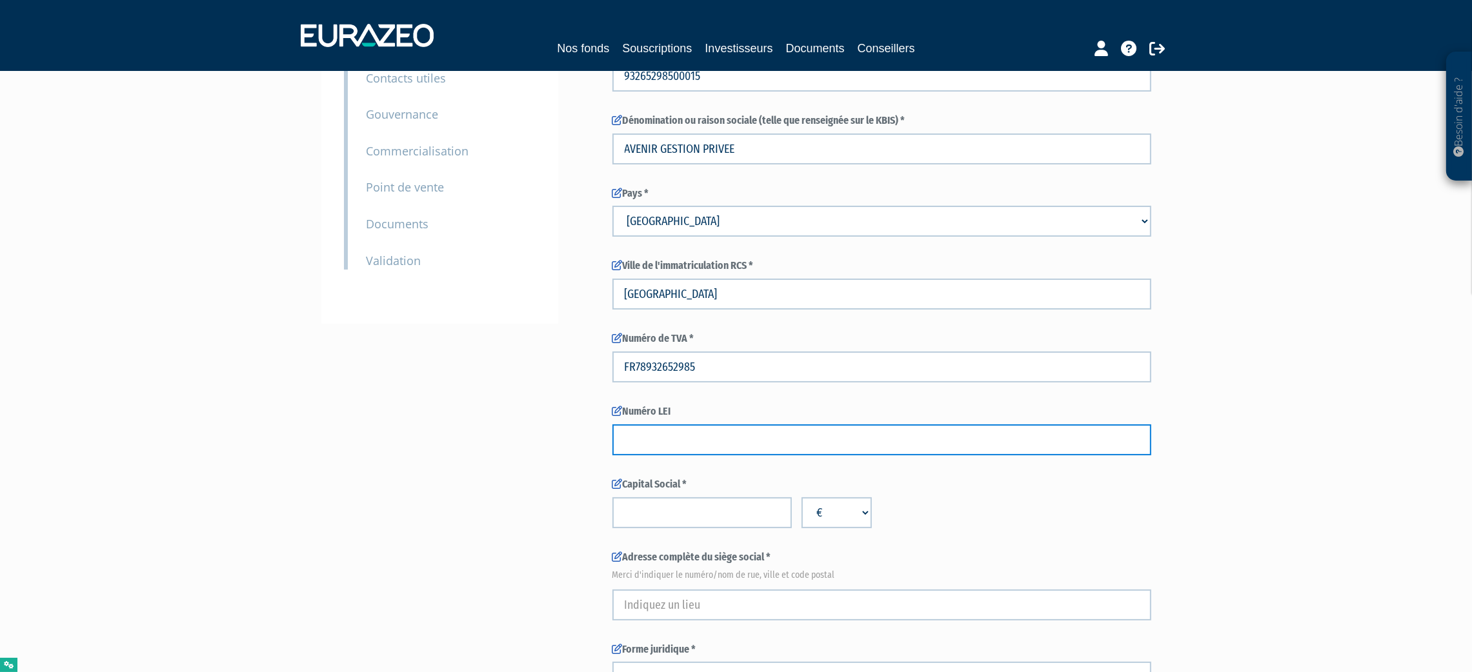
click at [697, 451] on input "text" at bounding box center [881, 440] width 539 height 31
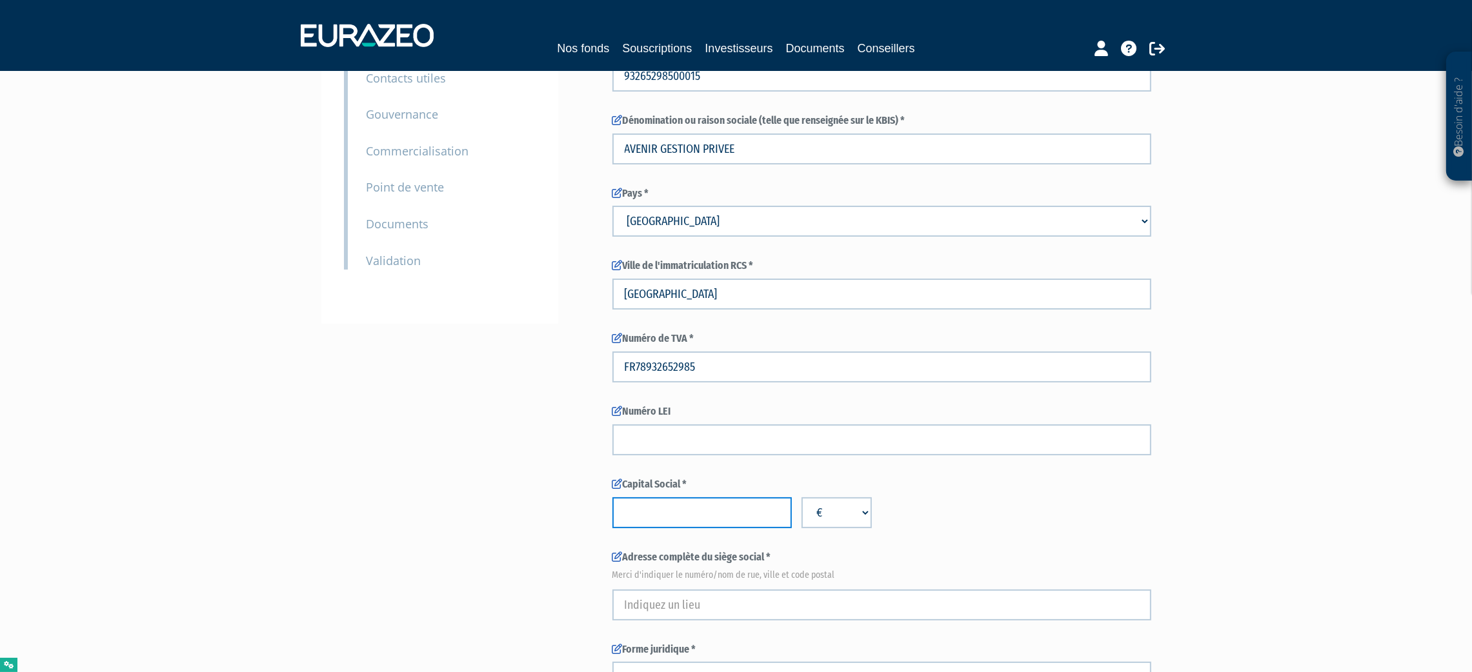
click at [683, 505] on input "number" at bounding box center [701, 512] width 179 height 31
paste input "10000.00"
type input "10000.00"
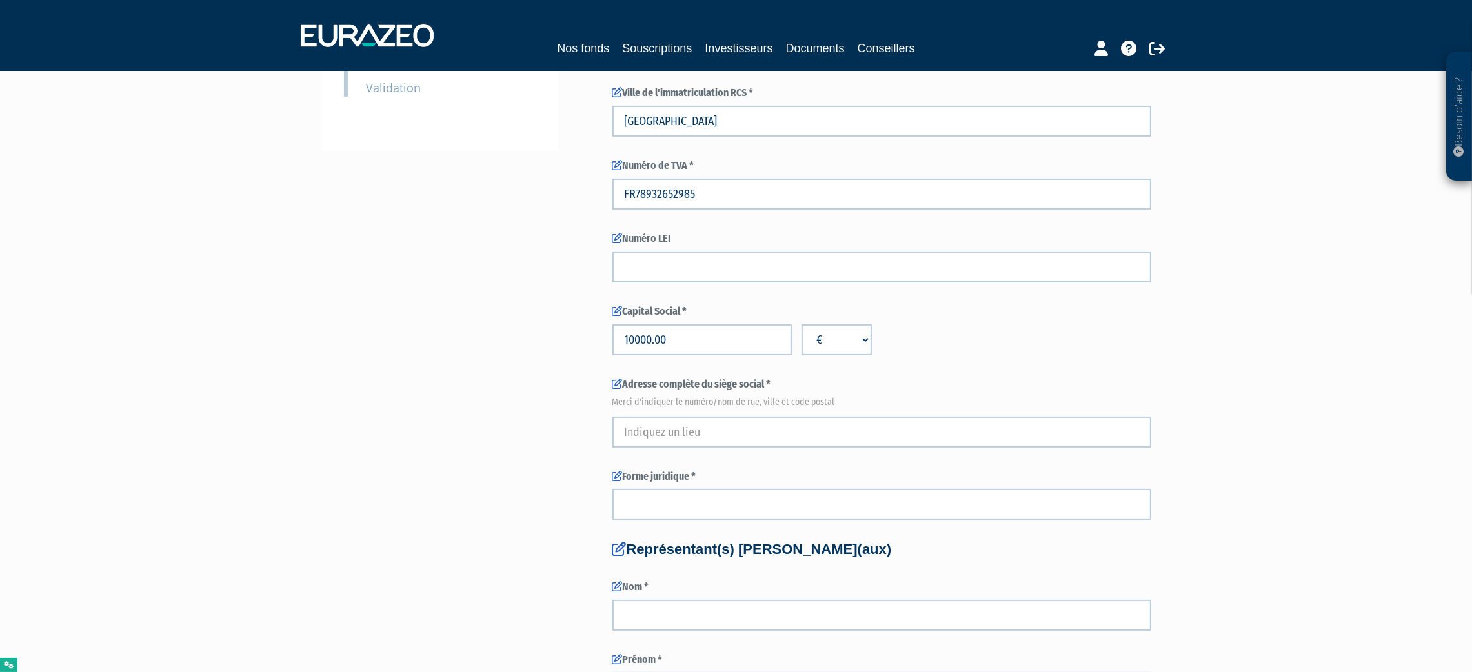
scroll to position [580, 0]
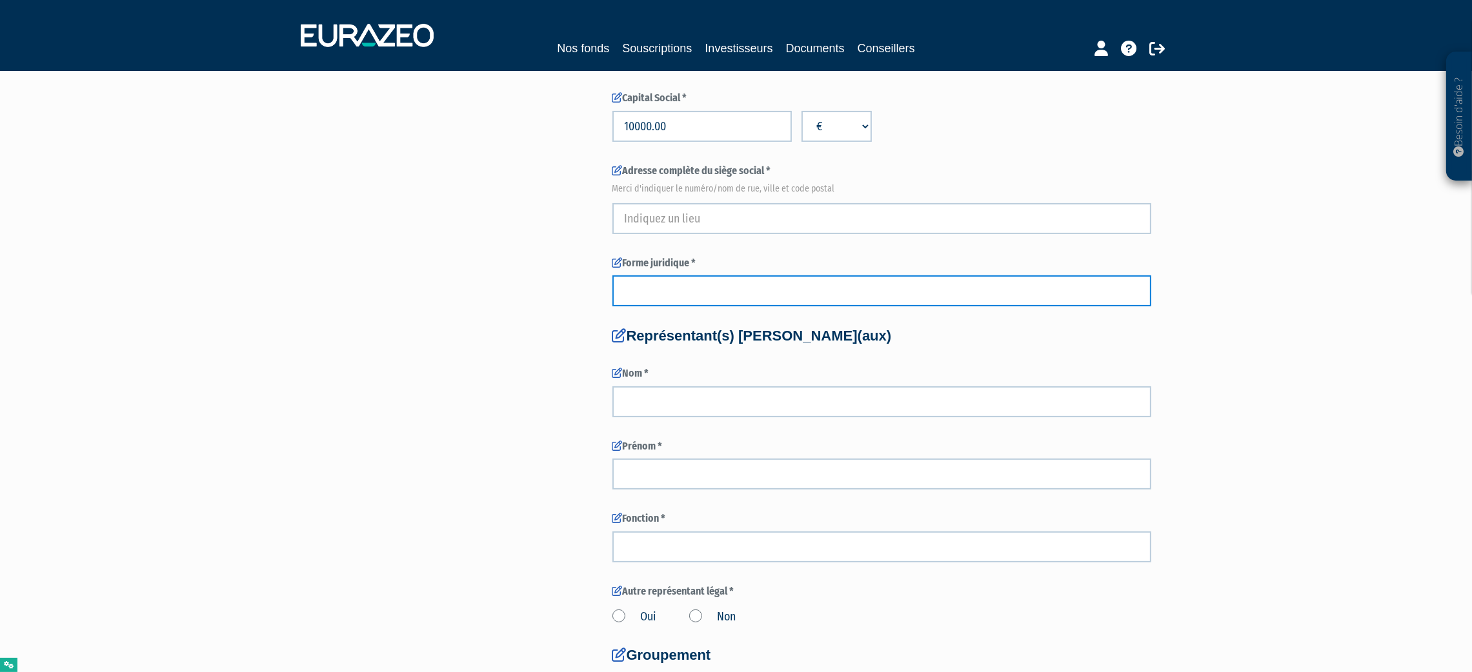
click at [674, 289] on input "text" at bounding box center [881, 291] width 539 height 31
paste input "SARL"
type input "SARL"
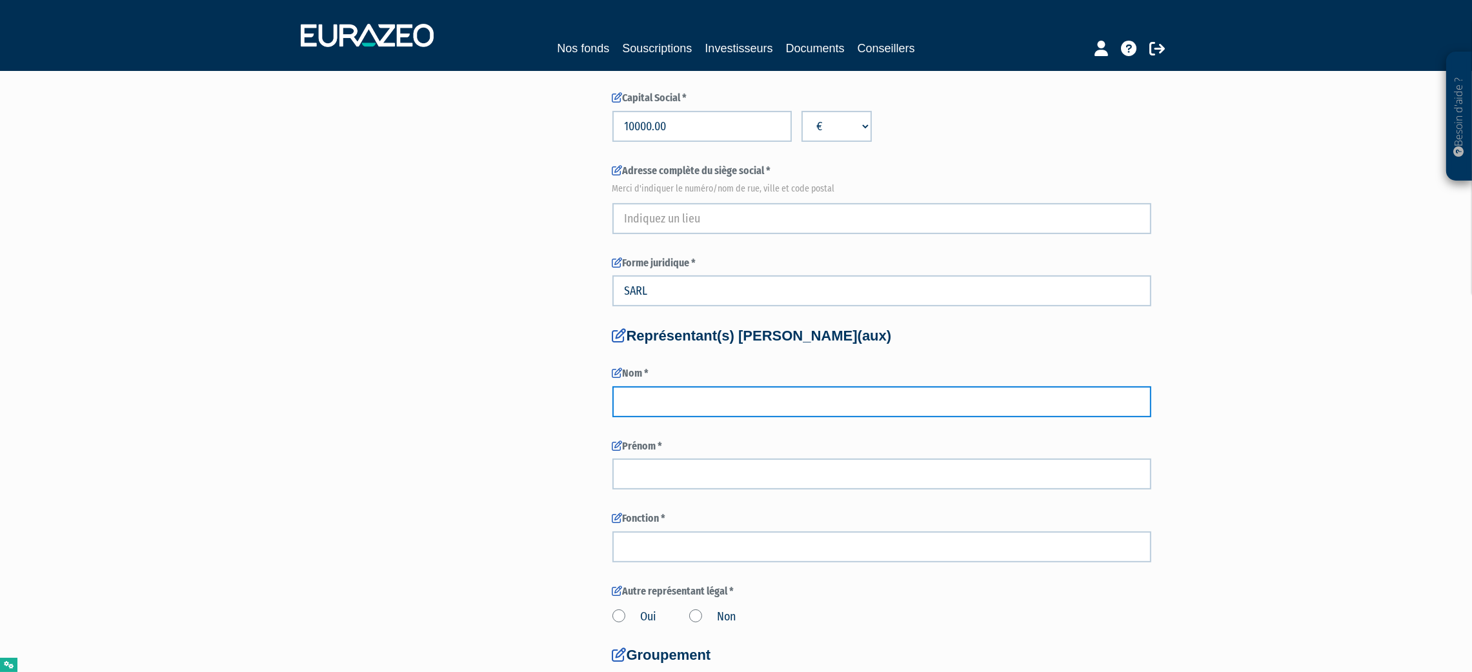
click at [660, 397] on input "text" at bounding box center [881, 401] width 539 height 31
paste input "SOUFFRONT"
type input "SOUFFRONT"
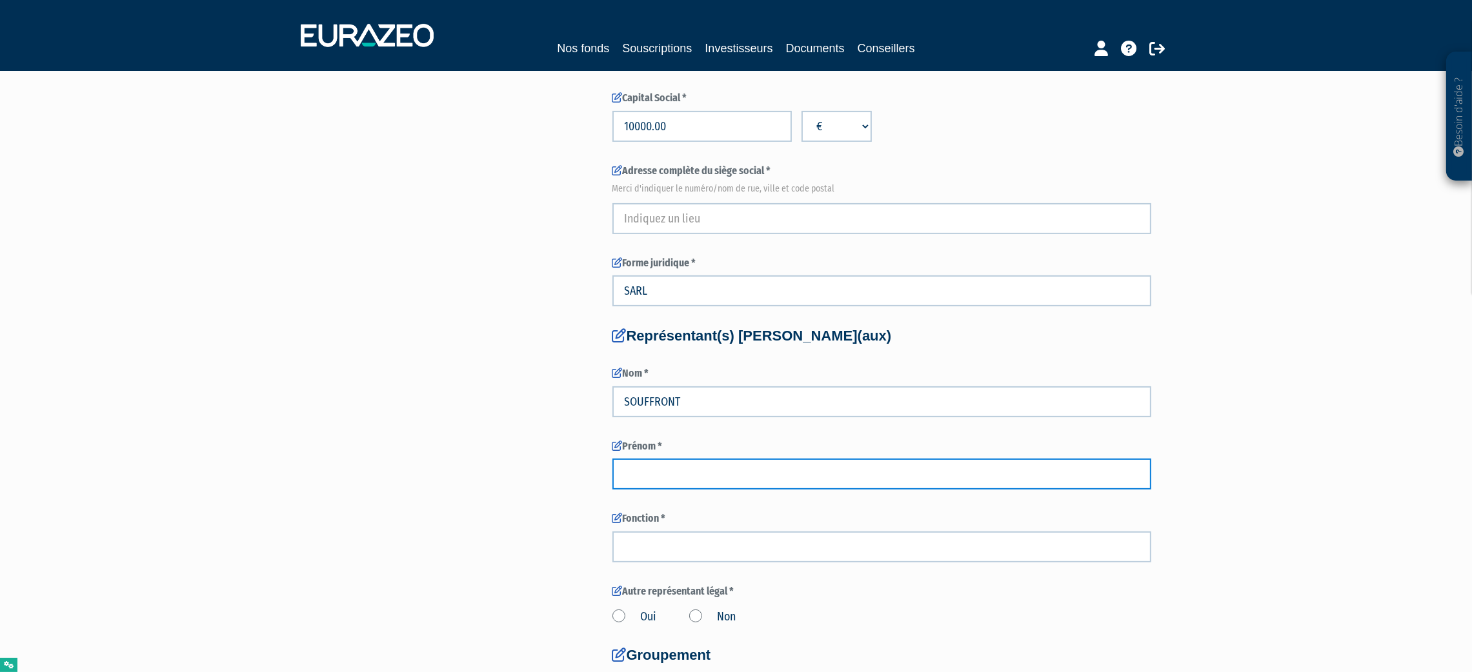
click at [671, 472] on input "text" at bounding box center [881, 474] width 539 height 31
paste input "GREGOIRE"
type input "GREGOIRE"
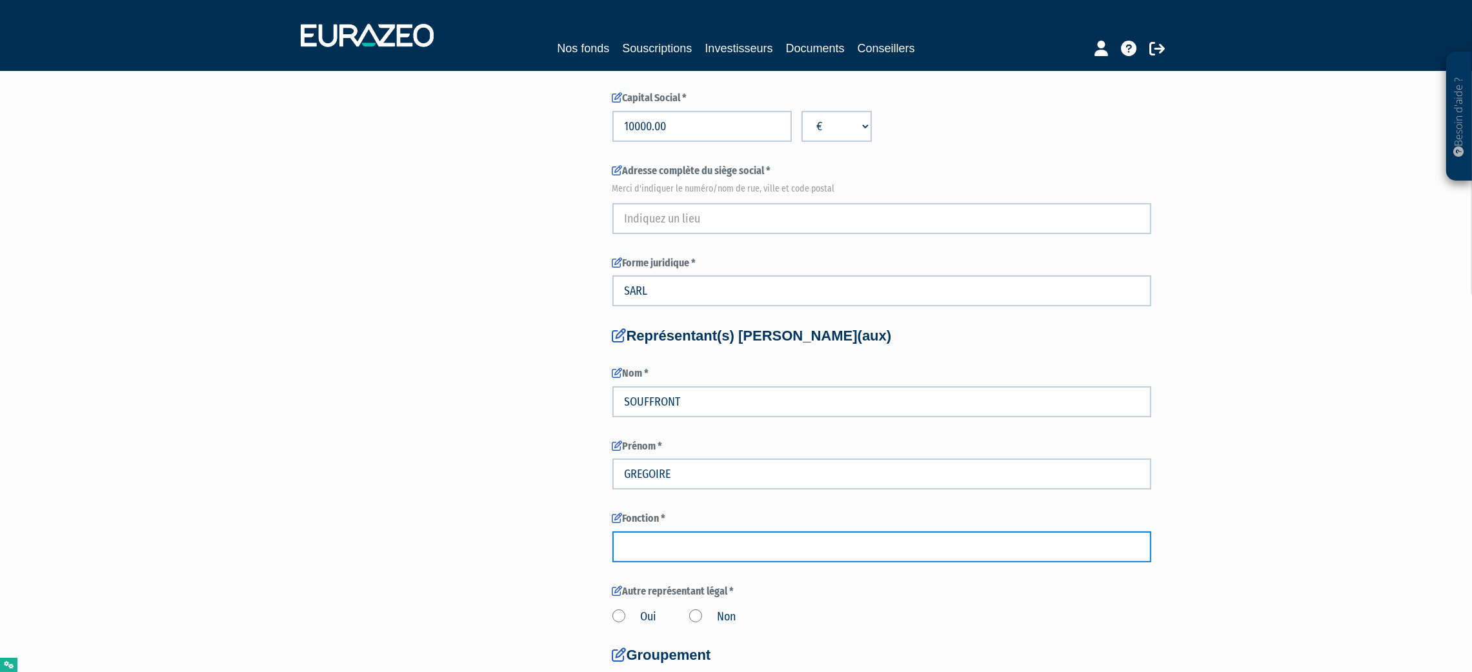
click at [663, 552] on input "text" at bounding box center [881, 547] width 539 height 31
paste input "GERANT"
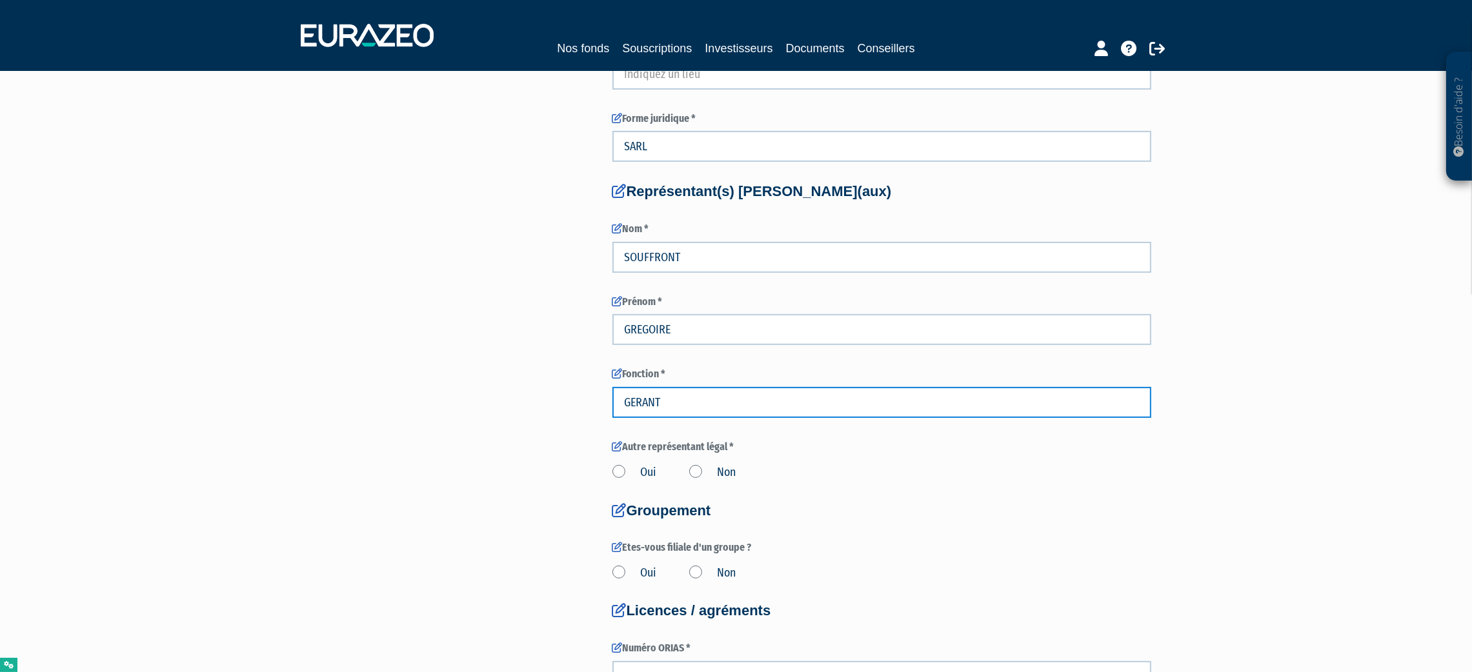
scroll to position [967, 0]
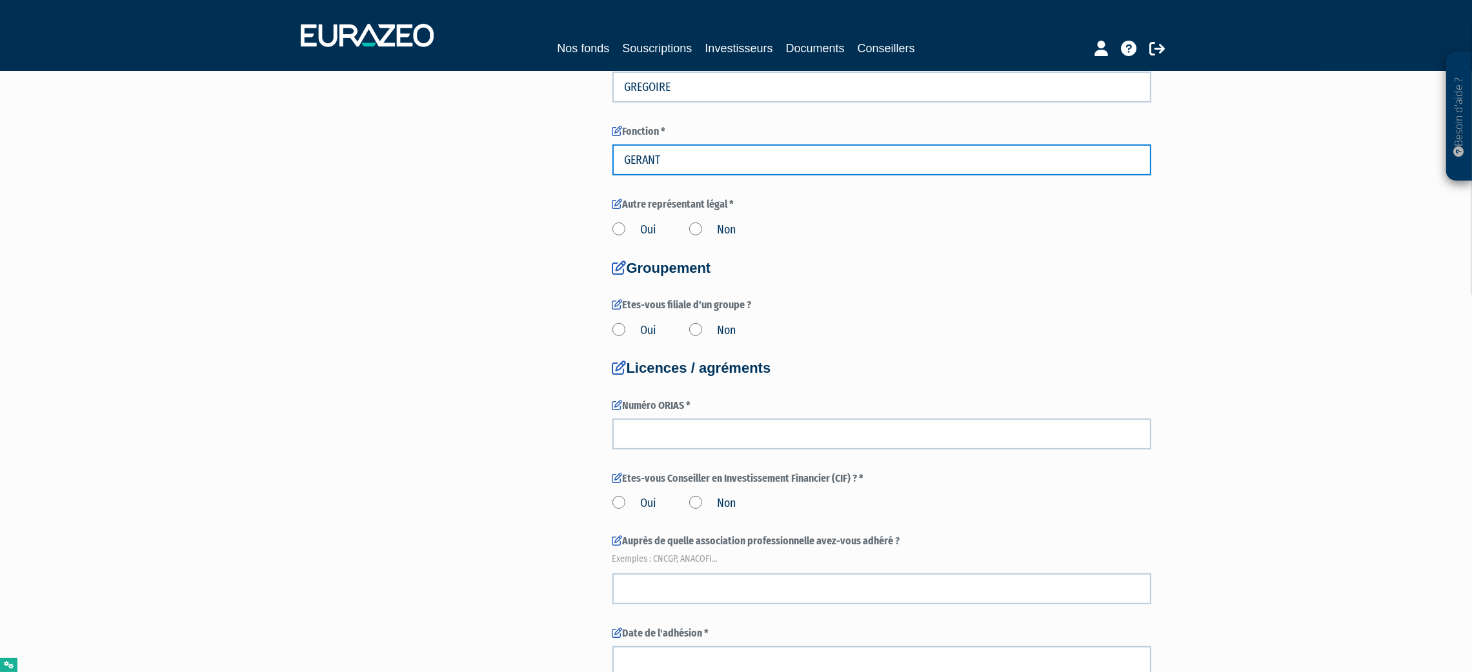
type input "GERANT"
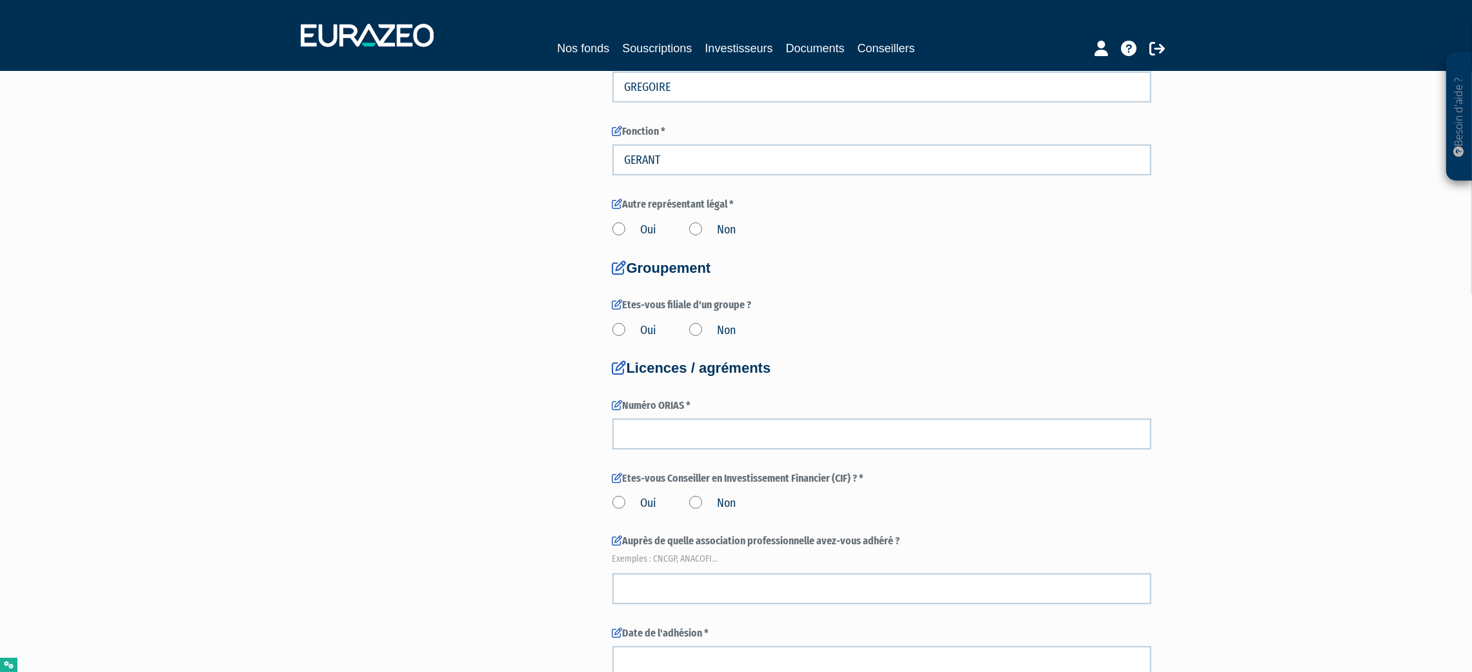
click at [704, 332] on label "Non" at bounding box center [712, 331] width 47 height 17
click at [0, 0] on input "Non" at bounding box center [0, 0] width 0 height 0
click at [703, 223] on label "Non" at bounding box center [712, 230] width 47 height 17
click at [0, 0] on input "Non" at bounding box center [0, 0] width 0 height 0
click at [700, 405] on label "Numéro ORIAS *" at bounding box center [881, 406] width 539 height 15
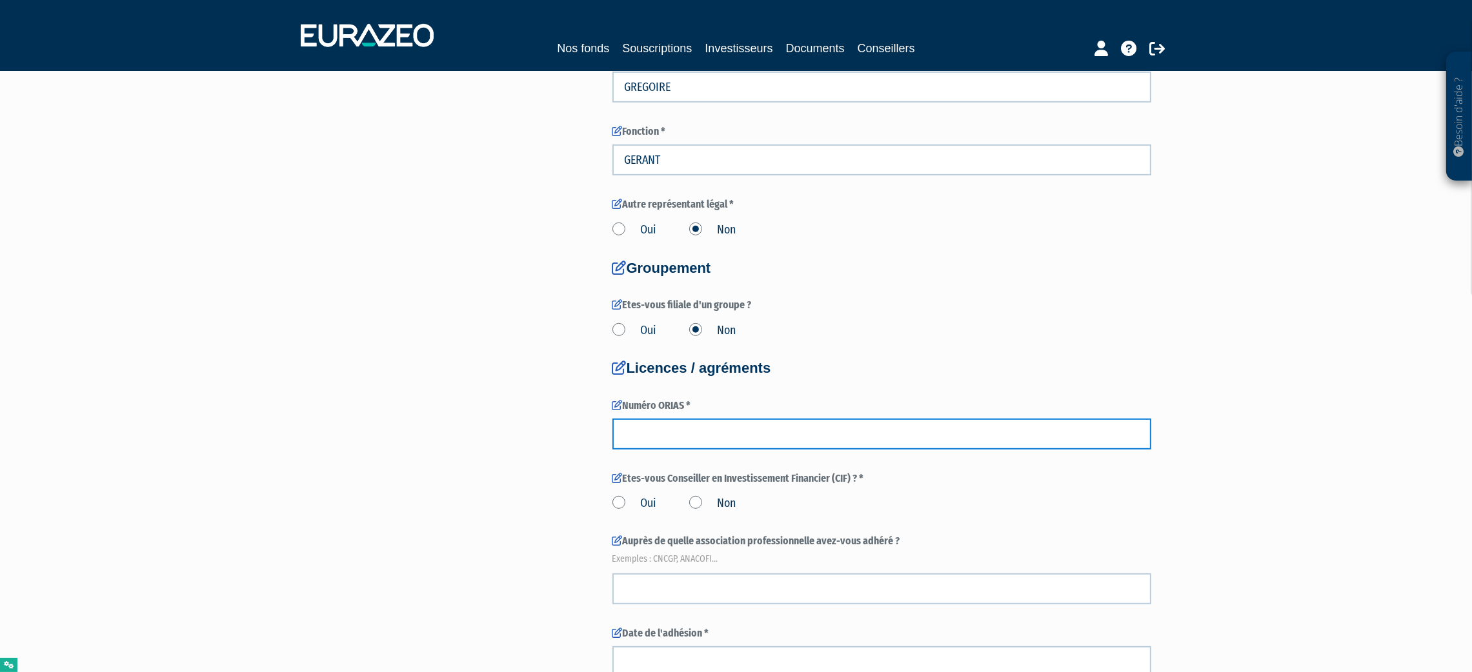
click at [698, 423] on input "number" at bounding box center [881, 434] width 539 height 31
paste input "24008509"
type input "24008509"
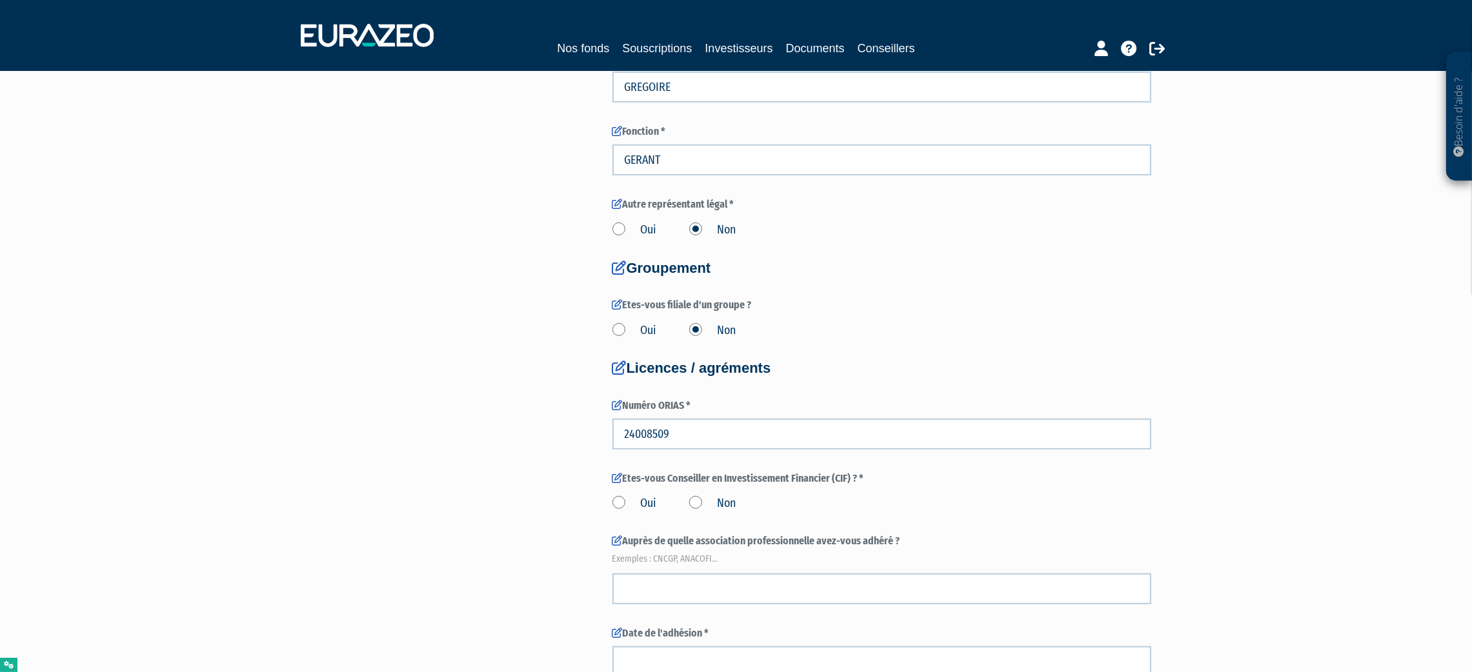
click at [529, 436] on div "Pour obtenir une convention de distribution pour les parts sélectionnées, vous …" at bounding box center [736, 98] width 810 height 1924
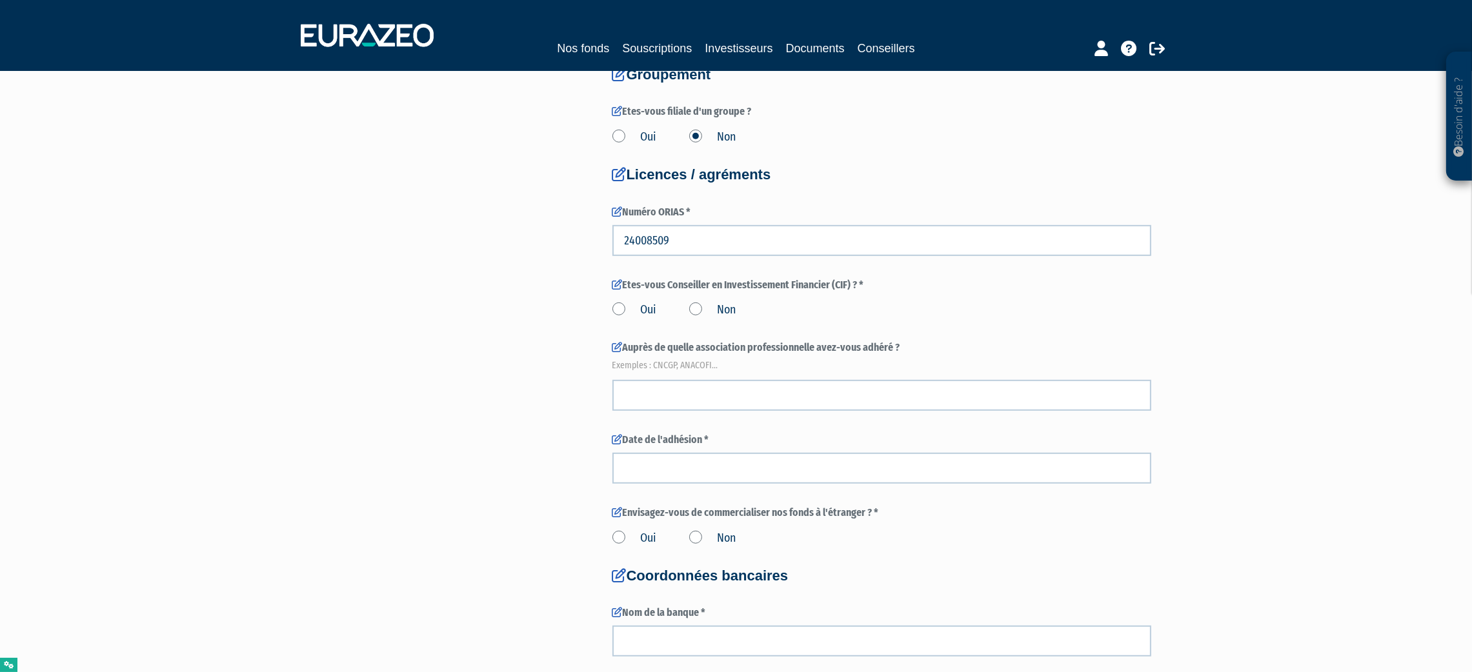
click at [632, 305] on label "Oui" at bounding box center [634, 310] width 45 height 17
click at [0, 0] on input "Oui" at bounding box center [0, 0] width 0 height 0
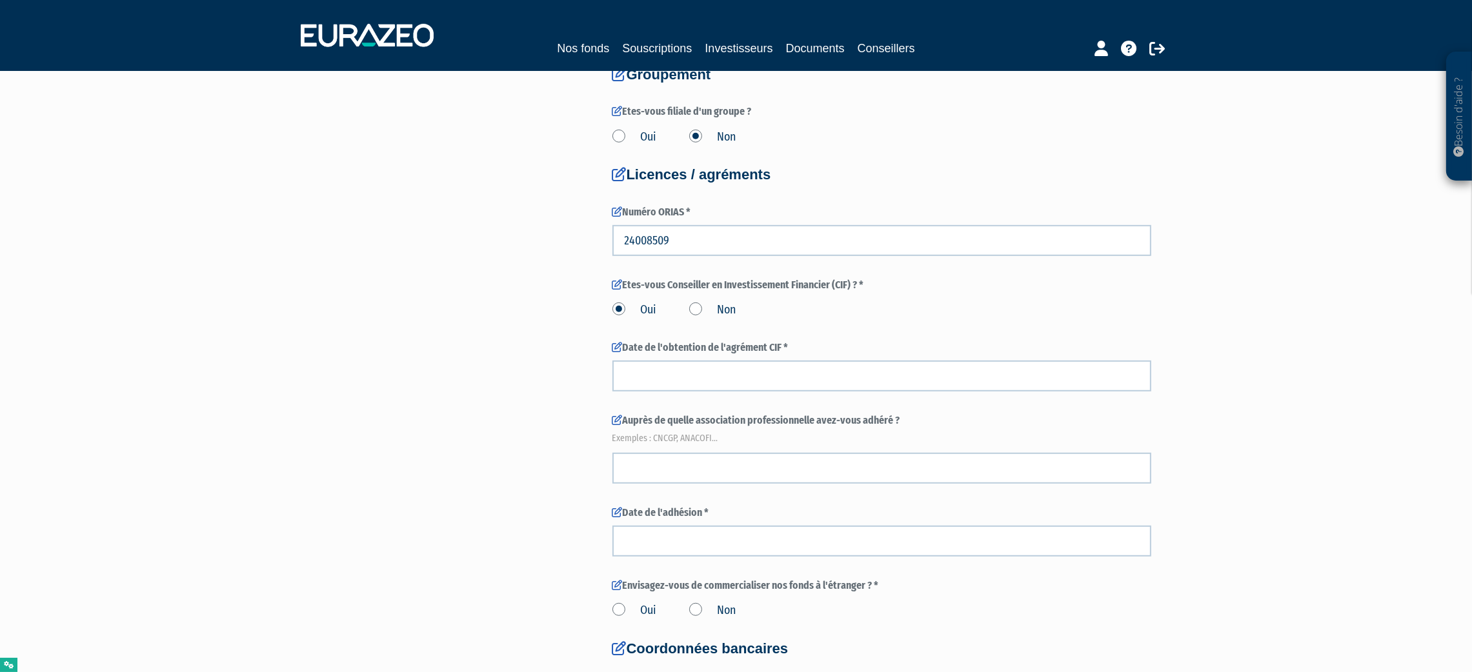
click at [692, 308] on label "Non" at bounding box center [712, 310] width 47 height 17
click at [0, 0] on input "Non" at bounding box center [0, 0] width 0 height 0
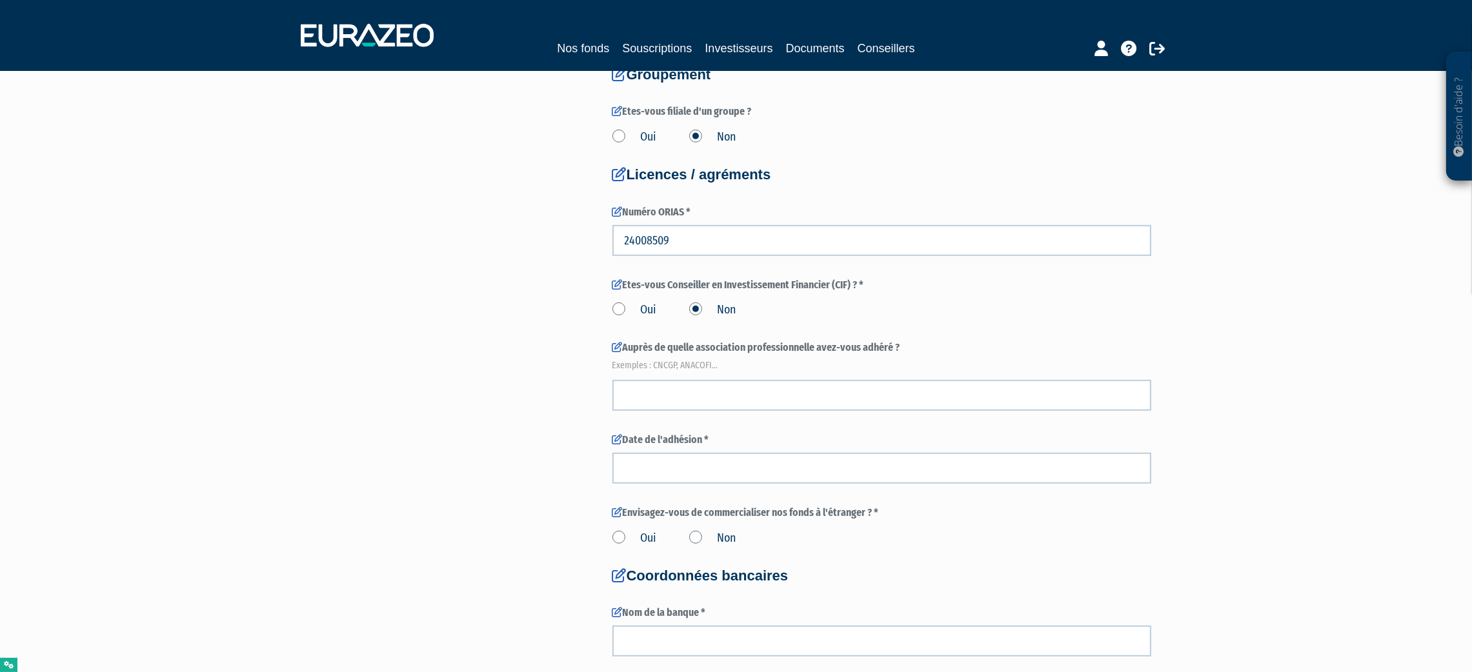
click at [637, 308] on label "Oui" at bounding box center [634, 310] width 45 height 17
click at [0, 0] on input "Oui" at bounding box center [0, 0] width 0 height 0
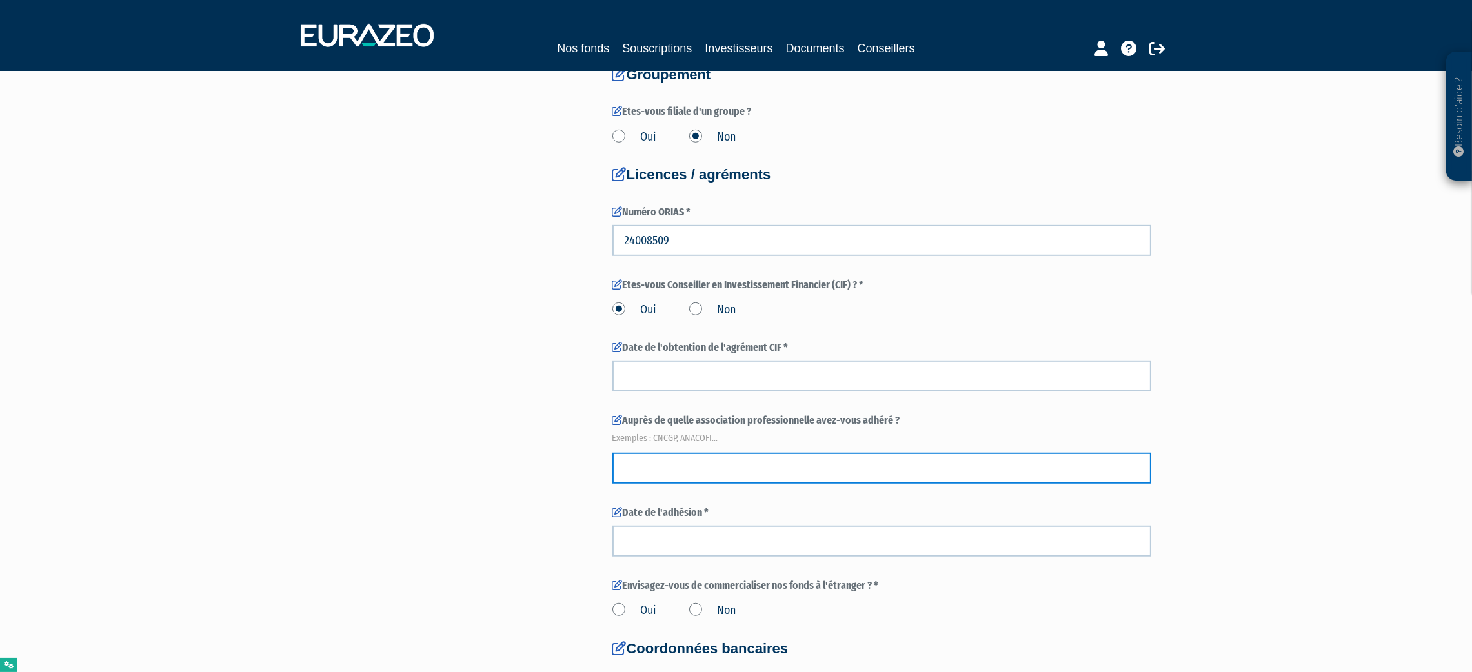
click at [699, 455] on input "text" at bounding box center [881, 468] width 539 height 31
paste input "cncef"
type input "cncef"
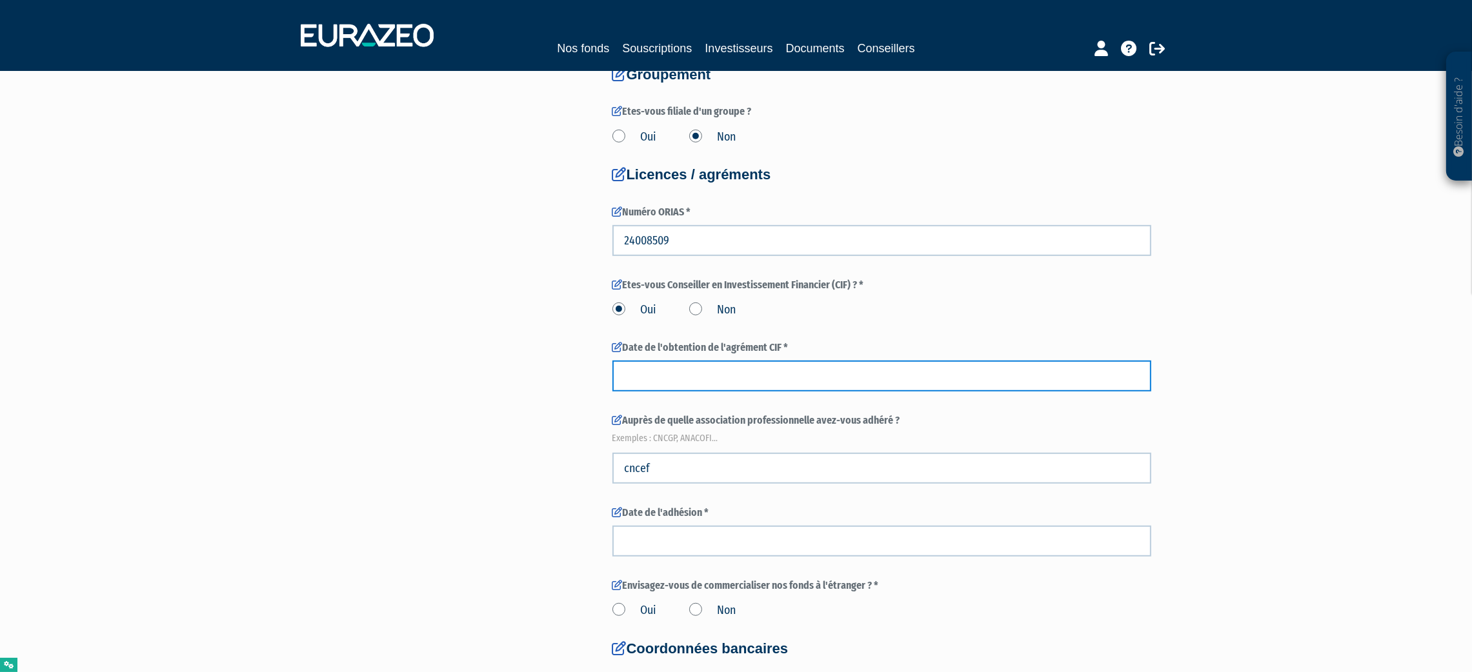
click at [706, 371] on input at bounding box center [881, 376] width 539 height 31
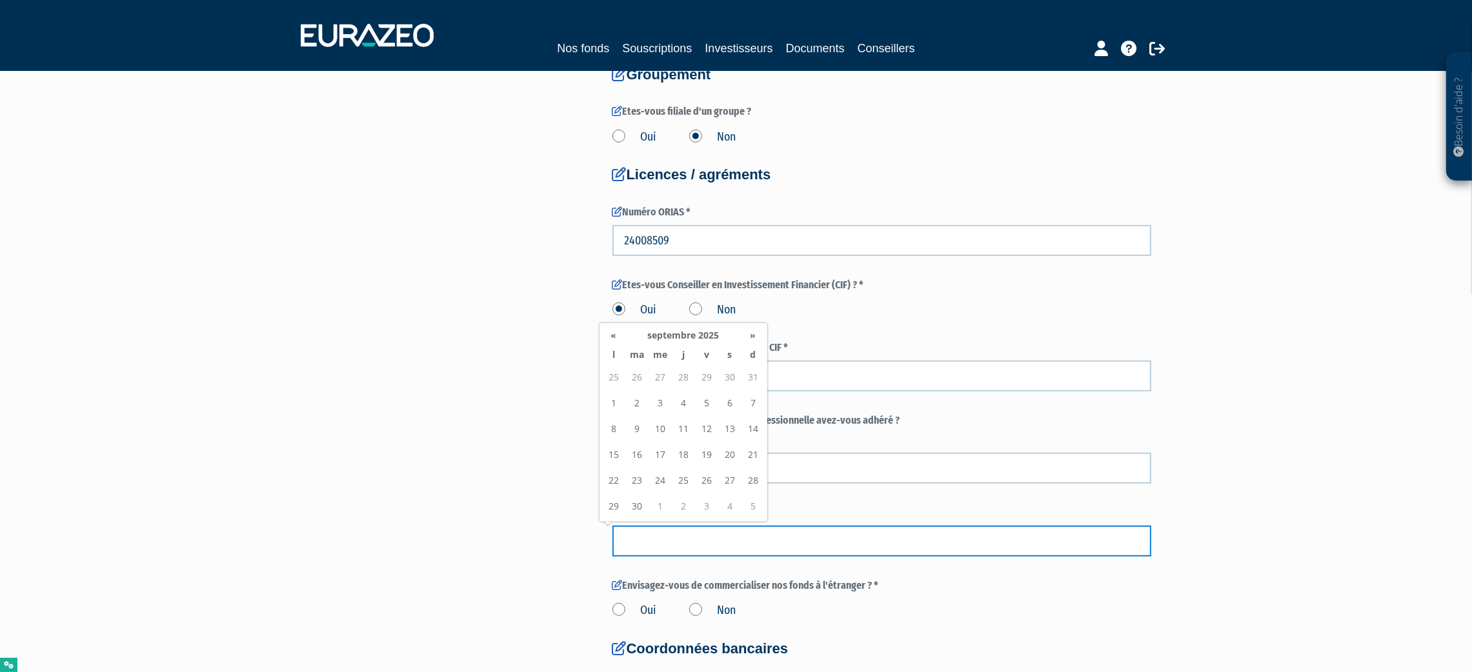
click at [711, 534] on input at bounding box center [881, 541] width 539 height 31
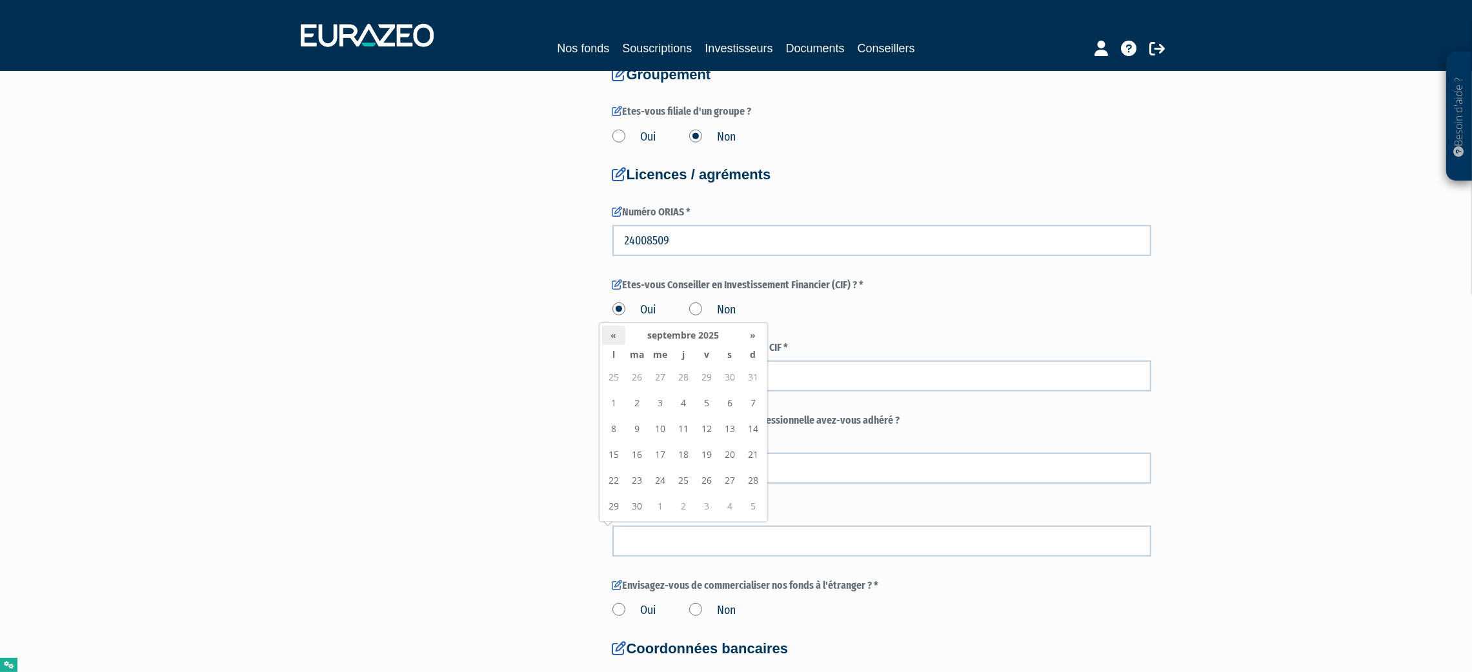
click at [611, 336] on th "«" at bounding box center [613, 335] width 23 height 19
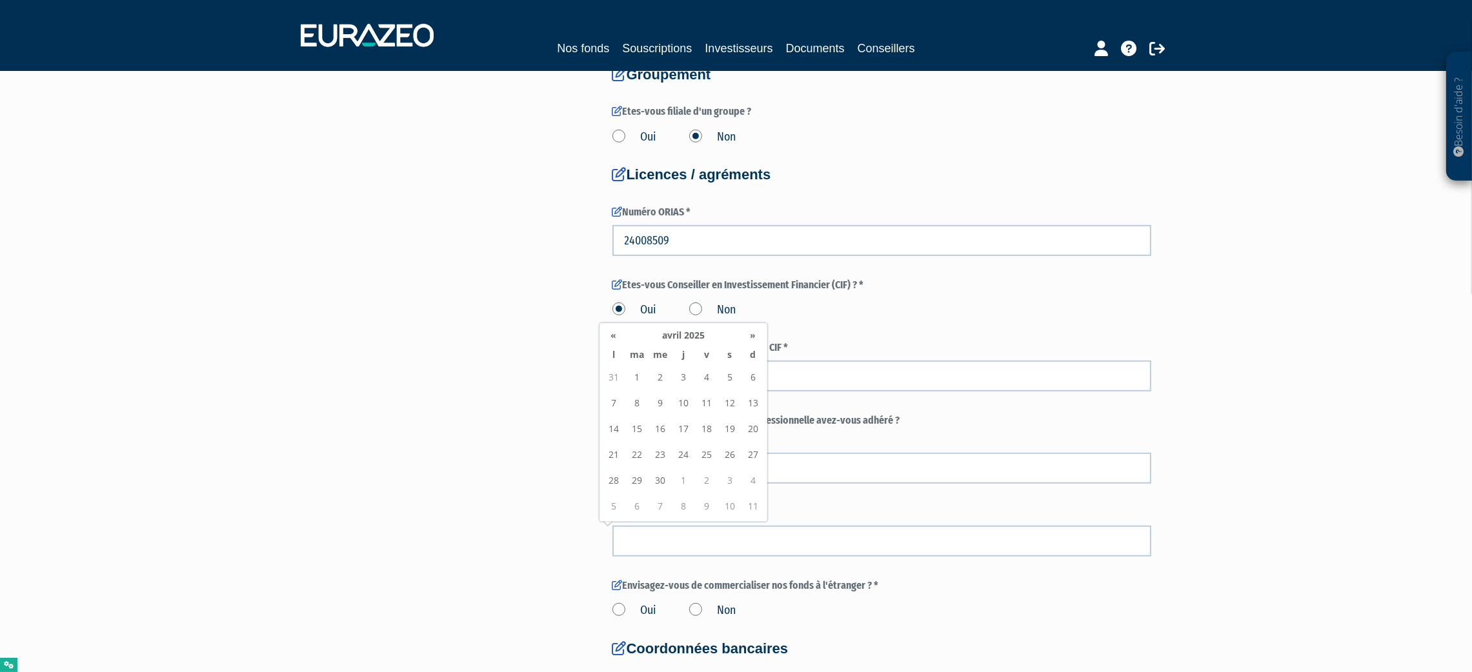
click at [611, 336] on th "«" at bounding box center [613, 335] width 23 height 19
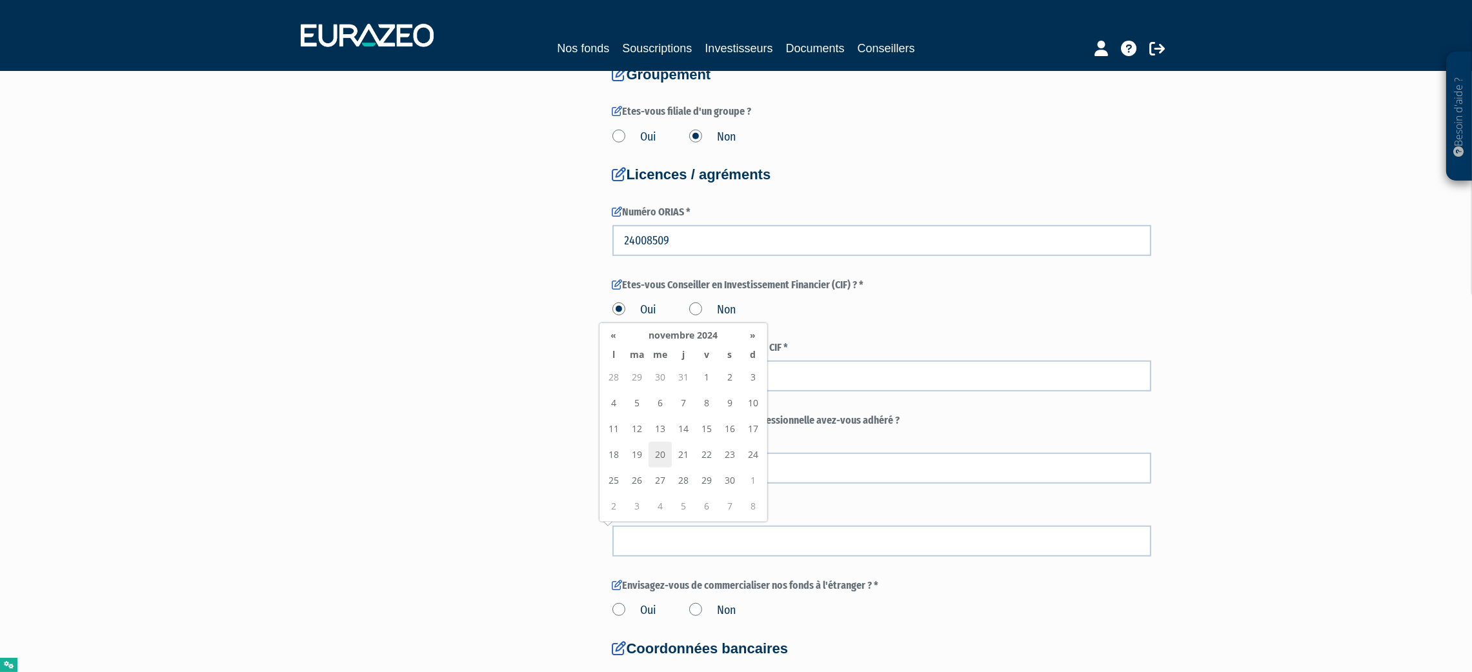
click at [665, 458] on td "20" at bounding box center [659, 455] width 23 height 26
type input "20/11/2024"
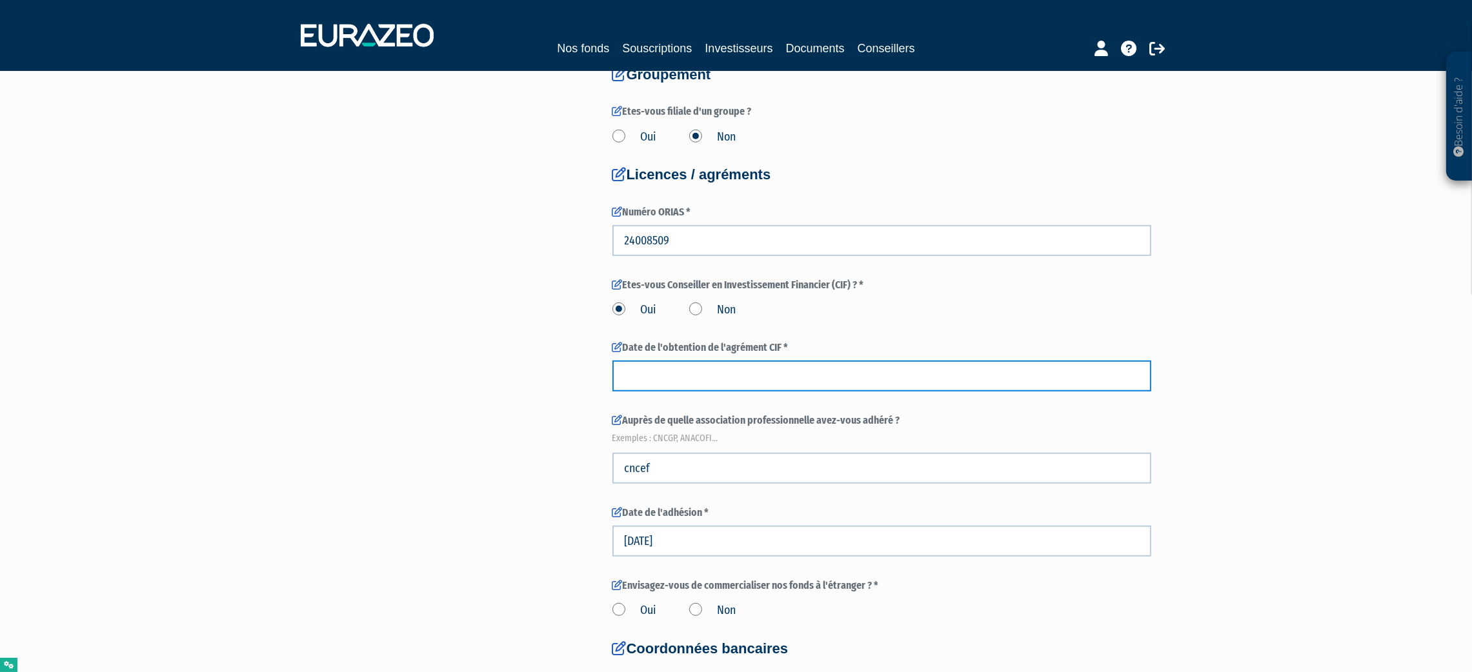
click at [668, 369] on input at bounding box center [881, 376] width 539 height 31
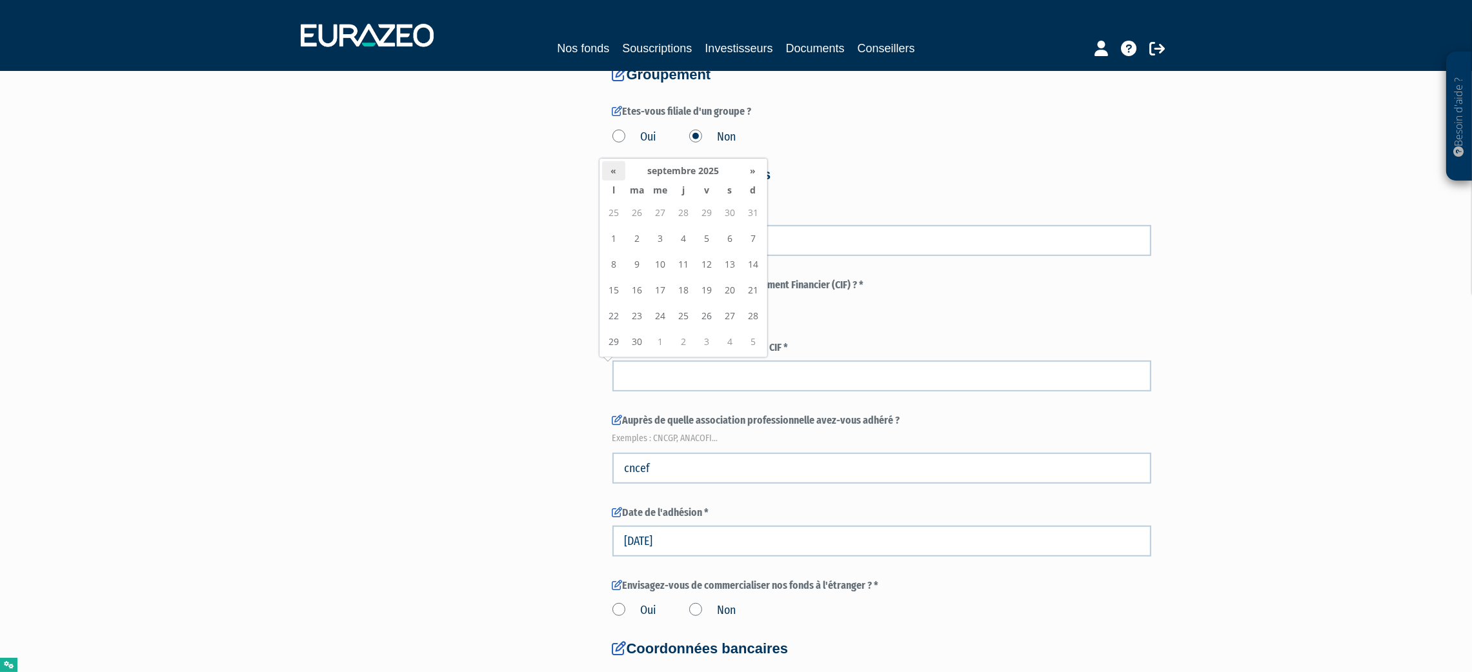
click at [613, 170] on th "«" at bounding box center [613, 170] width 23 height 19
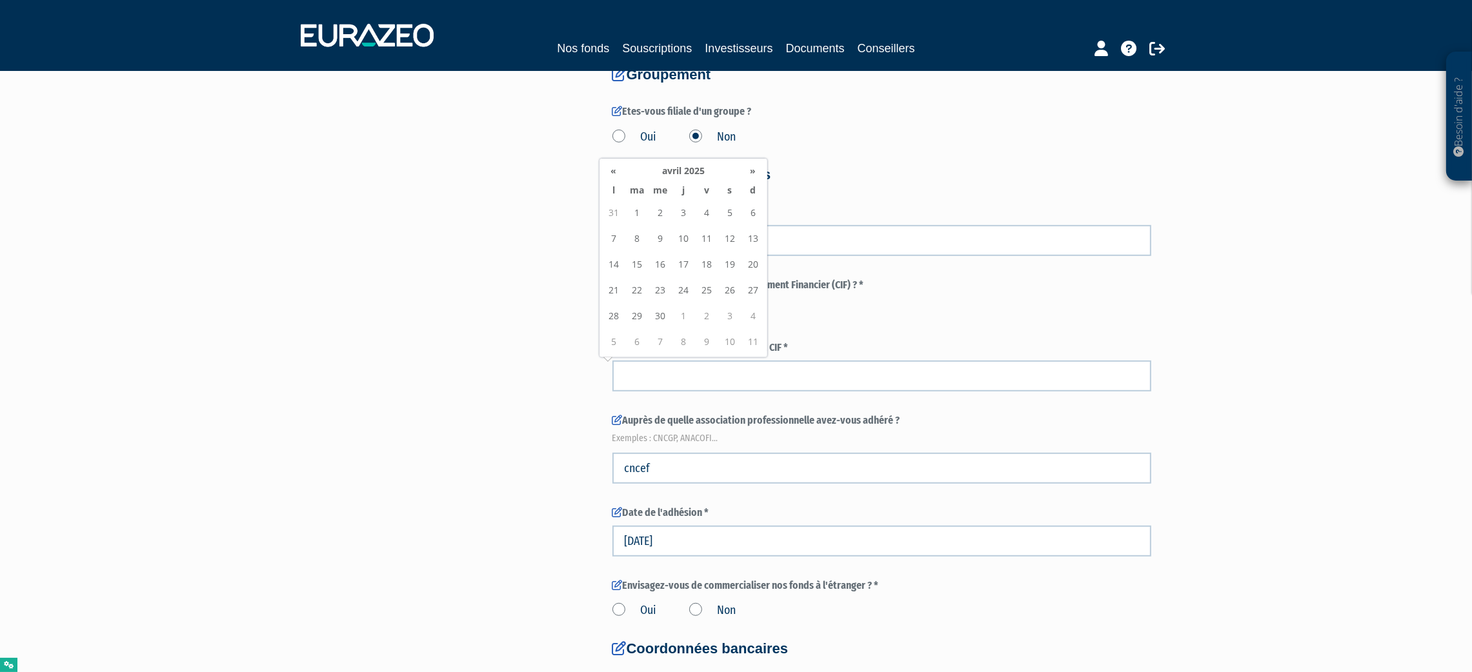
click at [613, 170] on th "«" at bounding box center [613, 170] width 23 height 19
click at [713, 218] on td "31" at bounding box center [706, 213] width 23 height 26
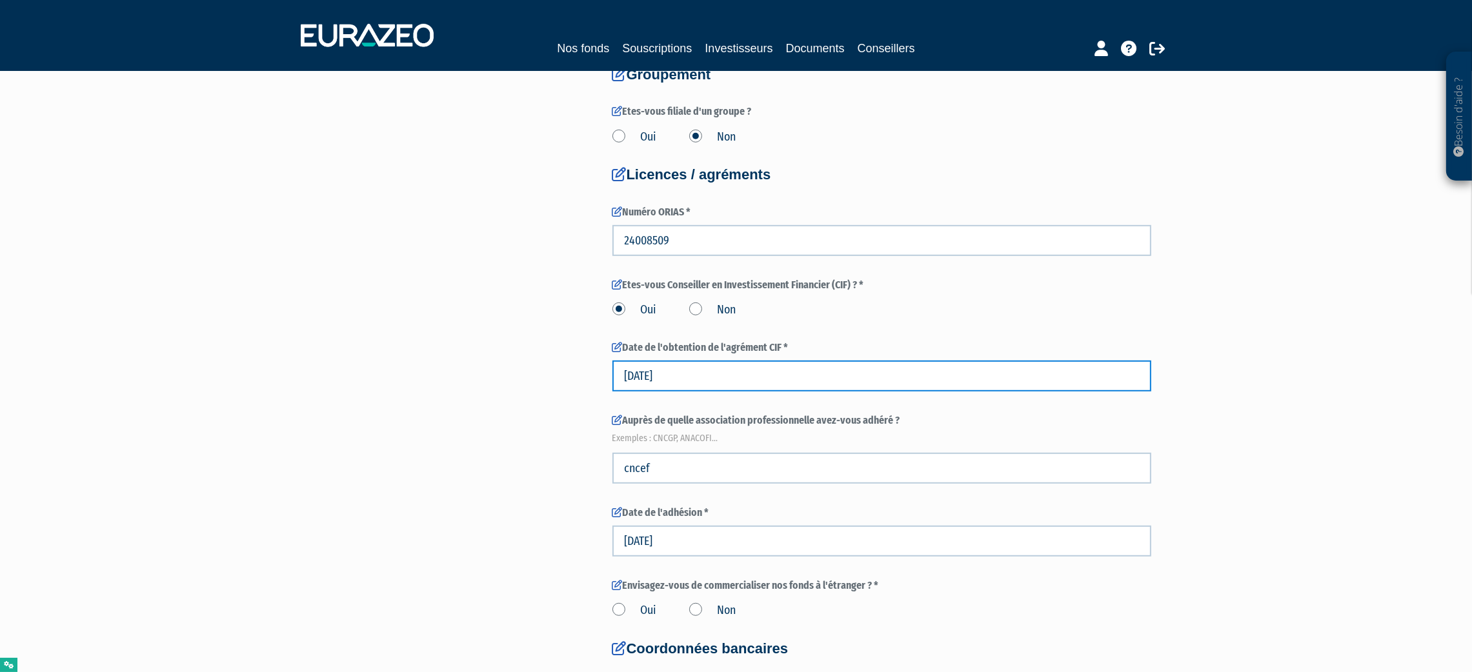
click at [641, 377] on input "31/01/2025" at bounding box center [881, 376] width 539 height 31
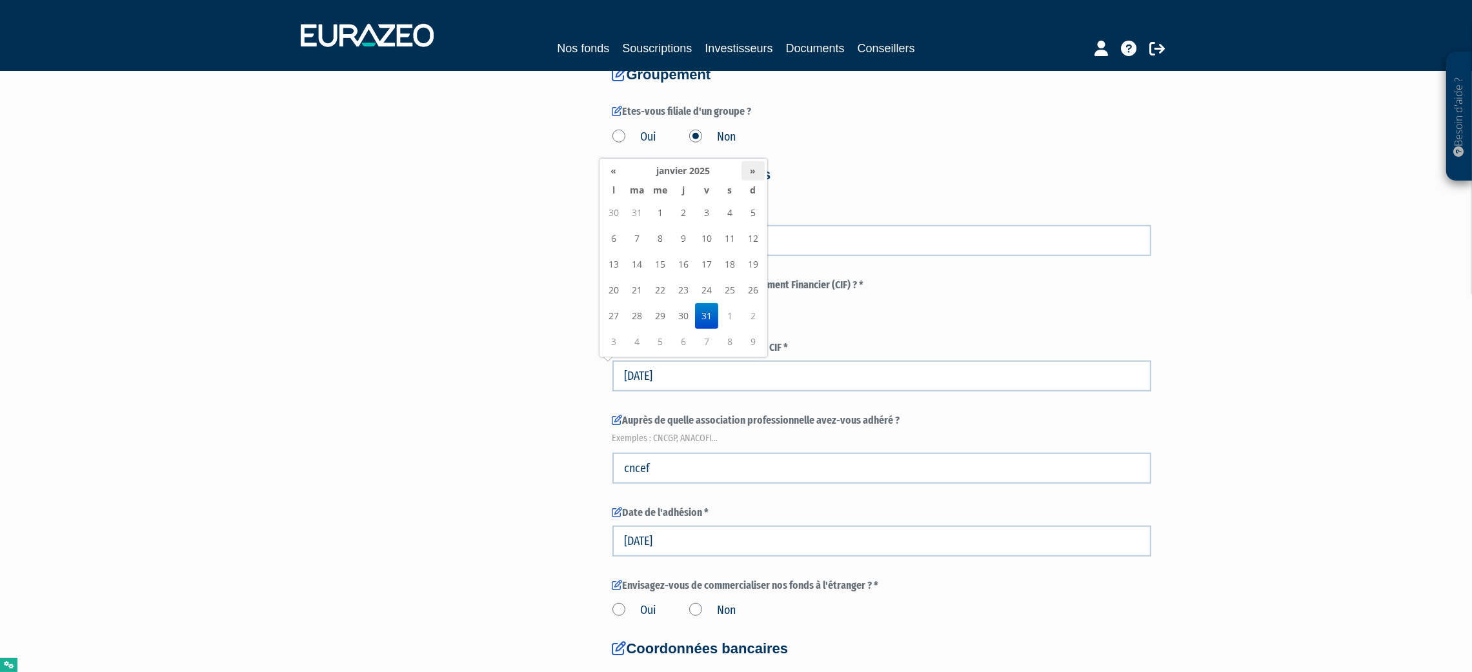
click at [756, 166] on th "»" at bounding box center [752, 170] width 23 height 19
click at [706, 241] on td "7" at bounding box center [706, 239] width 23 height 26
type input "07/02/2025"
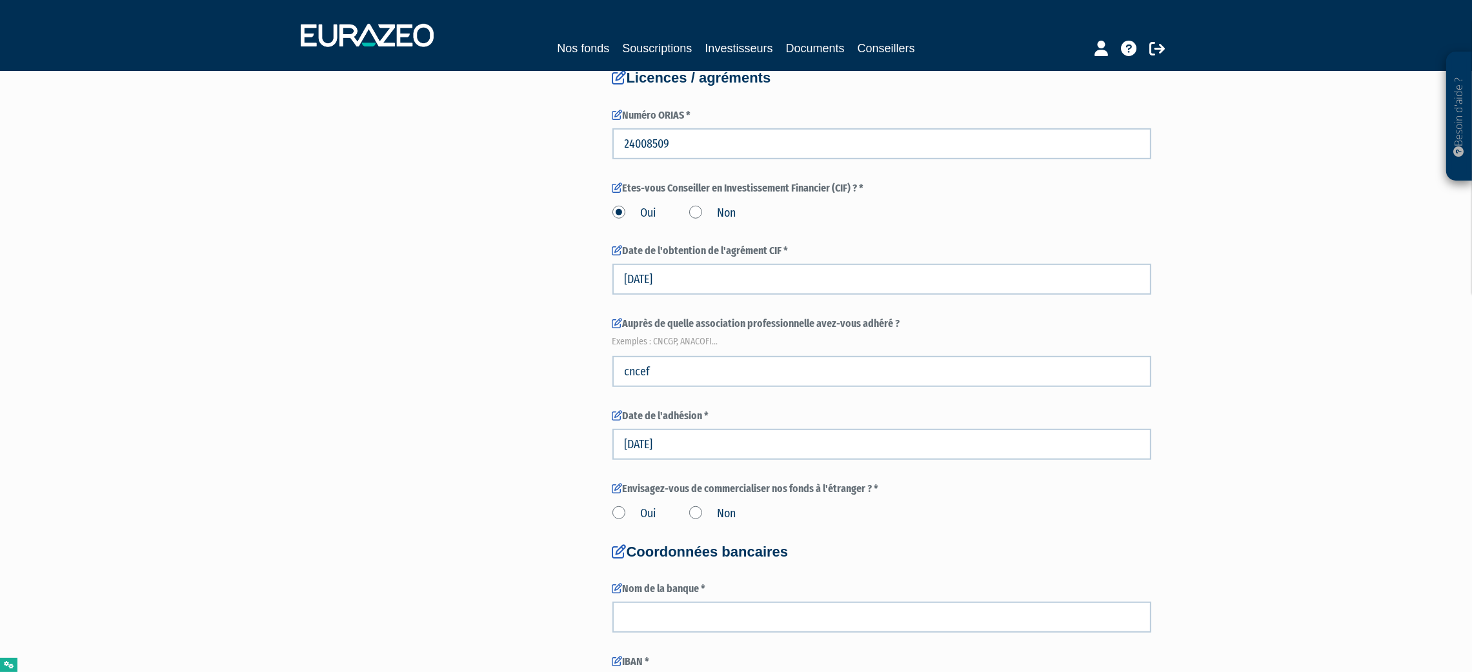
drag, startPoint x: 535, startPoint y: 497, endPoint x: 544, endPoint y: 503, distance: 10.7
drag, startPoint x: 699, startPoint y: 514, endPoint x: 716, endPoint y: 579, distance: 66.7
click at [699, 514] on label "Non" at bounding box center [712, 514] width 47 height 17
click at [0, 0] on input "Non" at bounding box center [0, 0] width 0 height 0
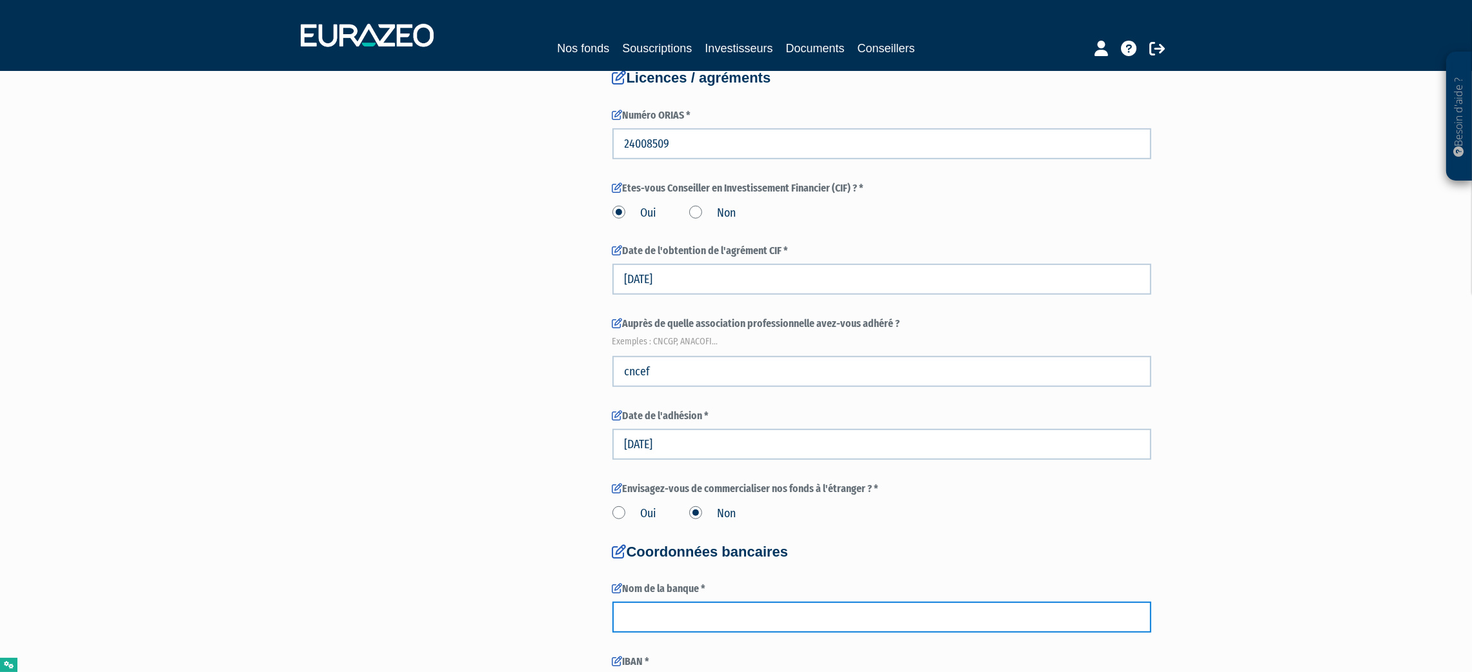
paste input "TIIME"
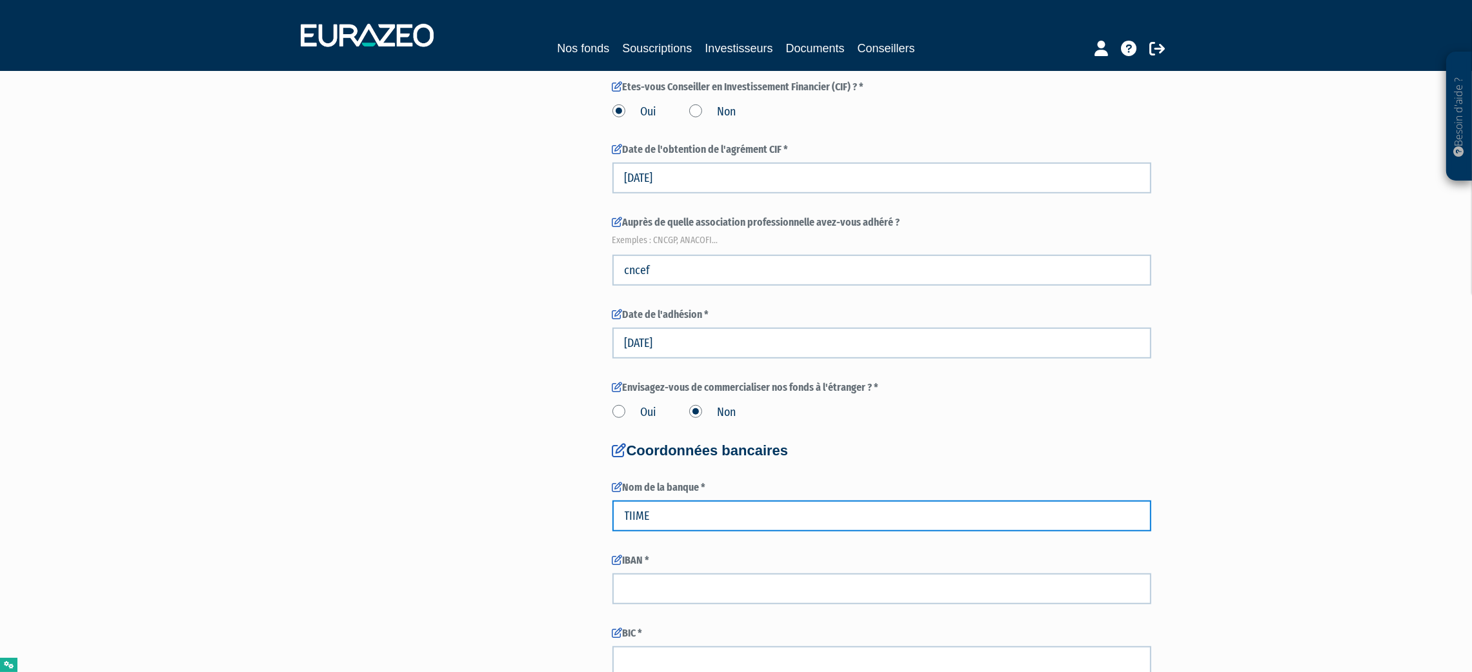
scroll to position [1548, 0]
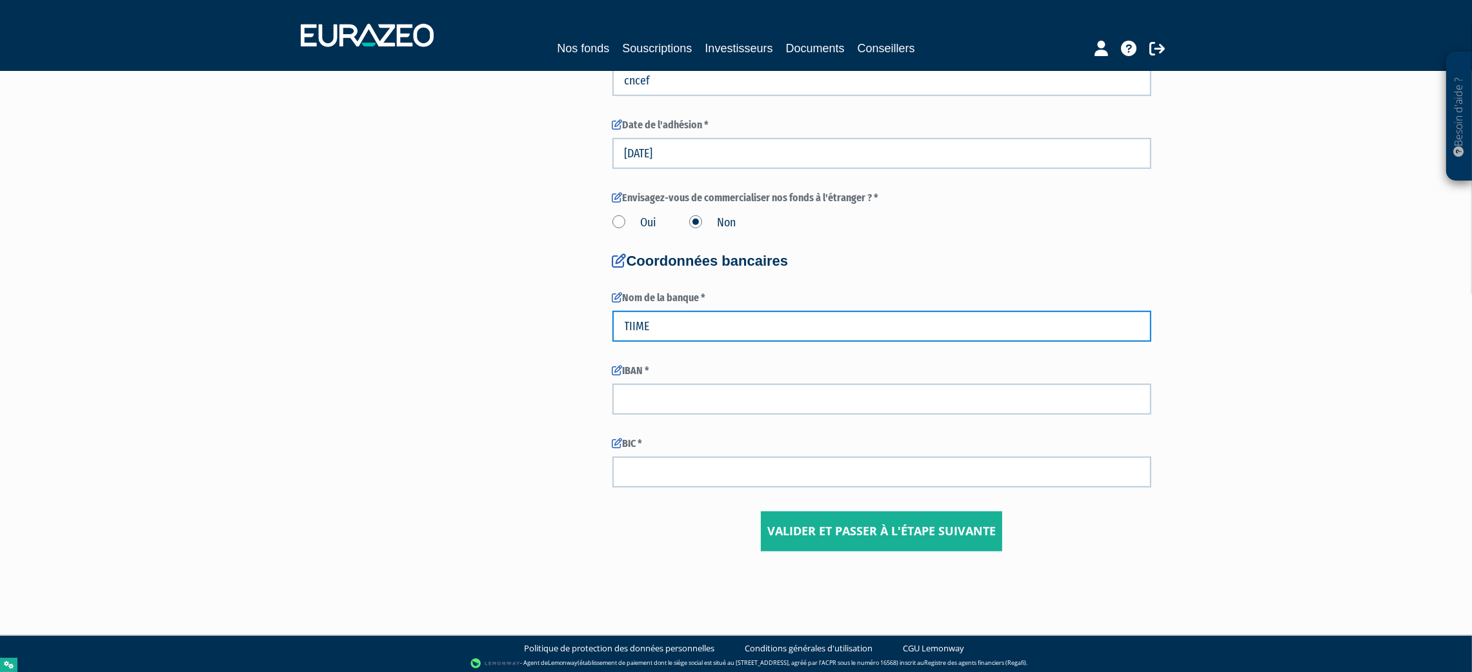
type input "TIIME"
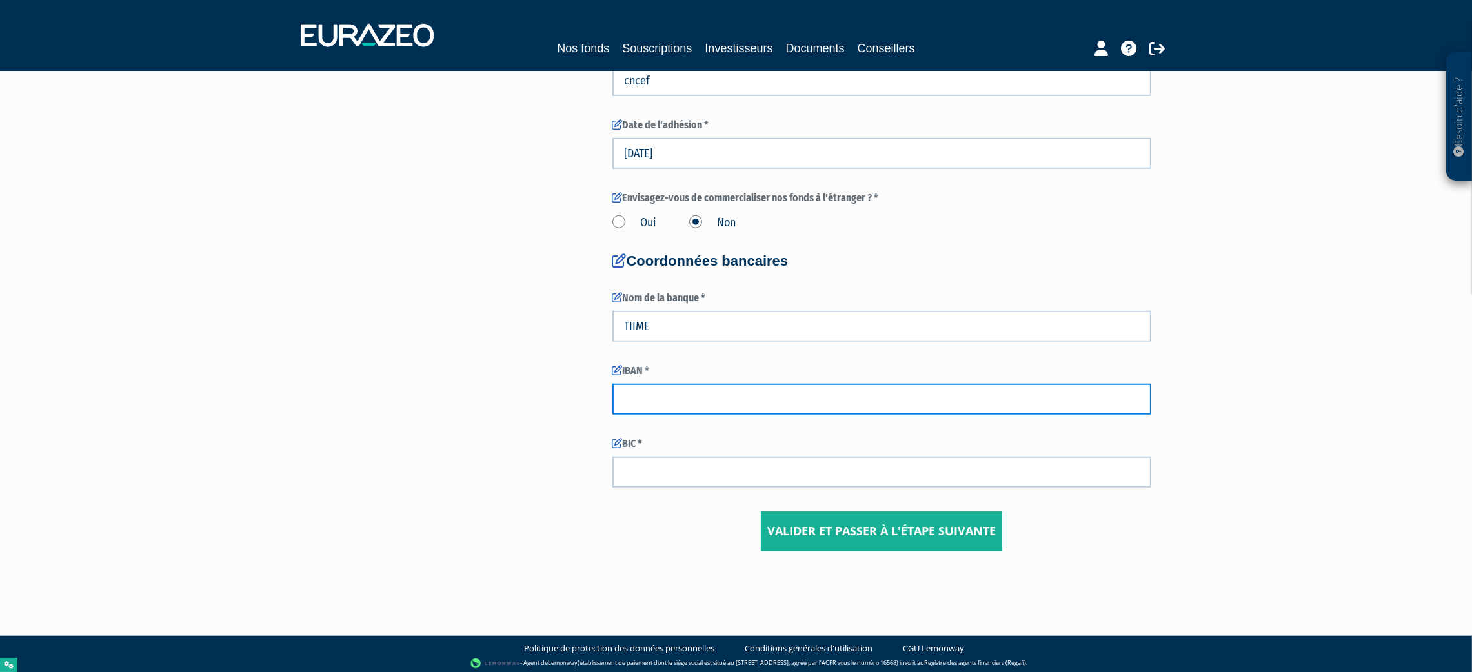
drag, startPoint x: 705, startPoint y: 398, endPoint x: 641, endPoint y: 370, distance: 69.9
click at [704, 397] on input "text" at bounding box center [881, 399] width 539 height 31
paste input "FR7616798000010001631883792"
type input "FR7616798000010001631883792"
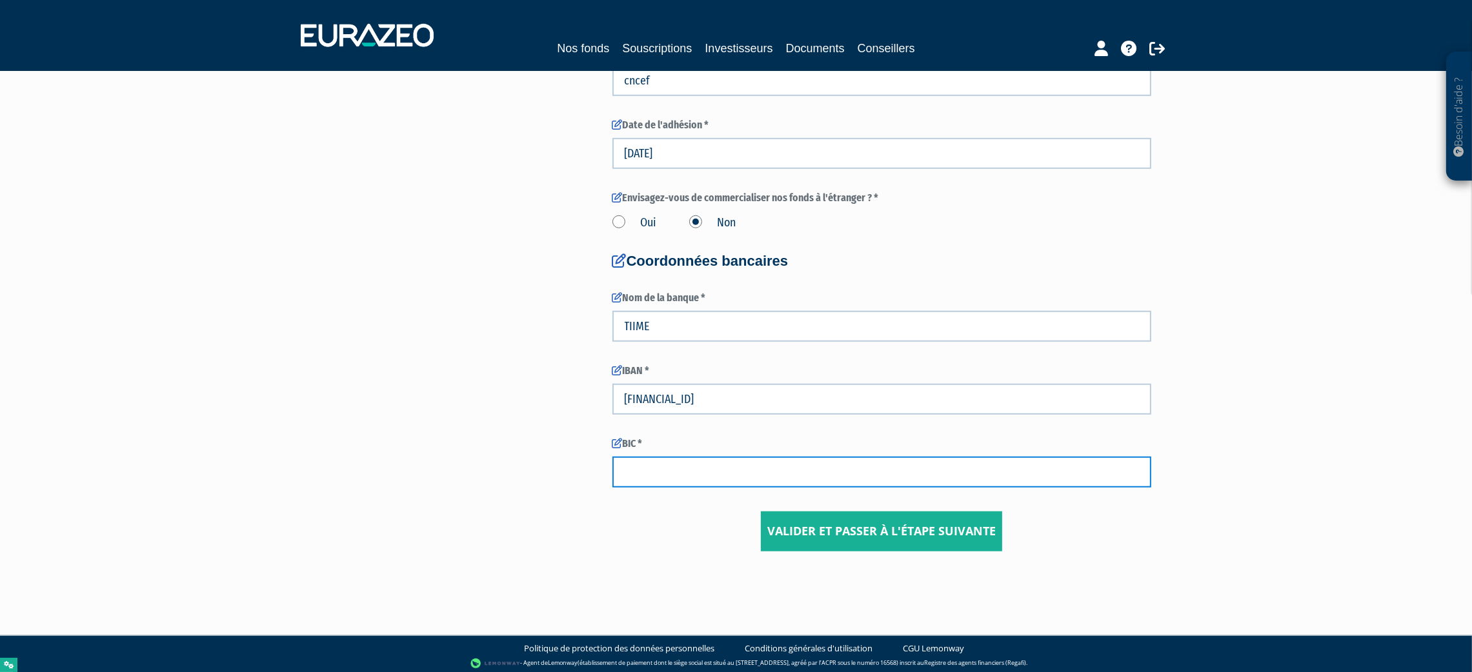
click at [714, 472] on input "text" at bounding box center [881, 472] width 539 height 31
paste input "TRZOFR21XXX"
type input "TRZOFR21XXX"
click at [825, 520] on input "Valider et passer à l'étape suivante" at bounding box center [881, 532] width 241 height 40
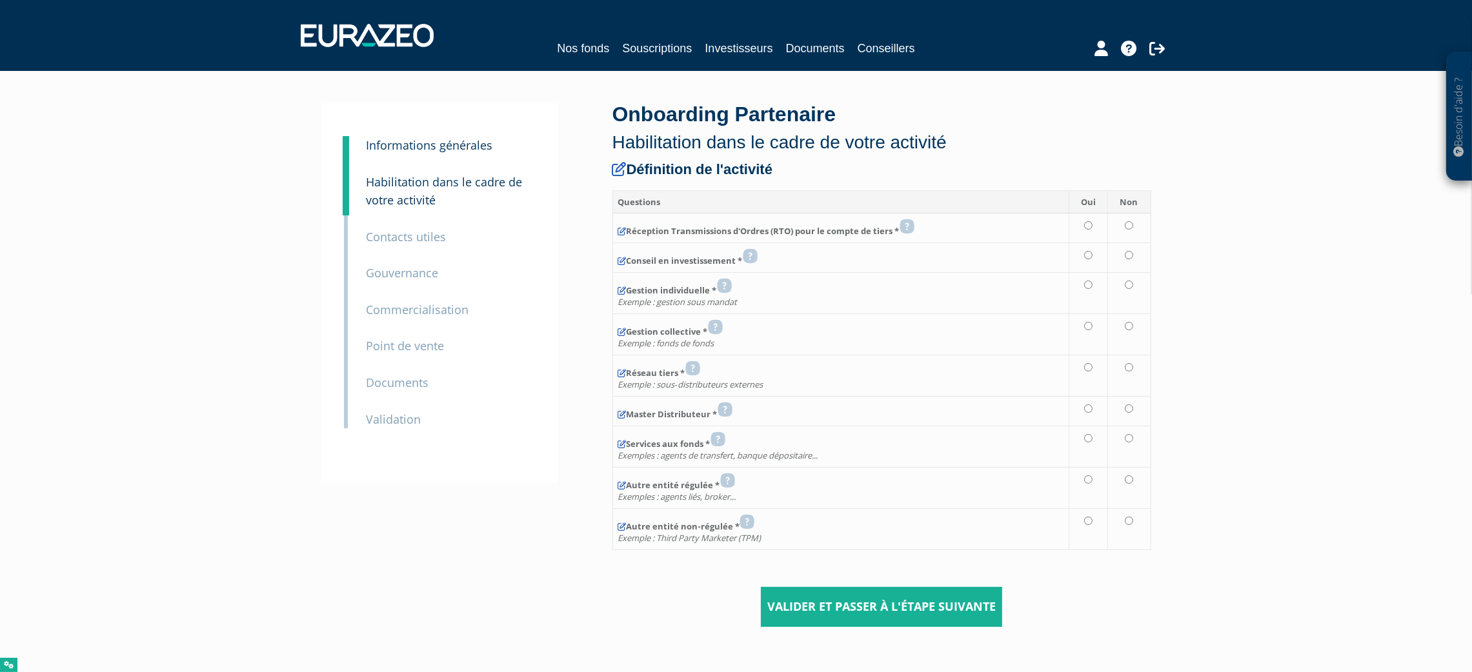
click at [1096, 232] on td at bounding box center [1088, 229] width 38 height 30
radio input "true"
drag, startPoint x: 1092, startPoint y: 254, endPoint x: 1117, endPoint y: 306, distance: 57.4
click at [1092, 255] on input "radio" at bounding box center [1088, 255] width 8 height 8
radio input "true"
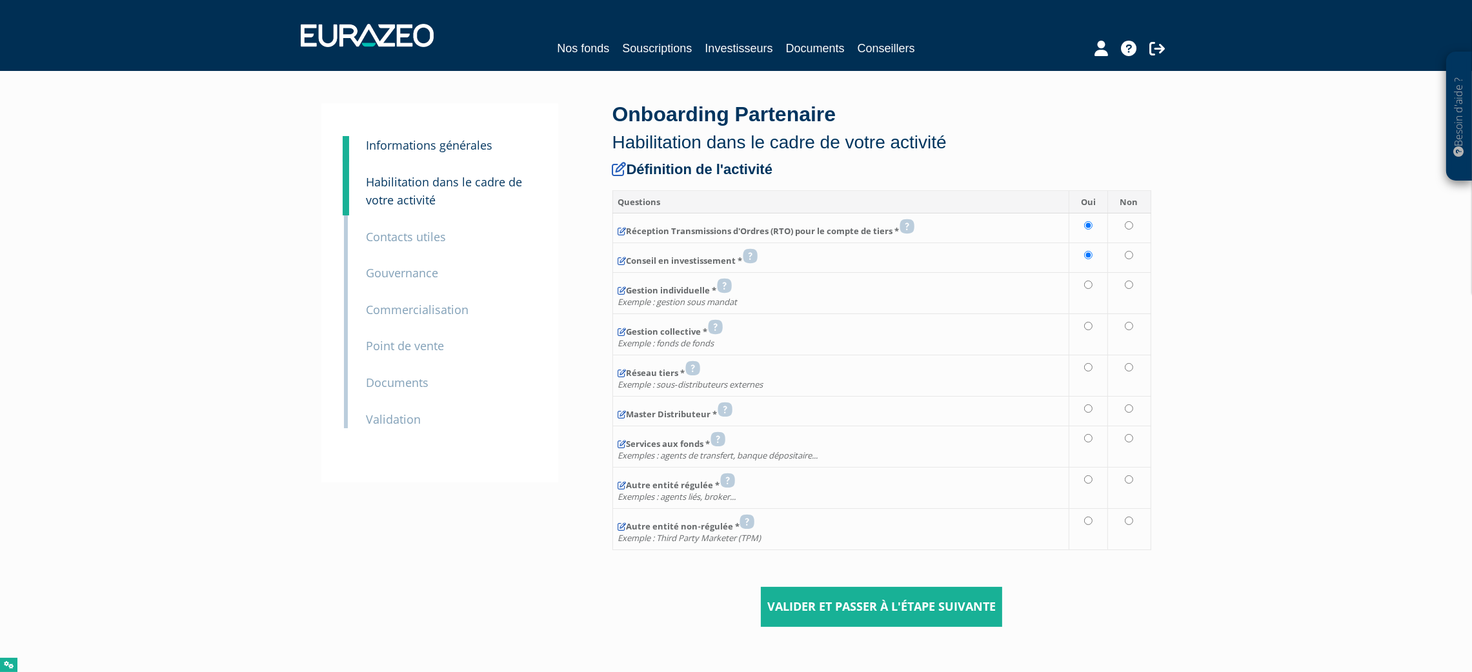
click at [1122, 294] on td at bounding box center [1128, 292] width 43 height 41
radio input "true"
click at [1092, 339] on td at bounding box center [1088, 334] width 38 height 41
radio input "true"
click at [1089, 363] on input "radio" at bounding box center [1088, 367] width 8 height 8
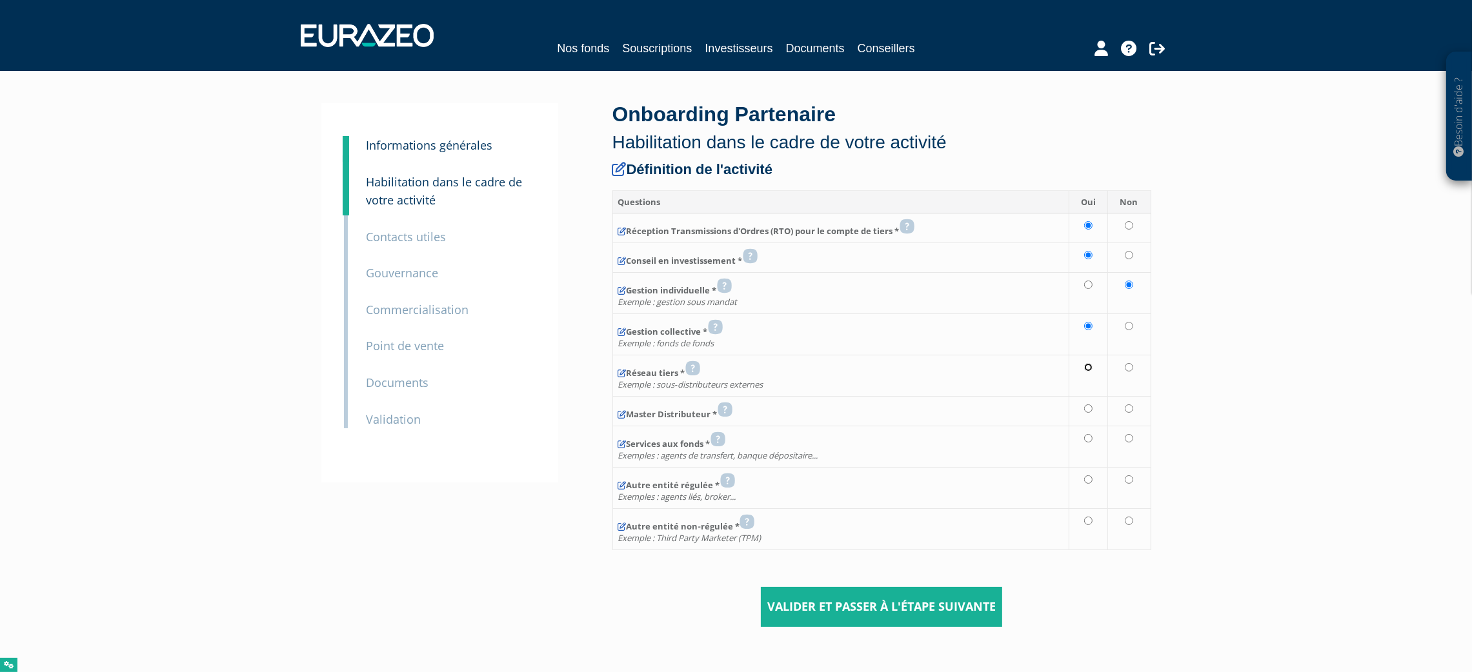
radio input "true"
click at [1124, 410] on td at bounding box center [1128, 411] width 43 height 30
radio input "true"
click at [1128, 439] on input "radio" at bounding box center [1129, 438] width 8 height 8
radio input "true"
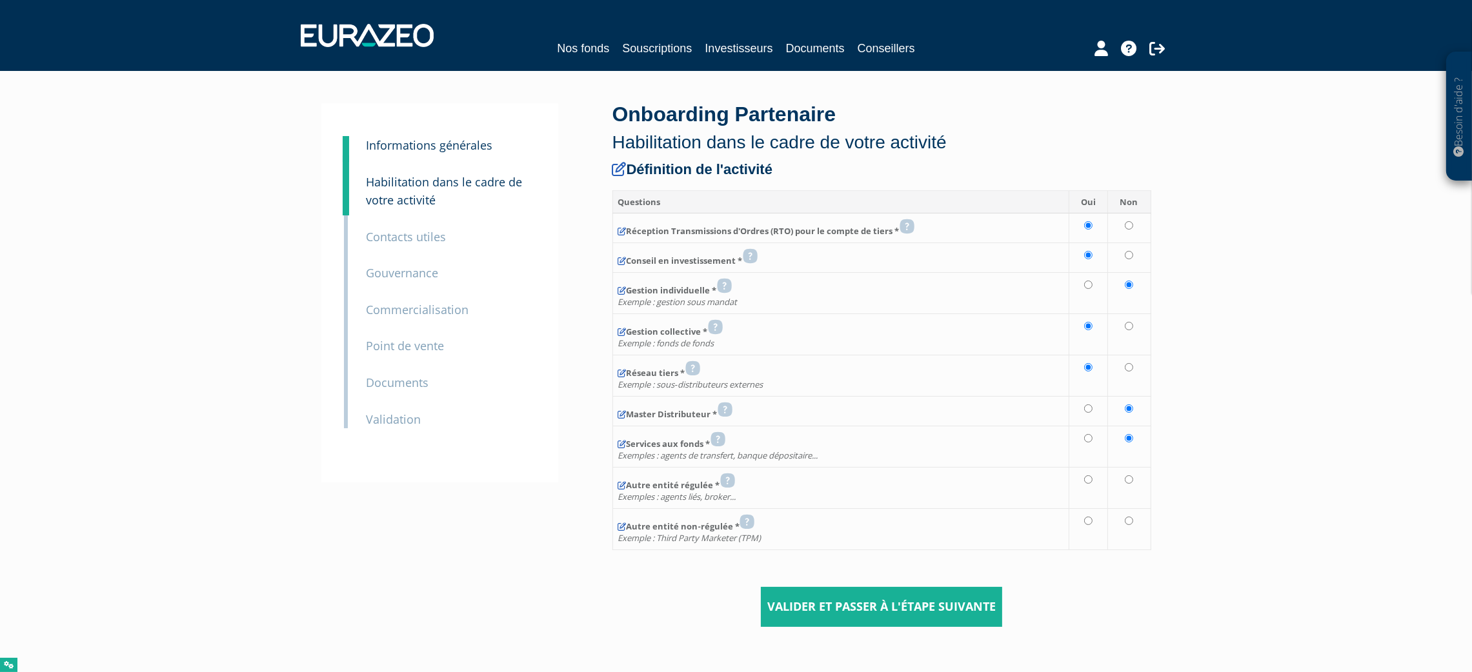
click at [1134, 486] on td at bounding box center [1128, 487] width 43 height 41
radio input "true"
click at [1122, 526] on td at bounding box center [1128, 528] width 43 height 41
radio input "true"
click at [870, 599] on input "Valider et passer à l'étape suivante" at bounding box center [881, 607] width 241 height 40
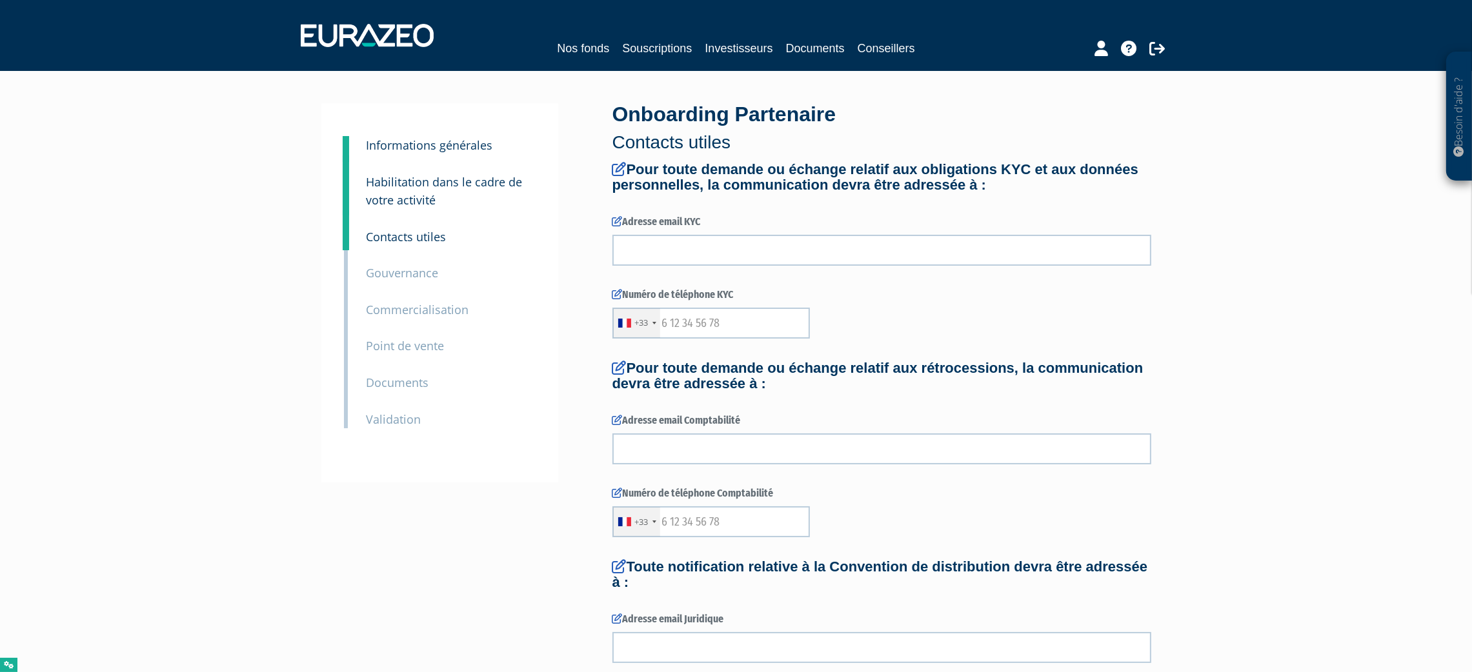
click at [633, 231] on div "Adresse email KYC" at bounding box center [881, 240] width 539 height 51
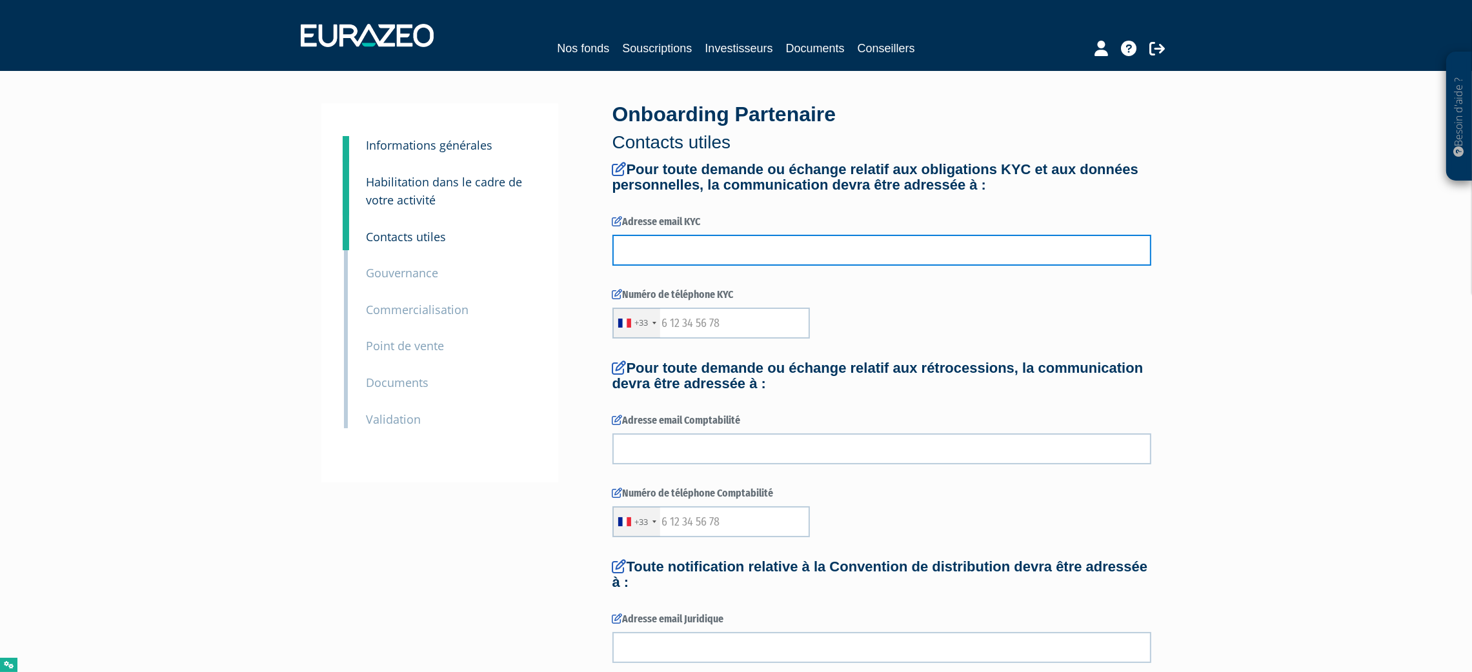
click at [652, 253] on input "text" at bounding box center [881, 250] width 539 height 31
paste input "[PERSON_NAME][EMAIL_ADDRESS][PERSON_NAME][DOMAIN_NAME]"
type input "[PERSON_NAME][EMAIL_ADDRESS][PERSON_NAME][DOMAIN_NAME]"
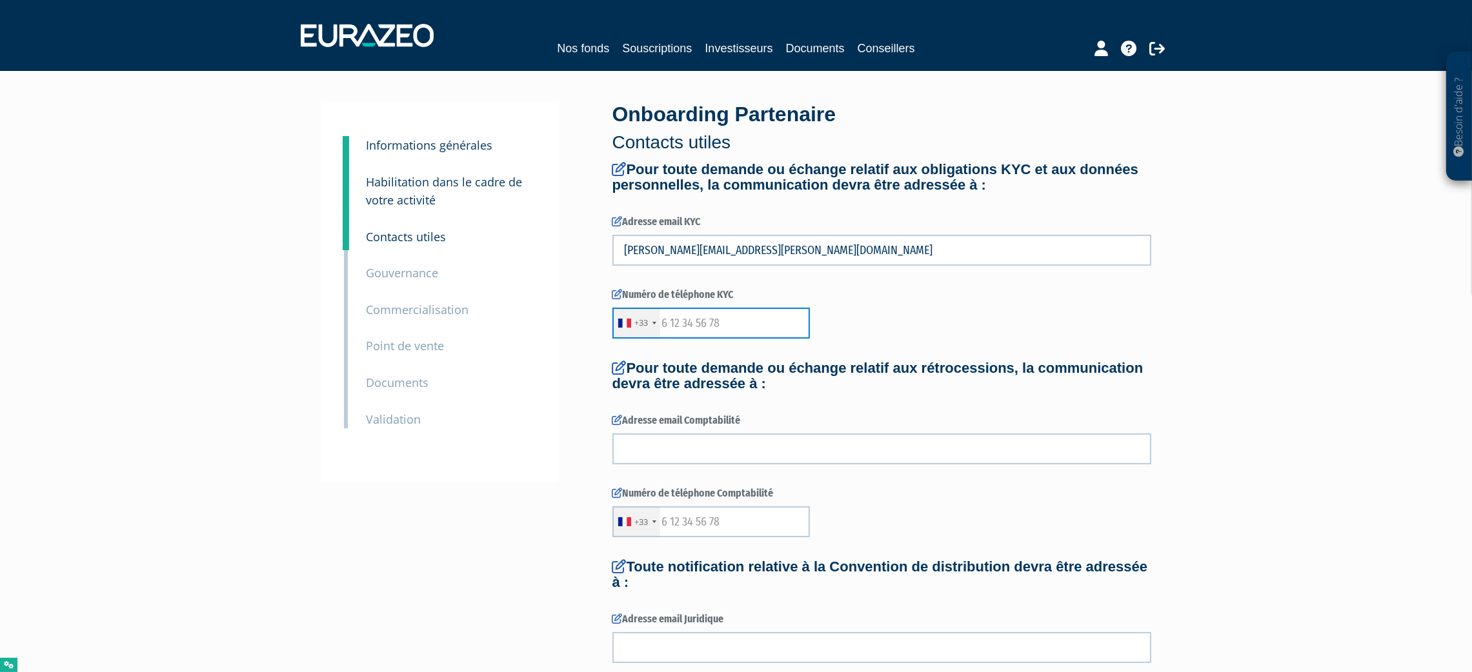
click at [745, 325] on input "text" at bounding box center [710, 323] width 197 height 31
paste input "[PHONE_NUMBER]"
drag, startPoint x: 679, startPoint y: 321, endPoint x: 616, endPoint y: 321, distance: 62.6
click at [616, 321] on div "+33 [GEOGRAPHIC_DATA] +33 [GEOGRAPHIC_DATA] ([GEOGRAPHIC_DATA]) +49 [GEOGRAPHIC…" at bounding box center [710, 323] width 197 height 31
type input "651170383"
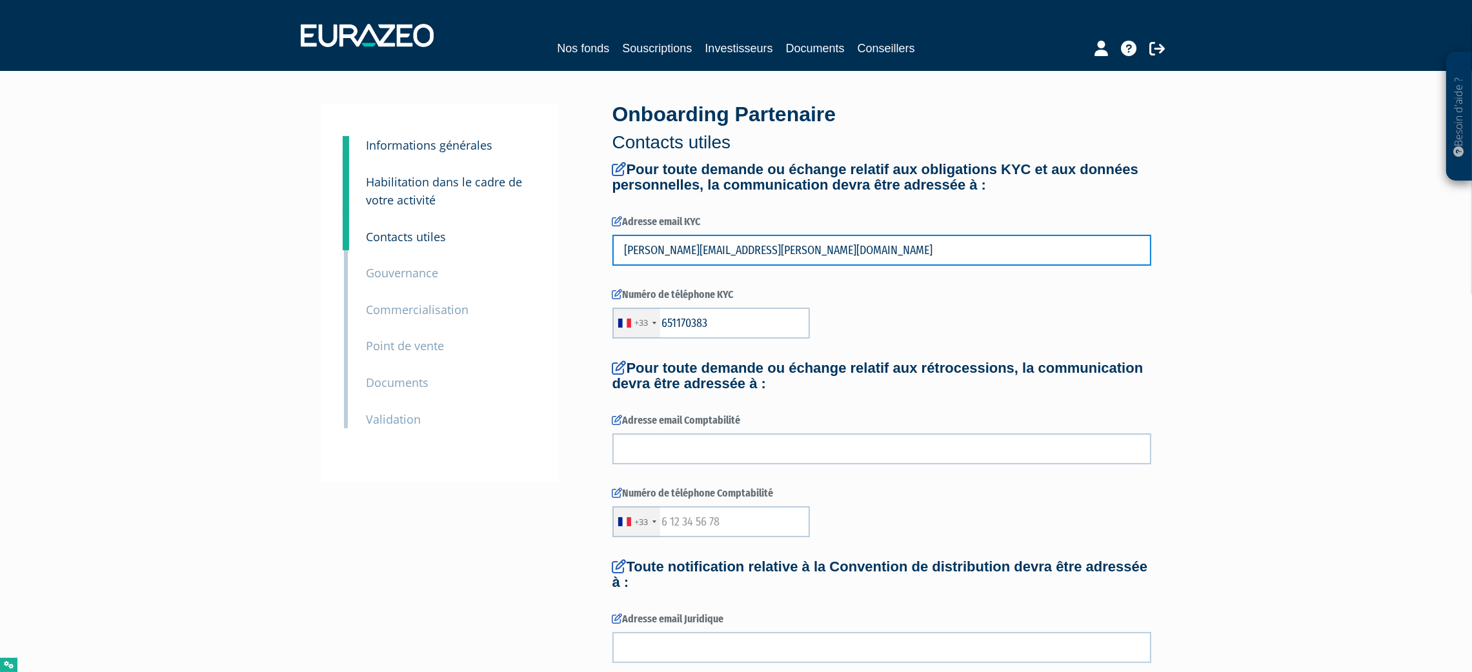
drag, startPoint x: 893, startPoint y: 252, endPoint x: 590, endPoint y: 239, distance: 302.8
click at [590, 239] on div "3 Informations générales 4 Habilitation dans le cadre de votre activité 5 Conta…" at bounding box center [736, 597] width 810 height 988
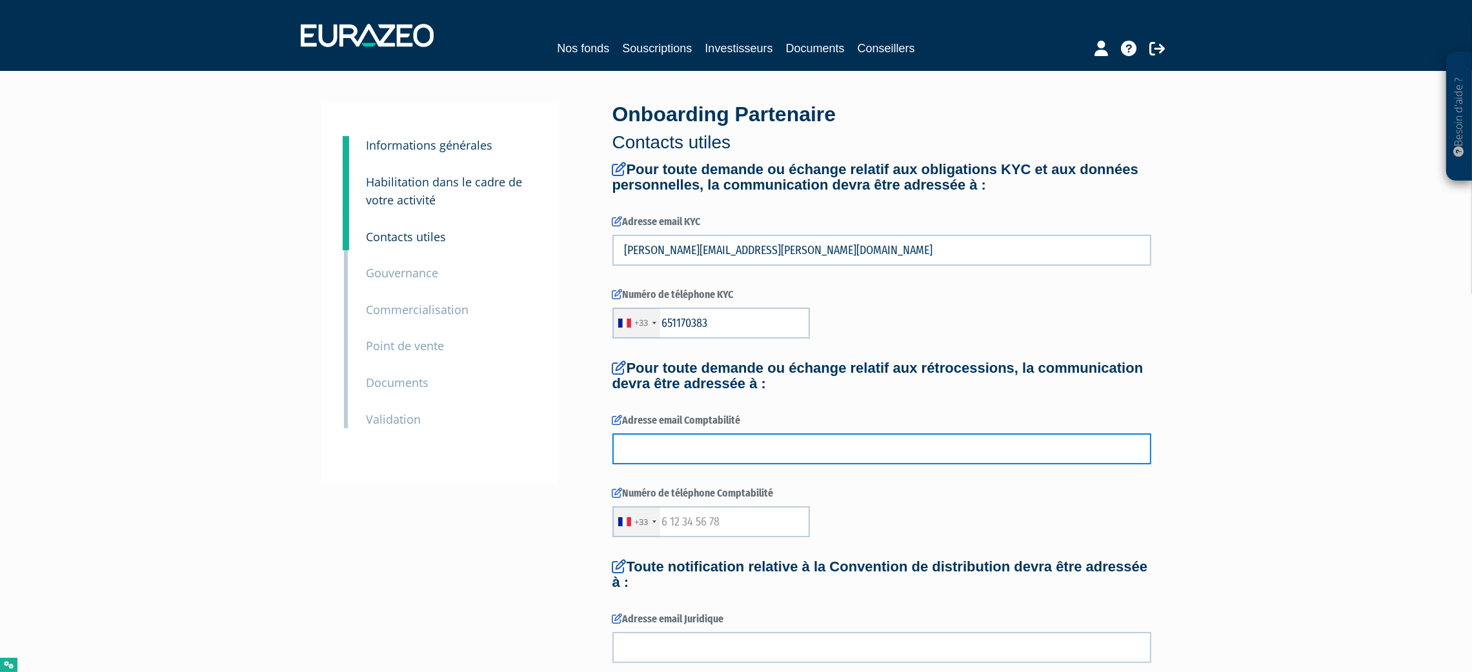
click at [661, 454] on input "text" at bounding box center [881, 449] width 539 height 31
paste input "[PERSON_NAME][EMAIL_ADDRESS][PERSON_NAME][DOMAIN_NAME]"
type input "[PERSON_NAME][EMAIL_ADDRESS][PERSON_NAME][DOMAIN_NAME]"
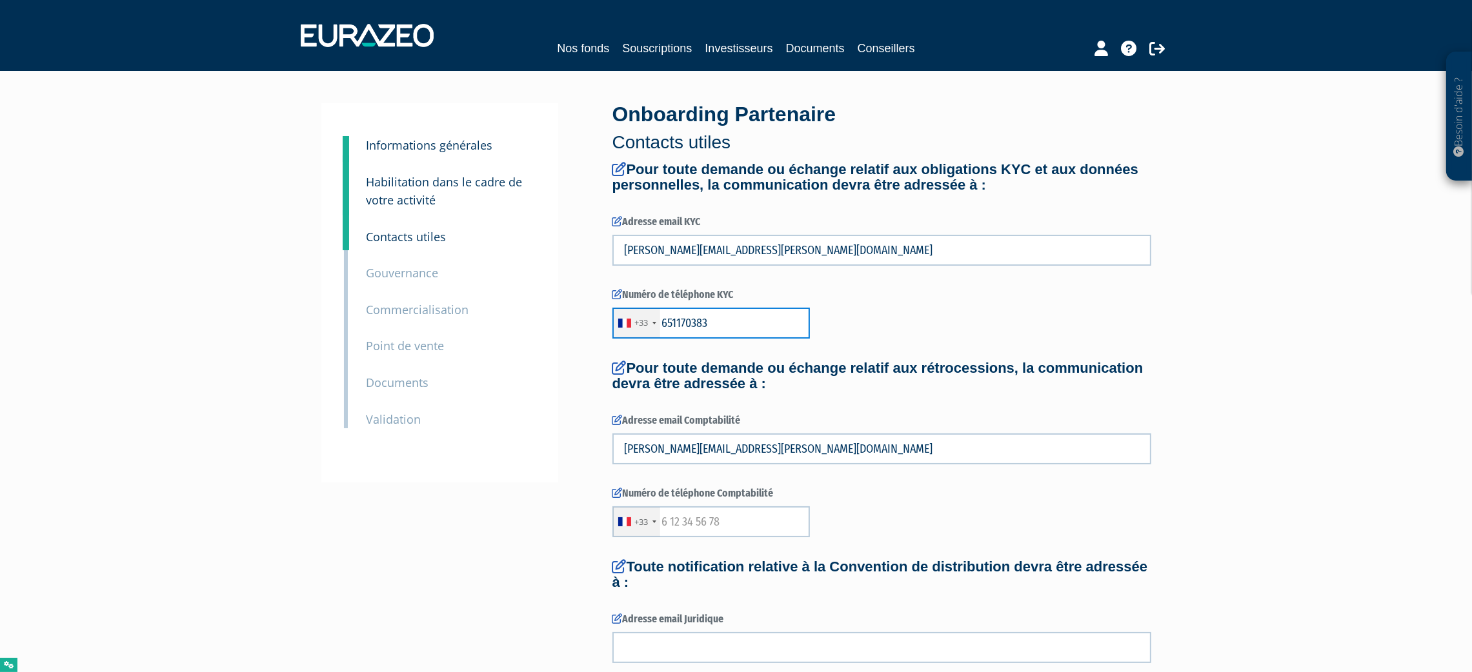
drag, startPoint x: 716, startPoint y: 327, endPoint x: 517, endPoint y: 325, distance: 198.7
click at [509, 325] on div "3 Informations générales 4 Habilitation dans le cadre de votre activité 5 Conta…" at bounding box center [736, 597] width 810 height 988
click at [718, 523] on input "text" at bounding box center [710, 521] width 197 height 31
paste input "651170383"
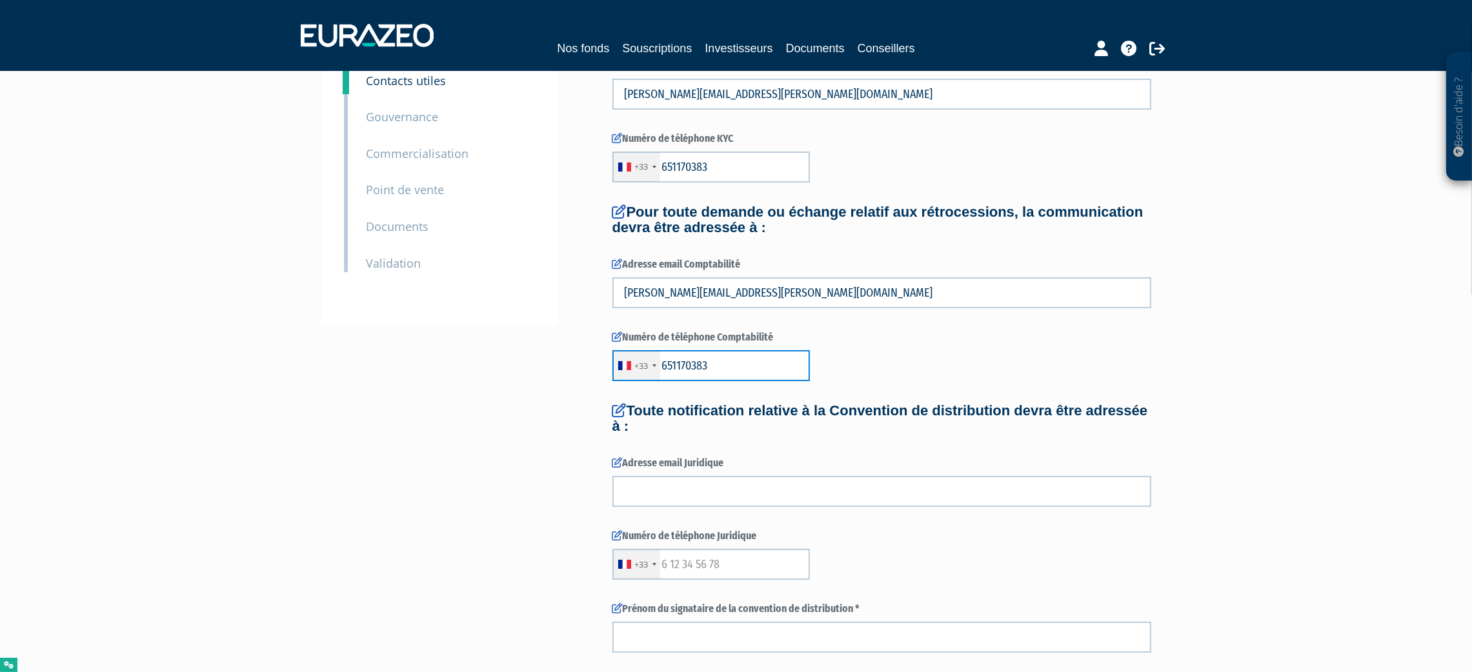
scroll to position [290, 0]
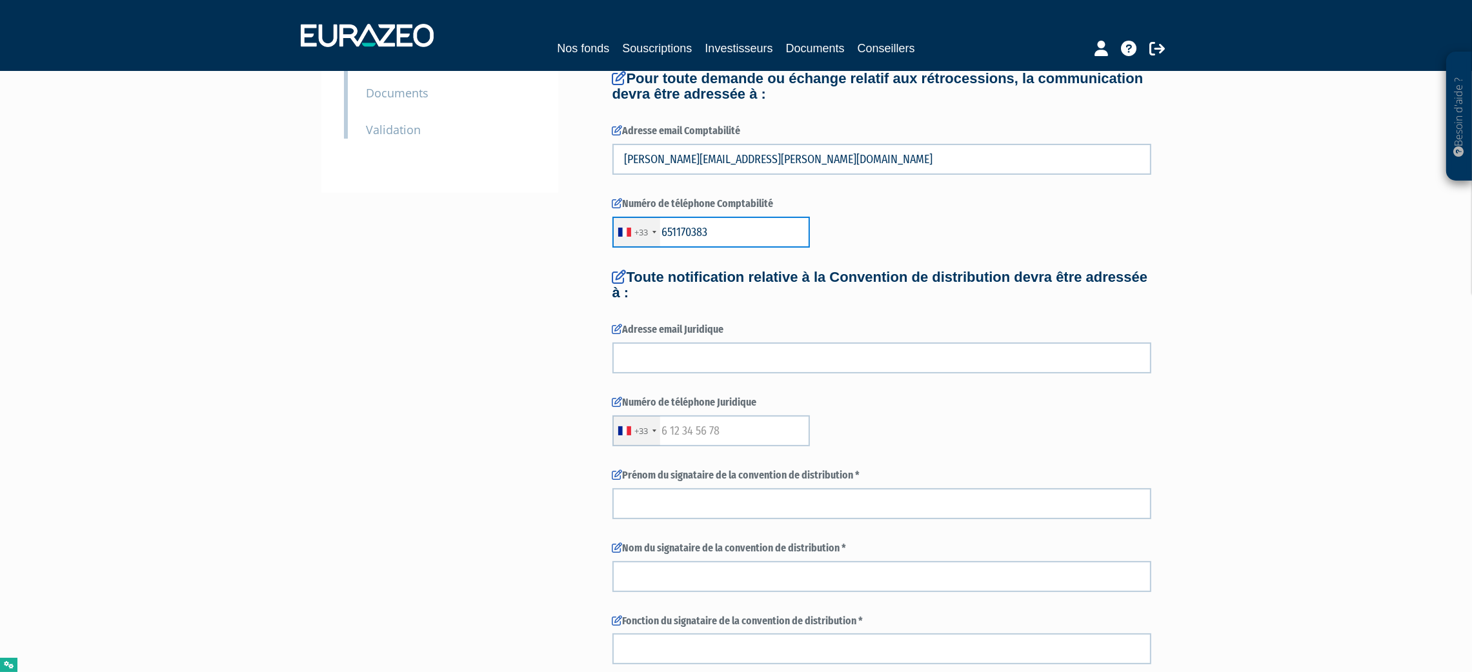
type input "651170383"
click at [709, 454] on form "Pour toute demande ou échange relatif aux obligations KYC et aux données person…" at bounding box center [881, 336] width 539 height 929
click at [706, 441] on input "text" at bounding box center [710, 431] width 197 height 31
paste input "651170383"
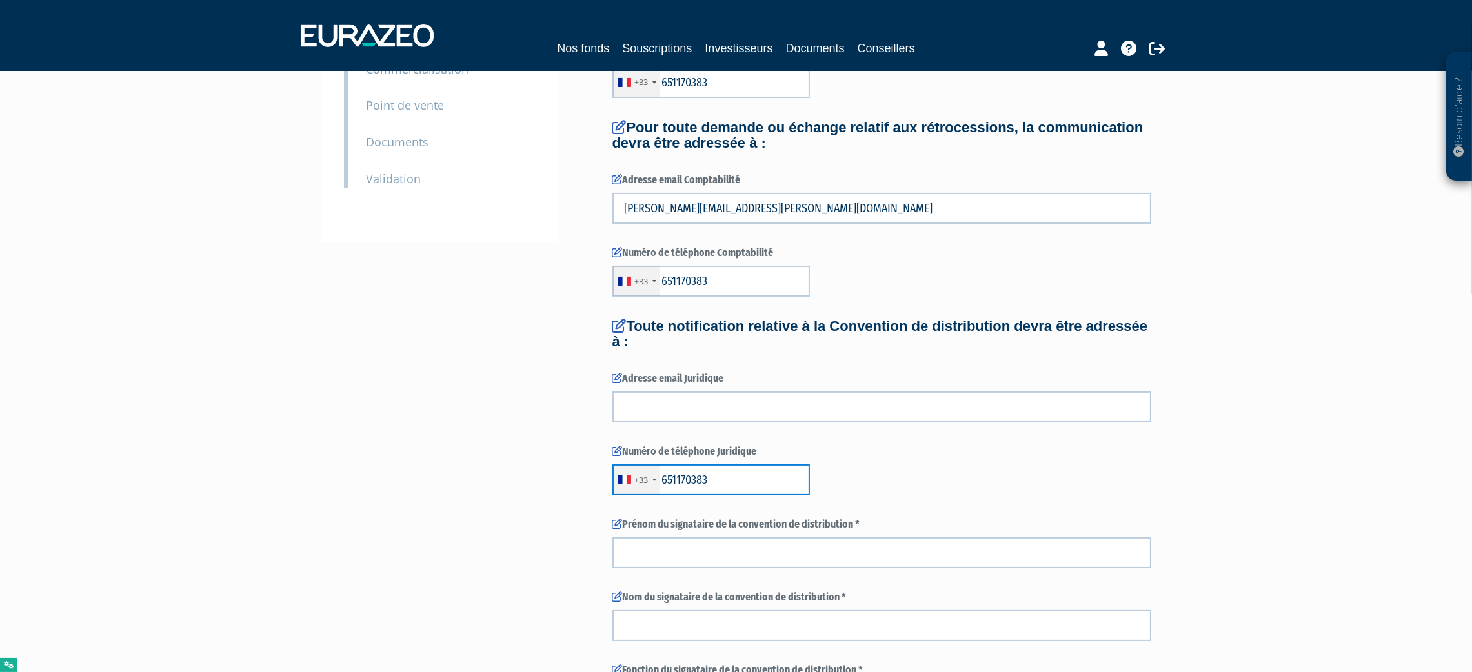
scroll to position [194, 0]
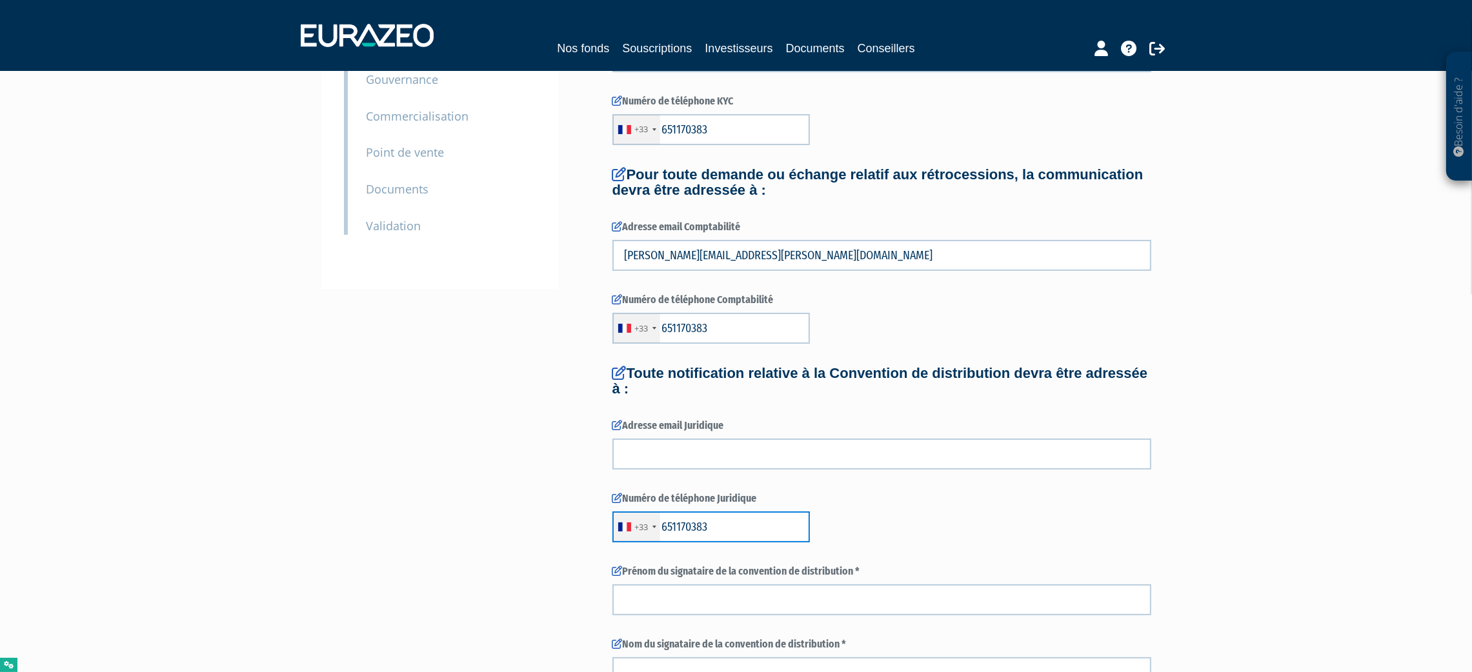
type input "651170383"
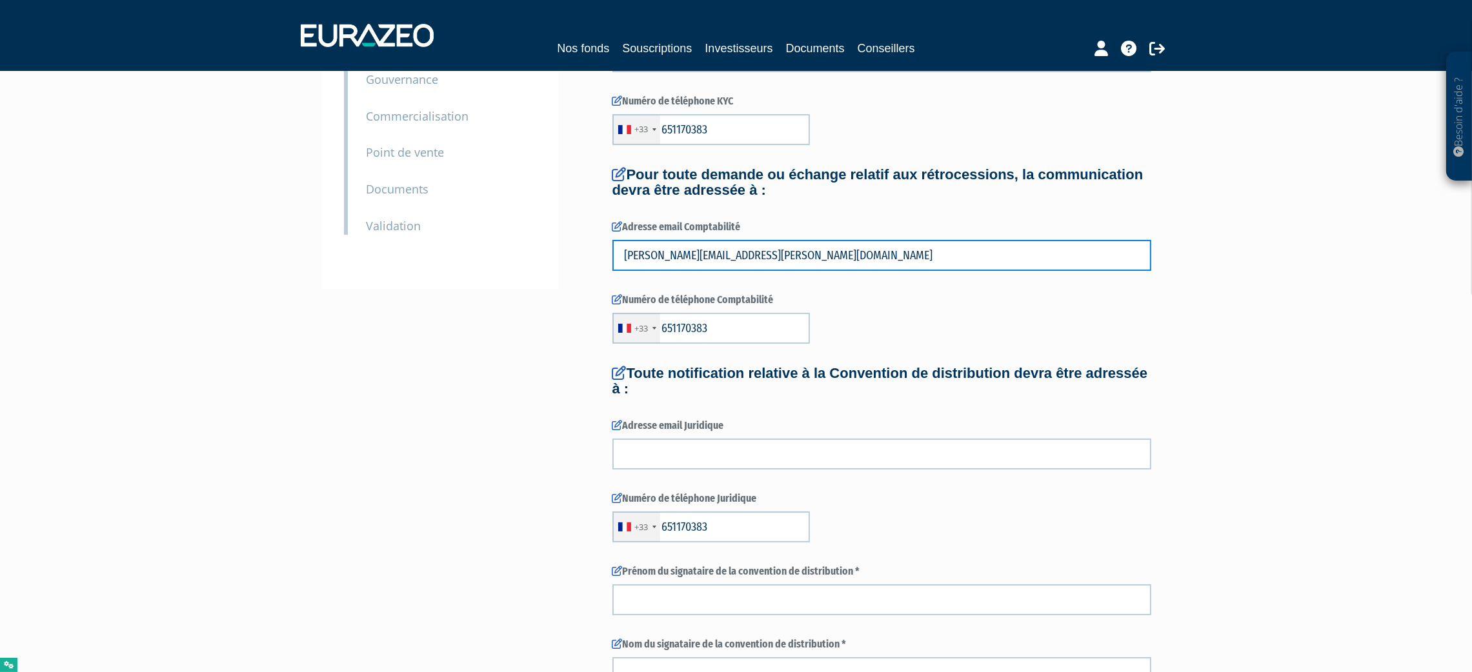
drag, startPoint x: 754, startPoint y: 249, endPoint x: 490, endPoint y: 249, distance: 263.9
click at [491, 249] on div "3 Informations générales 4 Habilitation dans le cadre de votre activité 5 Conta…" at bounding box center [736, 404] width 810 height 988
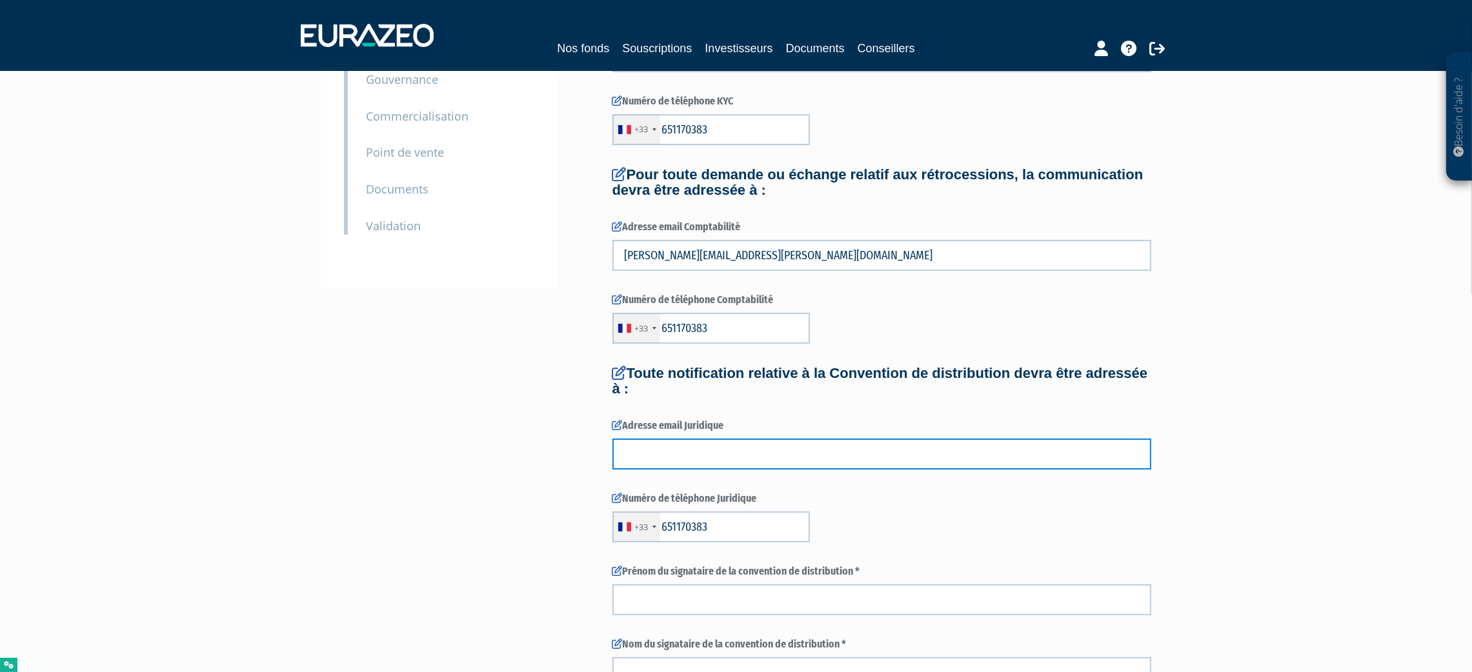
click at [663, 443] on input "text" at bounding box center [881, 454] width 539 height 31
paste input "gregoire.souffront@avenir-gestionprivee.com"
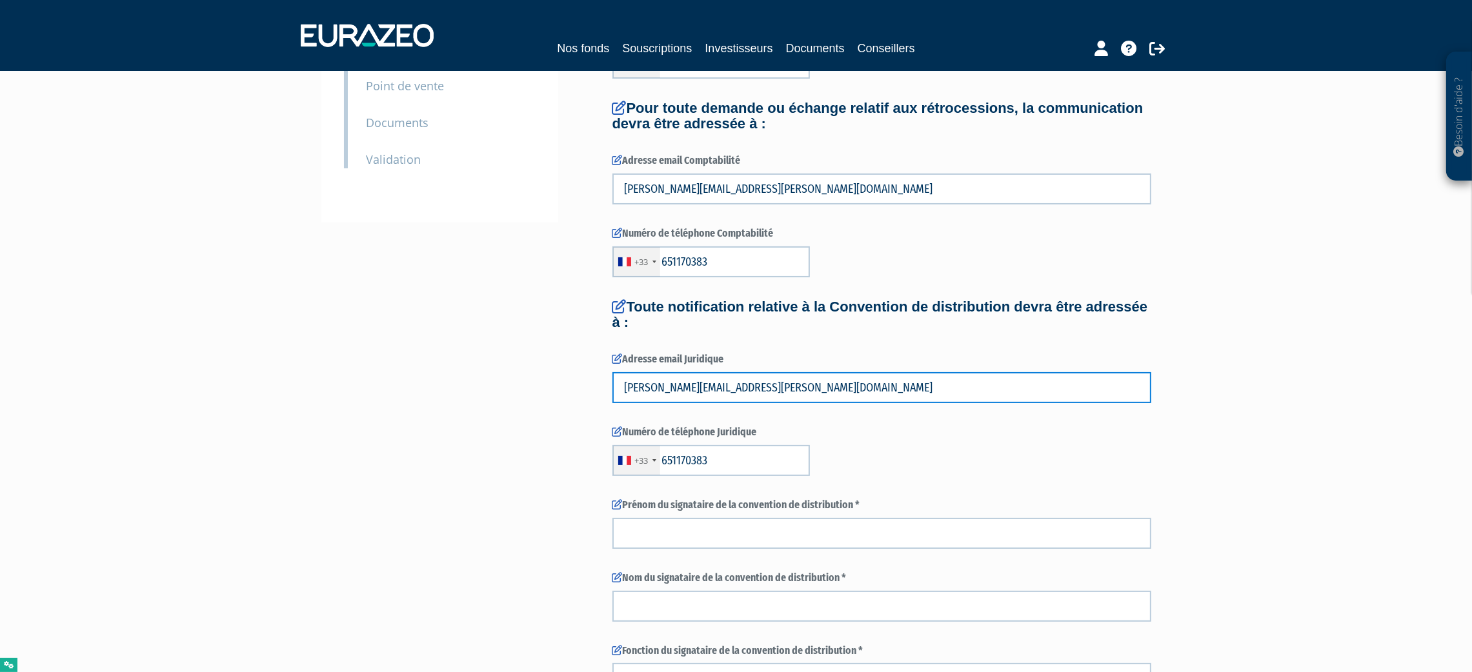
scroll to position [290, 0]
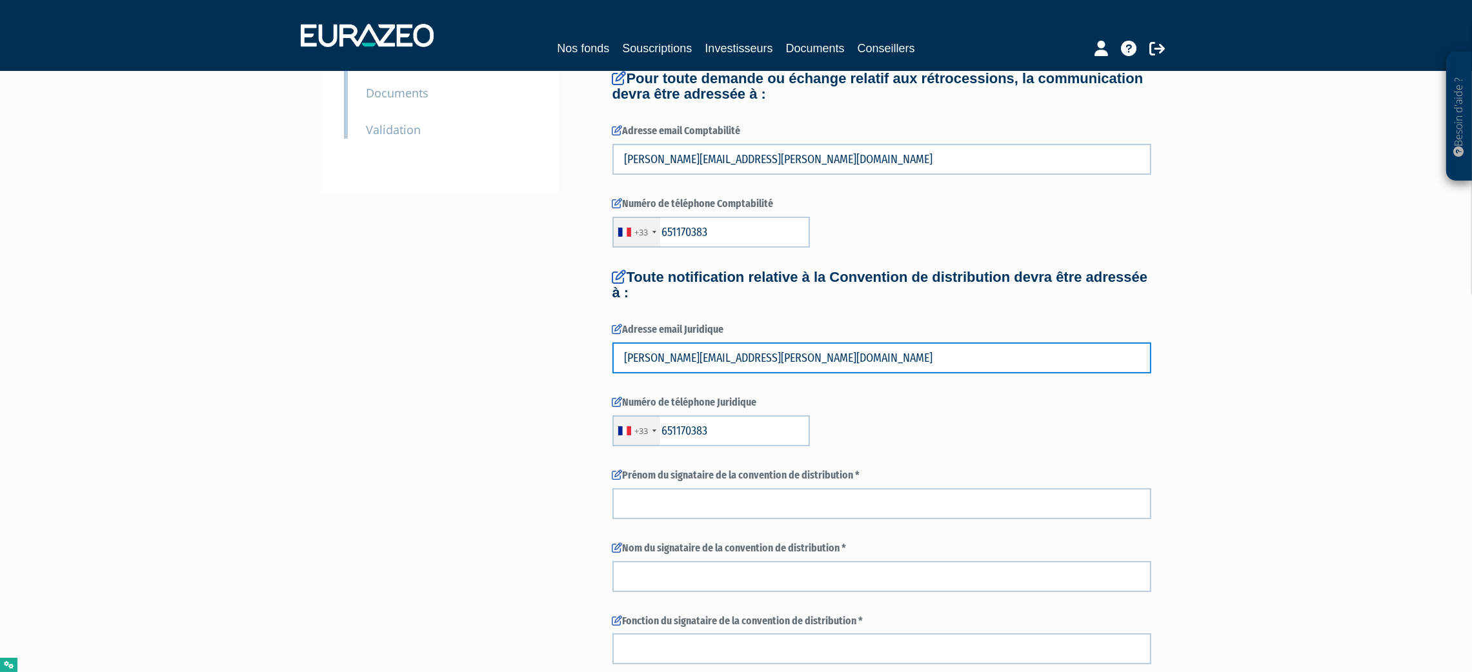
type input "gregoire.souffront@avenir-gestionprivee.com"
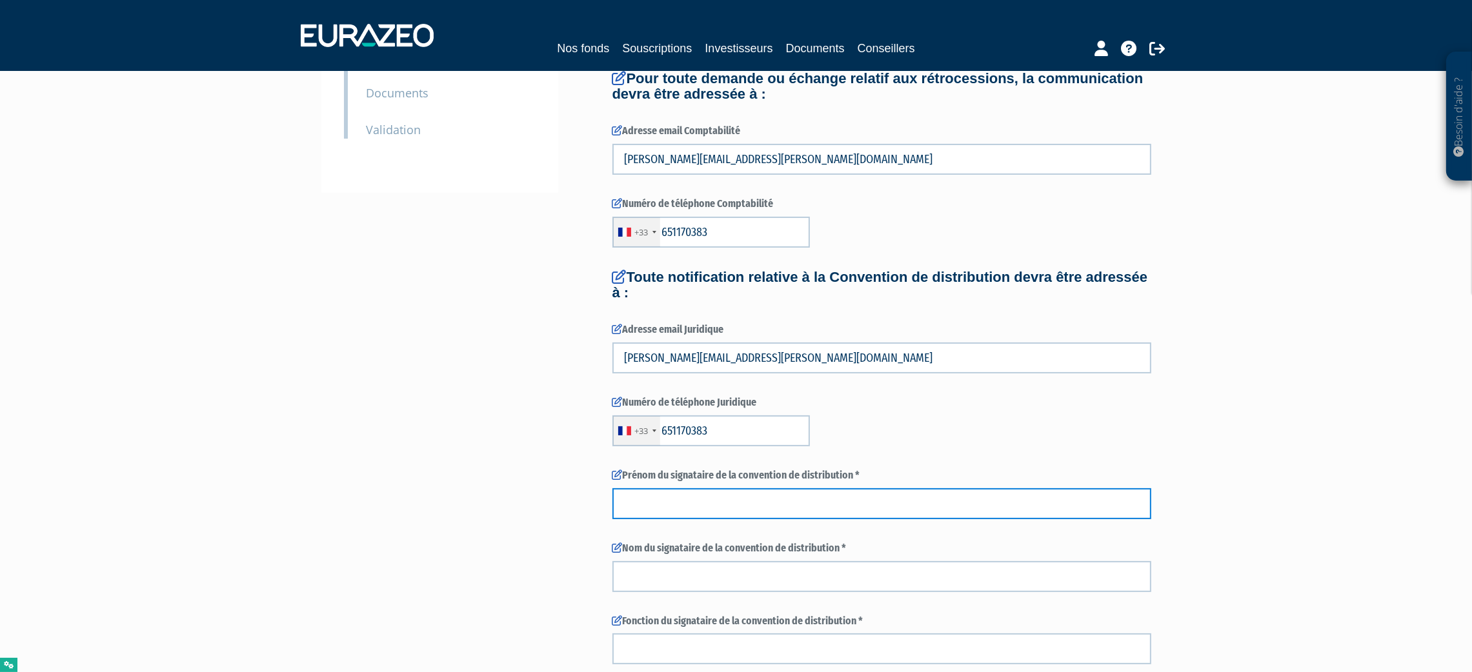
click at [690, 499] on input "text" at bounding box center [881, 503] width 539 height 31
paste input "gregoire"
type input "gregoire"
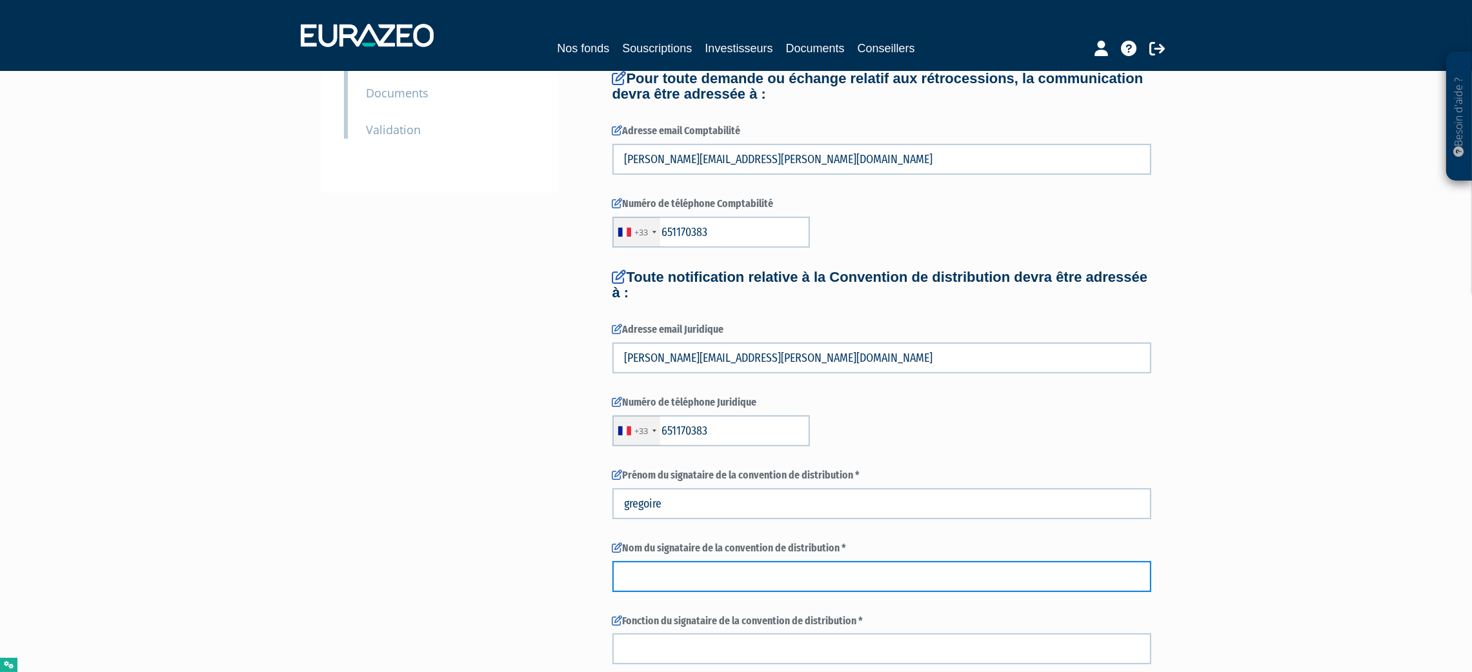
click at [655, 579] on input "text" at bounding box center [881, 576] width 539 height 31
paste input "SOUFFRONT"
type input "SOUFFRONT"
click at [675, 628] on div "Fonction du signataire de la convention de distribution *" at bounding box center [881, 639] width 539 height 51
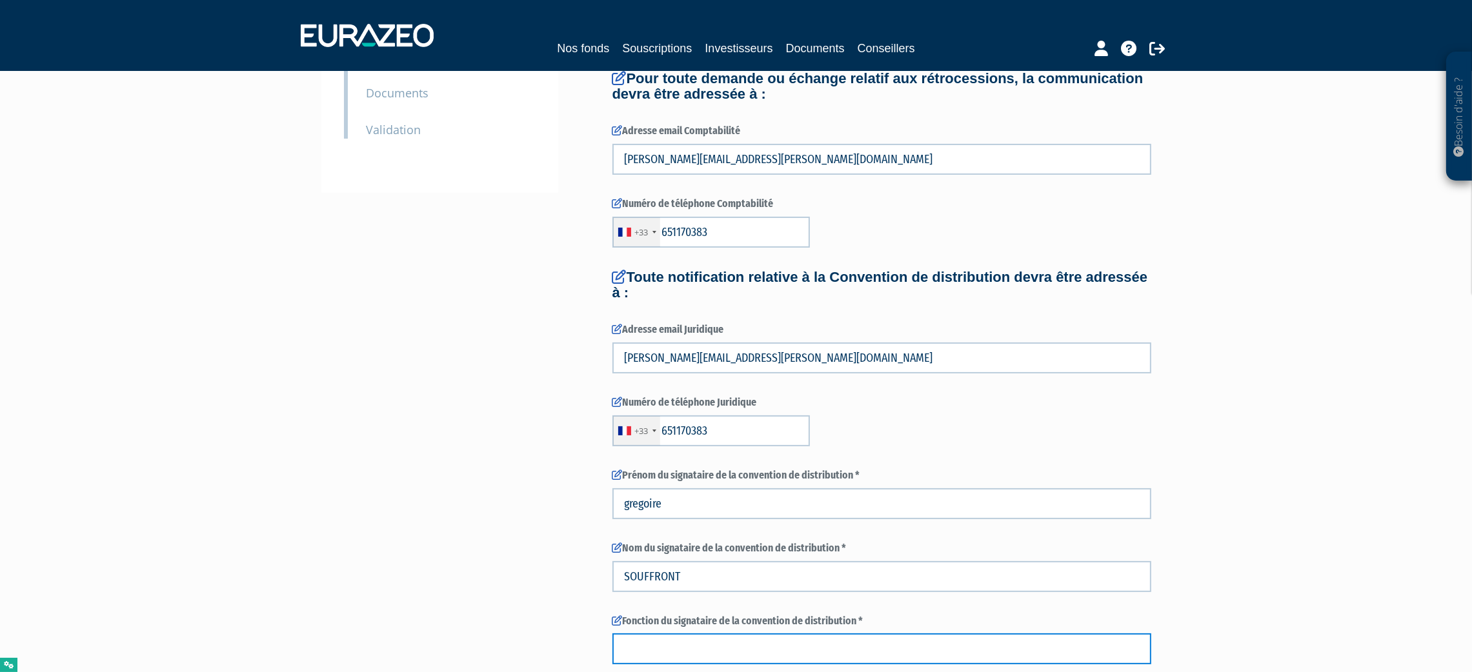
click at [699, 643] on input "text" at bounding box center [881, 649] width 539 height 31
paste input "GERANT"
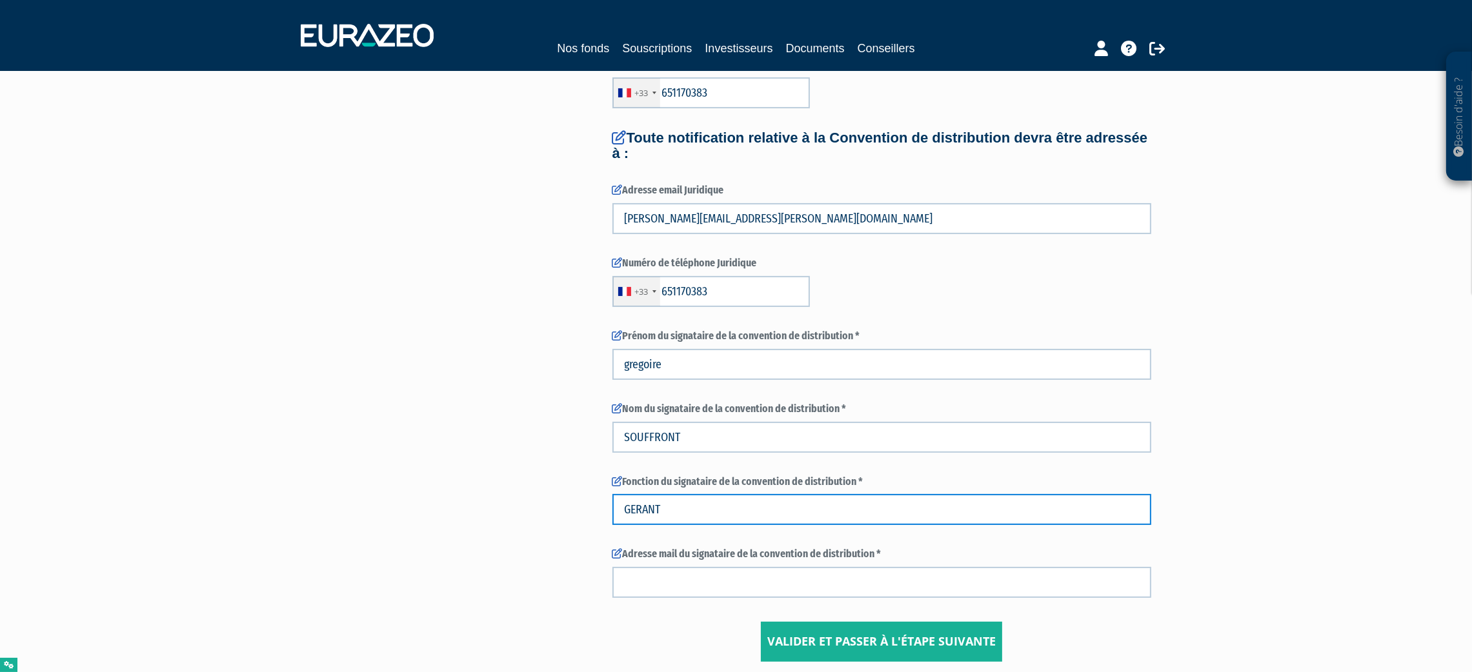
scroll to position [543, 0]
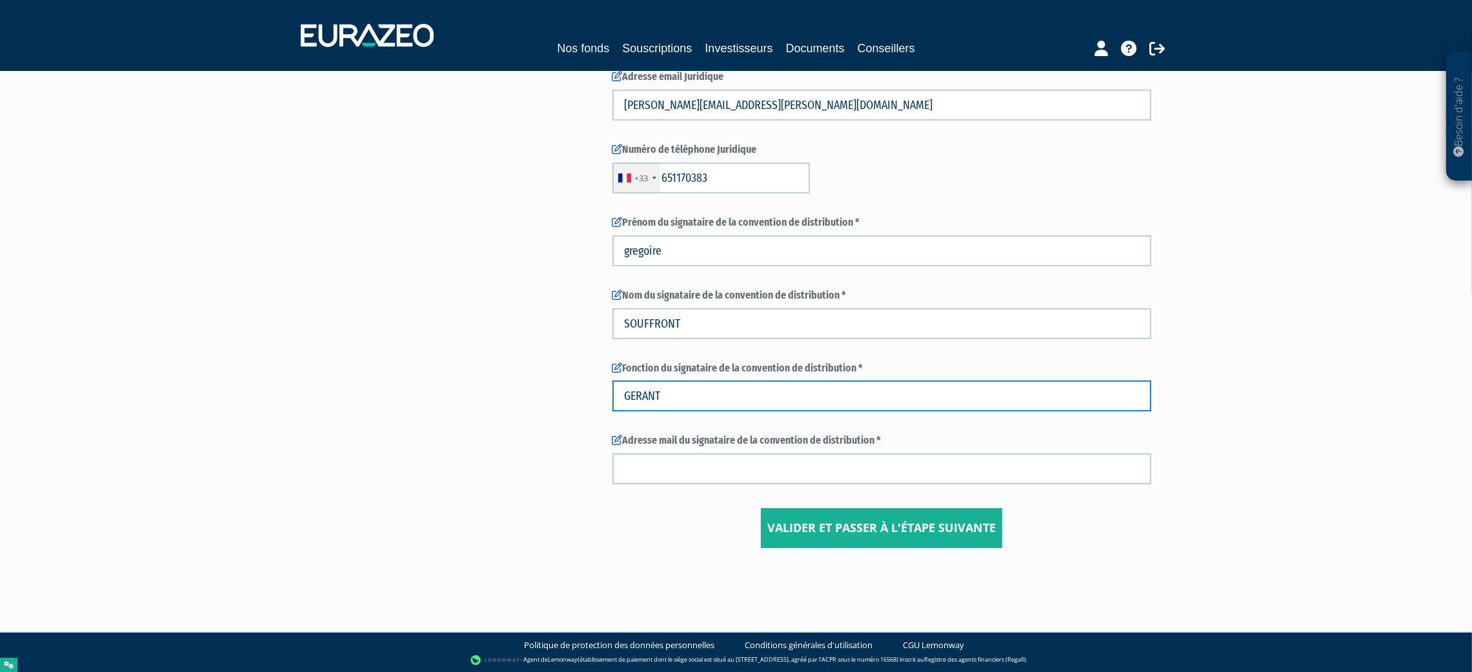
type input "GERANT"
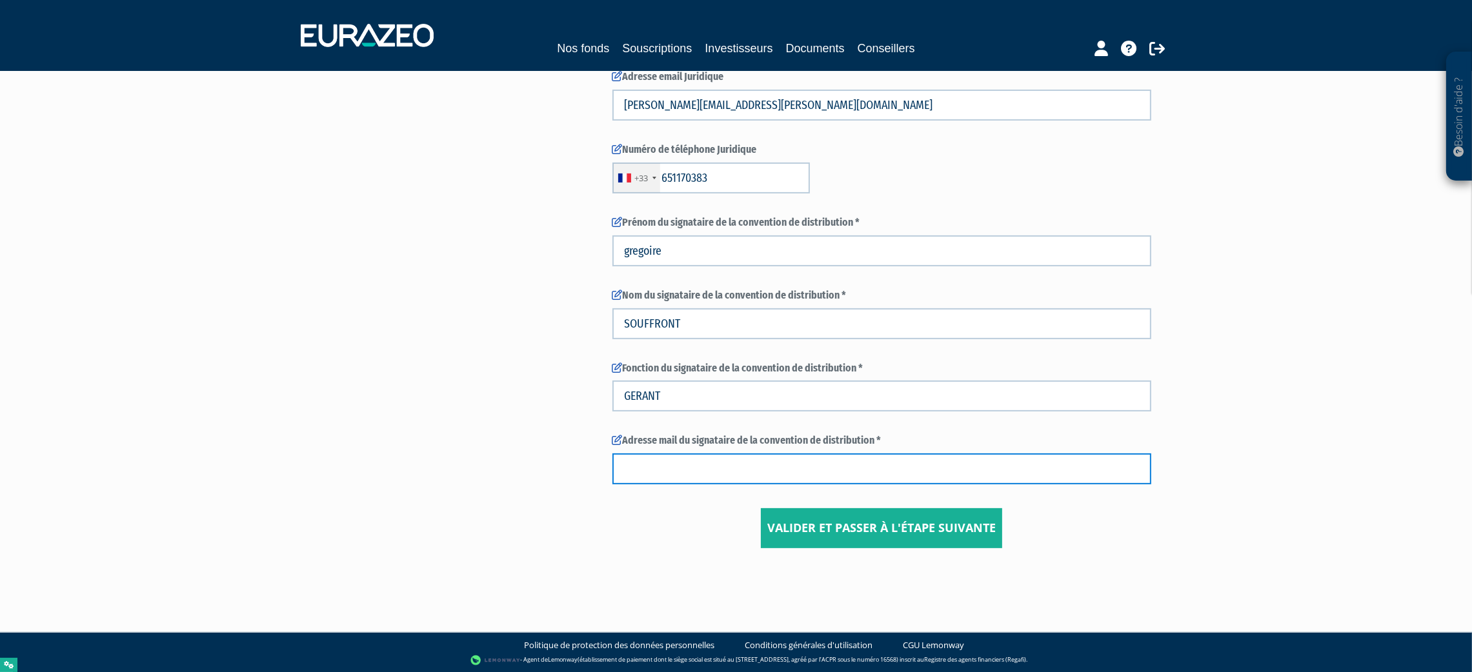
drag, startPoint x: 666, startPoint y: 454, endPoint x: 681, endPoint y: 482, distance: 31.2
click at [666, 454] on input "text" at bounding box center [881, 469] width 539 height 31
paste input "gregoire.souffront@avenir-gestionprivee.com"
type input "gregoire.souffront@avenir-gestionprivee.com"
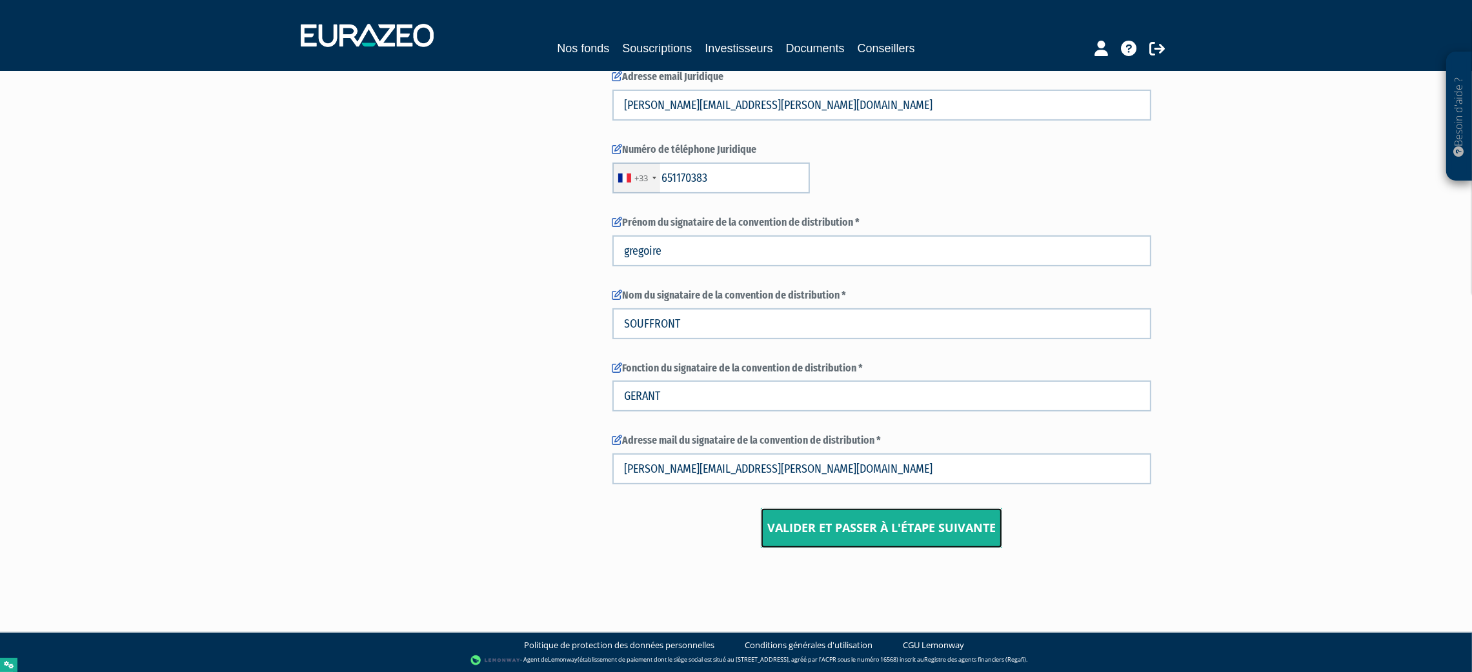
click at [849, 528] on input "Valider et passer à l'étape suivante" at bounding box center [881, 528] width 241 height 40
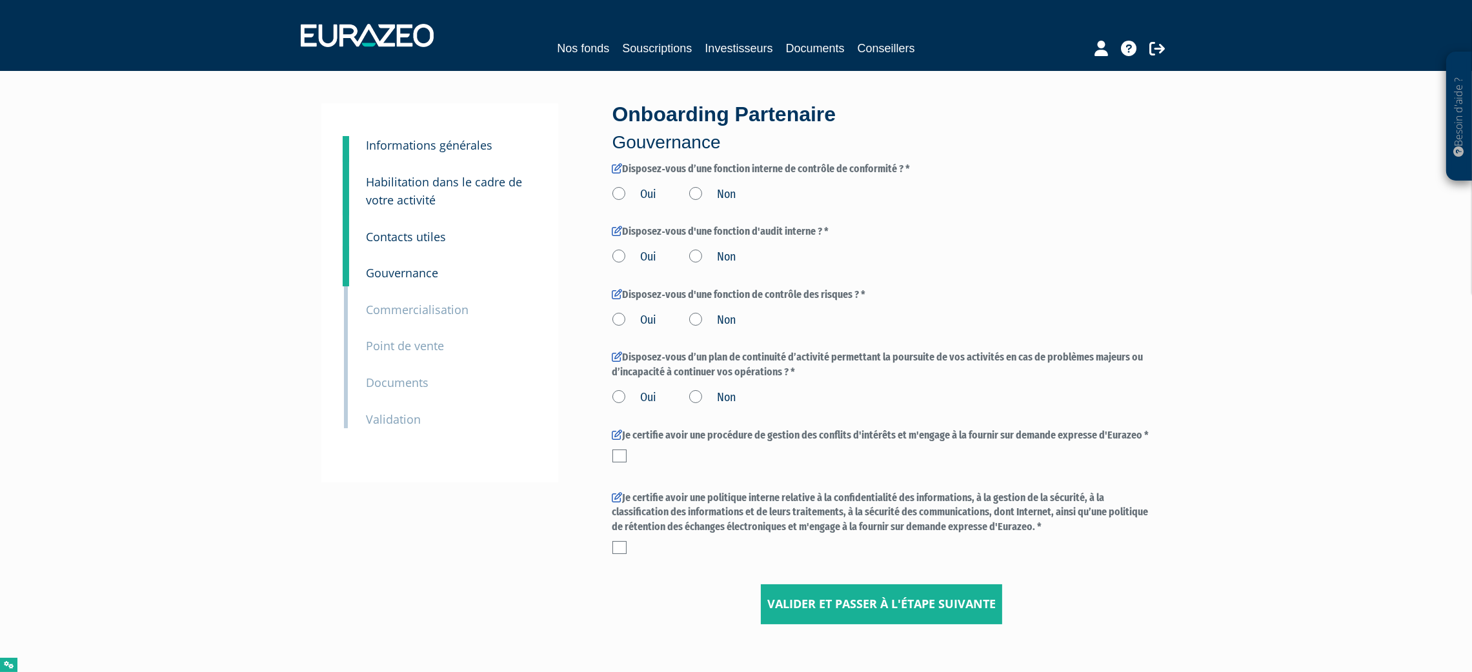
drag, startPoint x: 404, startPoint y: 271, endPoint x: 410, endPoint y: 288, distance: 18.4
click at [404, 270] on small "Gouvernance" at bounding box center [402, 272] width 72 height 15
click at [419, 267] on small "Gouvernance" at bounding box center [402, 272] width 72 height 15
click at [396, 235] on small "Contacts utiles" at bounding box center [406, 236] width 80 height 15
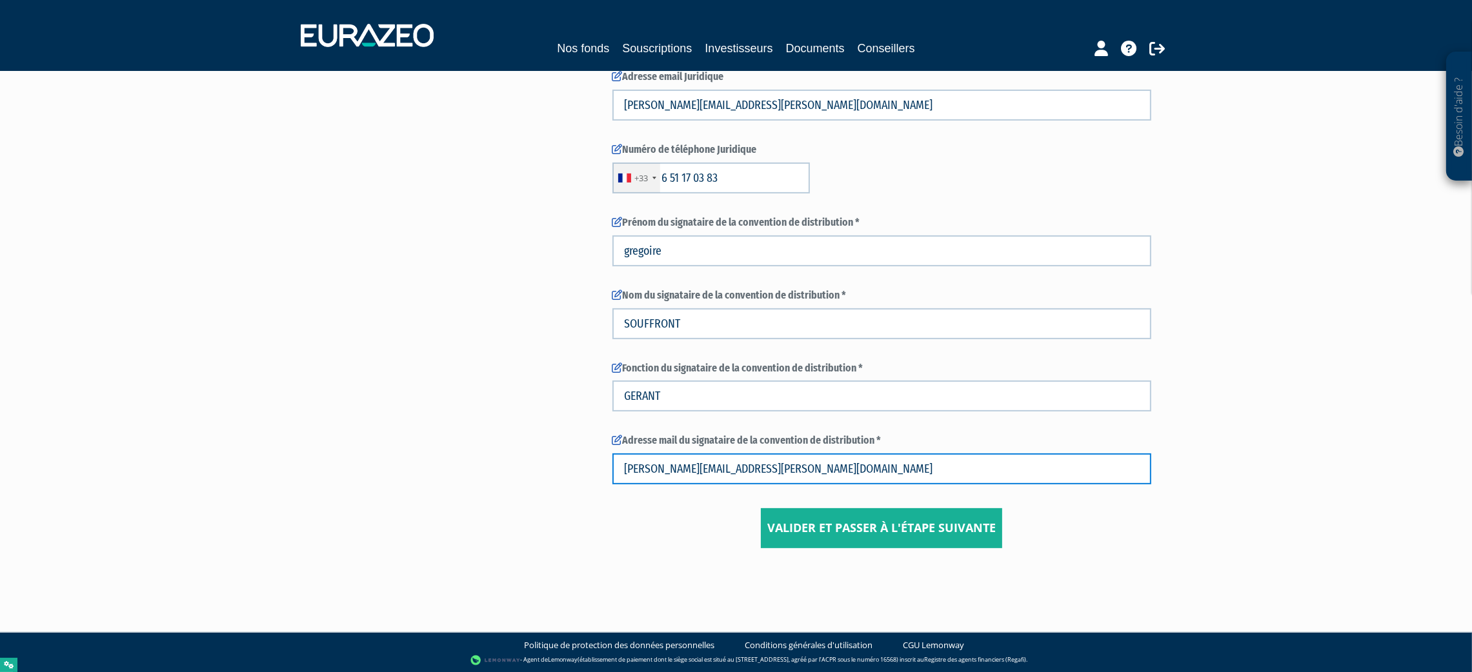
click at [888, 467] on input "gregoire.souffront@avenir-gestionprivee.com" at bounding box center [881, 469] width 539 height 31
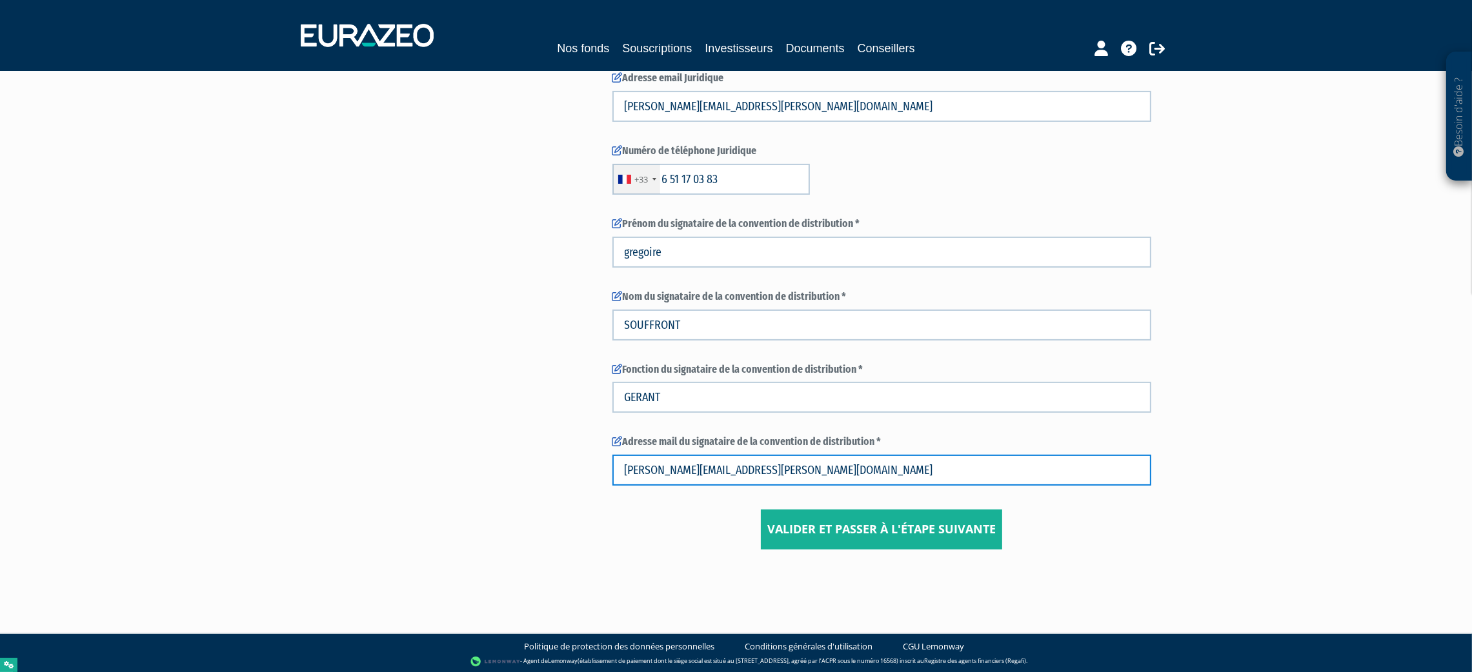
type input "gregoire.souffront@avenir-gestionprivee.com"
click at [977, 536] on input "Valider et passer à l'étape suivante" at bounding box center [881, 530] width 241 height 40
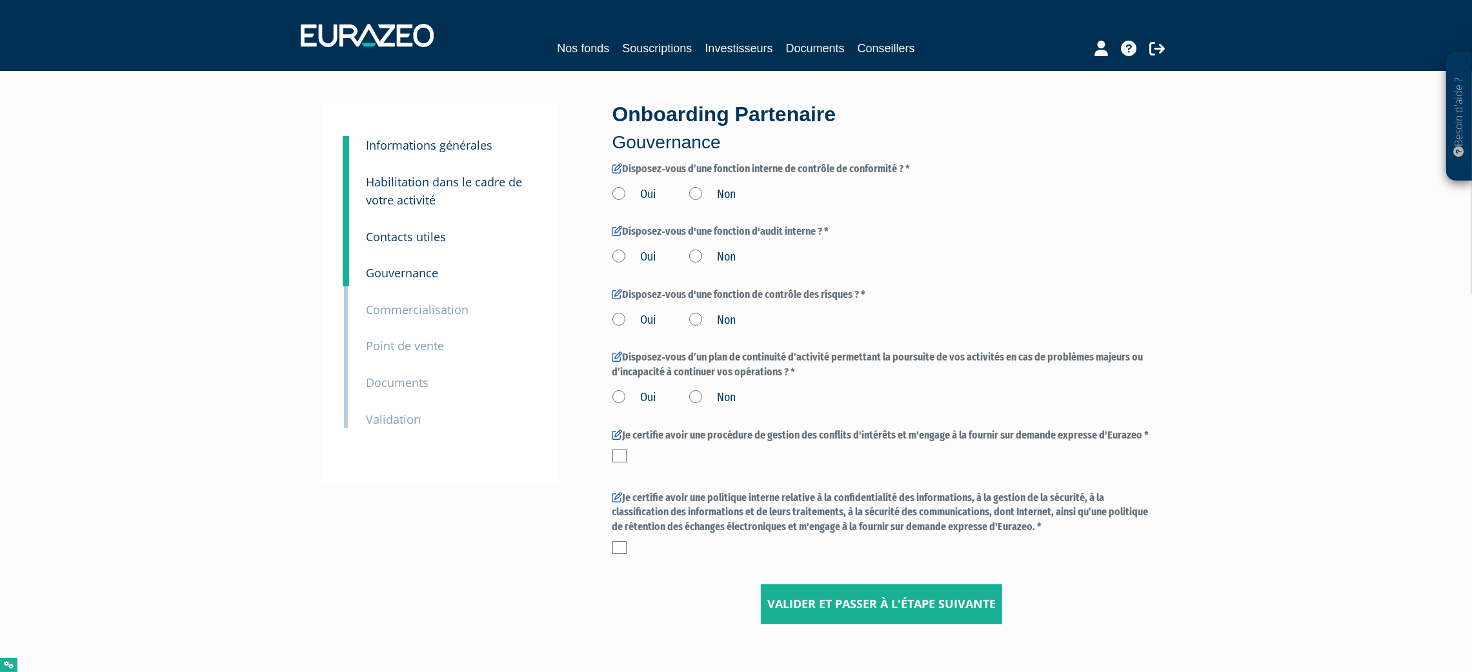
click at [421, 152] on small "Informations générales" at bounding box center [429, 144] width 126 height 15
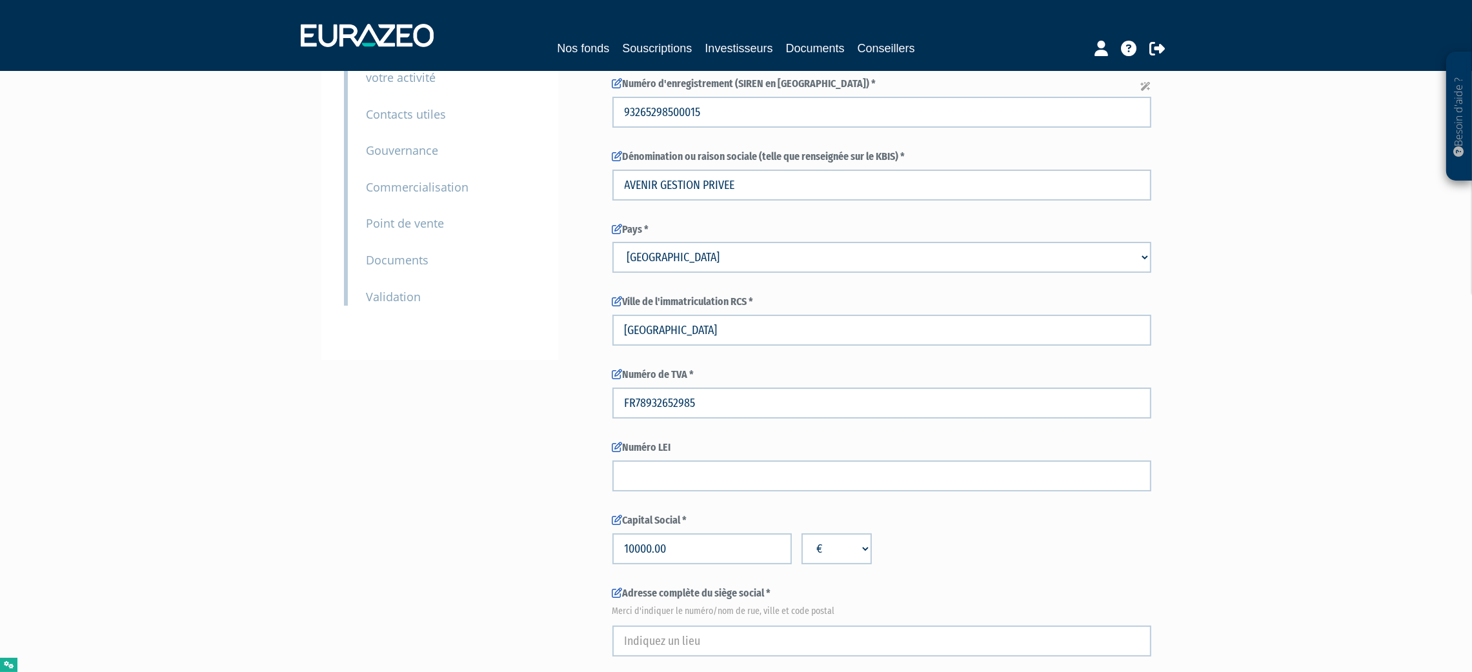
scroll to position [290, 0]
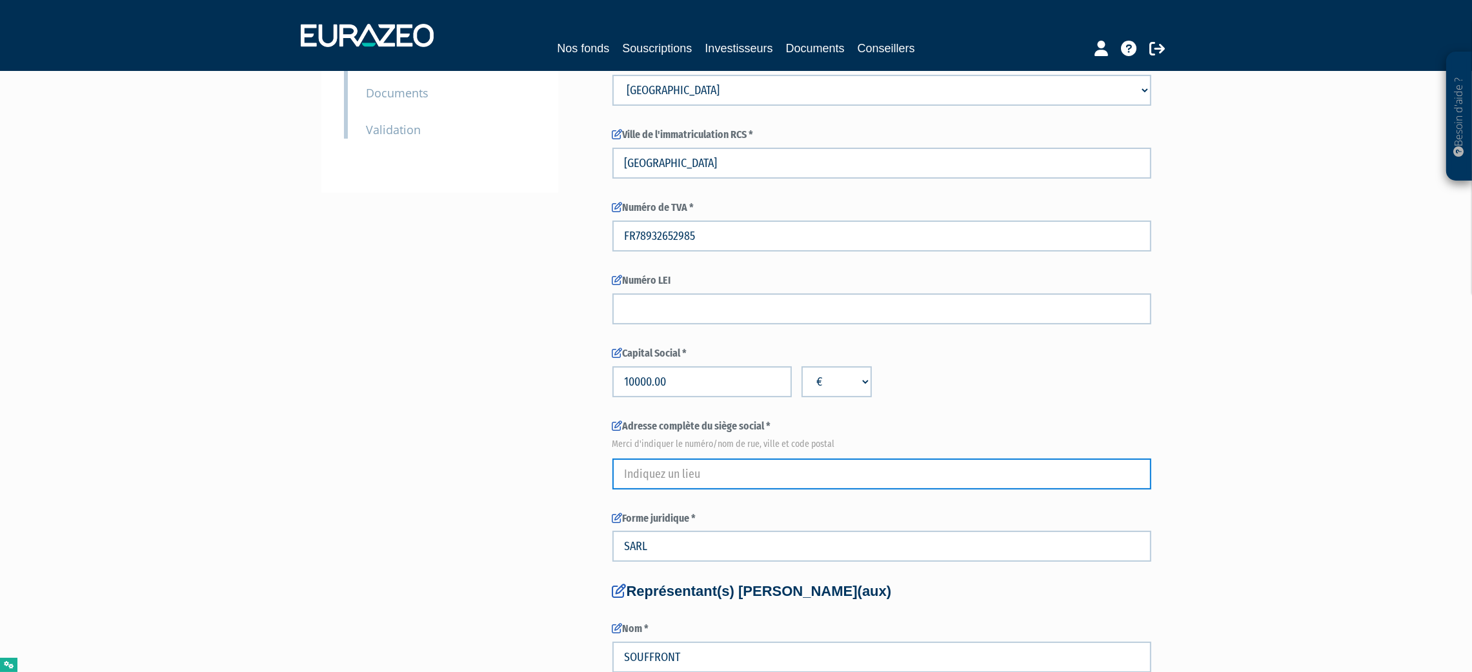
click at [679, 462] on input "text" at bounding box center [881, 474] width 539 height 31
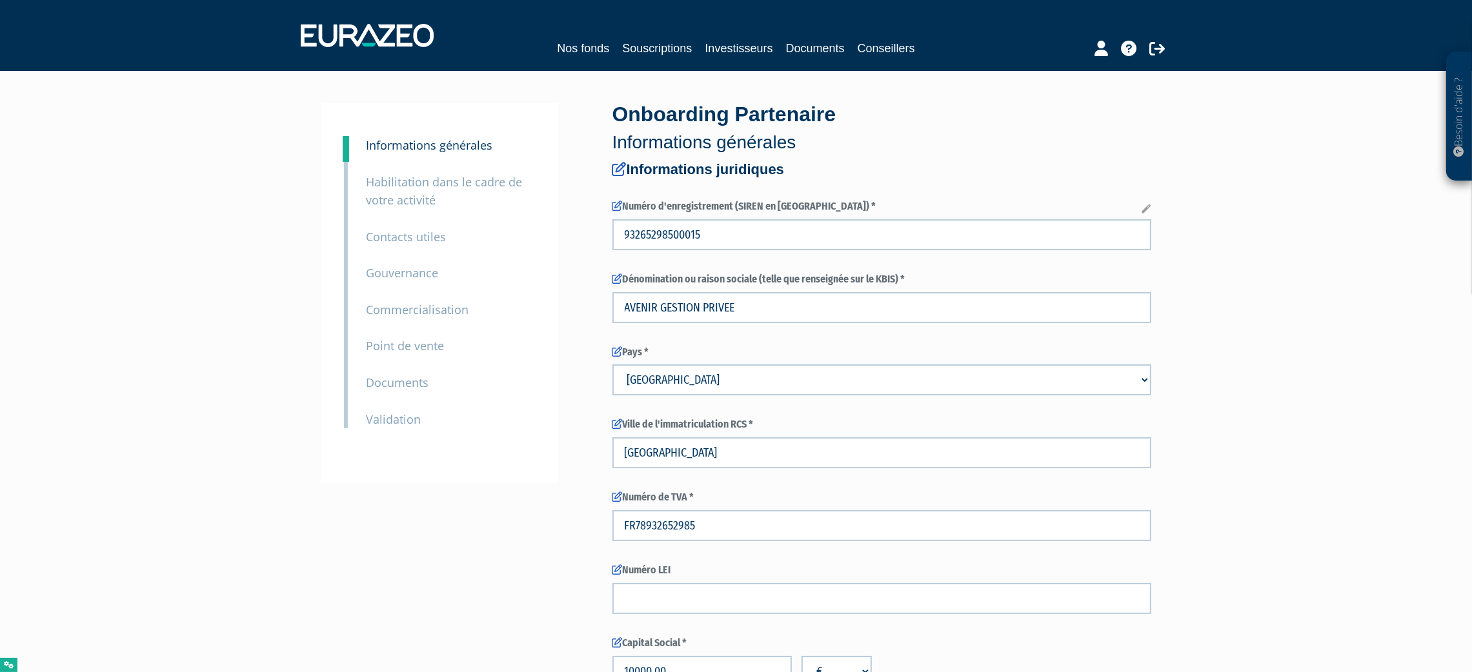
click at [386, 308] on small "Commercialisation" at bounding box center [417, 309] width 103 height 15
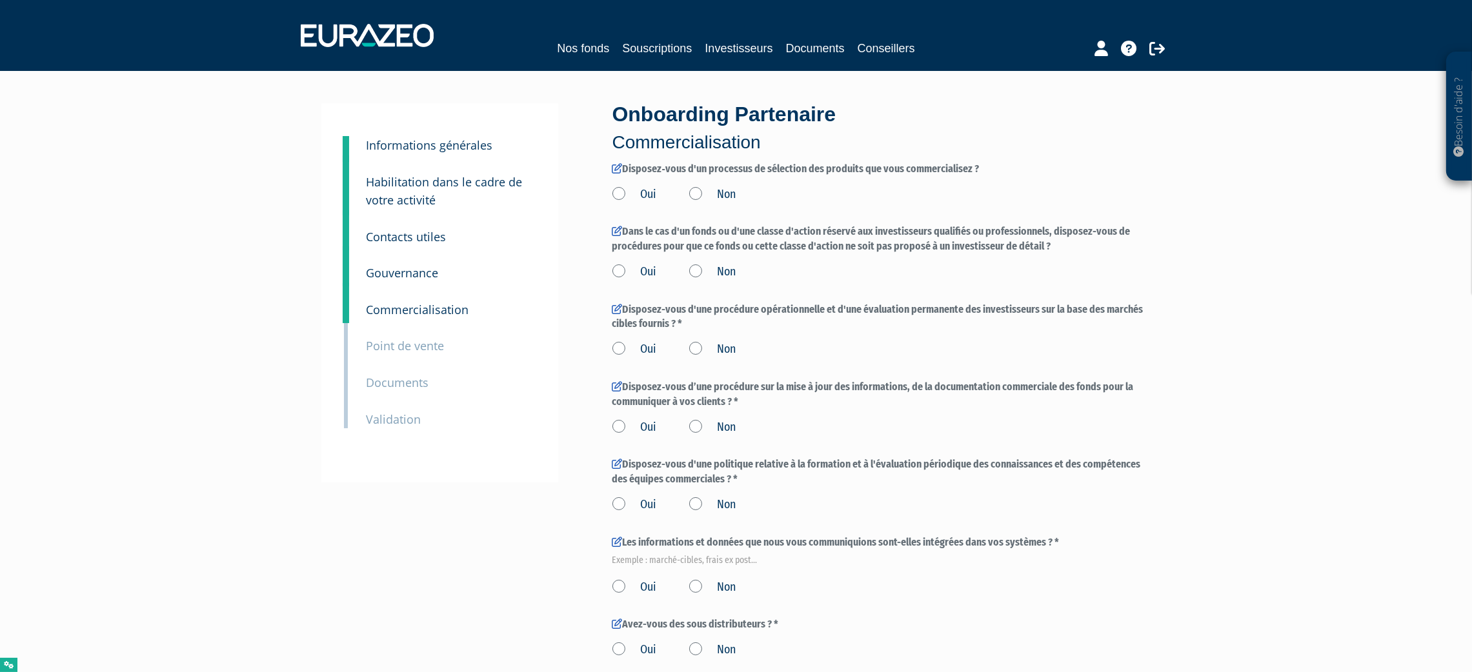
click at [417, 270] on small "Gouvernance" at bounding box center [402, 272] width 72 height 15
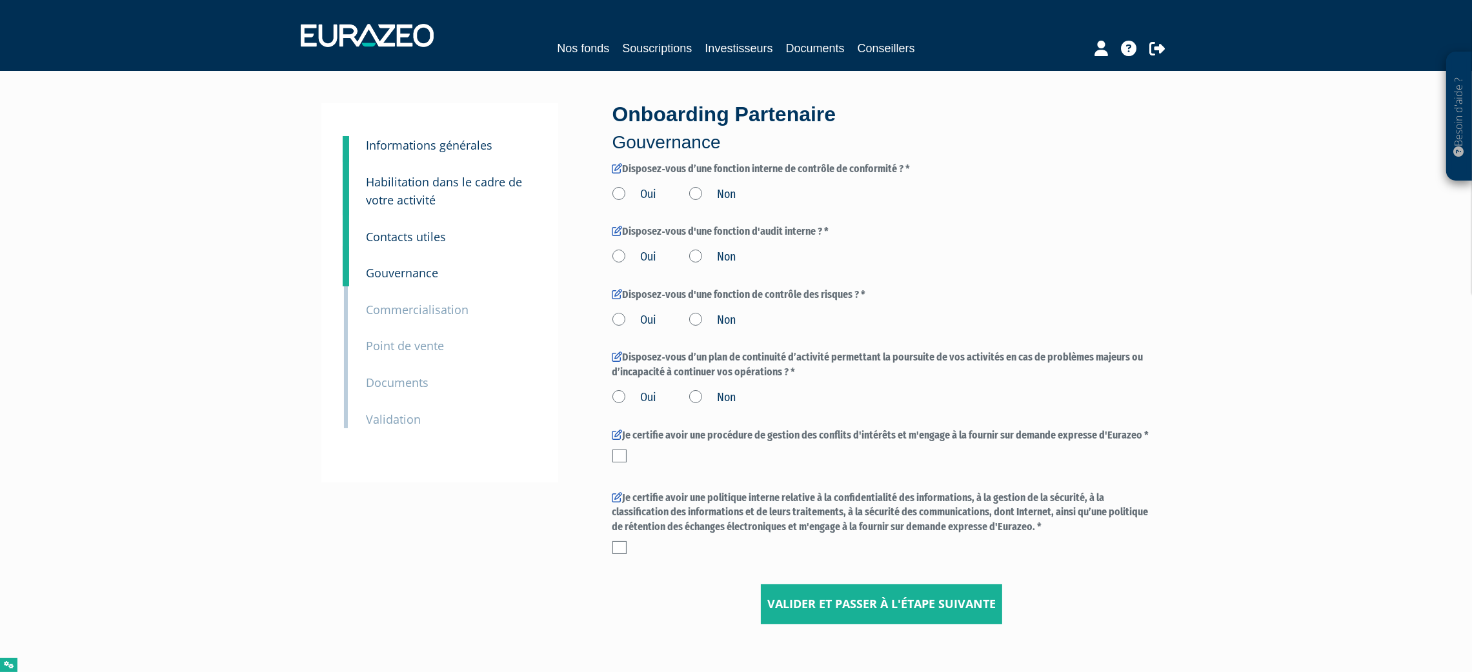
click at [424, 146] on small "Informations générales" at bounding box center [429, 144] width 126 height 15
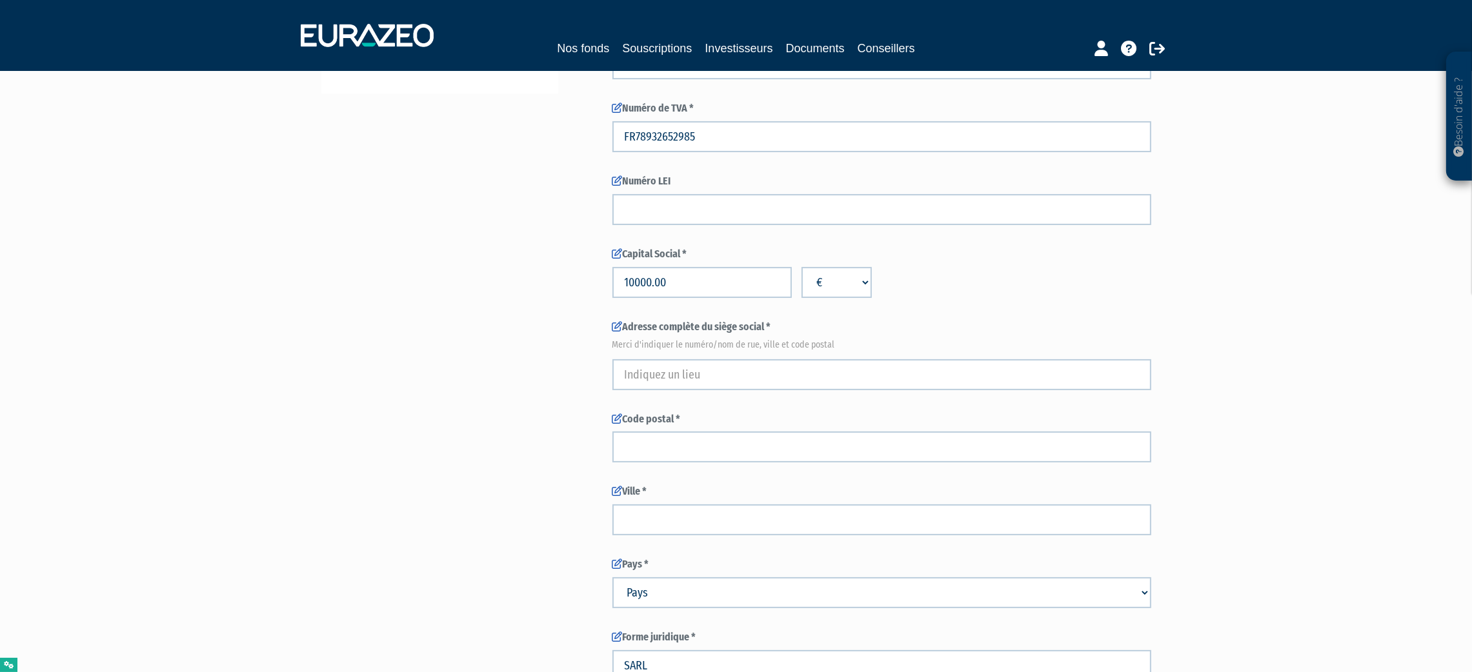
scroll to position [387, 0]
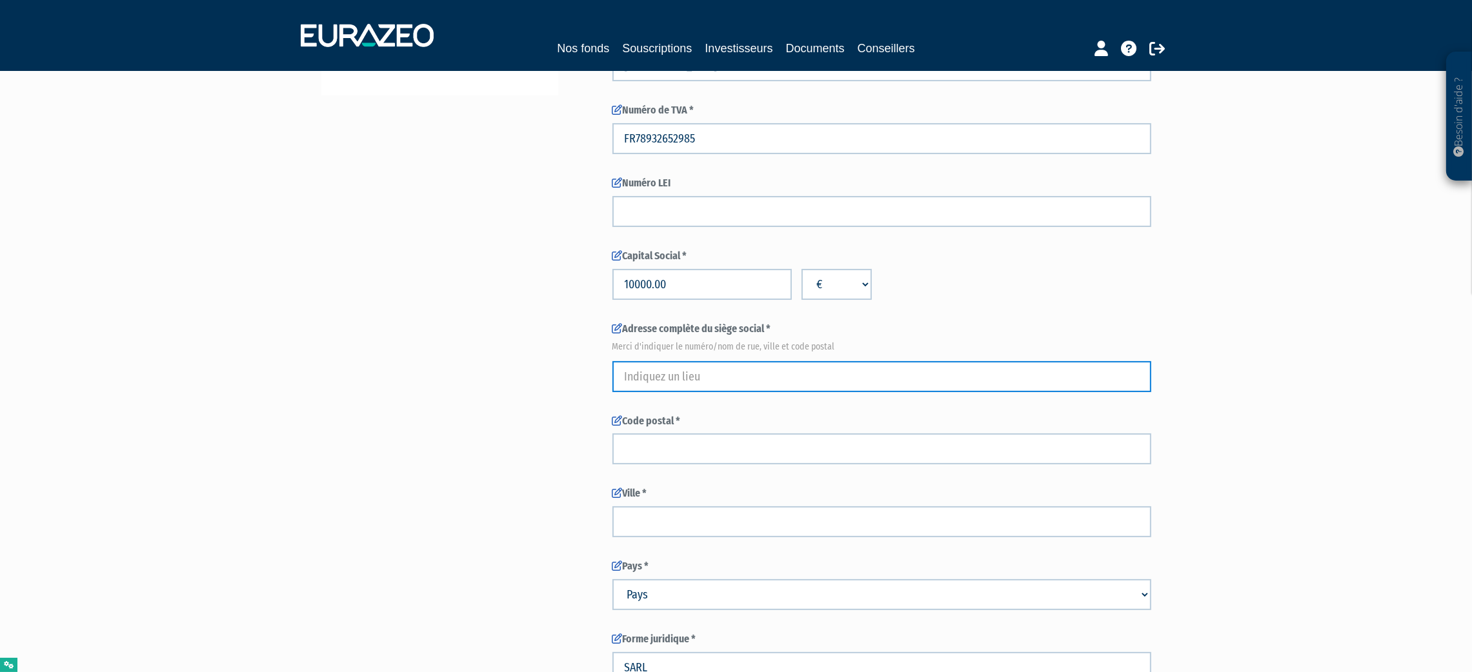
click at [648, 382] on input "text" at bounding box center [881, 376] width 539 height 31
paste input "[STREET_ADDRESS]"
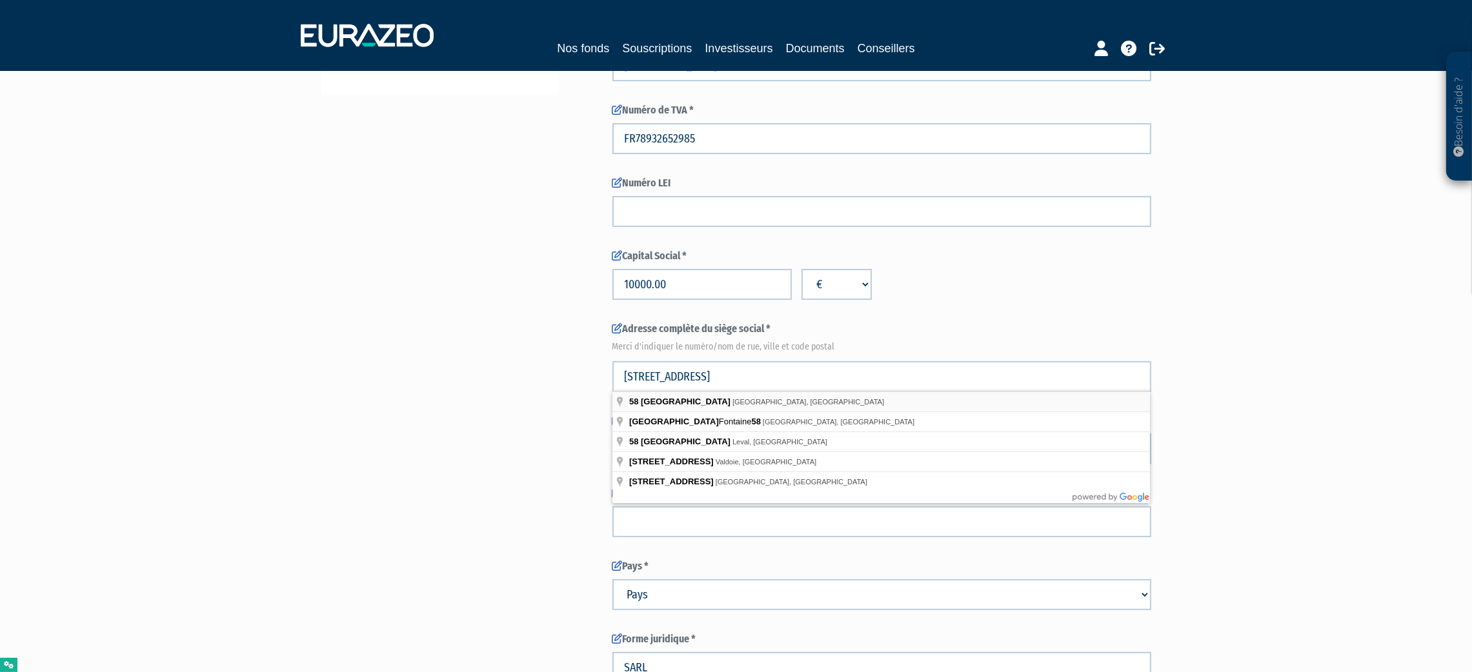
type input "[STREET_ADDRESS]"
type input "[GEOGRAPHIC_DATA]"
select select "75"
type input "75008"
type input "[STREET_ADDRESS]"
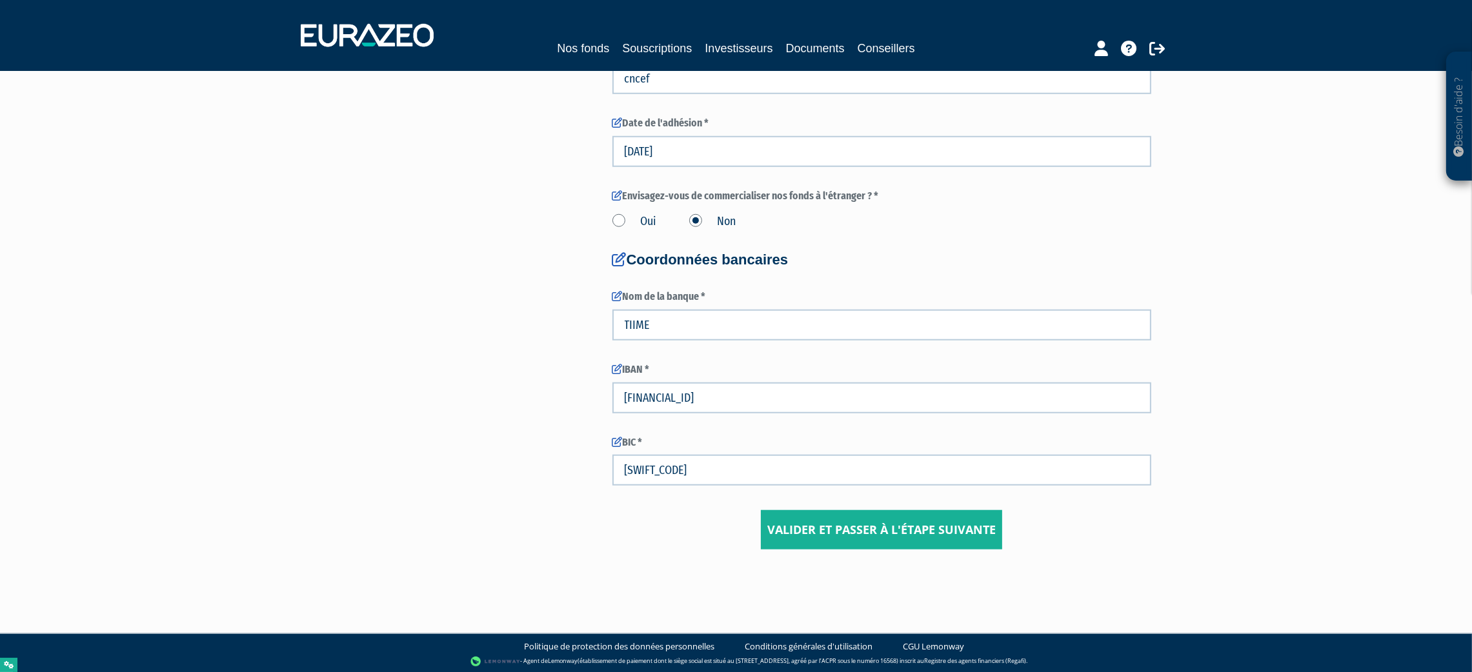
scroll to position [1735, 0]
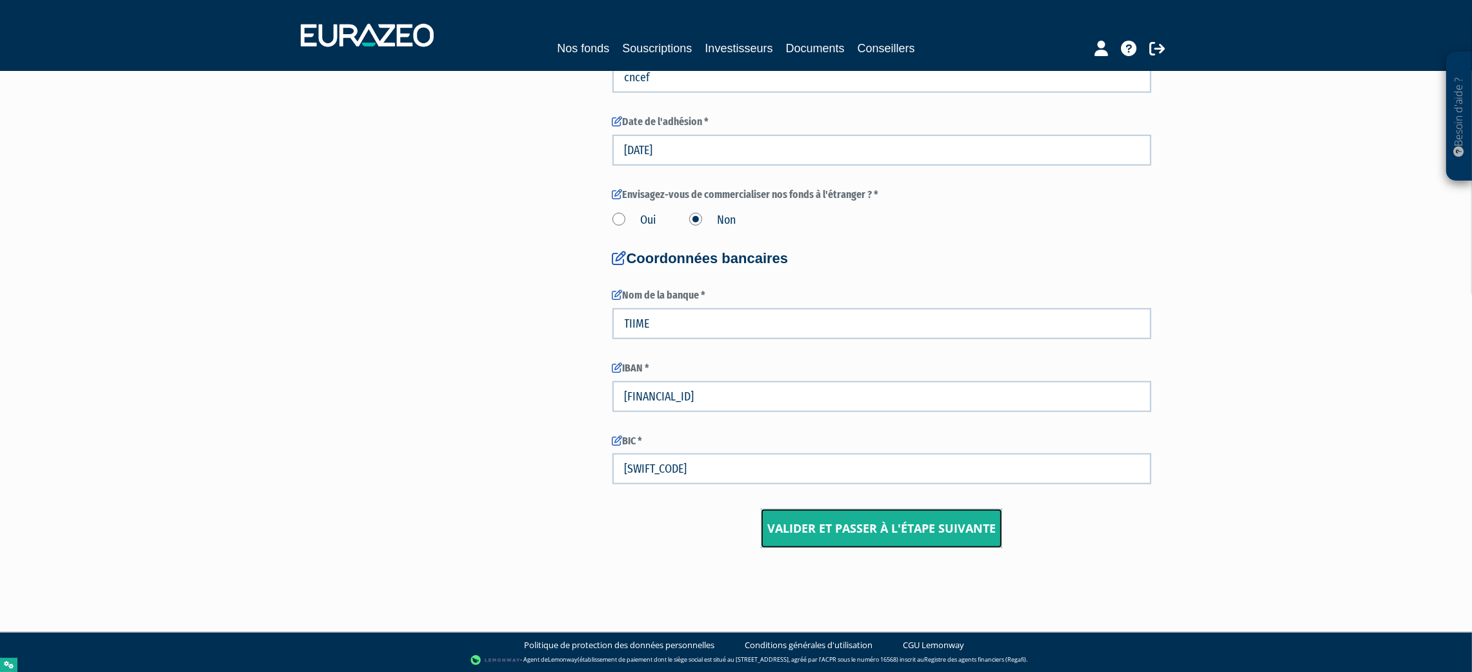
click at [852, 522] on input "Valider et passer à l'étape suivante" at bounding box center [881, 529] width 241 height 40
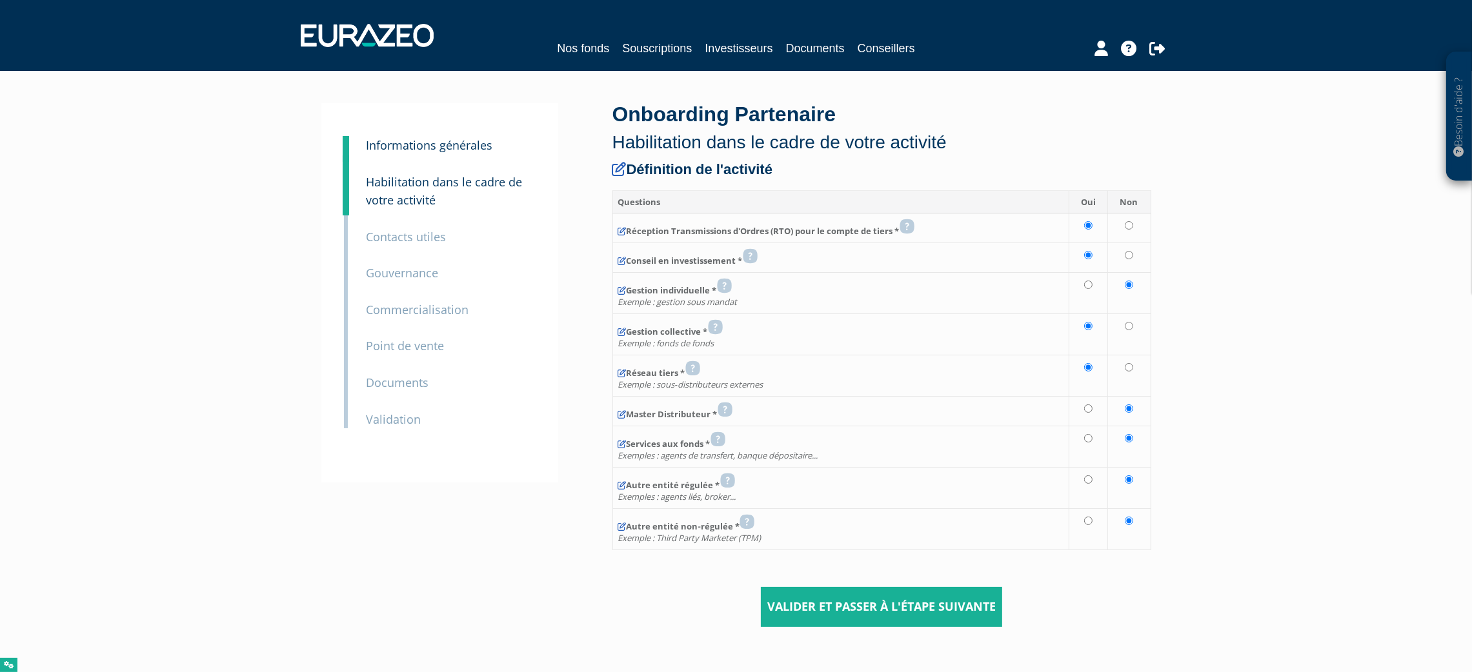
click at [394, 274] on small "Gouvernance" at bounding box center [402, 272] width 72 height 15
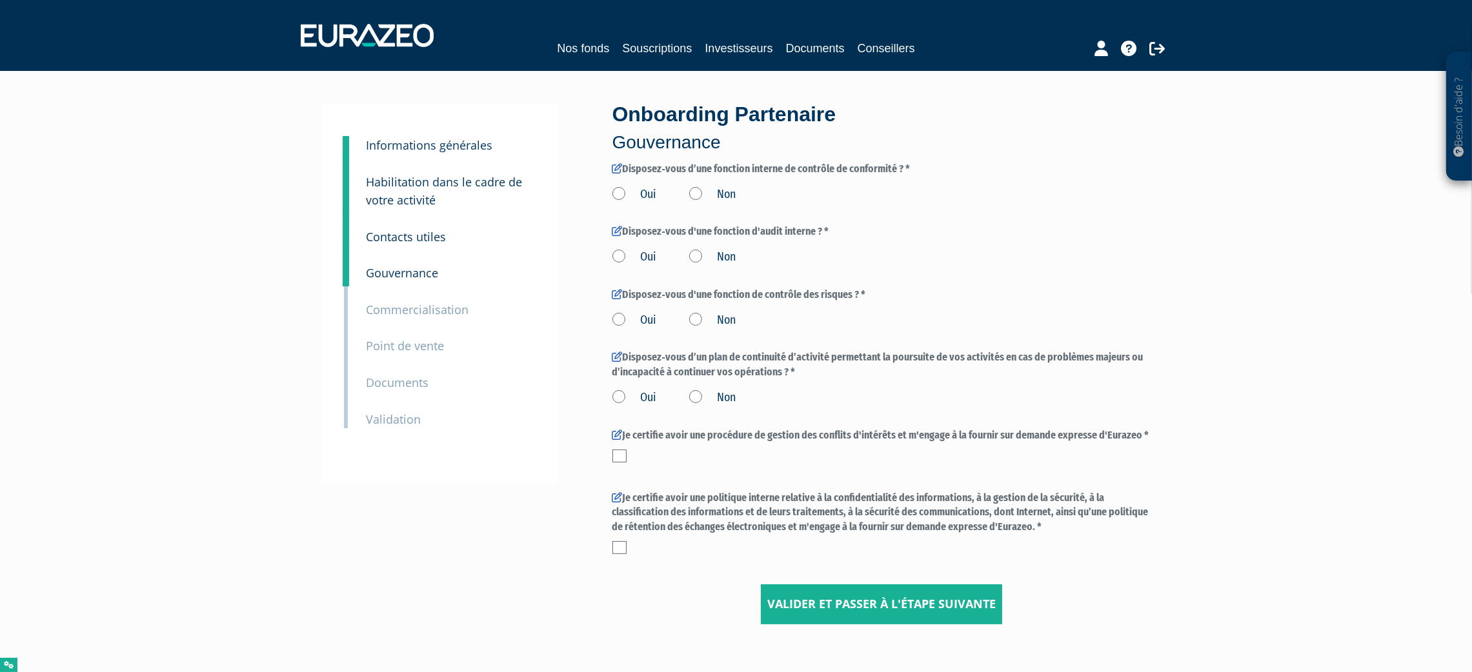
drag, startPoint x: 617, startPoint y: 197, endPoint x: 618, endPoint y: 205, distance: 7.1
click at [617, 197] on label "Oui" at bounding box center [634, 194] width 45 height 17
click at [0, 0] on input "Oui" at bounding box center [0, 0] width 0 height 0
drag, startPoint x: 622, startPoint y: 261, endPoint x: 626, endPoint y: 286, distance: 25.5
click at [623, 262] on label "Oui" at bounding box center [634, 257] width 45 height 17
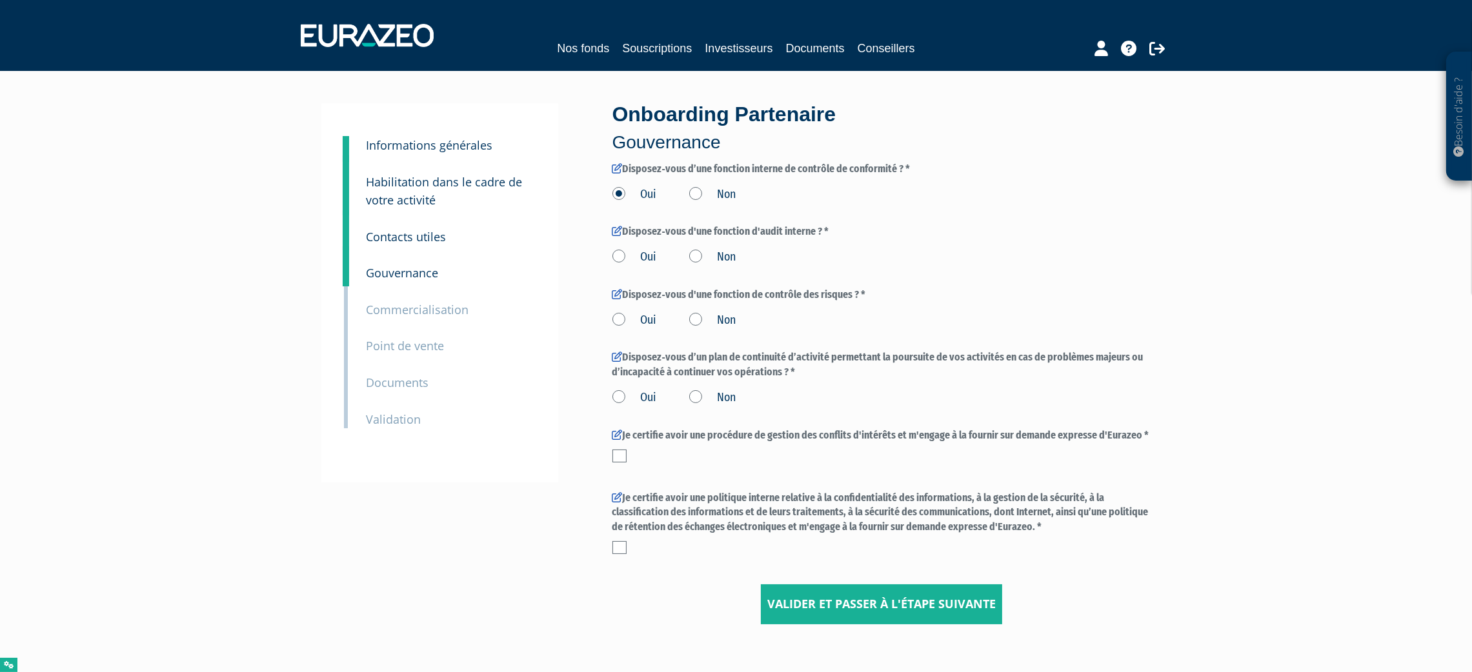
click at [0, 0] on input "Oui" at bounding box center [0, 0] width 0 height 0
click at [622, 321] on label "Oui" at bounding box center [634, 320] width 45 height 17
click at [0, 0] on input "Oui" at bounding box center [0, 0] width 0 height 0
click at [628, 395] on label "Oui" at bounding box center [634, 398] width 45 height 17
click at [0, 0] on input "Oui" at bounding box center [0, 0] width 0 height 0
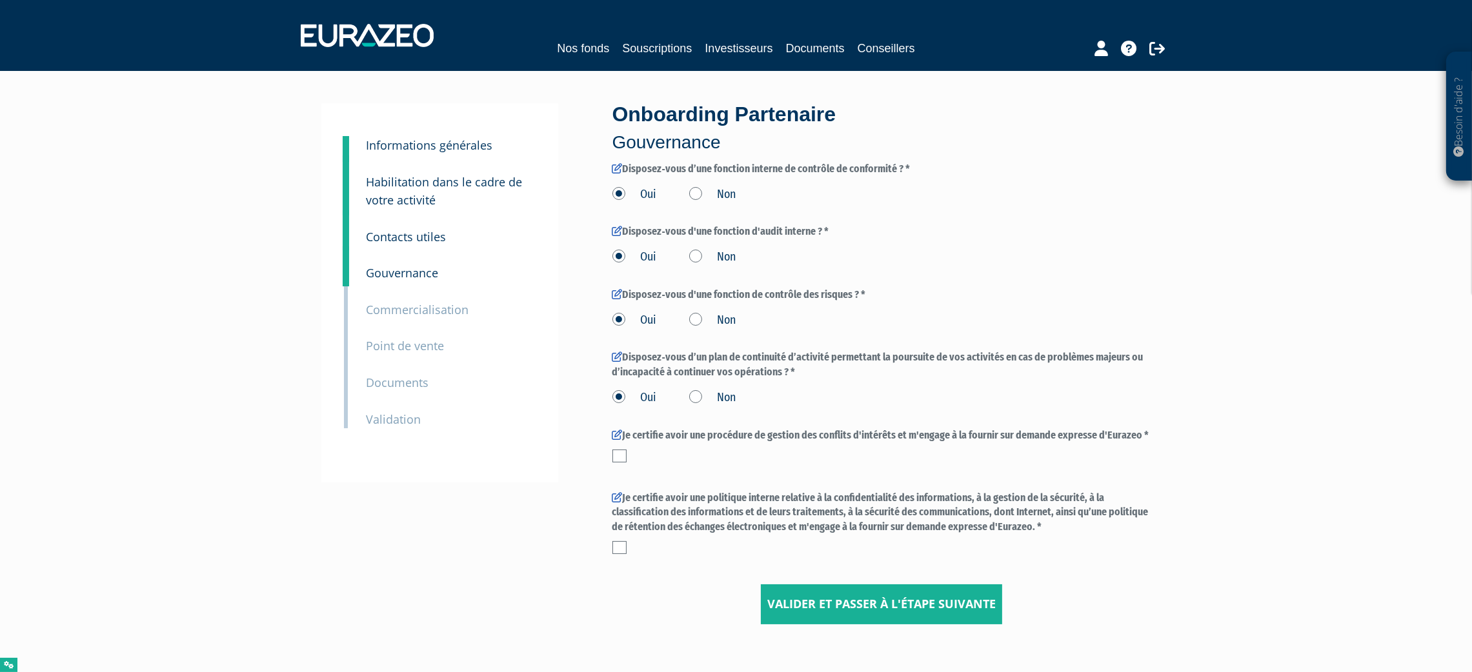
click at [618, 463] on div "Je certifie avoir une procédure de gestion des conflits d'intérêts et m'engage …" at bounding box center [881, 448] width 539 height 41
click at [617, 460] on label at bounding box center [619, 456] width 14 height 13
click at [0, 0] on input "checkbox" at bounding box center [0, 0] width 0 height 0
drag, startPoint x: 609, startPoint y: 541, endPoint x: 621, endPoint y: 552, distance: 16.4
click at [610, 544] on div "Onboarding Partenaire Gouvernance Disposez‐vous d’une fonction interne de contr…" at bounding box center [882, 363] width 558 height 521
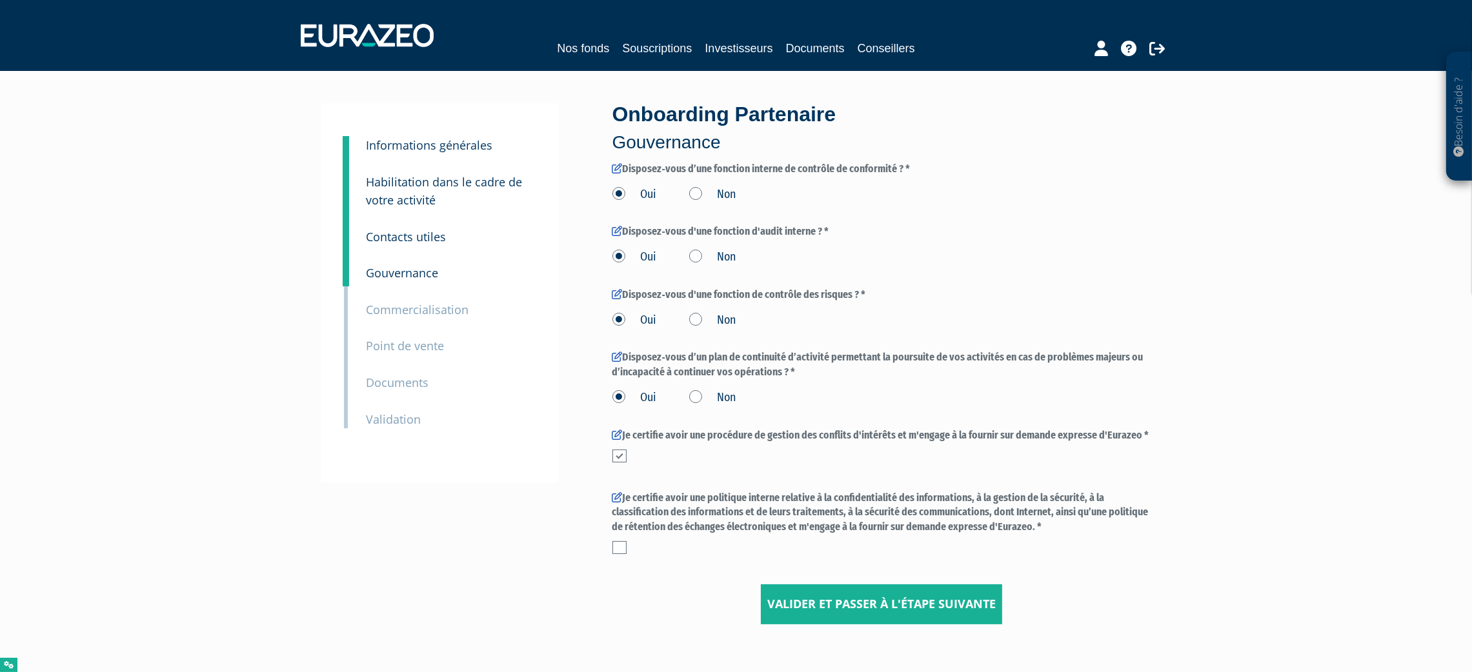
click at [621, 553] on label at bounding box center [619, 547] width 14 height 13
click at [0, 0] on input "checkbox" at bounding box center [0, 0] width 0 height 0
click at [793, 603] on input "Valider et passer à l'étape suivante" at bounding box center [881, 605] width 241 height 40
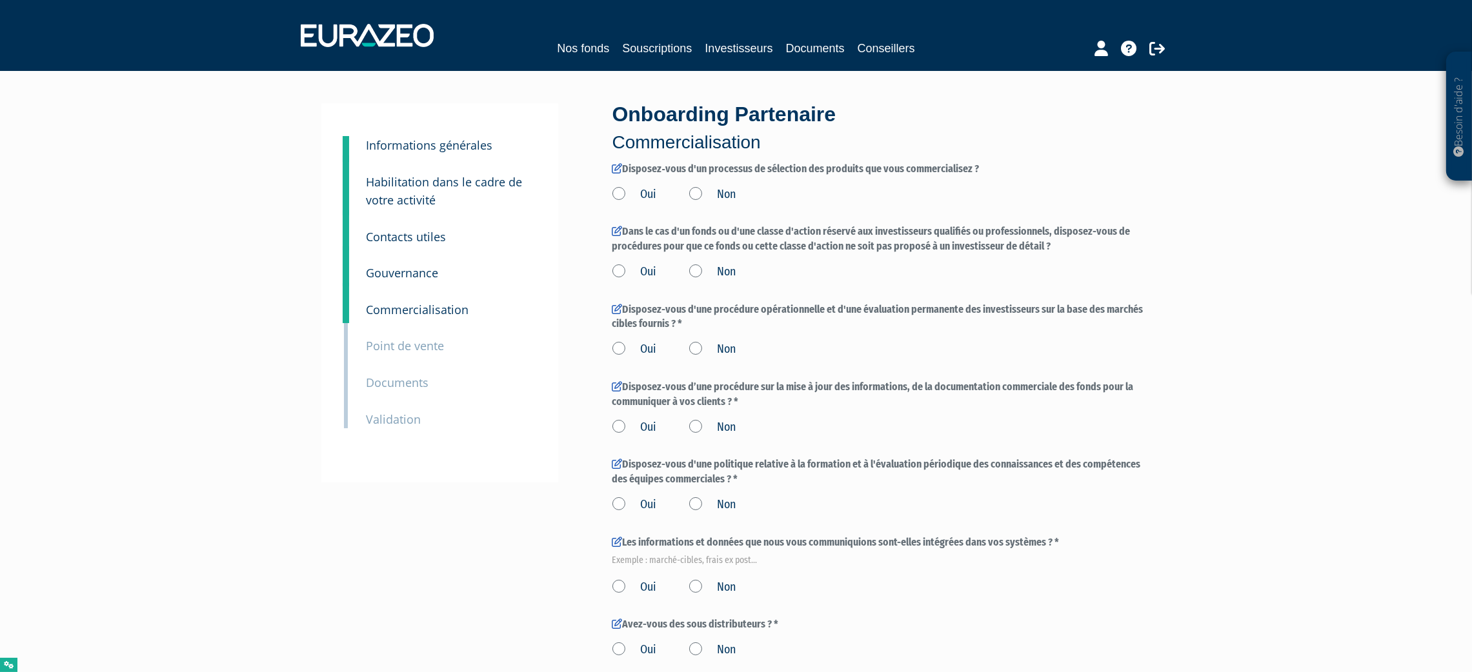
click at [636, 188] on label "Oui" at bounding box center [634, 194] width 45 height 17
click at [0, 0] on input "Oui" at bounding box center [0, 0] width 0 height 0
drag, startPoint x: 629, startPoint y: 263, endPoint x: 629, endPoint y: 325, distance: 61.9
click at [629, 266] on label "Oui" at bounding box center [634, 272] width 45 height 17
click at [0, 0] on input "Oui" at bounding box center [0, 0] width 0 height 0
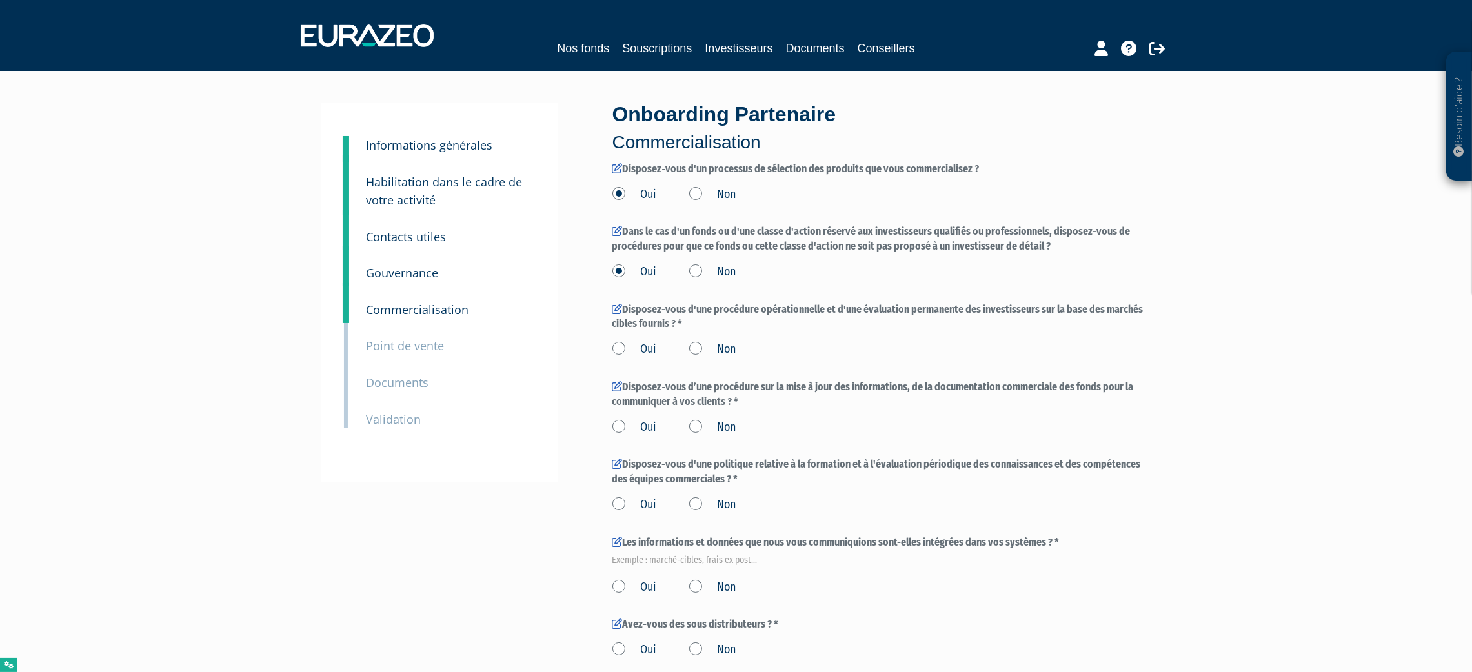
drag, startPoint x: 626, startPoint y: 347, endPoint x: 661, endPoint y: 418, distance: 78.8
click at [626, 348] on label "Oui" at bounding box center [634, 349] width 45 height 17
click at [0, 0] on input "Oui" at bounding box center [0, 0] width 0 height 0
click at [703, 432] on label "Non" at bounding box center [712, 427] width 47 height 17
click at [0, 0] on input "Non" at bounding box center [0, 0] width 0 height 0
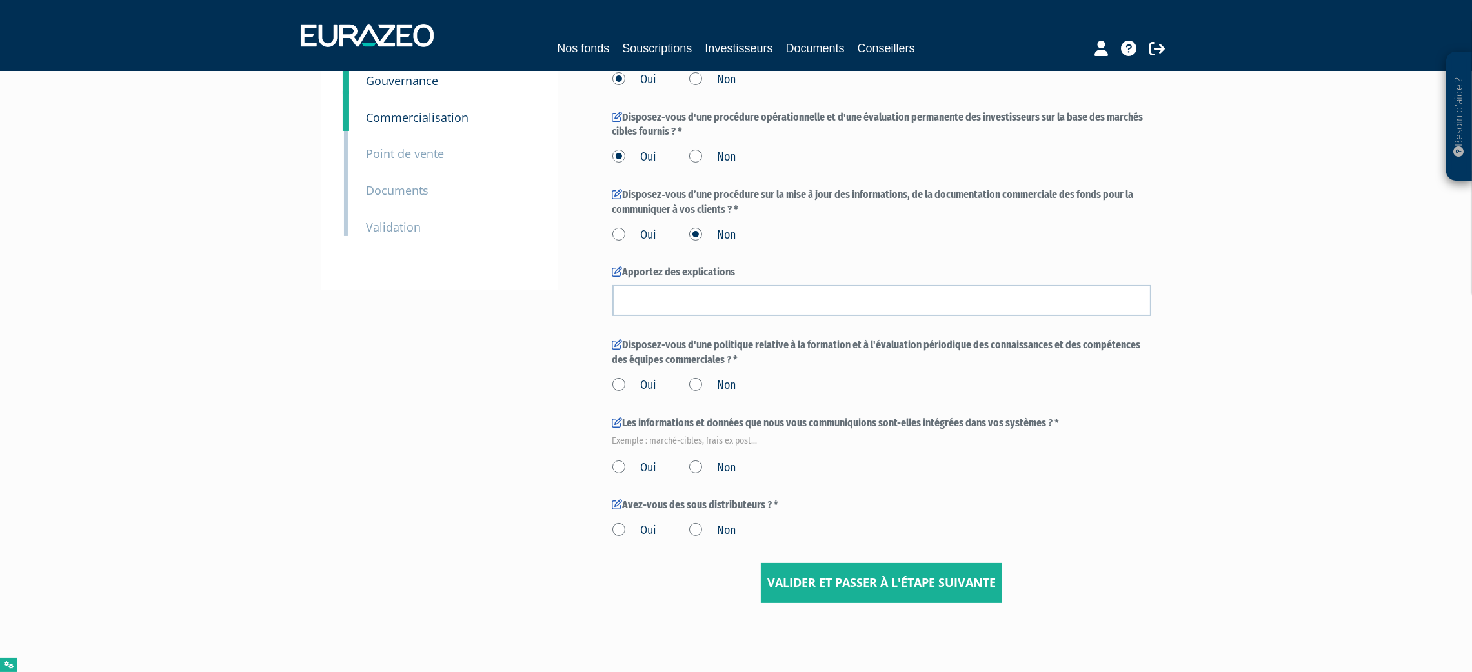
scroll to position [194, 0]
click at [624, 381] on label "Oui" at bounding box center [634, 384] width 45 height 17
click at [0, 0] on input "Oui" at bounding box center [0, 0] width 0 height 0
click at [630, 466] on label "Oui" at bounding box center [634, 467] width 45 height 17
click at [0, 0] on input "Oui" at bounding box center [0, 0] width 0 height 0
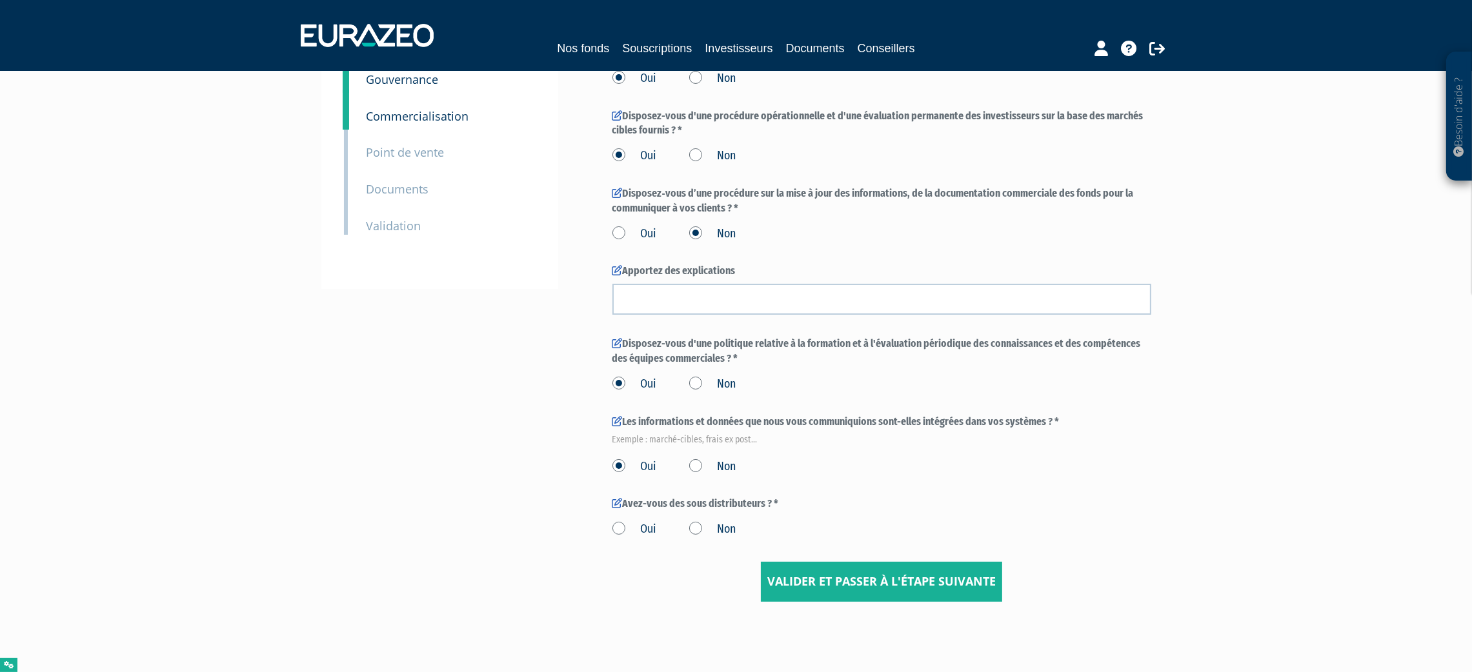
click at [734, 536] on label "Non" at bounding box center [712, 529] width 47 height 17
click at [0, 0] on input "Non" at bounding box center [0, 0] width 0 height 0
click at [802, 571] on input "Valider et passer à l'étape suivante" at bounding box center [881, 582] width 241 height 40
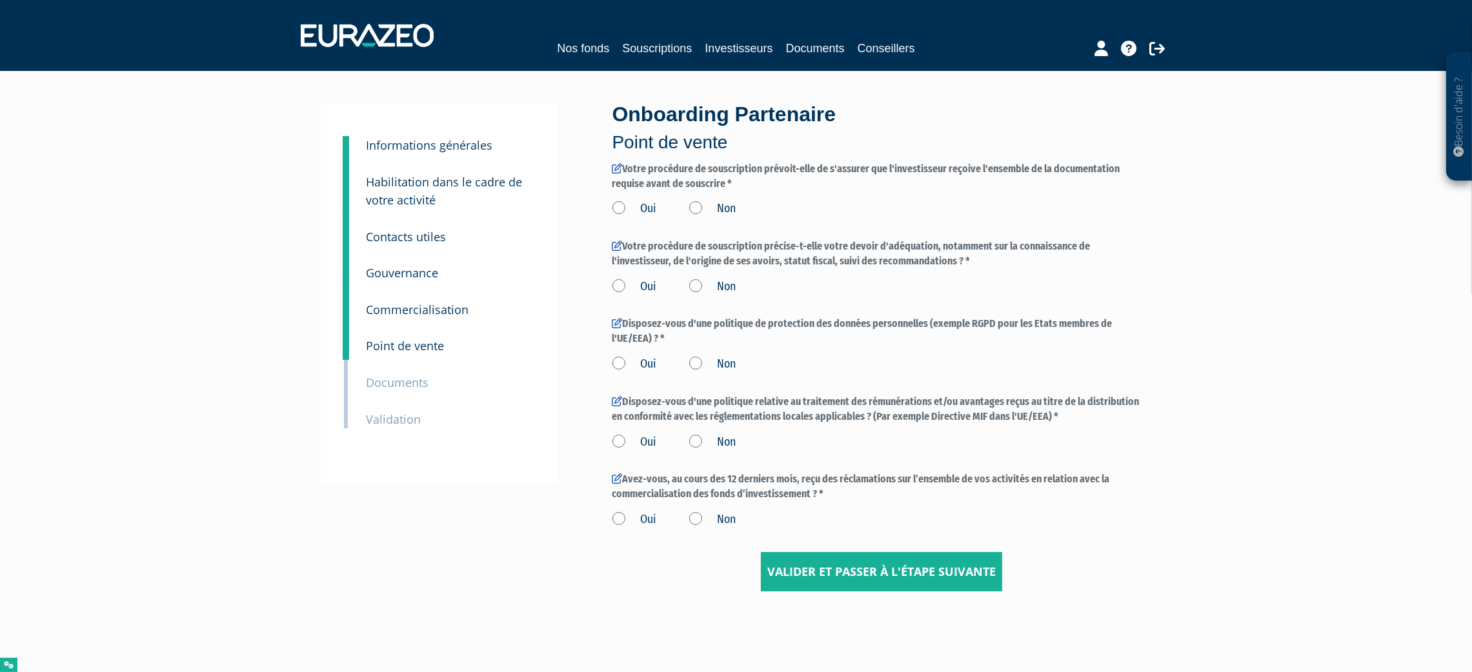
click at [626, 207] on label "Oui" at bounding box center [634, 209] width 45 height 17
click at [0, 0] on input "Oui" at bounding box center [0, 0] width 0 height 0
click at [622, 299] on form "Votre procédure de souscription prévoit-elle de s'assurer que l'investisseur re…" at bounding box center [881, 377] width 539 height 430
click at [626, 279] on label "Oui" at bounding box center [634, 287] width 45 height 17
click at [0, 0] on input "Oui" at bounding box center [0, 0] width 0 height 0
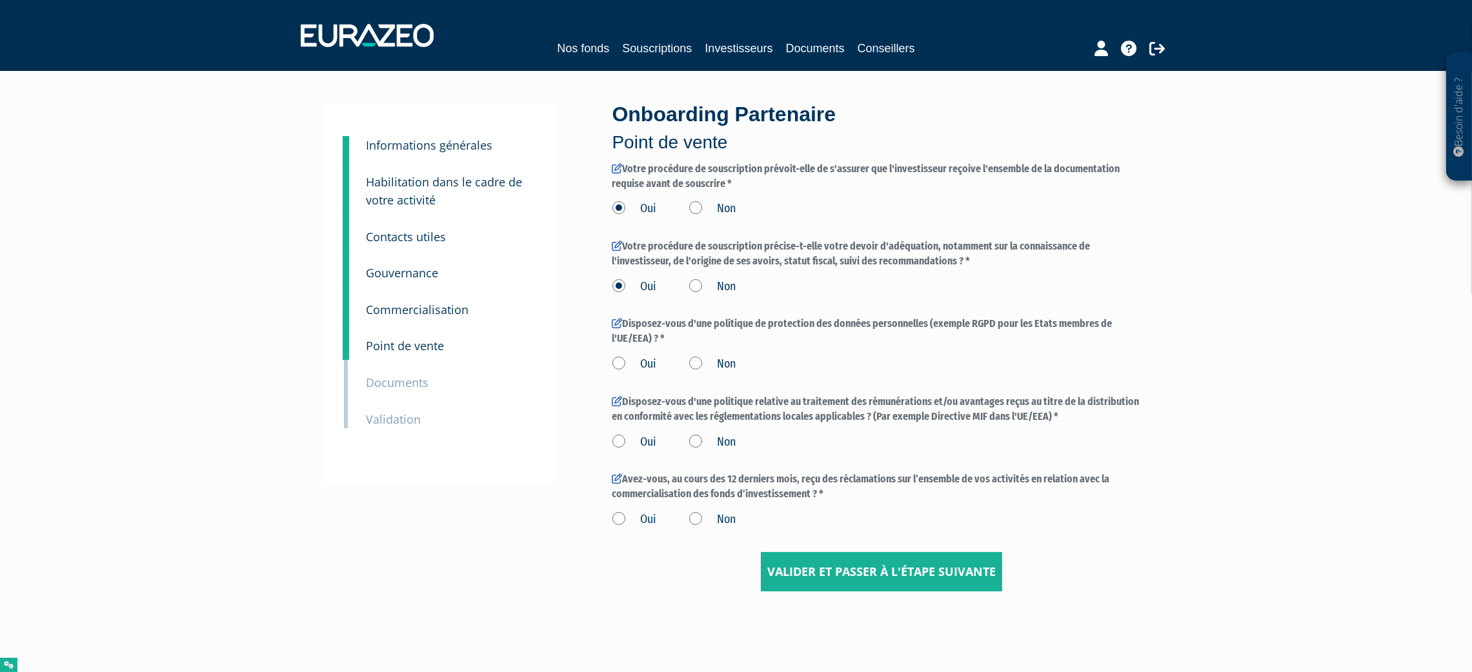
click at [617, 361] on label "Oui" at bounding box center [634, 364] width 45 height 17
click at [0, 0] on input "Oui" at bounding box center [0, 0] width 0 height 0
drag, startPoint x: 618, startPoint y: 437, endPoint x: 628, endPoint y: 444, distance: 12.0
click at [619, 439] on label "Oui" at bounding box center [634, 442] width 45 height 17
click at [0, 0] on input "Oui" at bounding box center [0, 0] width 0 height 0
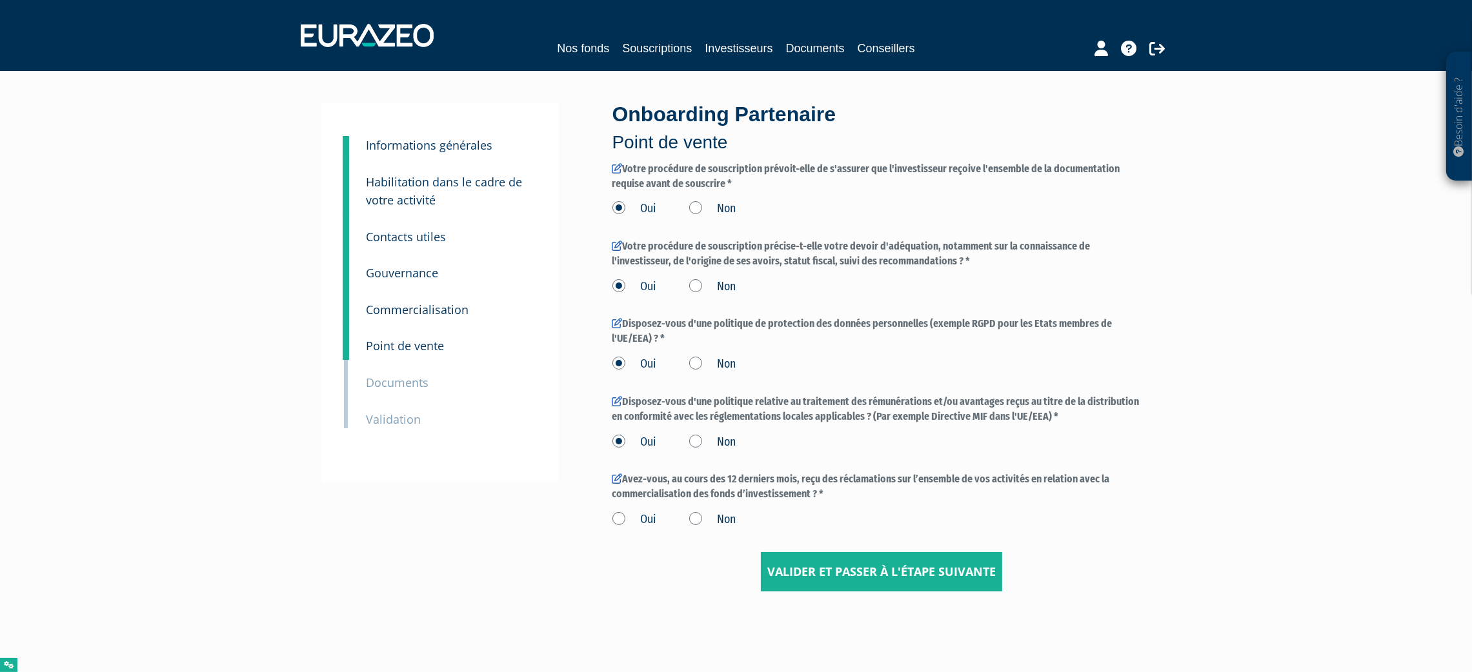
click at [700, 521] on label "Non" at bounding box center [712, 520] width 47 height 17
click at [0, 0] on input "Non" at bounding box center [0, 0] width 0 height 0
click at [816, 575] on input "Valider et passer à l'étape suivante" at bounding box center [881, 572] width 241 height 40
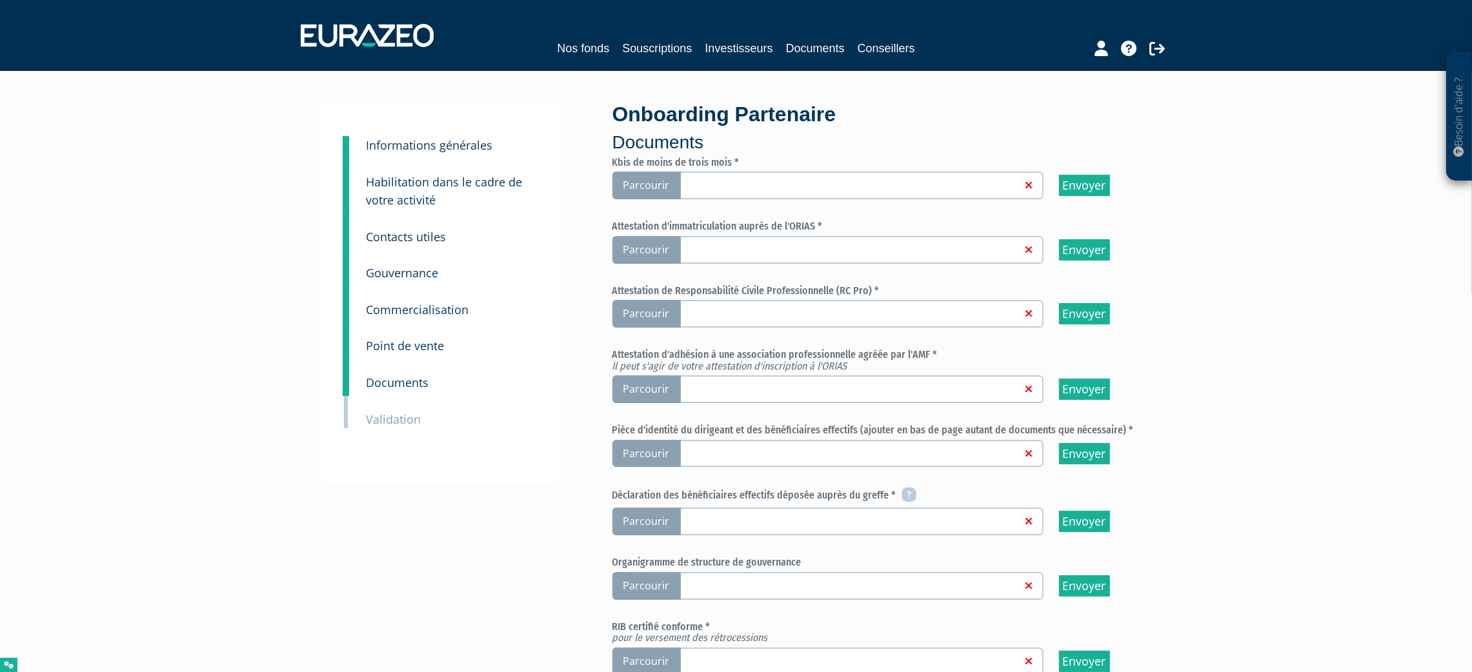
click at [717, 175] on label "Parcourir" at bounding box center [827, 186] width 431 height 28
click at [0, 0] on input "Parcourir" at bounding box center [0, 0] width 0 height 0
click at [785, 254] on label "Parcourir" at bounding box center [827, 250] width 431 height 28
click at [0, 0] on input "Parcourir" at bounding box center [0, 0] width 0 height 0
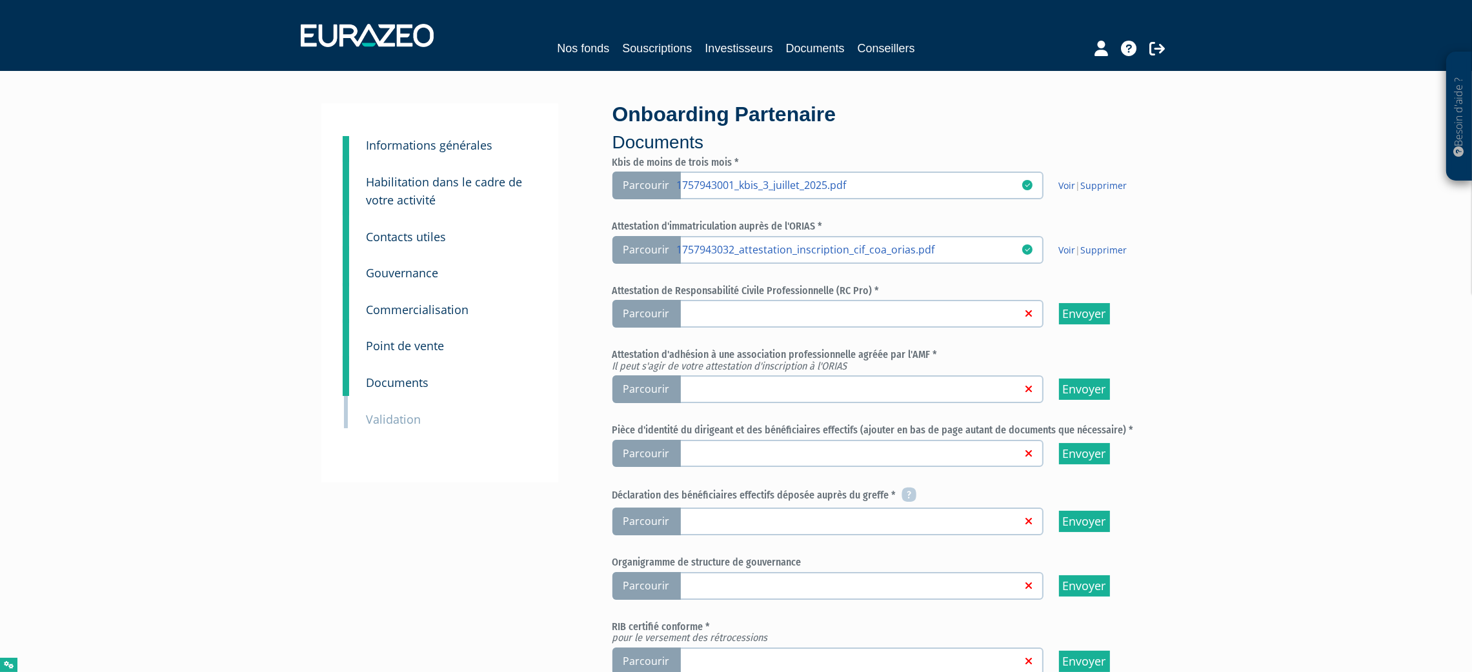
click at [729, 301] on label "Parcourir" at bounding box center [827, 314] width 431 height 28
click at [0, 0] on input "Parcourir" at bounding box center [0, 0] width 0 height 0
click at [783, 392] on label "Parcourir" at bounding box center [827, 390] width 431 height 28
click at [0, 0] on input "Parcourir" at bounding box center [0, 0] width 0 height 0
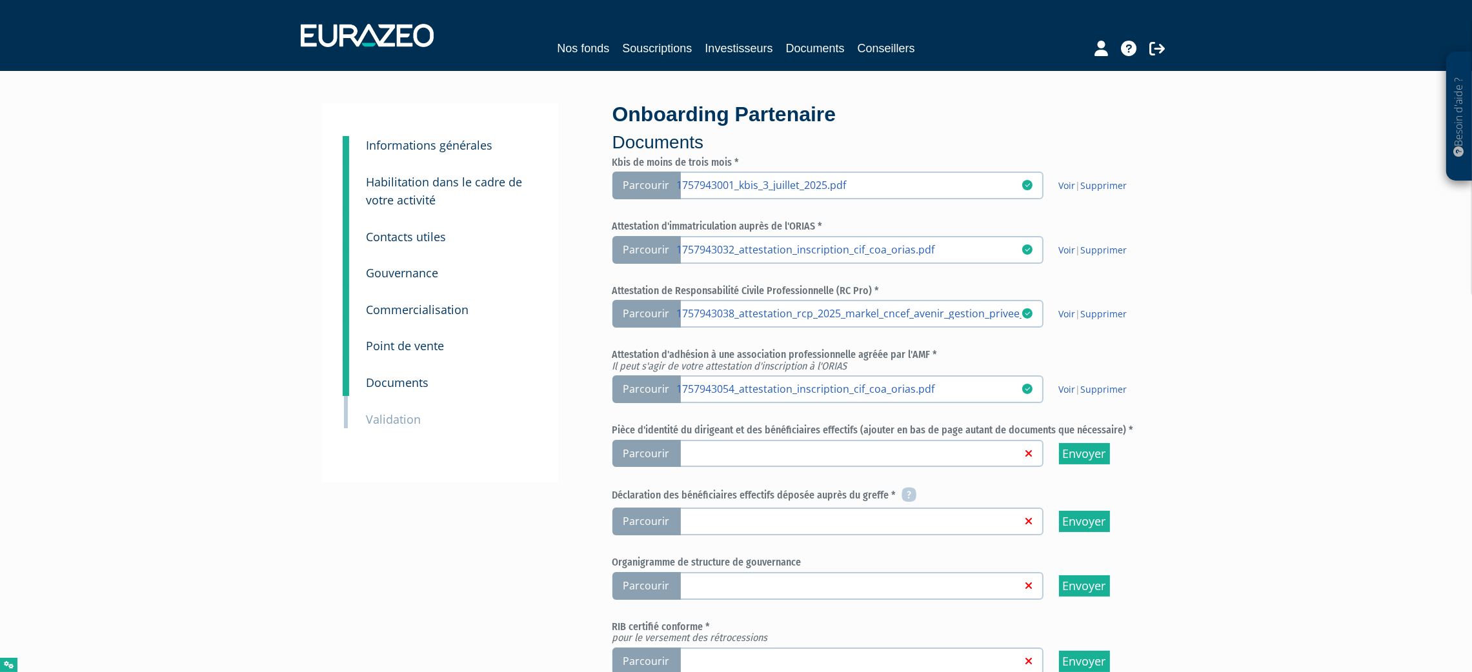
click at [734, 446] on link at bounding box center [849, 452] width 345 height 13
click at [0, 0] on input "Parcourir" at bounding box center [0, 0] width 0 height 0
click at [788, 514] on link at bounding box center [849, 520] width 345 height 13
click at [0, 0] on input "Parcourir" at bounding box center [0, 0] width 0 height 0
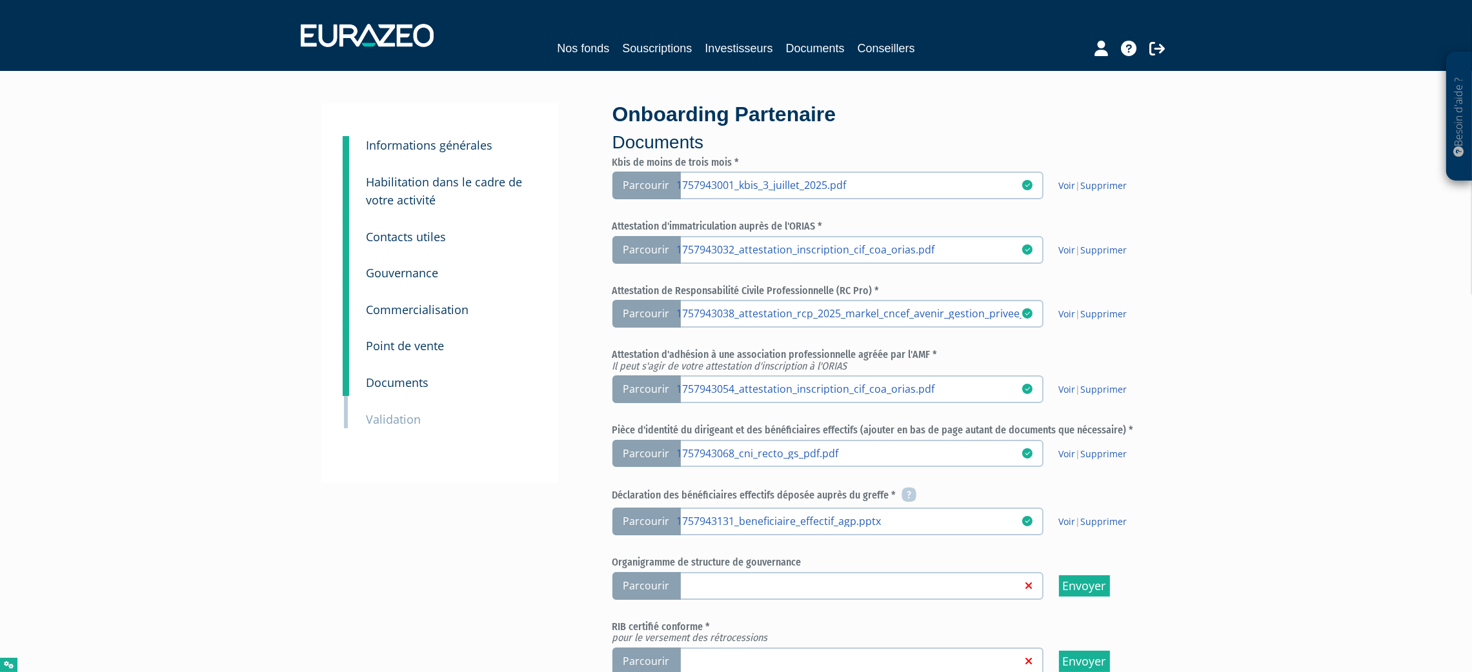
click at [705, 580] on link at bounding box center [849, 585] width 345 height 13
click at [0, 0] on input "Parcourir" at bounding box center [0, 0] width 0 height 0
click at [721, 648] on label "Parcourir" at bounding box center [827, 662] width 431 height 28
click at [0, 0] on input "Parcourir" at bounding box center [0, 0] width 0 height 0
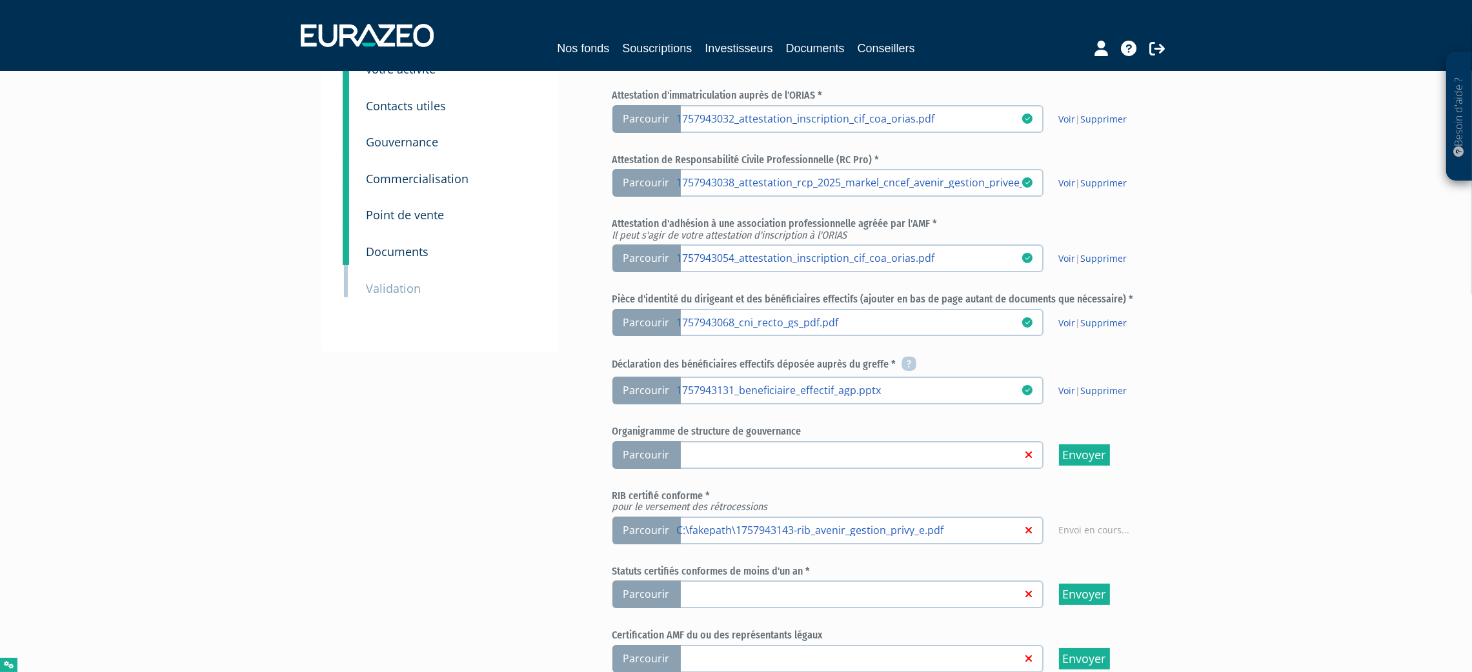
scroll to position [290, 0]
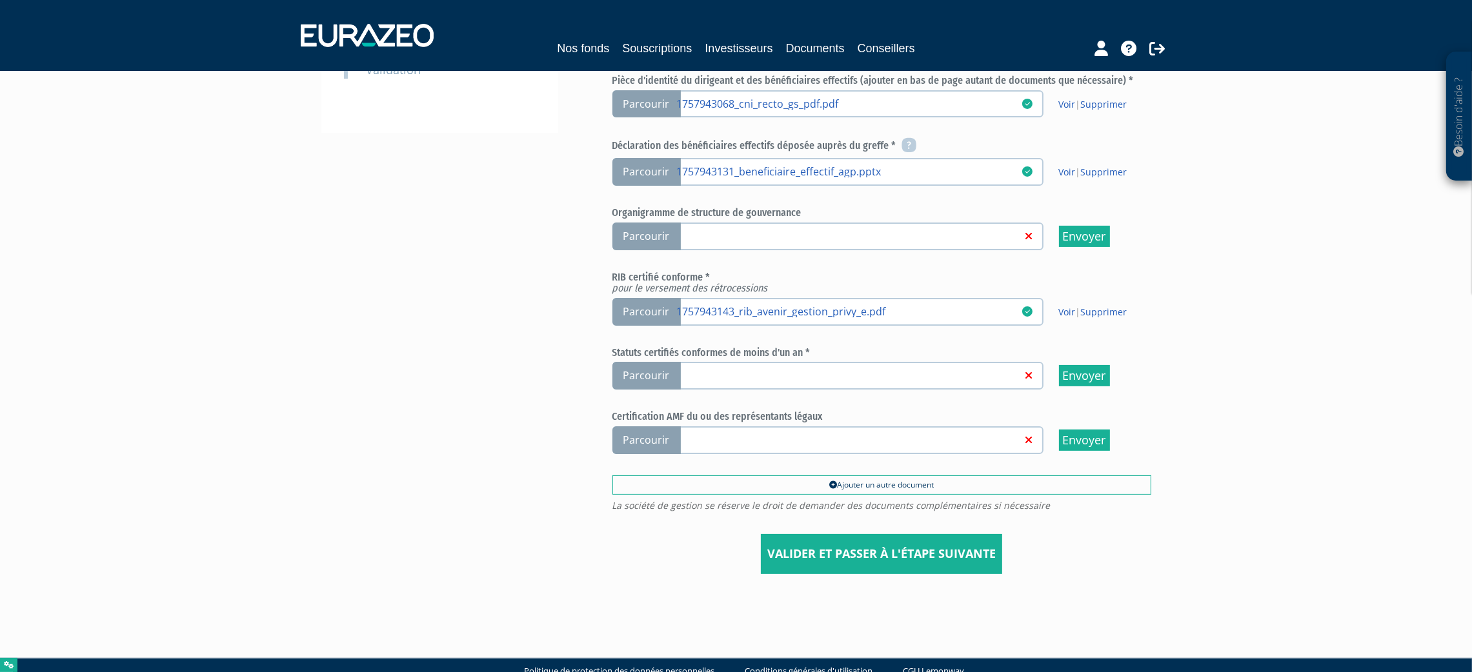
scroll to position [365, 0]
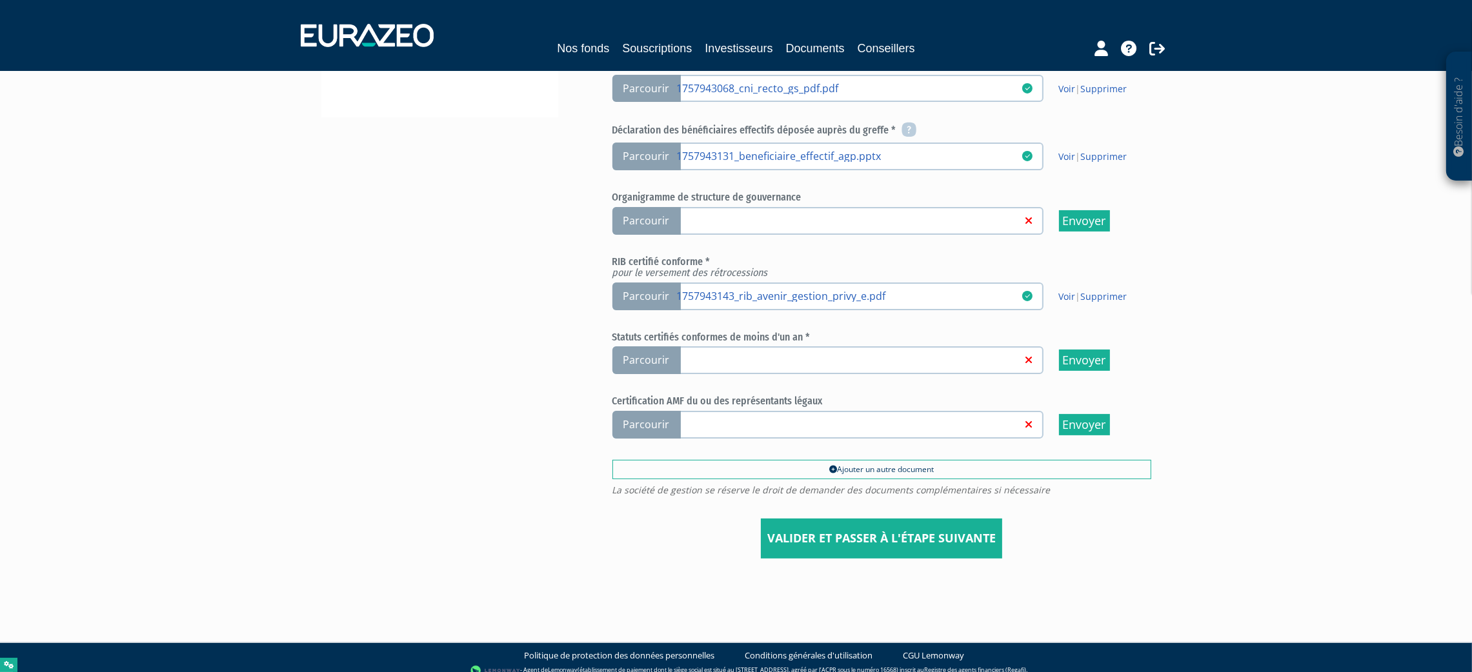
click at [725, 346] on label "Parcourir" at bounding box center [827, 360] width 431 height 28
click at [0, 0] on input "Parcourir" at bounding box center [0, 0] width 0 height 0
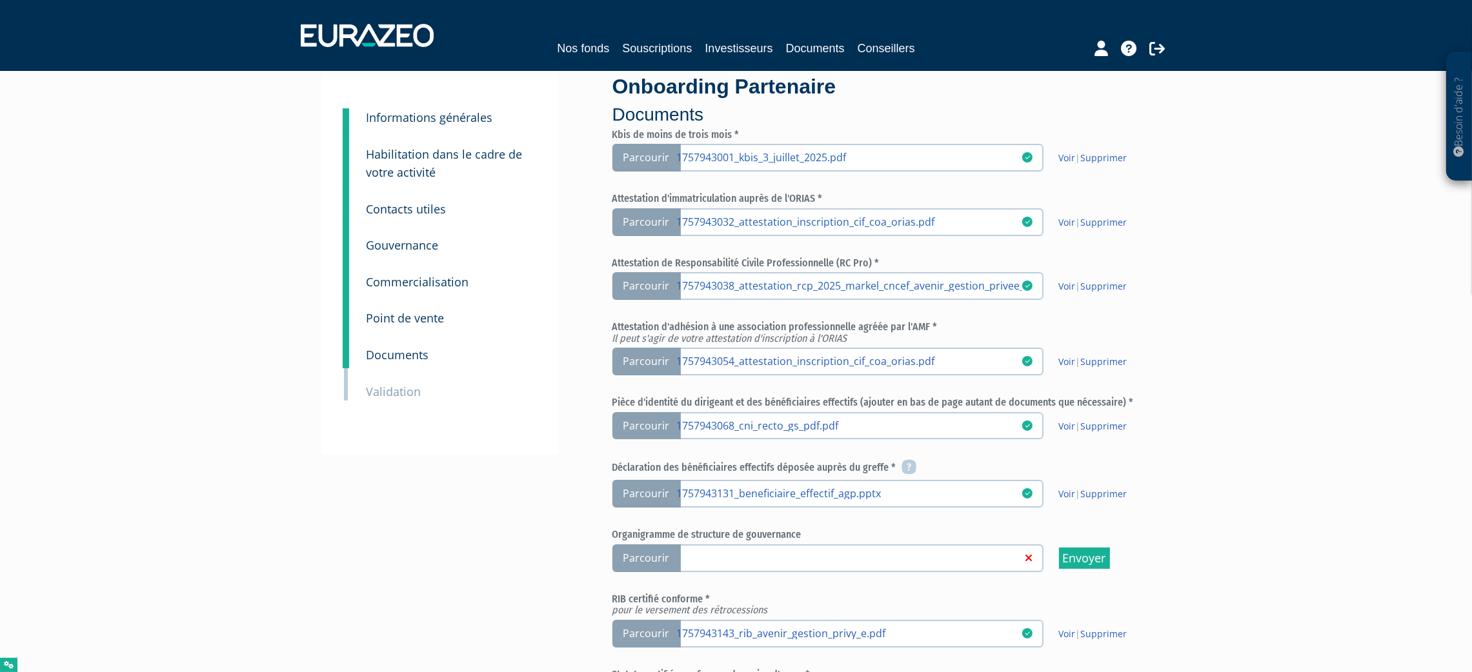
scroll to position [365, 0]
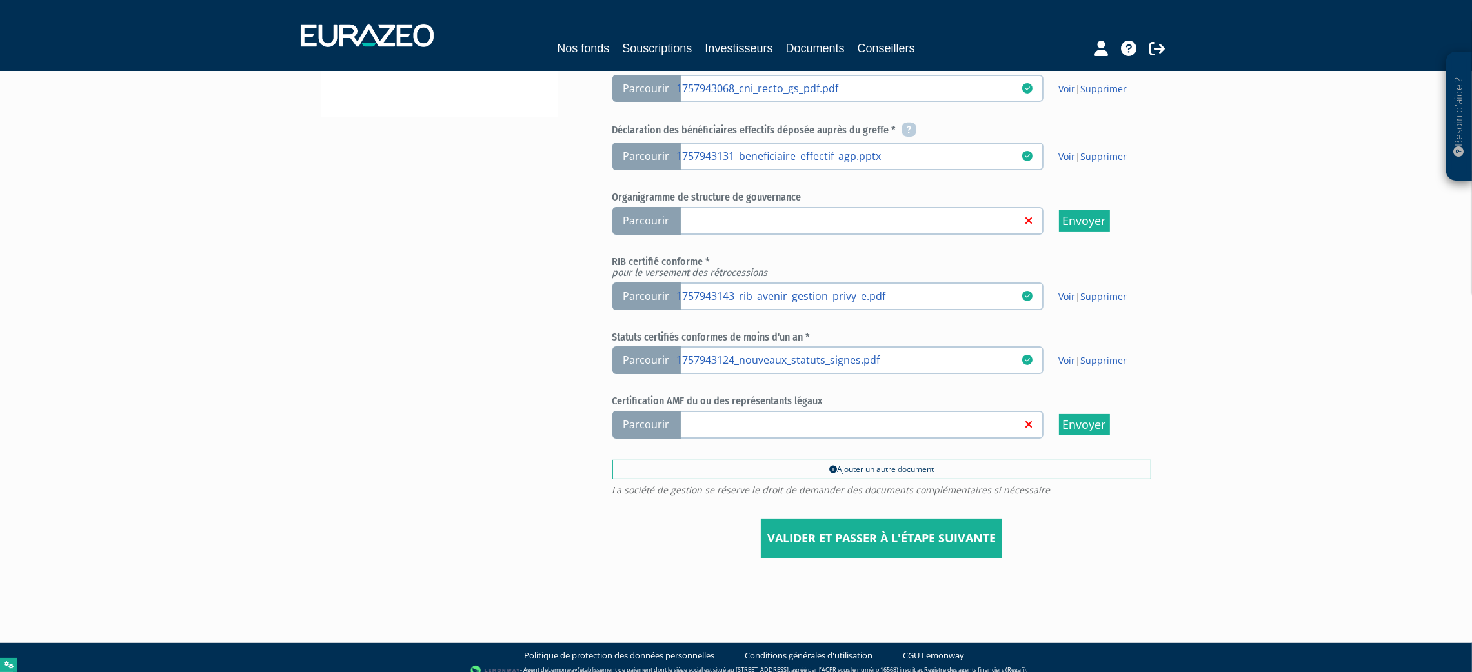
click at [746, 417] on link at bounding box center [849, 423] width 345 height 13
click at [0, 0] on input "Parcourir" at bounding box center [0, 0] width 0 height 0
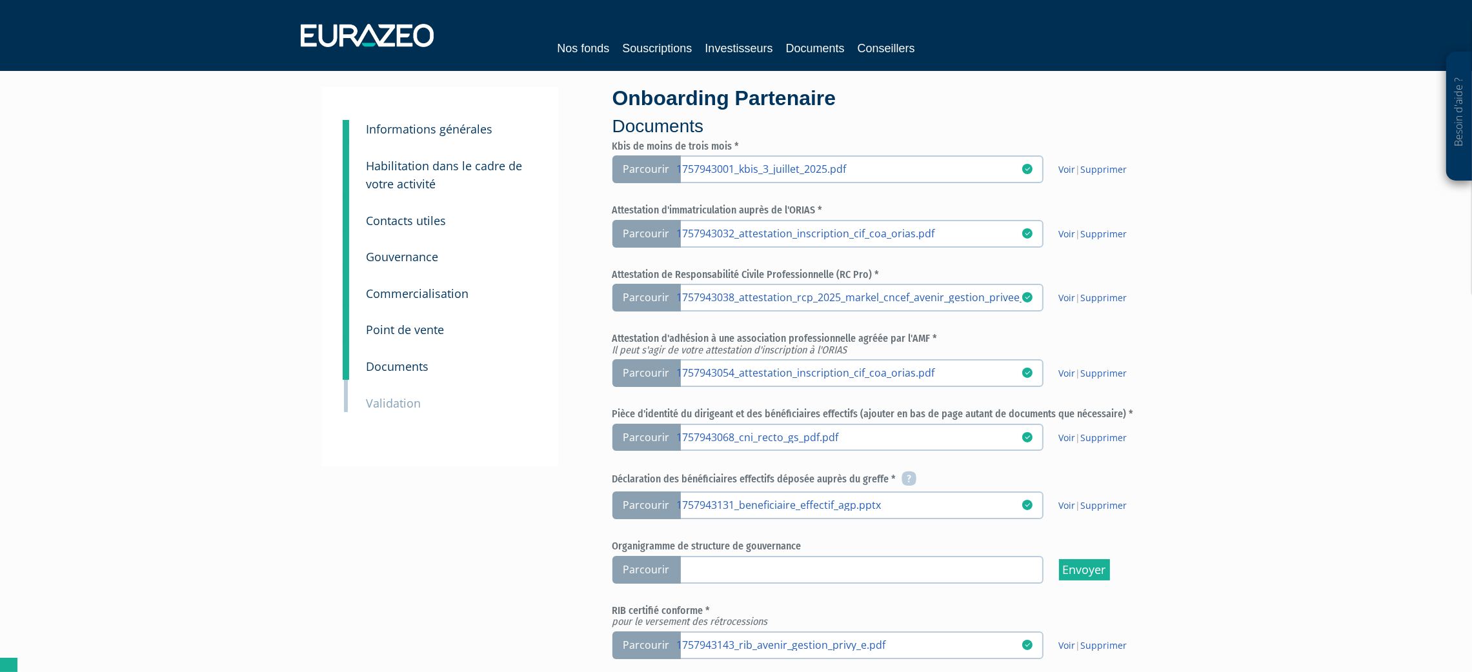
scroll to position [365, 0]
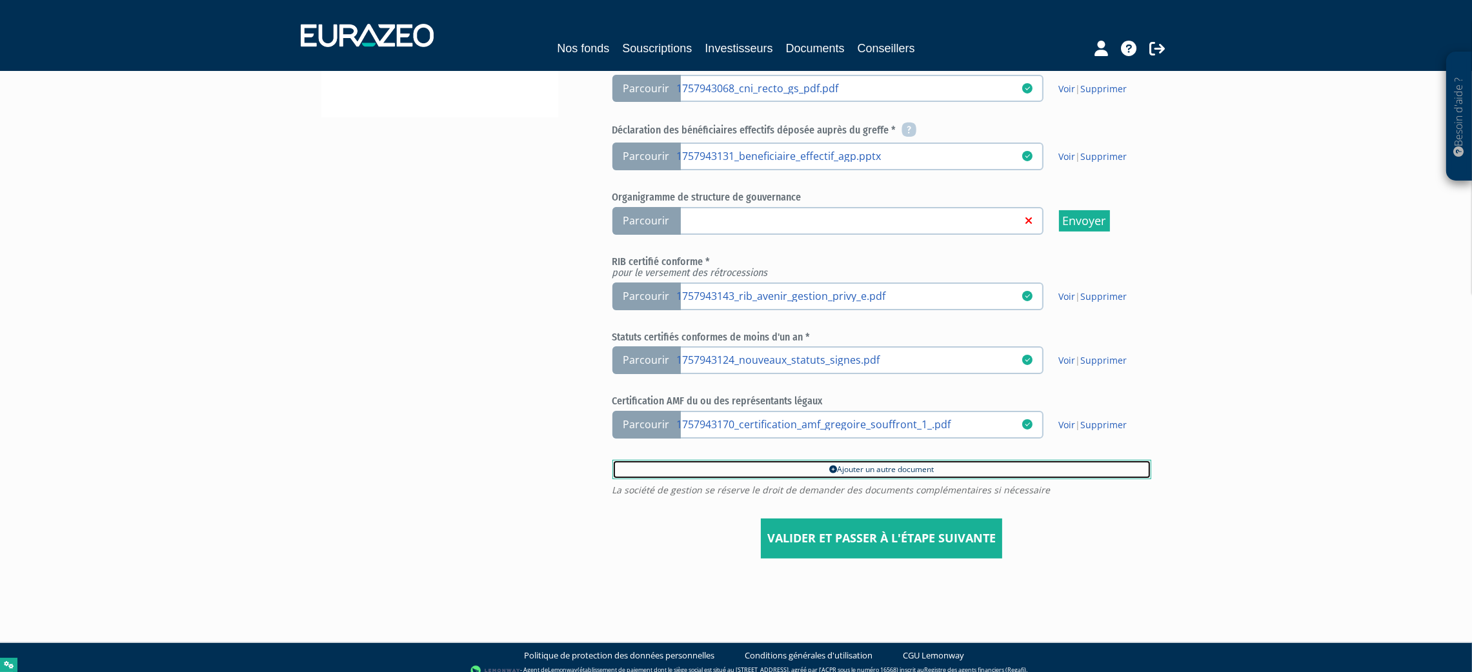
click at [865, 460] on link "Ajouter un autre document" at bounding box center [881, 469] width 539 height 19
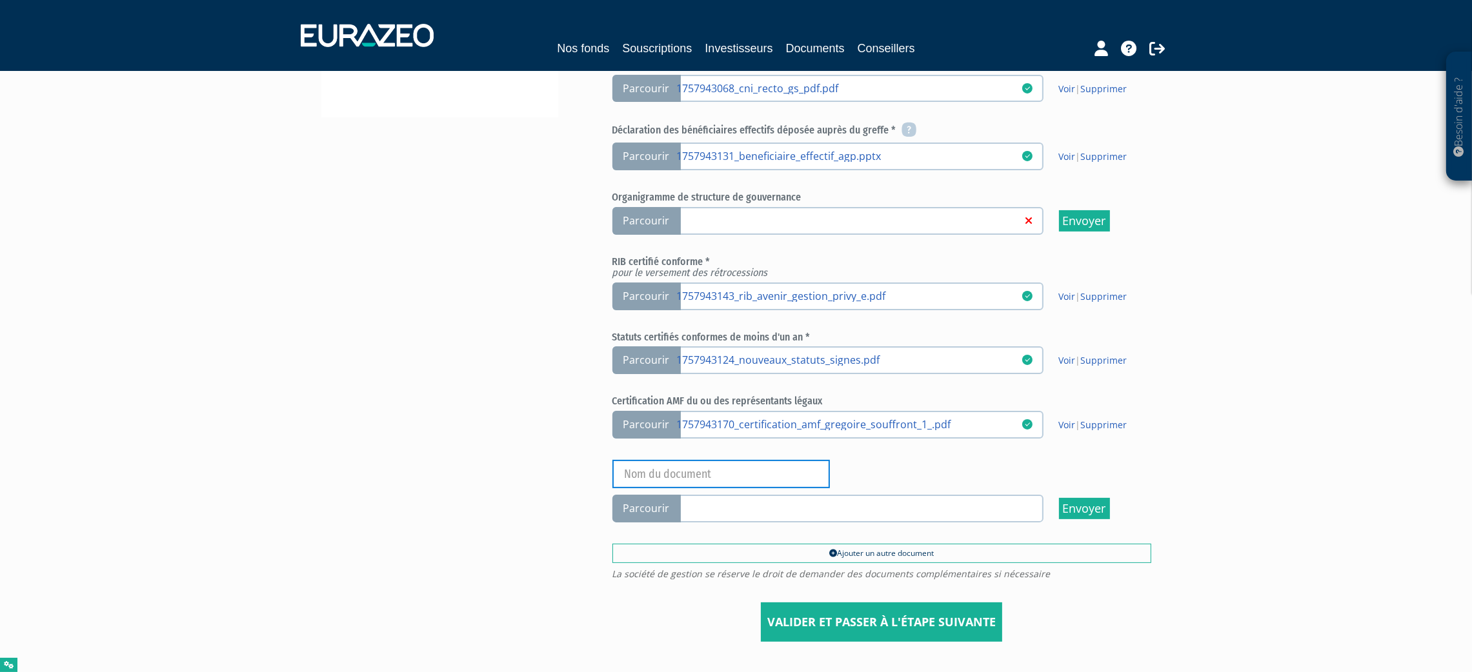
click at [663, 468] on input "text" at bounding box center [720, 474] width 217 height 28
paste input "cni verso"
type input "cni verso"
click at [734, 501] on link at bounding box center [849, 507] width 345 height 13
click at [0, 0] on input "Parcourir" at bounding box center [0, 0] width 0 height 0
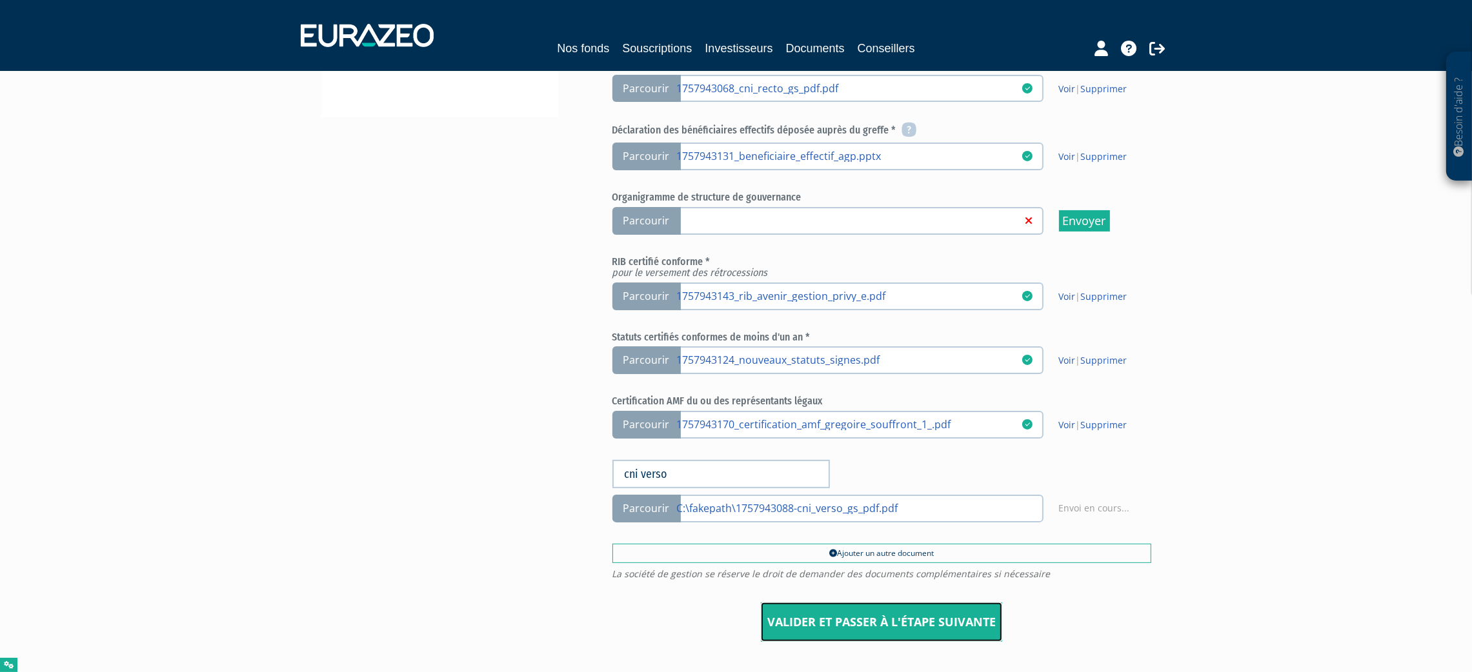
click at [863, 611] on input "Valider et passer à l'étape suivante" at bounding box center [881, 623] width 241 height 40
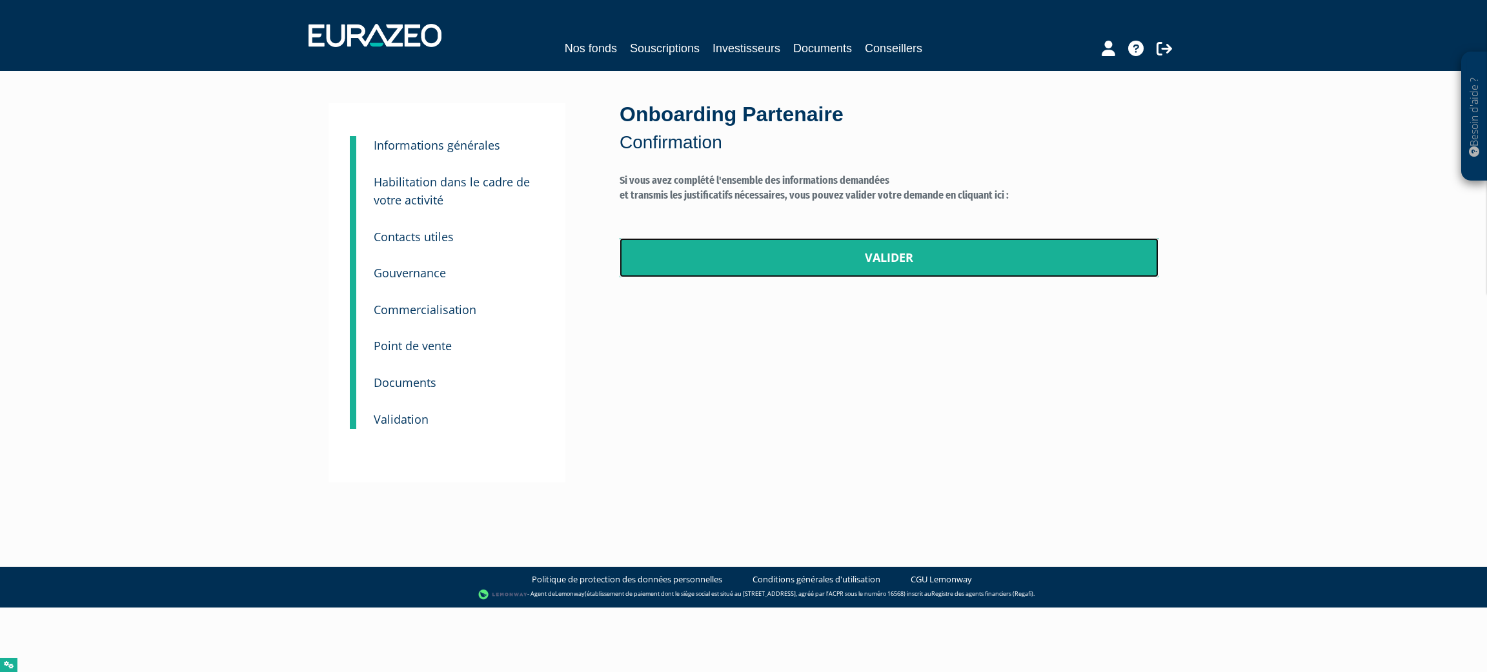
click at [812, 248] on link "Valider" at bounding box center [888, 258] width 539 height 40
